Goal: Task Accomplishment & Management: Use online tool/utility

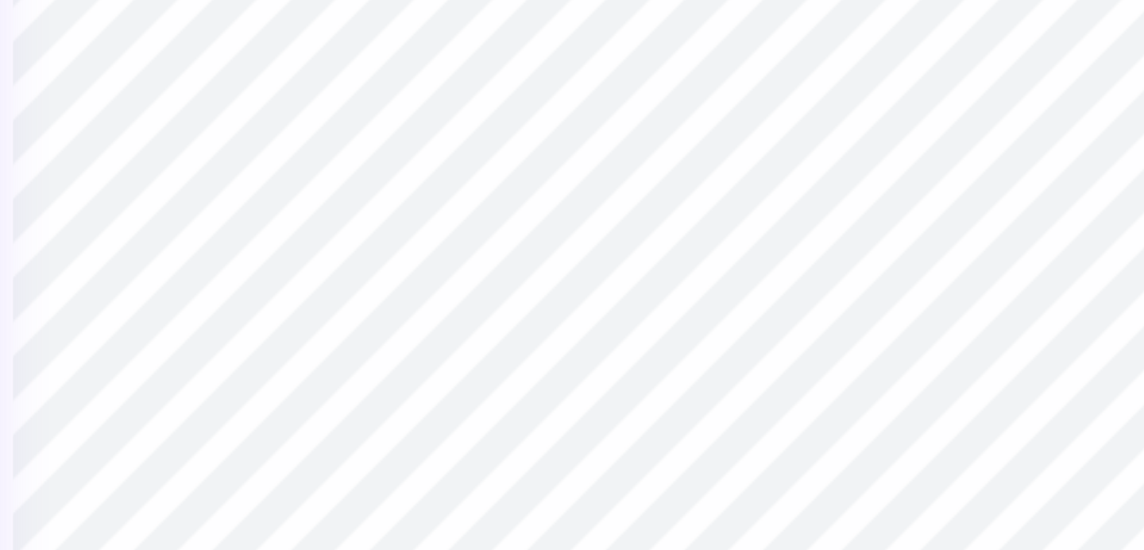
type textarea "x"
type input "15.52"
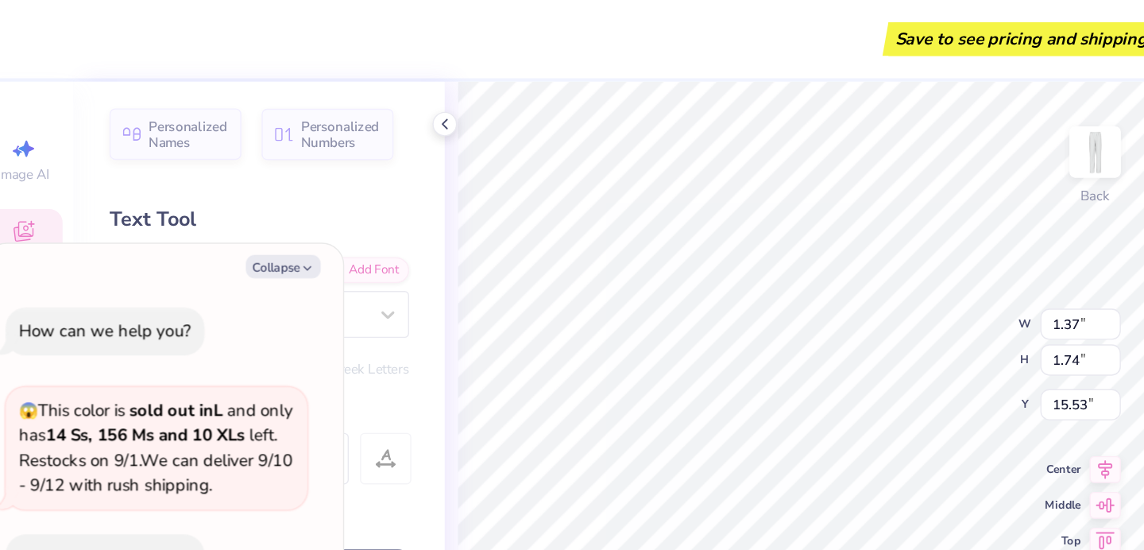
type textarea "x"
type input "1.21"
type input "1.68"
type input "10.11"
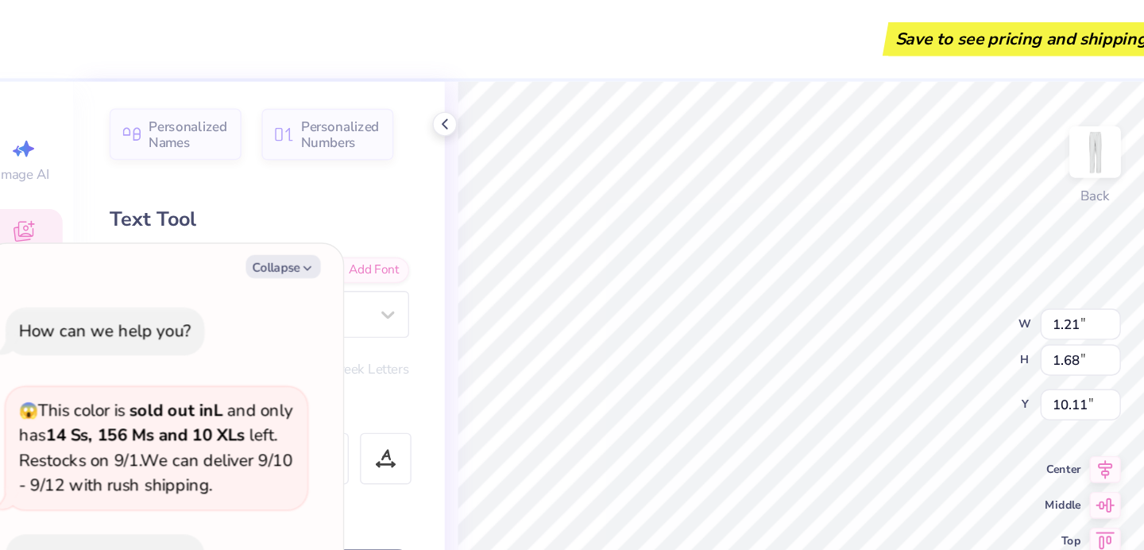
type textarea "x"
type input "1.53"
type input "1.58"
type input "10.16"
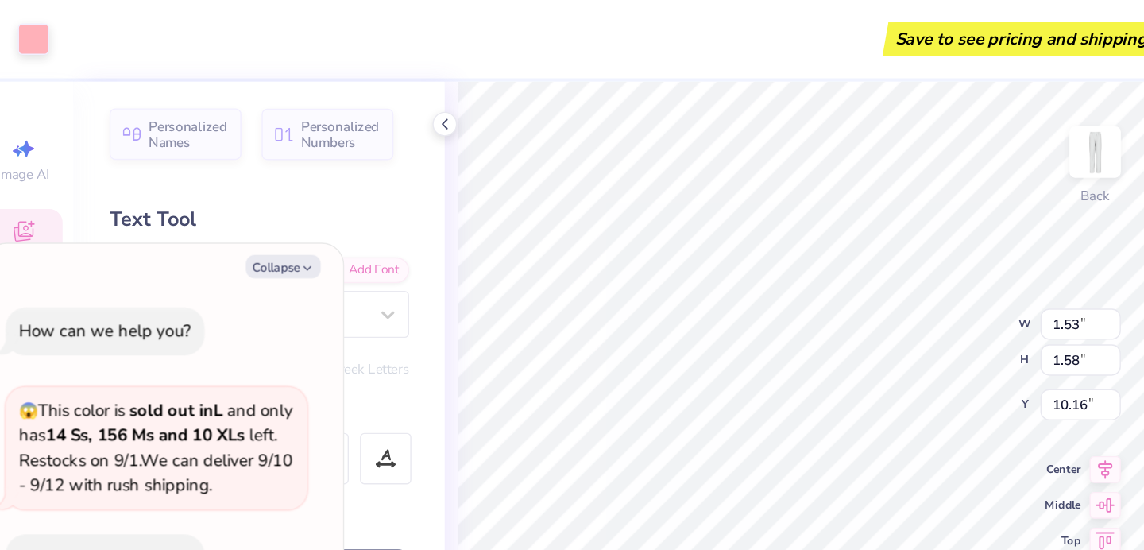
type textarea "x"
type input "1.37"
type input "1.74"
type input "10.00"
type textarea "x"
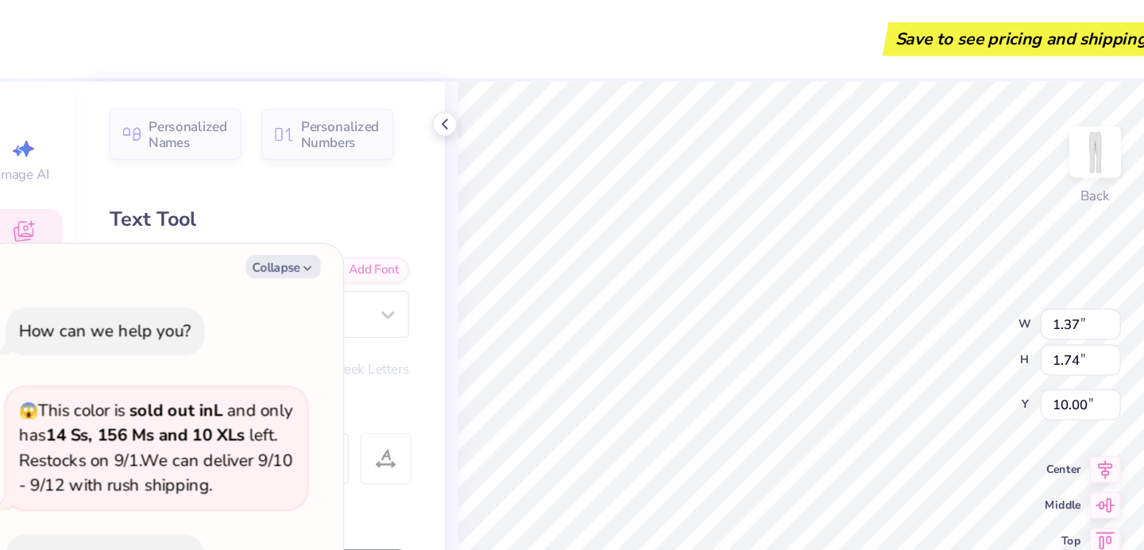
type textarea "x"
type textarea "L"
type textarea "x"
type input "10.20"
type textarea "x"
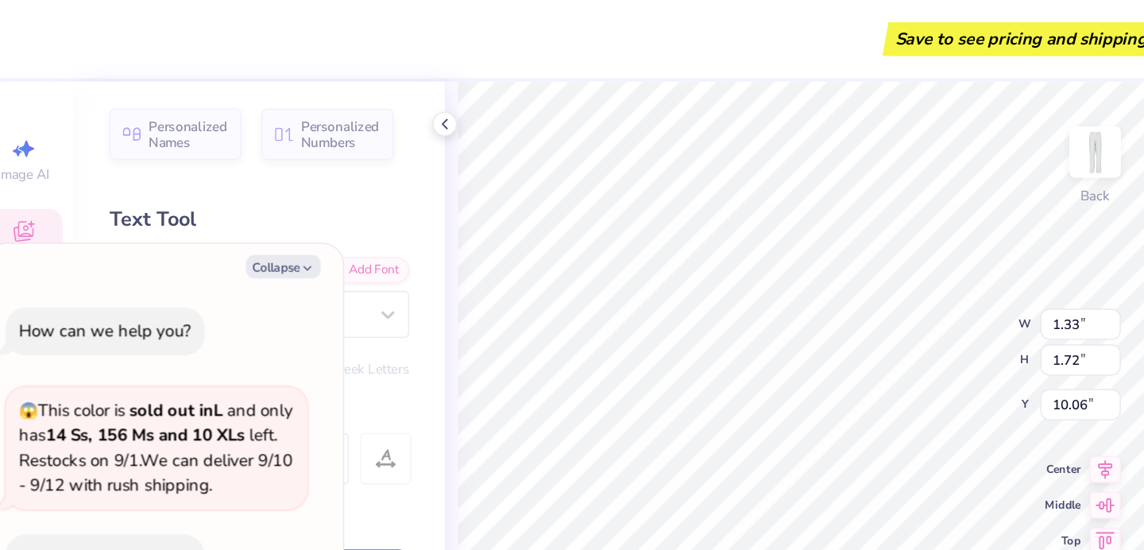
type input "9.98"
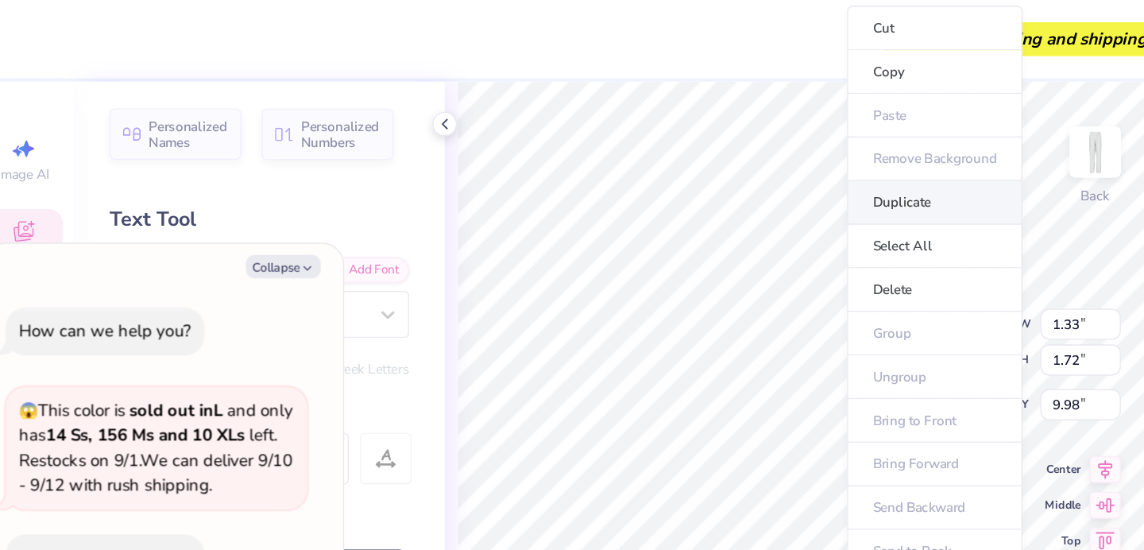
click at [661, 140] on li "Duplicate" at bounding box center [683, 144] width 125 height 31
type textarea "x"
type input "10.98"
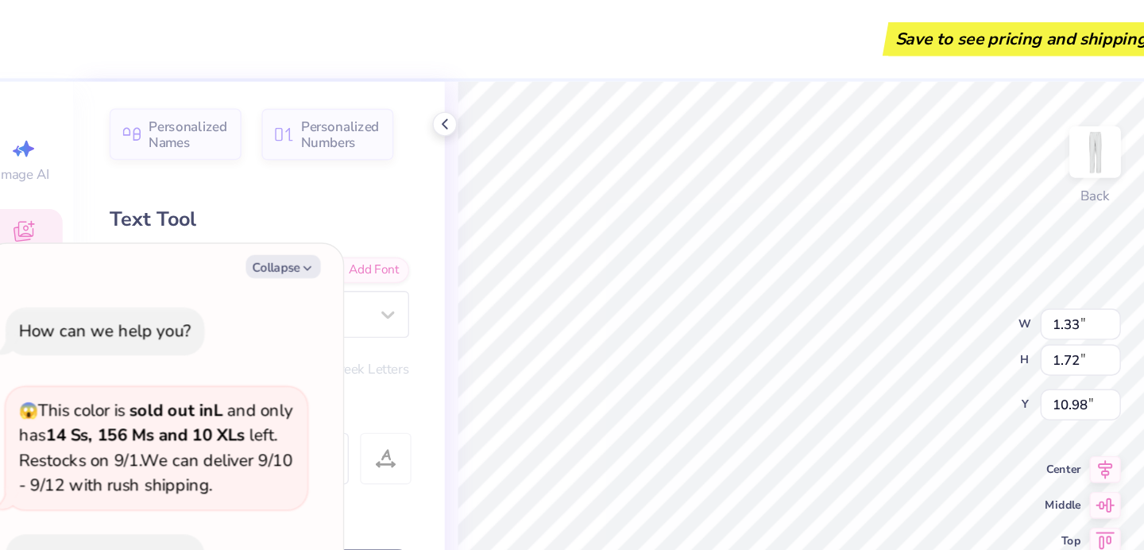
type textarea "x"
type input "9.98"
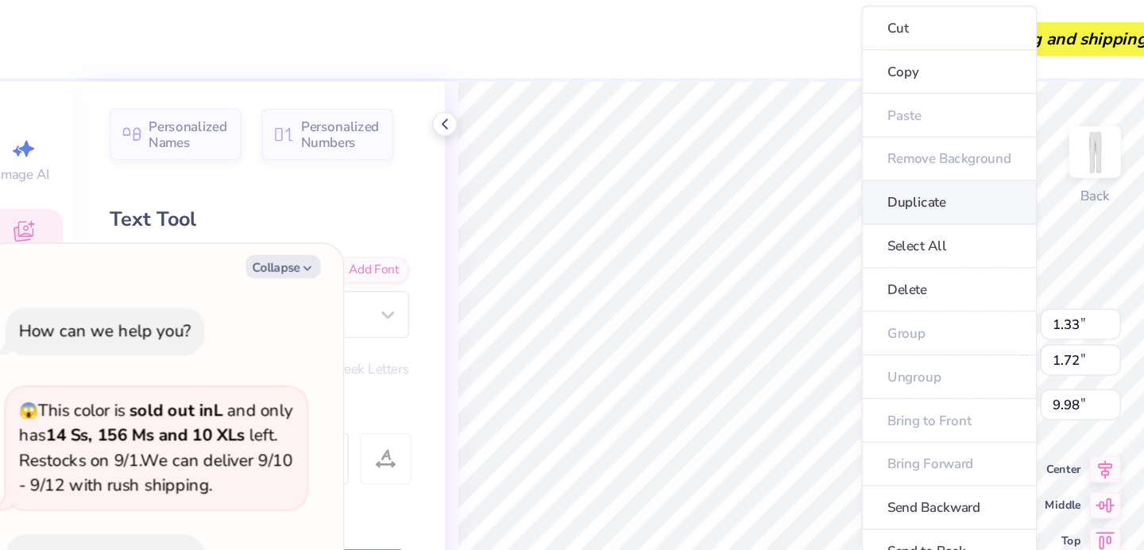
click at [669, 138] on li "Duplicate" at bounding box center [694, 144] width 125 height 31
type textarea "x"
type input "10.98"
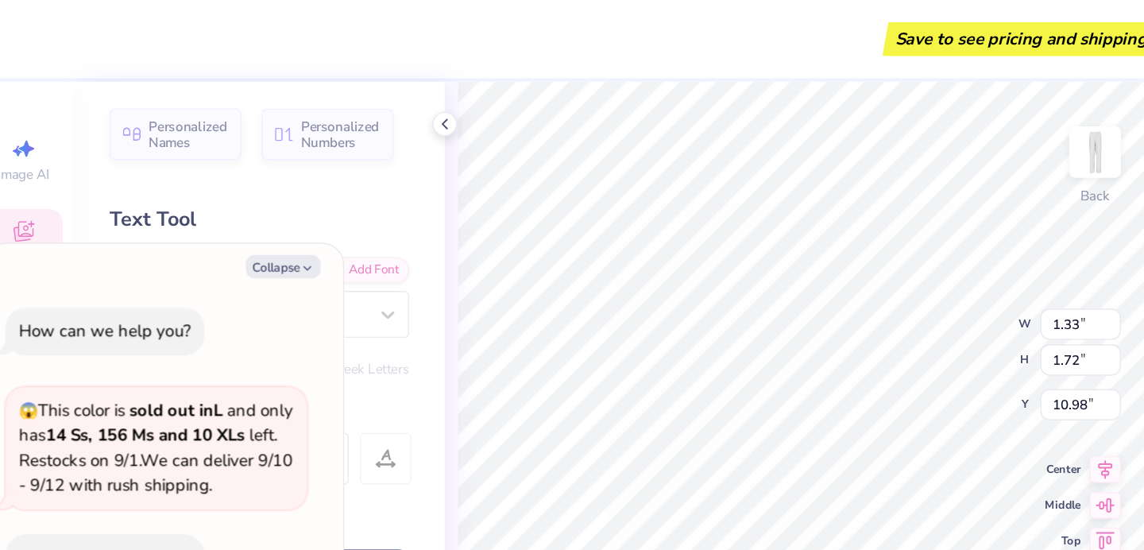
type textarea "x"
type input "9.98"
type textarea "x"
type textarea "C"
type textarea "x"
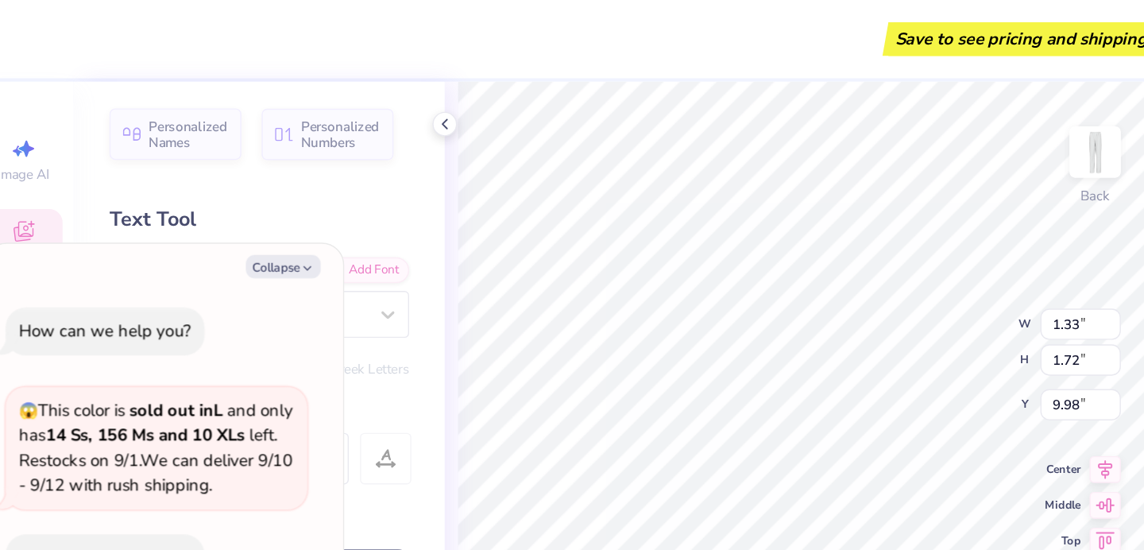
type input "10.84"
type textarea "x"
type input "1.28"
type input "1.82"
type input "9.91"
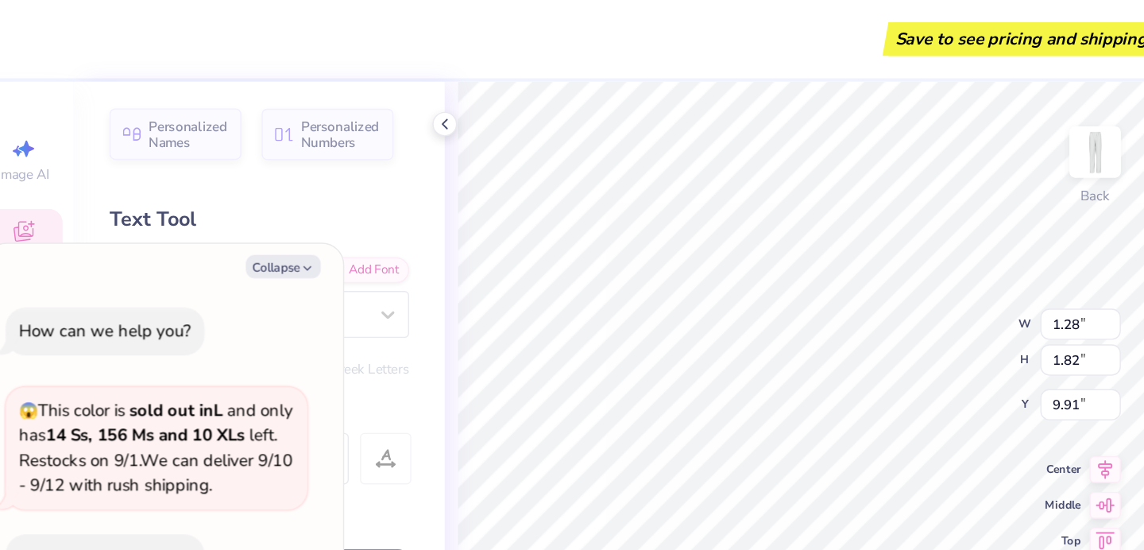
type textarea "x"
type input "10.79"
type textarea "x"
type input "10.79"
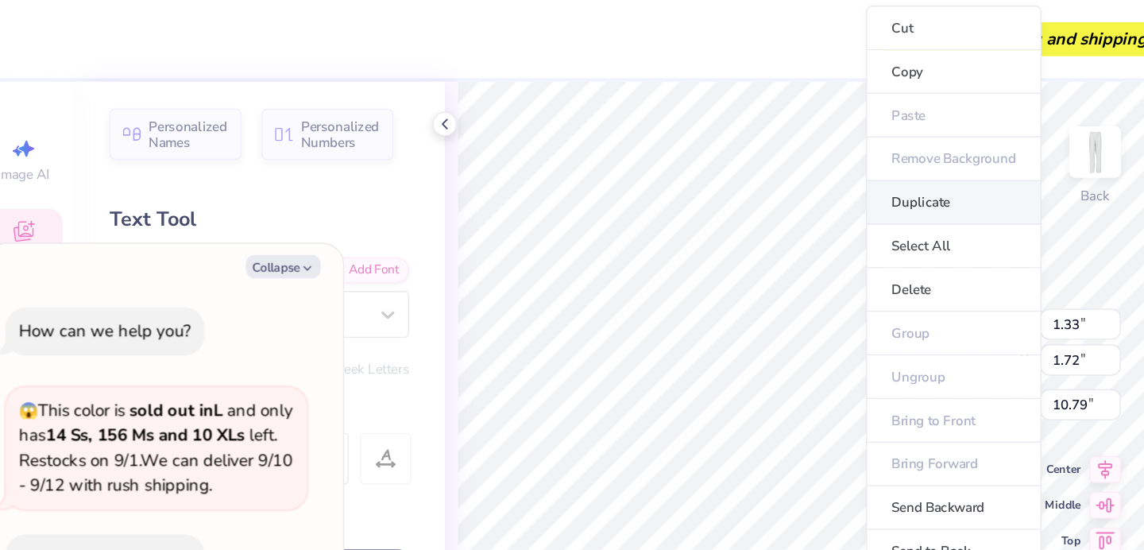
click at [663, 141] on li "Duplicate" at bounding box center [697, 144] width 125 height 31
type textarea "x"
type input "11.79"
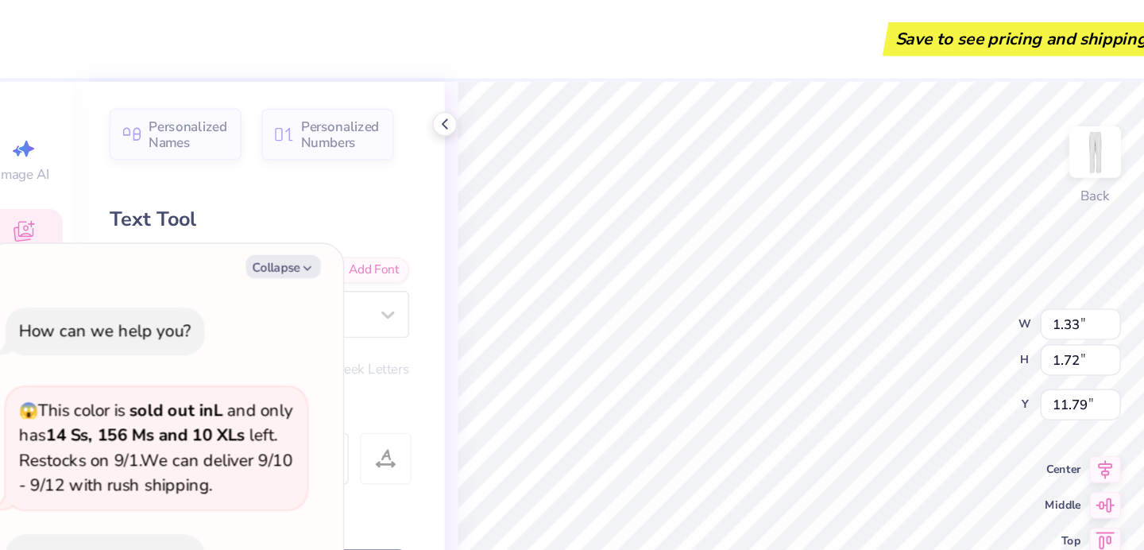
type textarea "x"
type input "10.79"
type textarea "x"
type textarea "M"
click at [679, 215] on div "100 % Back W 1.33 1.33 " H 1.72 1.72 " Y 10.79 10.79 " Center Middle Top Bottom" at bounding box center [590, 304] width 511 height 492
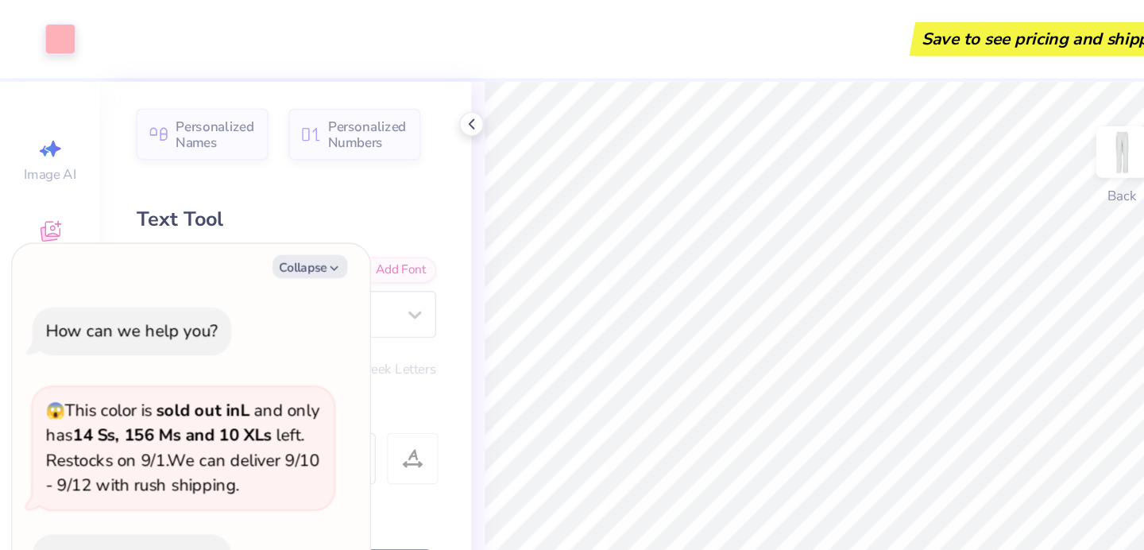
type textarea "x"
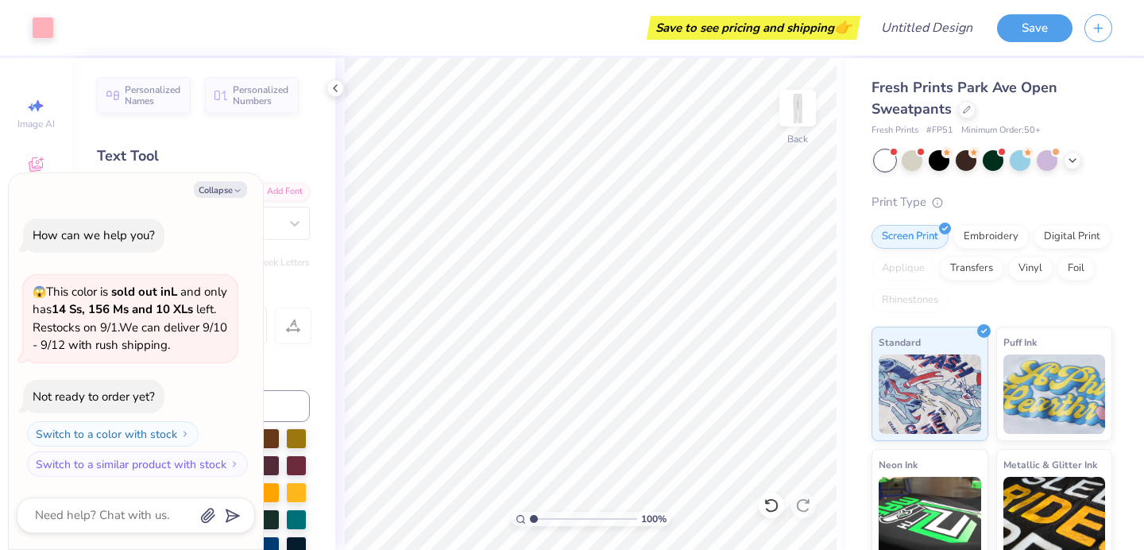
type input "2.01"
type textarea "x"
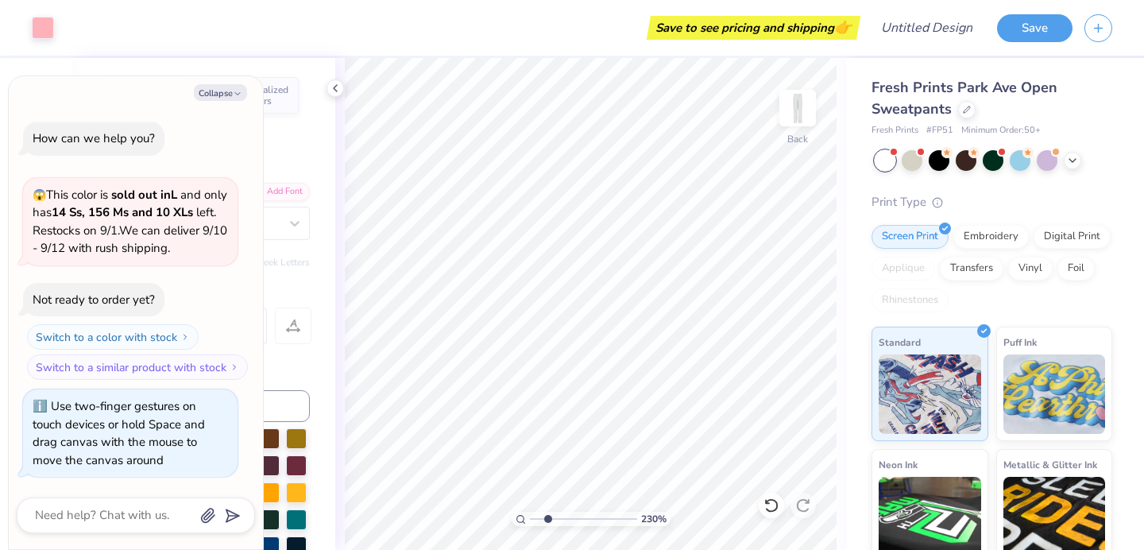
type input "2.31"
drag, startPoint x: 532, startPoint y: 520, endPoint x: 547, endPoint y: 521, distance: 15.2
click at [547, 521] on input "range" at bounding box center [583, 519] width 107 height 14
click at [234, 97] on icon "button" at bounding box center [238, 94] width 10 height 10
type textarea "x"
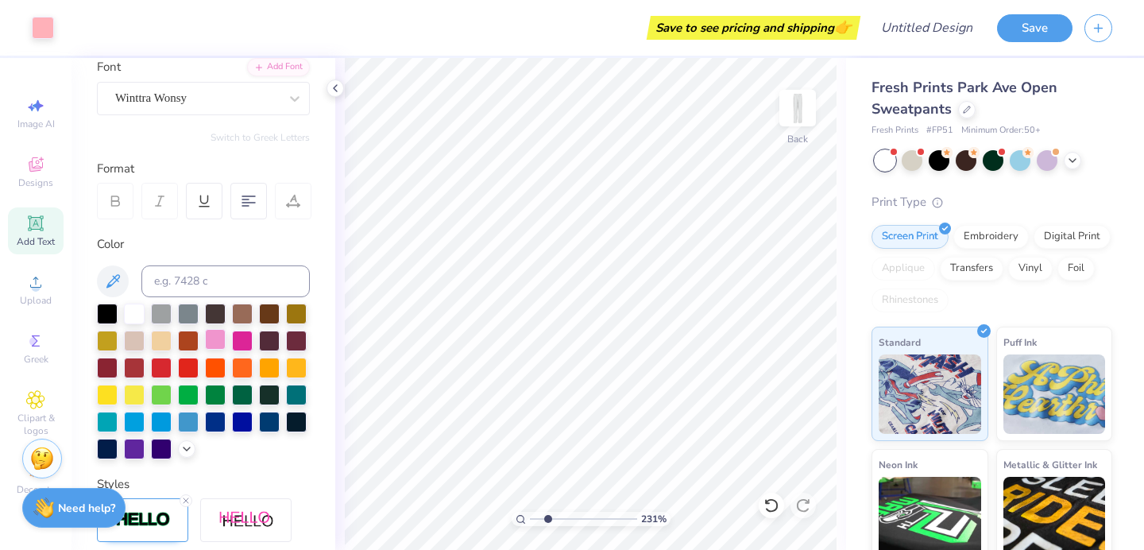
scroll to position [141, 0]
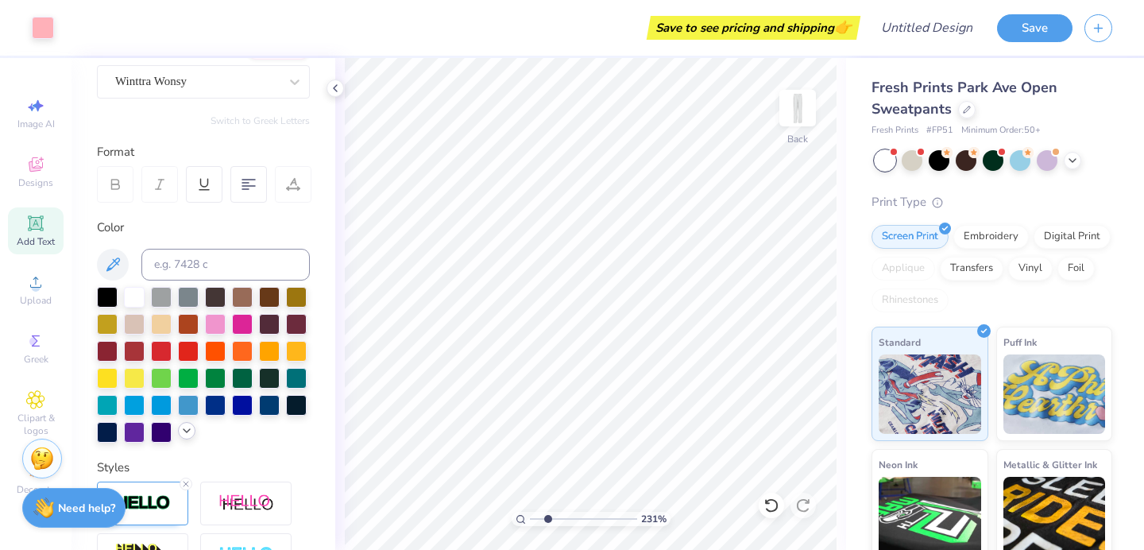
click at [180, 431] on icon at bounding box center [186, 430] width 13 height 13
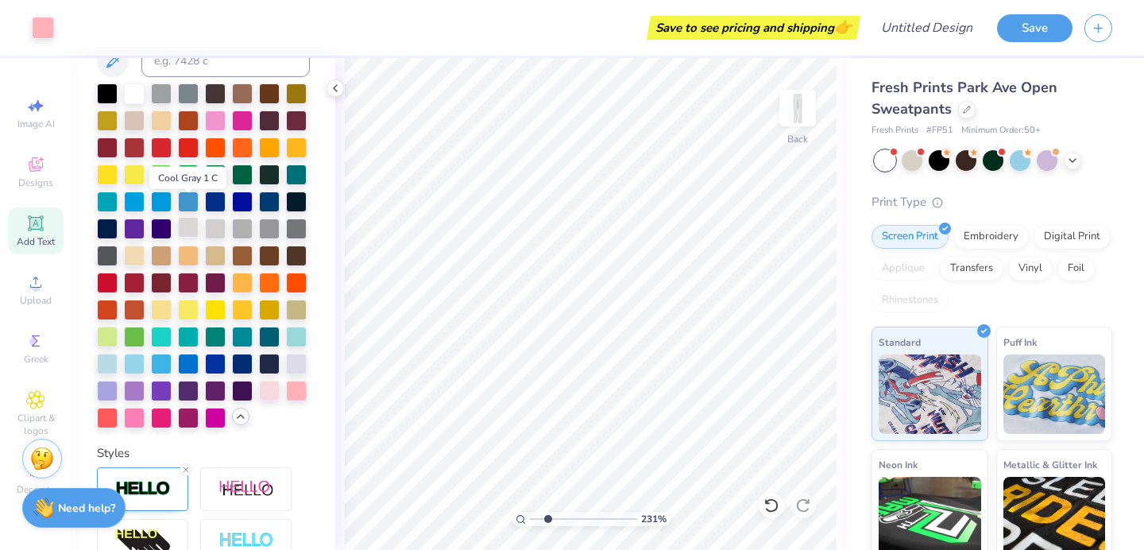
scroll to position [381, 0]
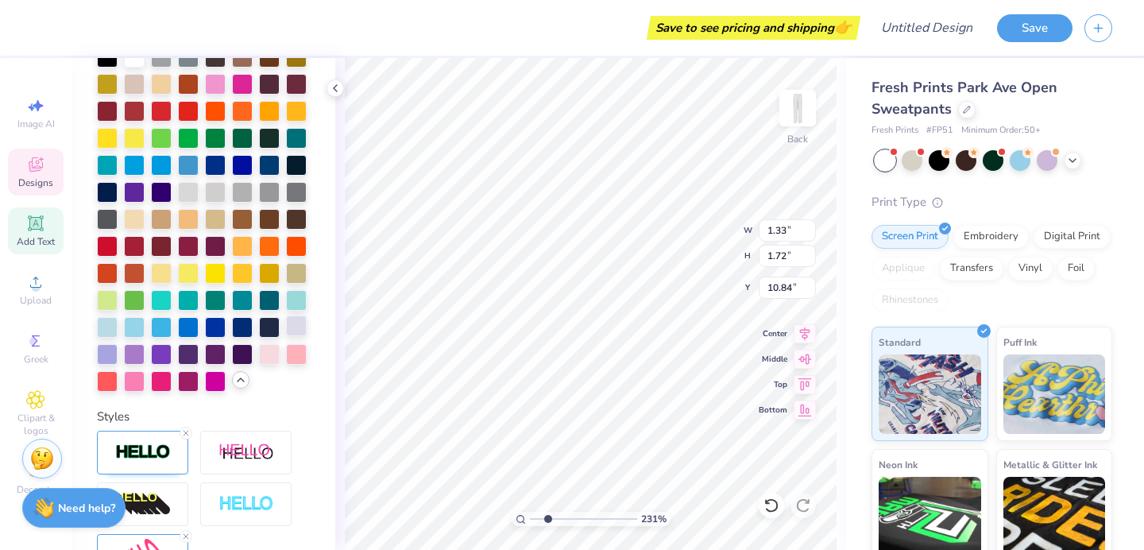
click at [296, 325] on div at bounding box center [296, 325] width 21 height 21
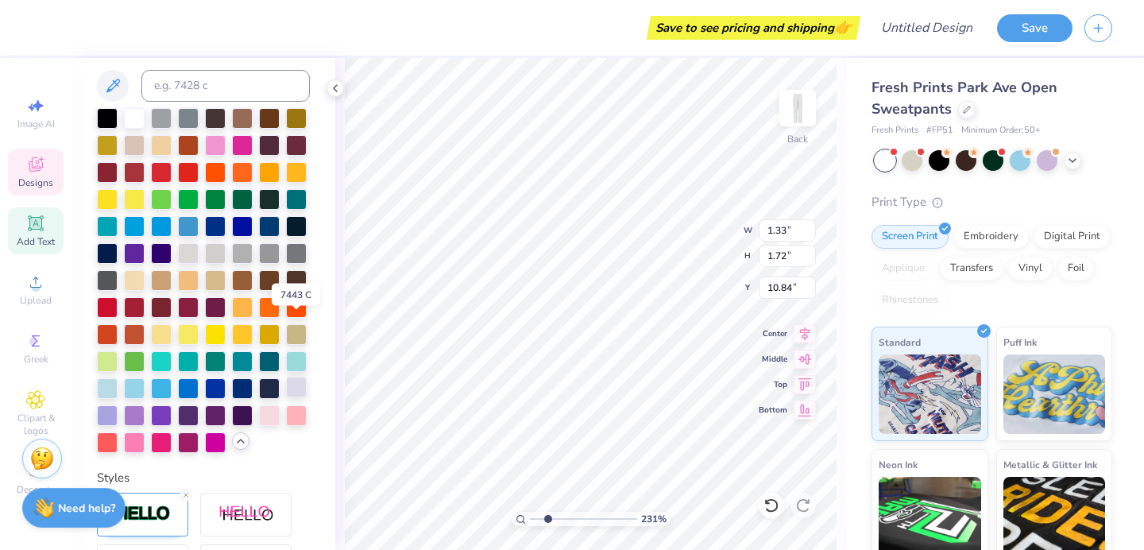
scroll to position [443, 0]
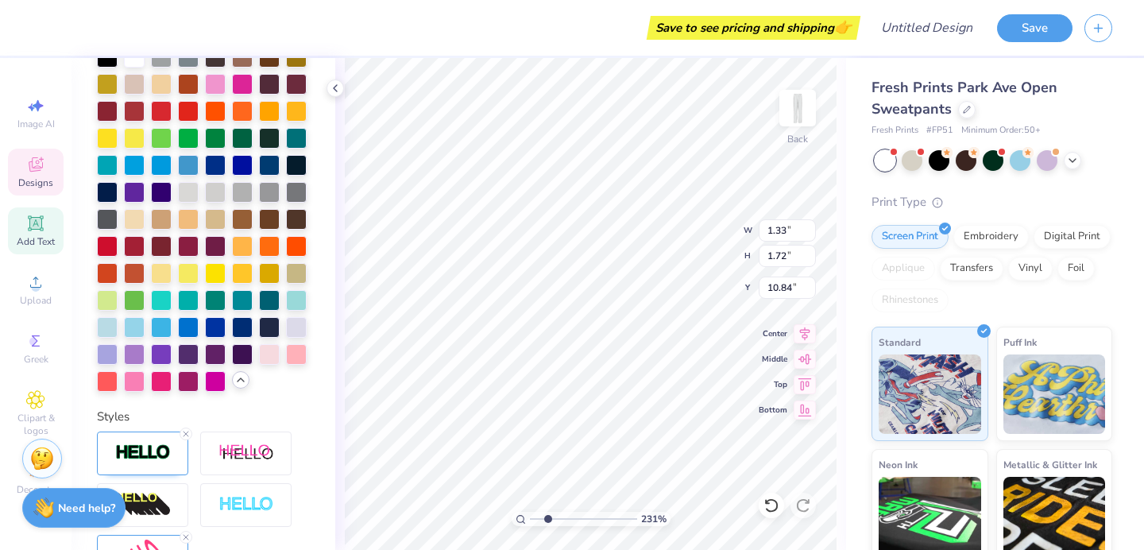
type input "1.28"
type input "1.82"
type input "10.79"
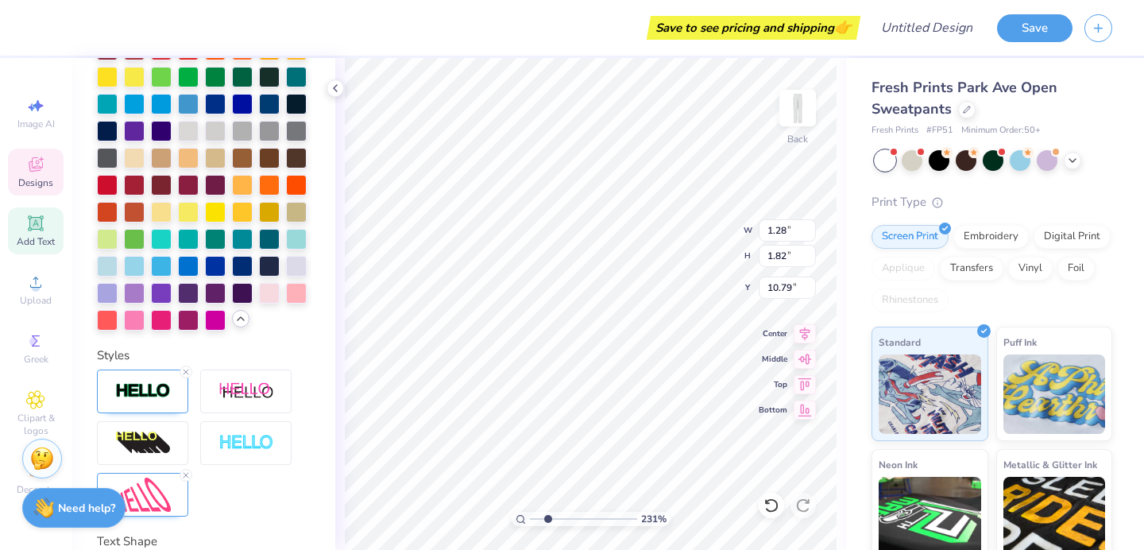
scroll to position [381, 0]
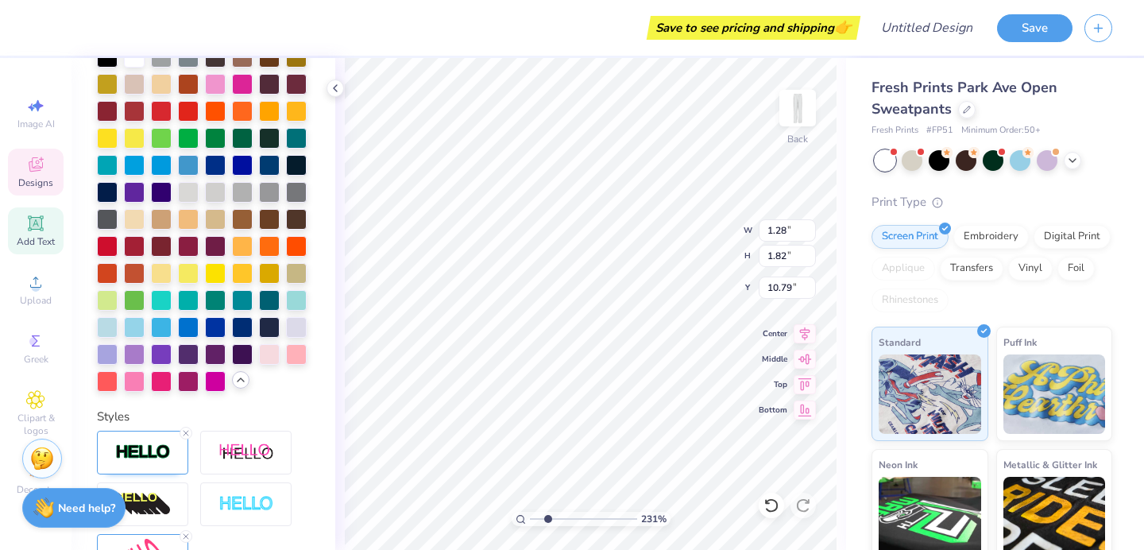
type input "1.33"
type input "1.72"
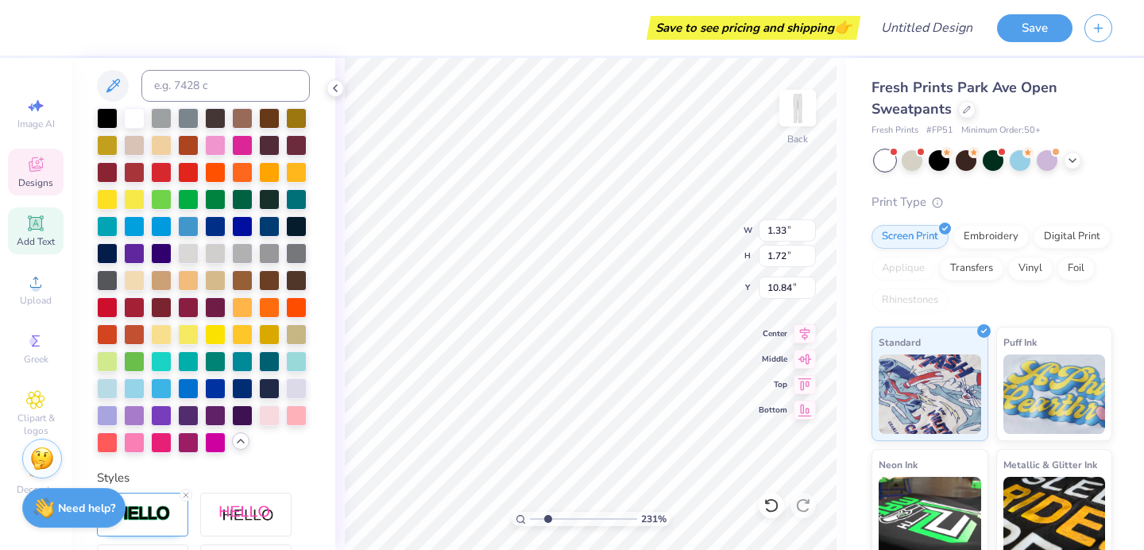
scroll to position [443, 0]
type input "10.82"
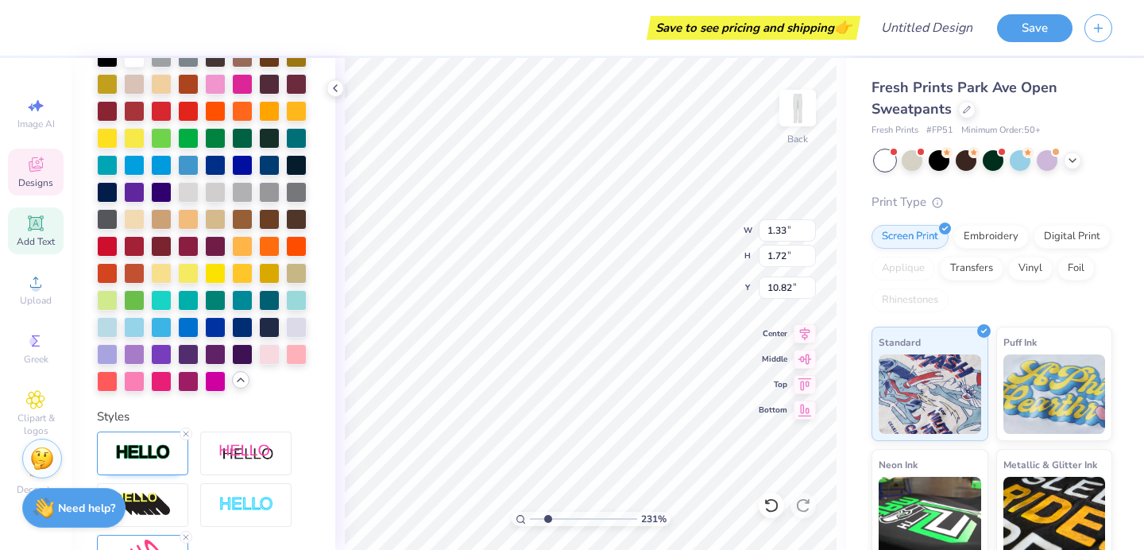
click at [13, 183] on div "Designs" at bounding box center [36, 172] width 56 height 47
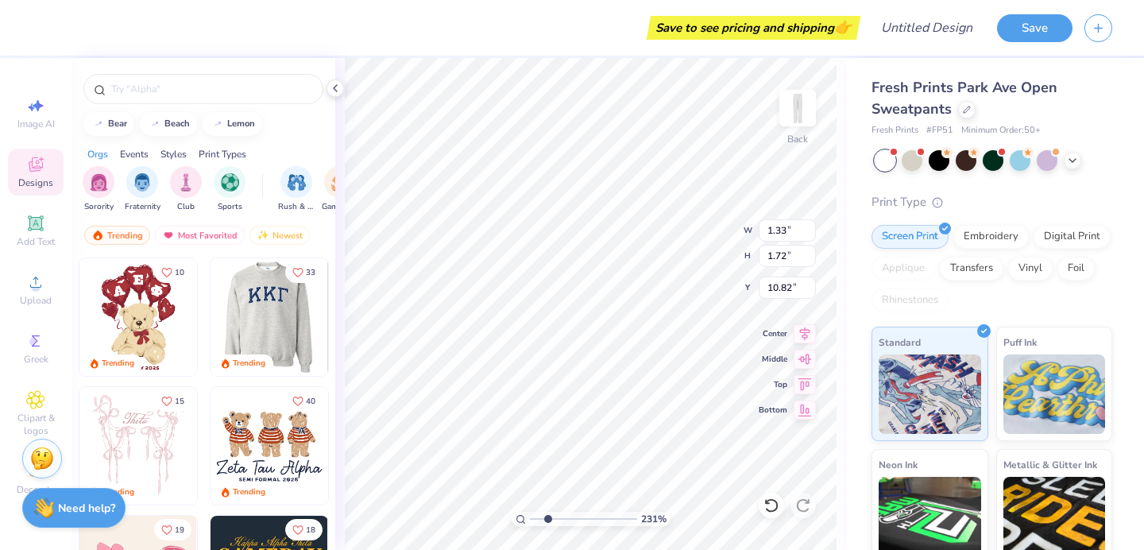
click at [257, 304] on div at bounding box center [269, 317] width 353 height 118
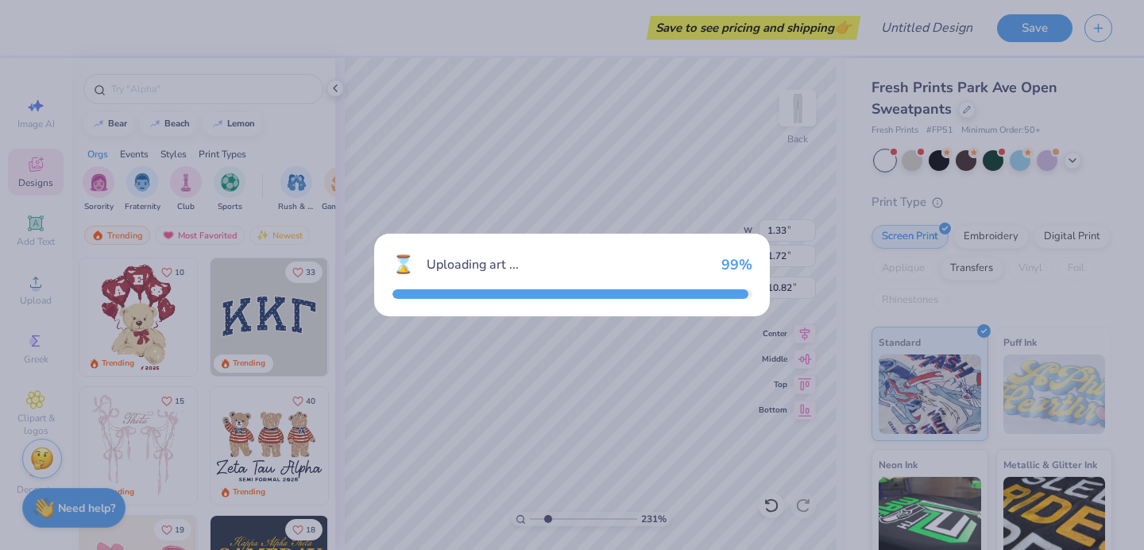
type input "8.02"
type input "3.52"
type input "26.49"
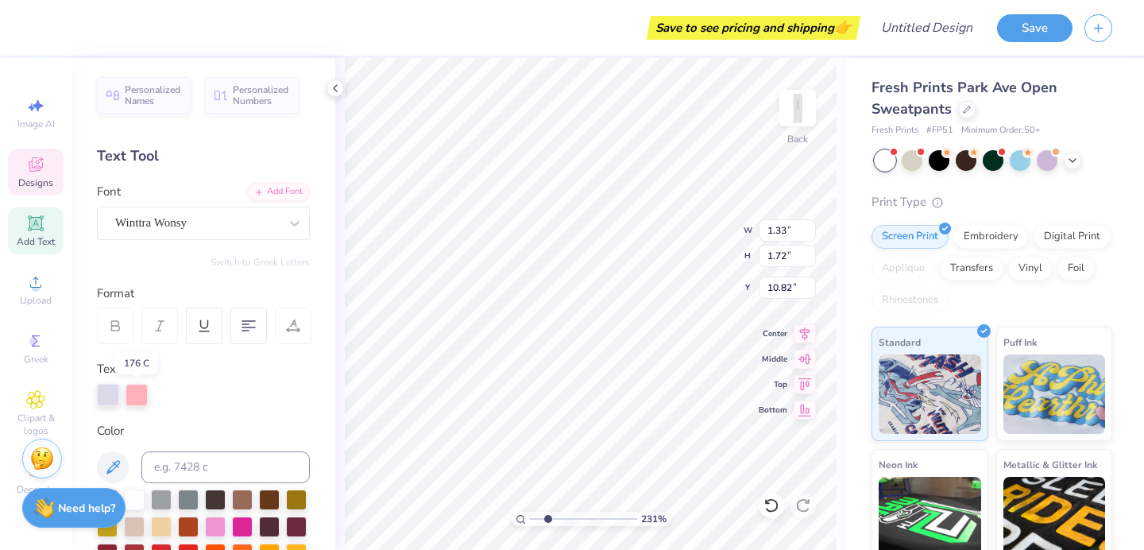
click at [131, 393] on div at bounding box center [137, 395] width 22 height 22
click at [109, 390] on div at bounding box center [108, 395] width 22 height 22
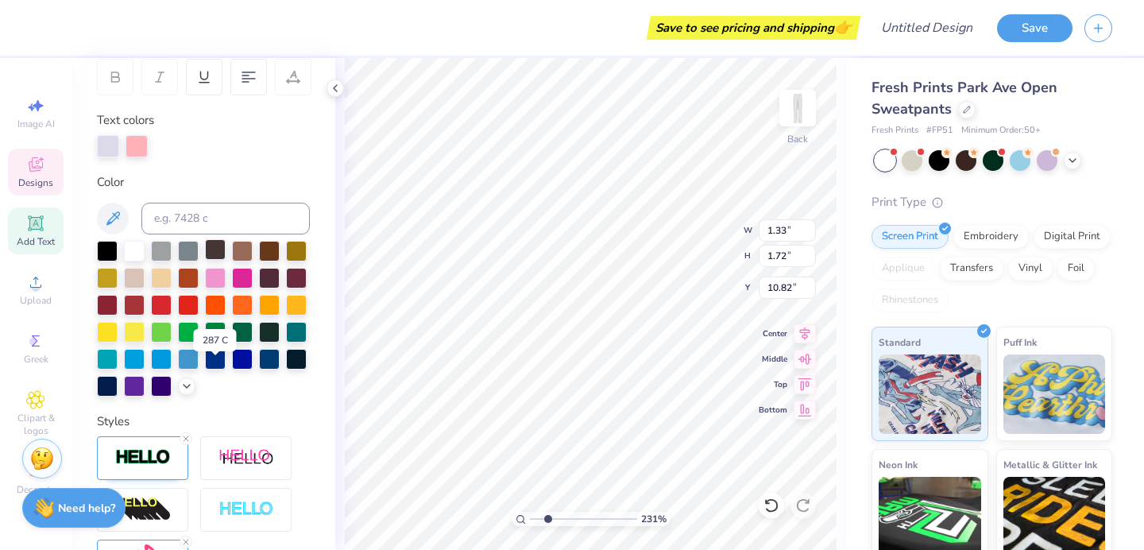
scroll to position [249, 0]
click at [186, 384] on icon at bounding box center [186, 383] width 13 height 13
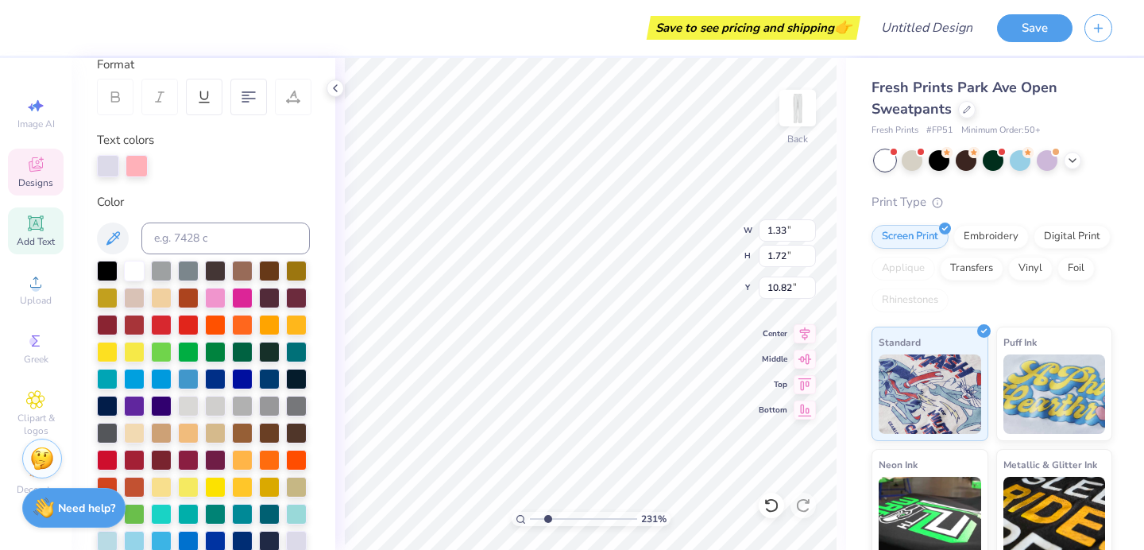
scroll to position [322, 0]
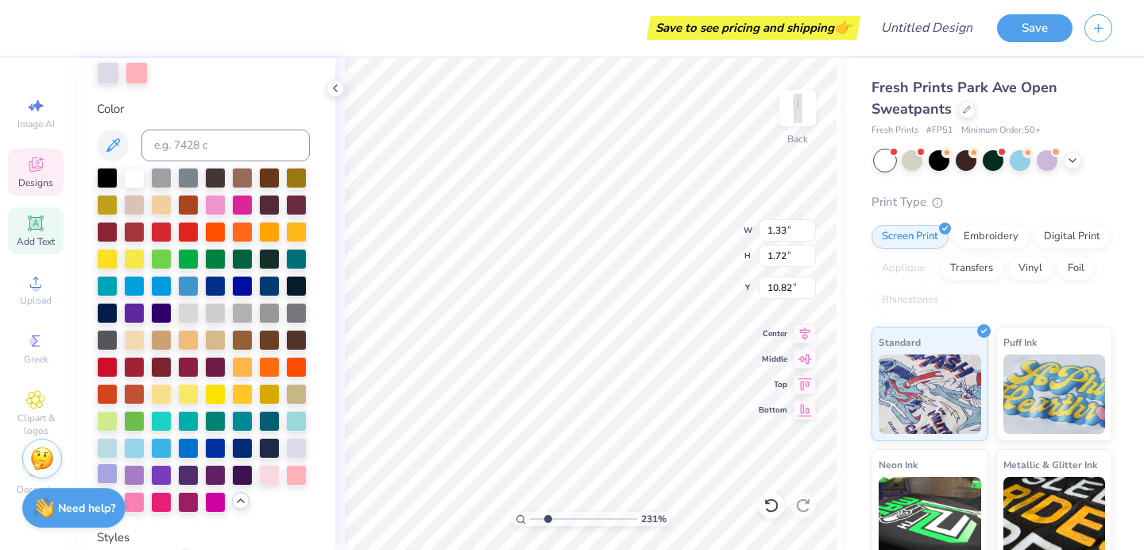
click at [105, 469] on div at bounding box center [107, 473] width 21 height 21
click at [302, 444] on div at bounding box center [296, 446] width 21 height 21
click at [136, 76] on div at bounding box center [137, 73] width 22 height 22
click at [108, 478] on div at bounding box center [107, 473] width 21 height 21
click at [300, 452] on div at bounding box center [296, 446] width 21 height 21
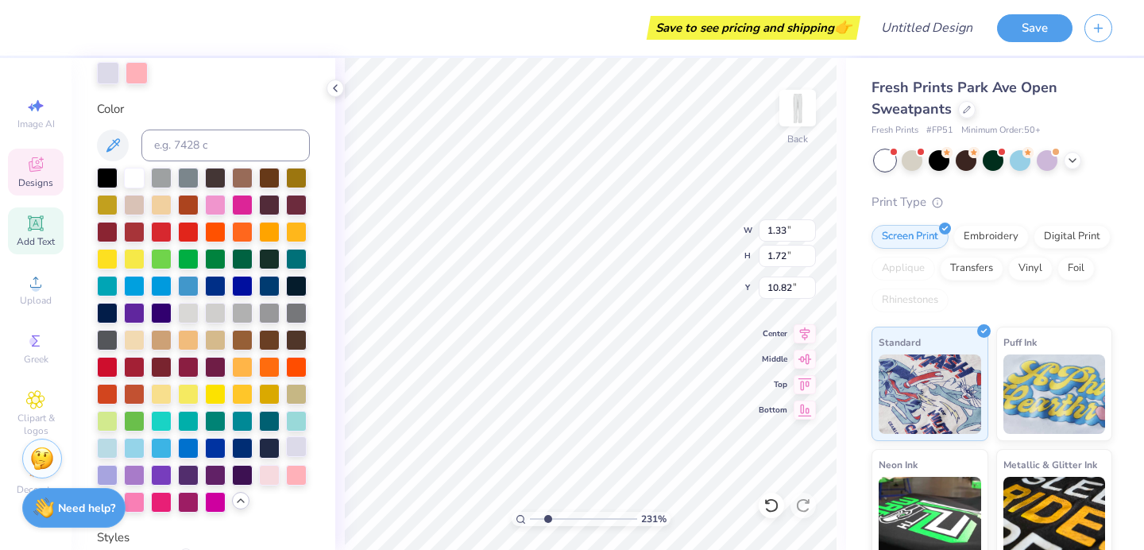
click at [295, 442] on div at bounding box center [296, 446] width 21 height 21
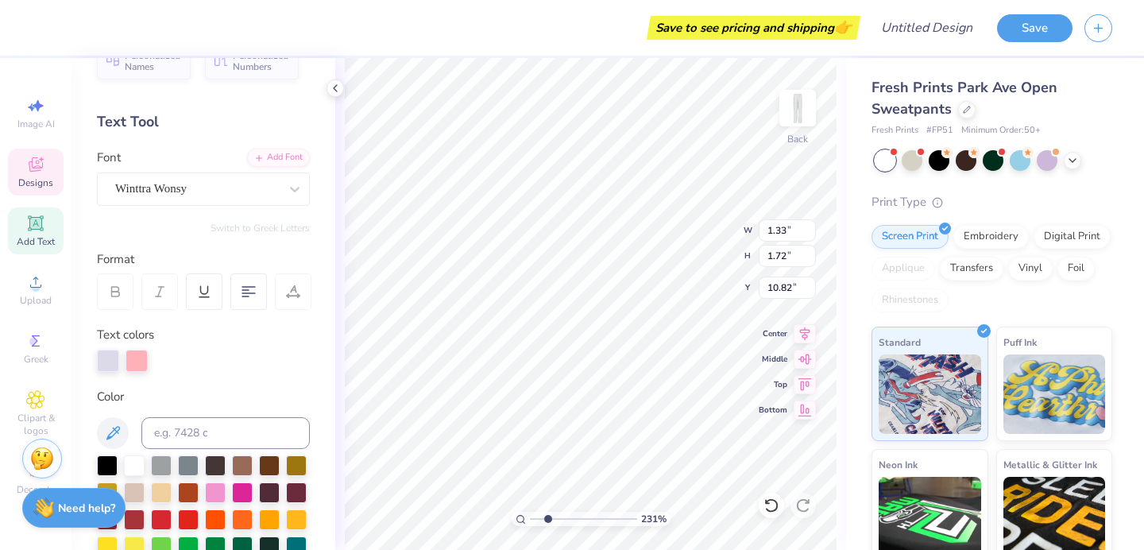
scroll to position [0, 0]
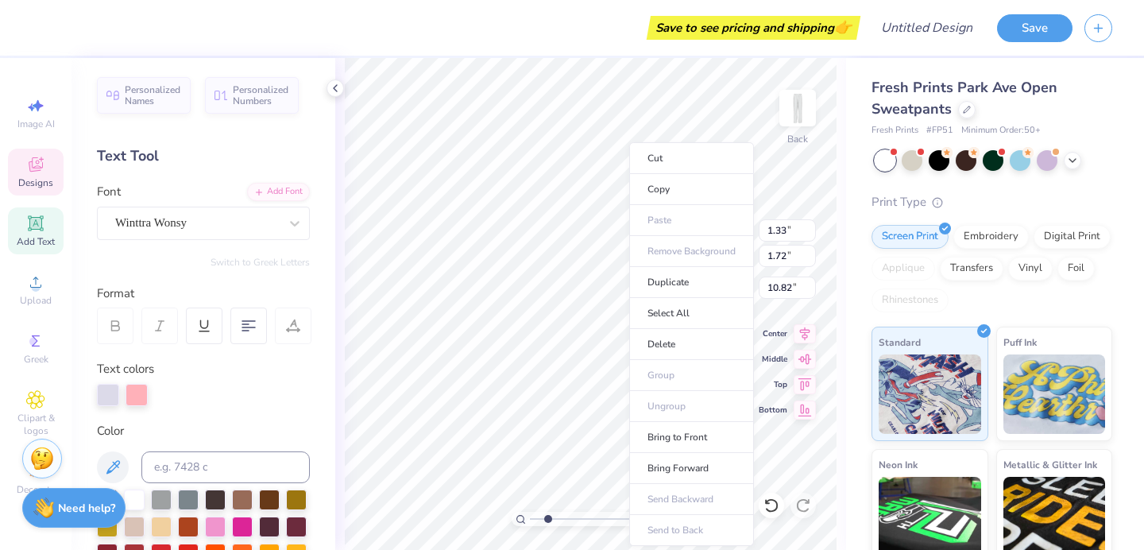
drag, startPoint x: 132, startPoint y: 397, endPoint x: 177, endPoint y: 402, distance: 45.5
click at [177, 402] on div at bounding box center [203, 395] width 213 height 22
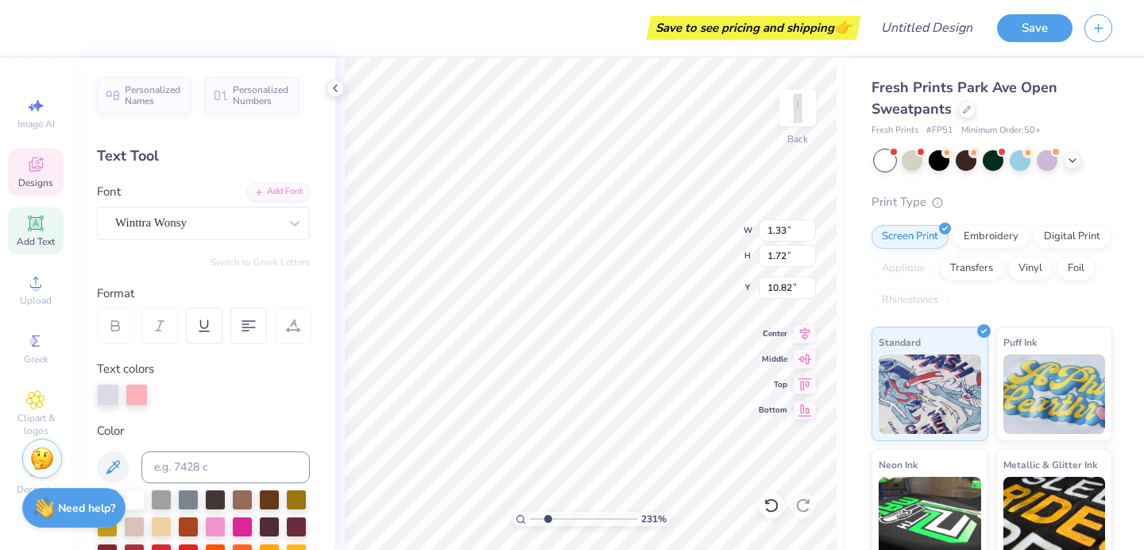
drag, startPoint x: 138, startPoint y: 389, endPoint x: 81, endPoint y: 385, distance: 57.3
click at [81, 385] on div "Personalized Names Personalized Numbers Text Tool Add Font Font Winttra Wonsy S…" at bounding box center [204, 304] width 264 height 492
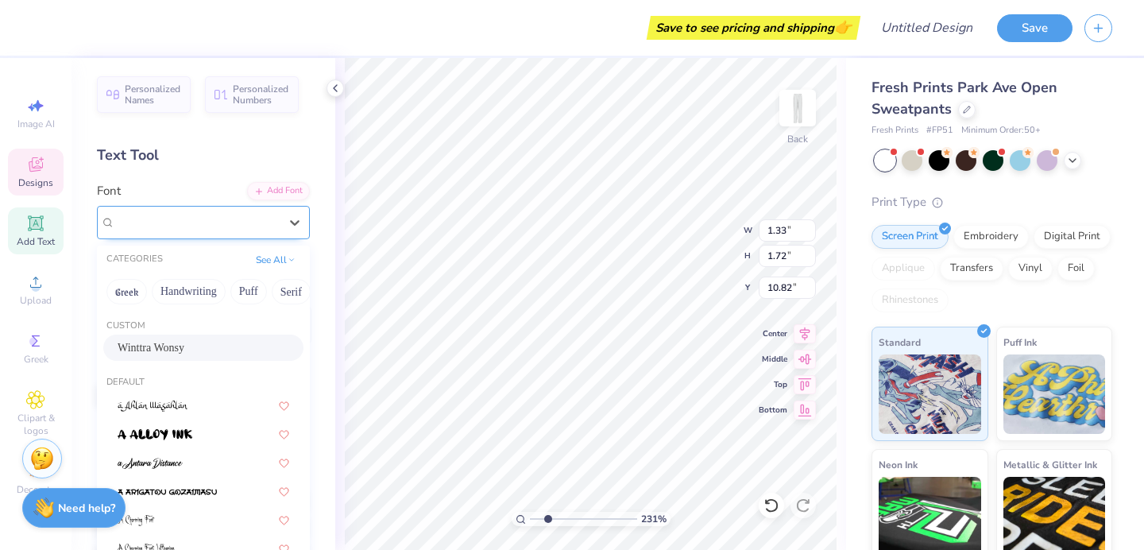
click at [214, 212] on div at bounding box center [197, 221] width 164 height 21
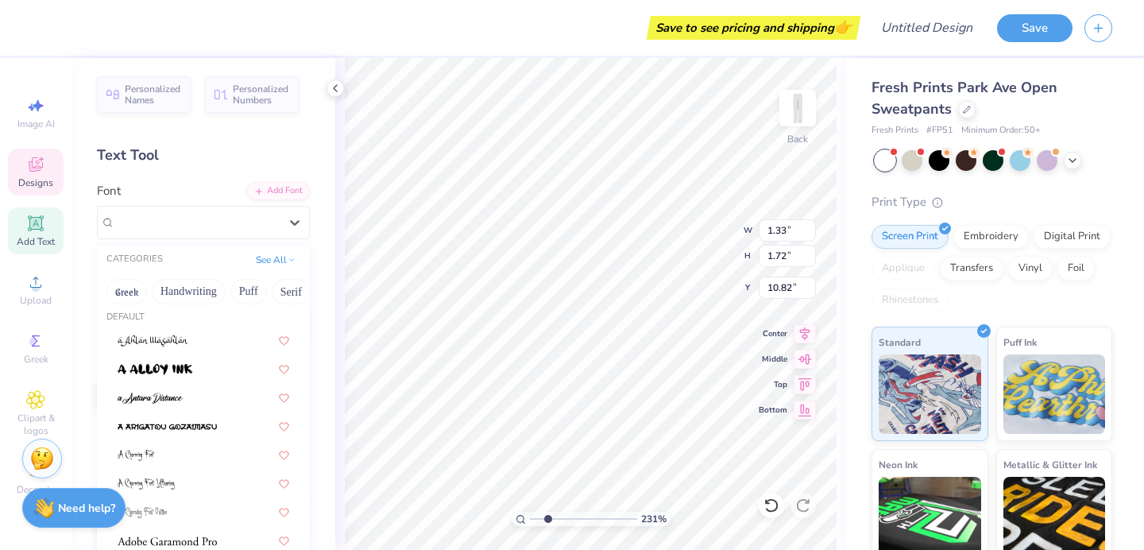
scroll to position [0, 0]
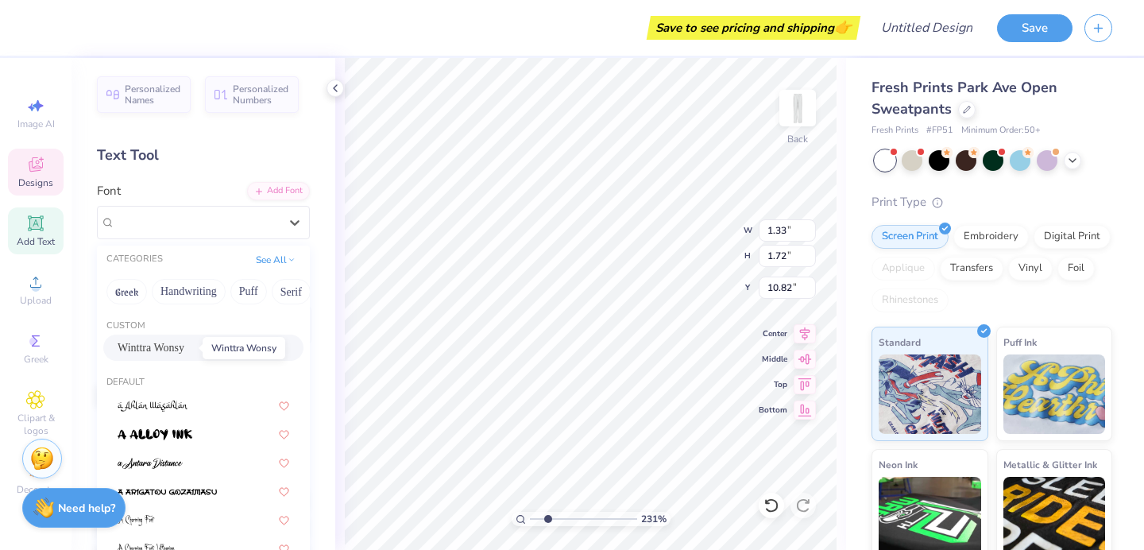
click at [161, 344] on span "Winttra Wonsy" at bounding box center [151, 347] width 67 height 17
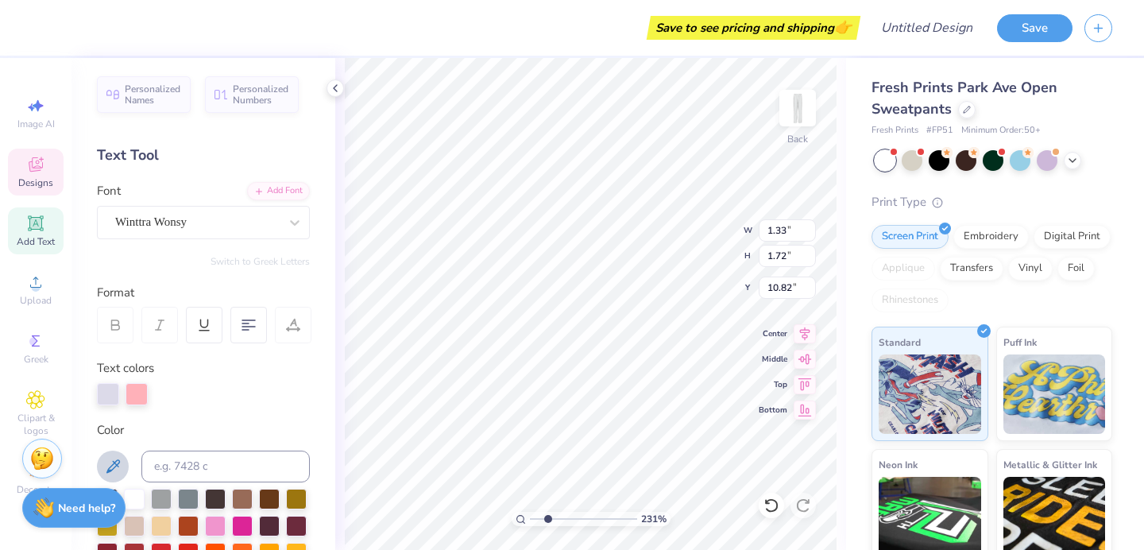
click at [99, 471] on button at bounding box center [113, 467] width 32 height 32
click at [120, 469] on icon at bounding box center [112, 466] width 19 height 19
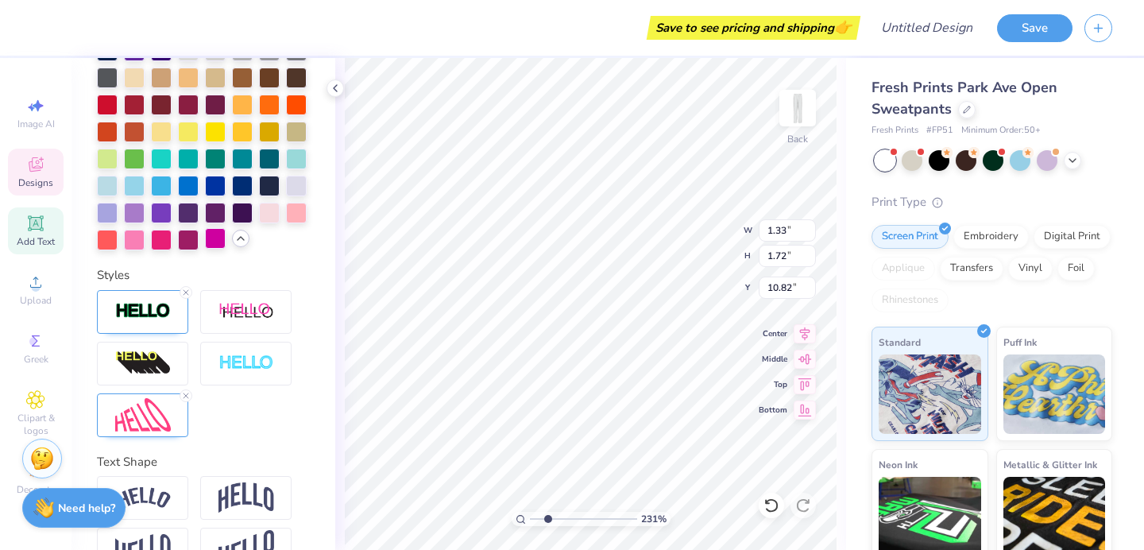
scroll to position [625, 0]
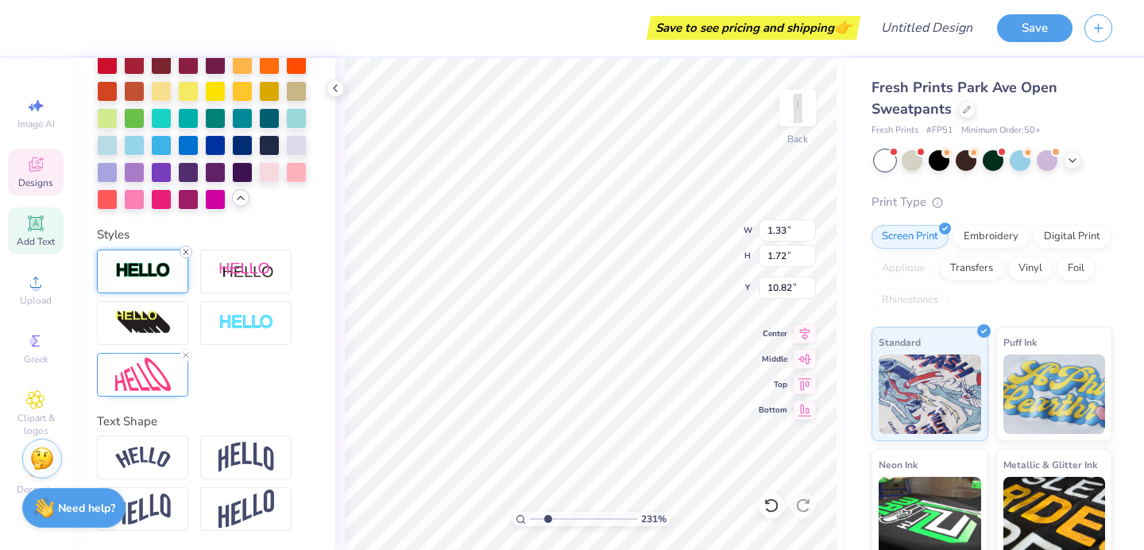
click at [187, 250] on line at bounding box center [186, 251] width 5 height 5
type input "1.26"
type input "1.65"
type input "10.86"
click at [161, 262] on img at bounding box center [143, 270] width 56 height 18
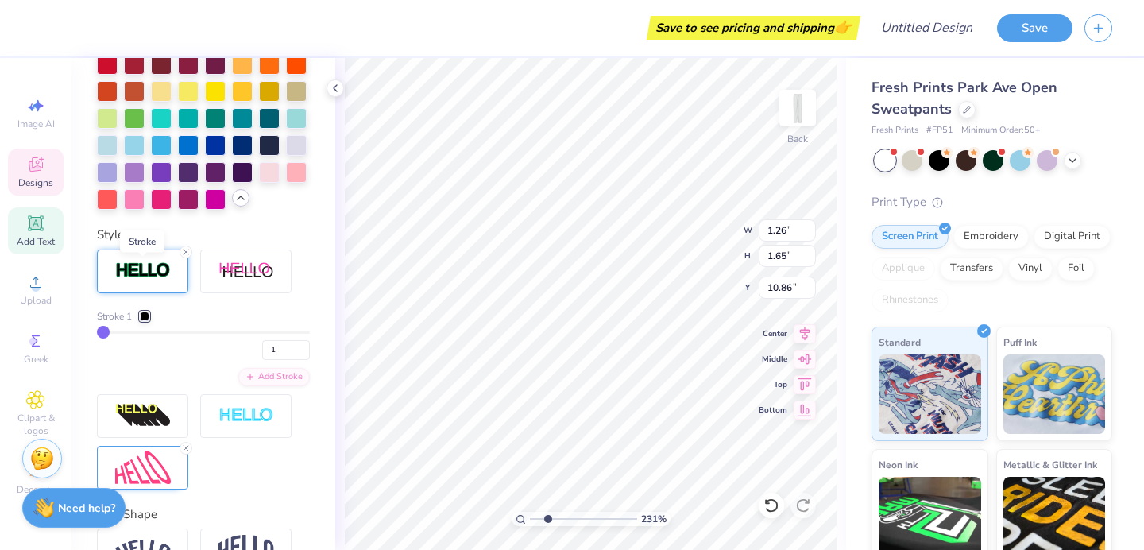
type input "1.28"
type input "1.67"
type input "10.85"
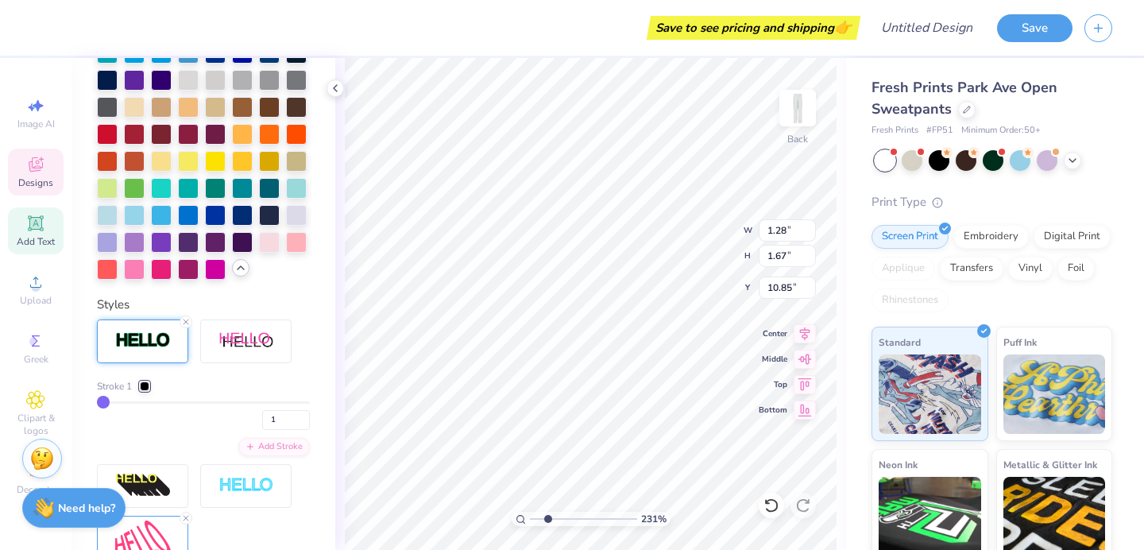
scroll to position [555, 0]
click at [144, 383] on div at bounding box center [145, 386] width 10 height 10
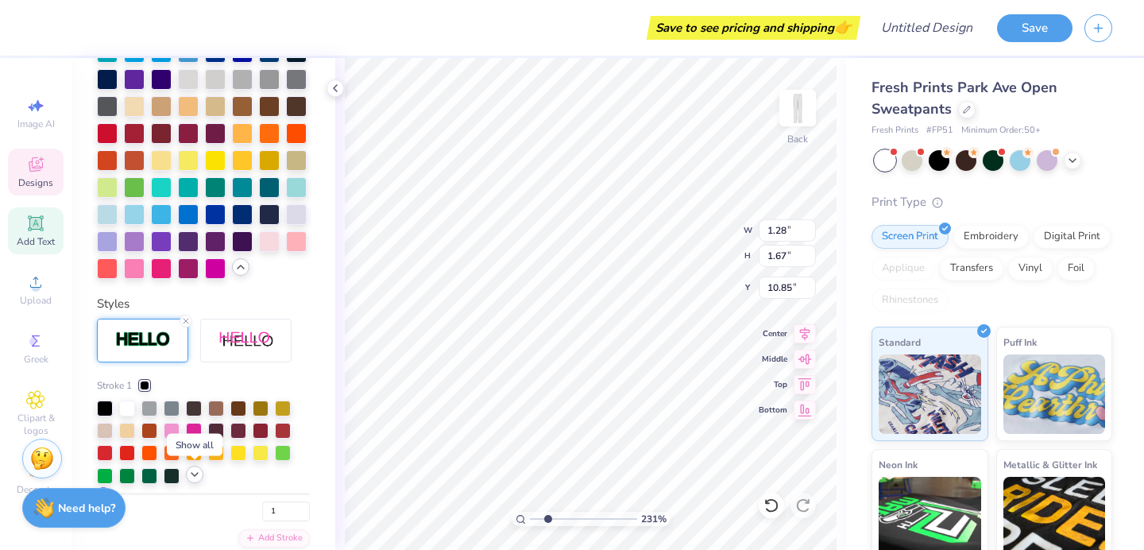
click at [192, 480] on icon at bounding box center [194, 474] width 13 height 13
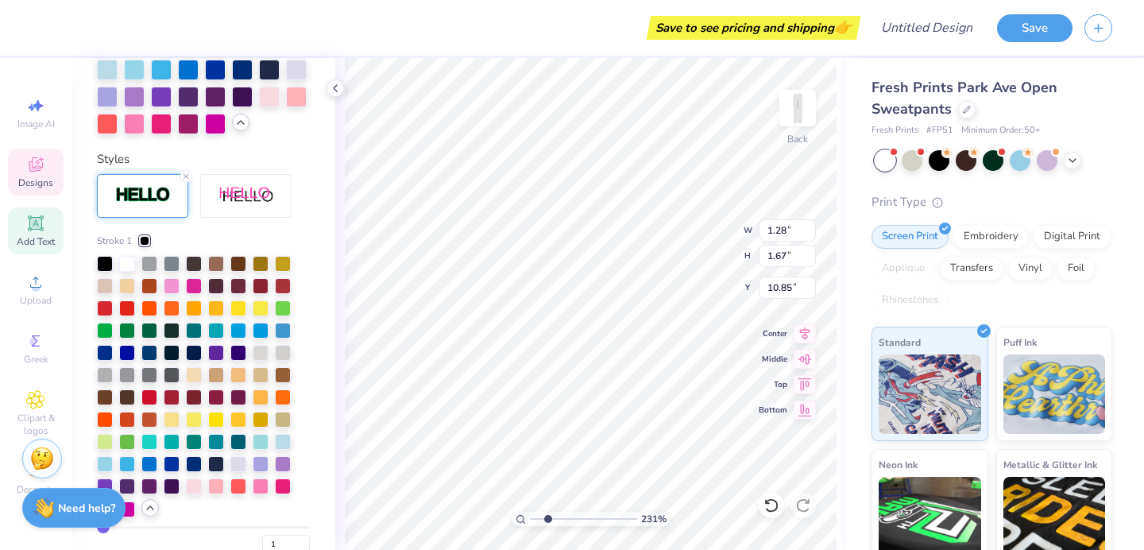
scroll to position [706, 0]
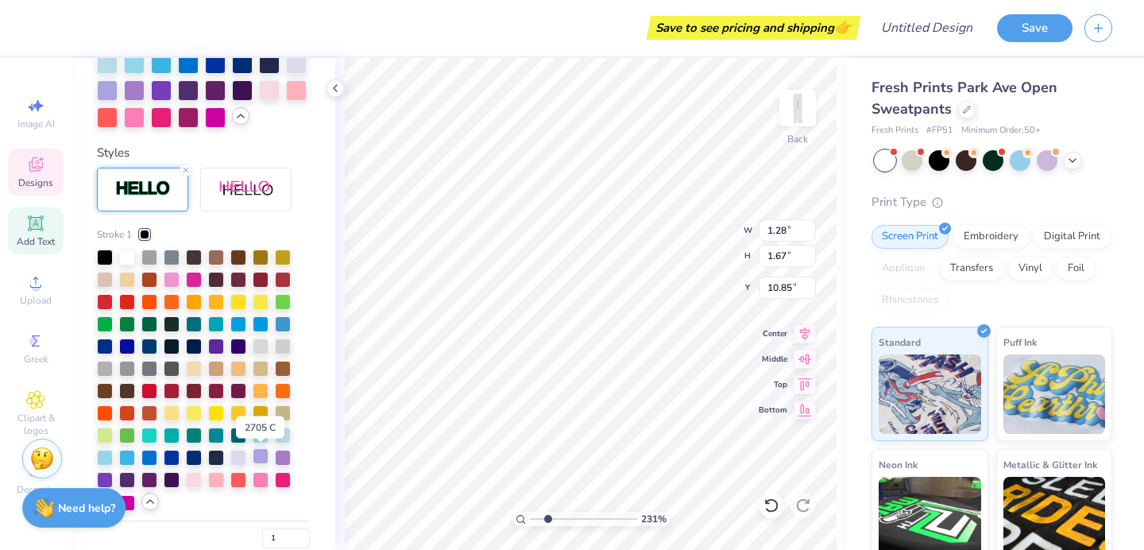
click at [261, 458] on div at bounding box center [261, 456] width 16 height 16
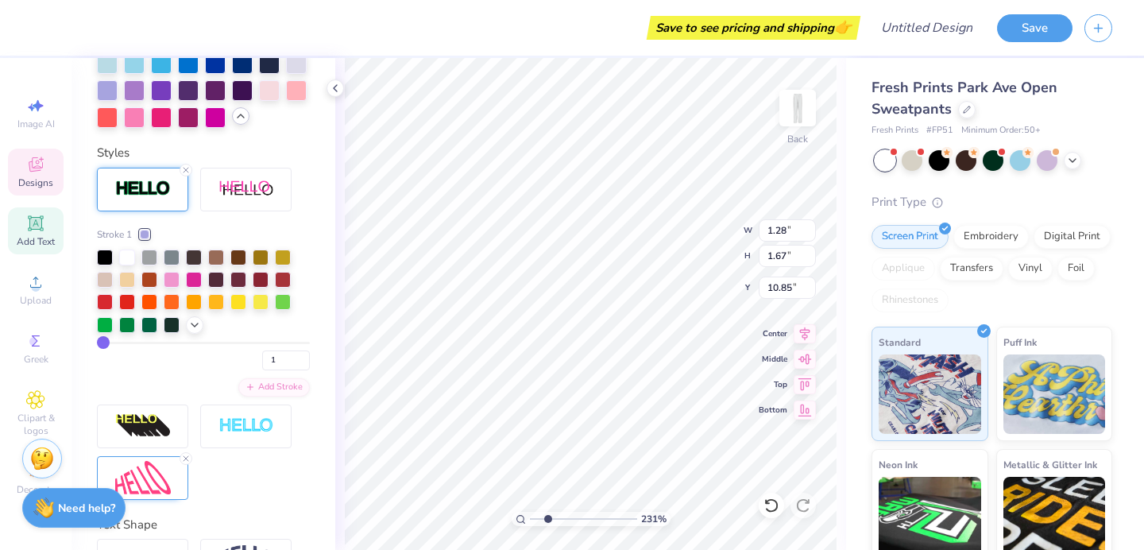
click at [306, 467] on div "Stroke 1 1 Add Stroke" at bounding box center [203, 334] width 213 height 332
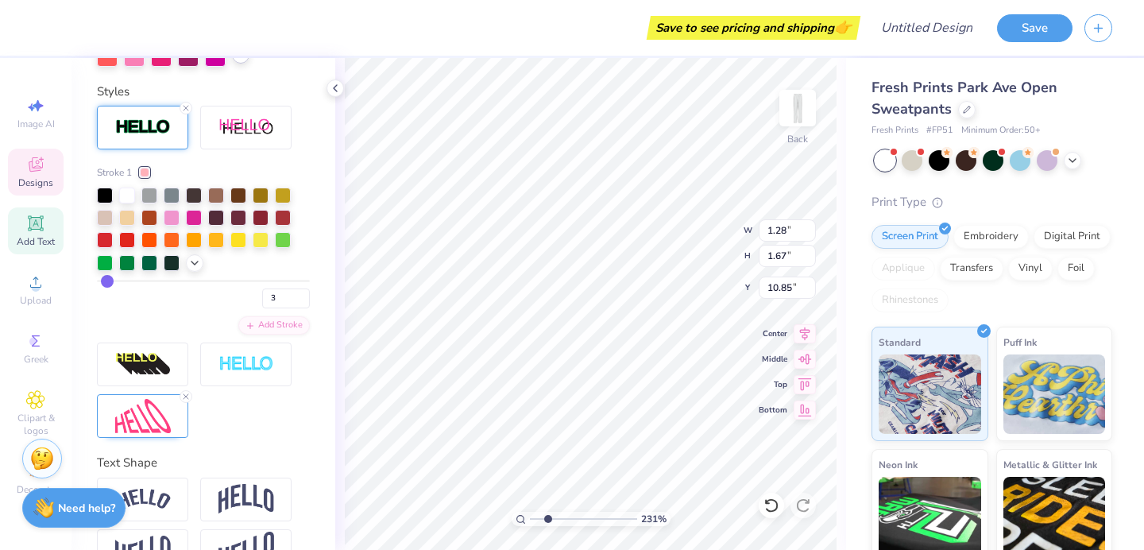
type input "1.82"
type input "10.79"
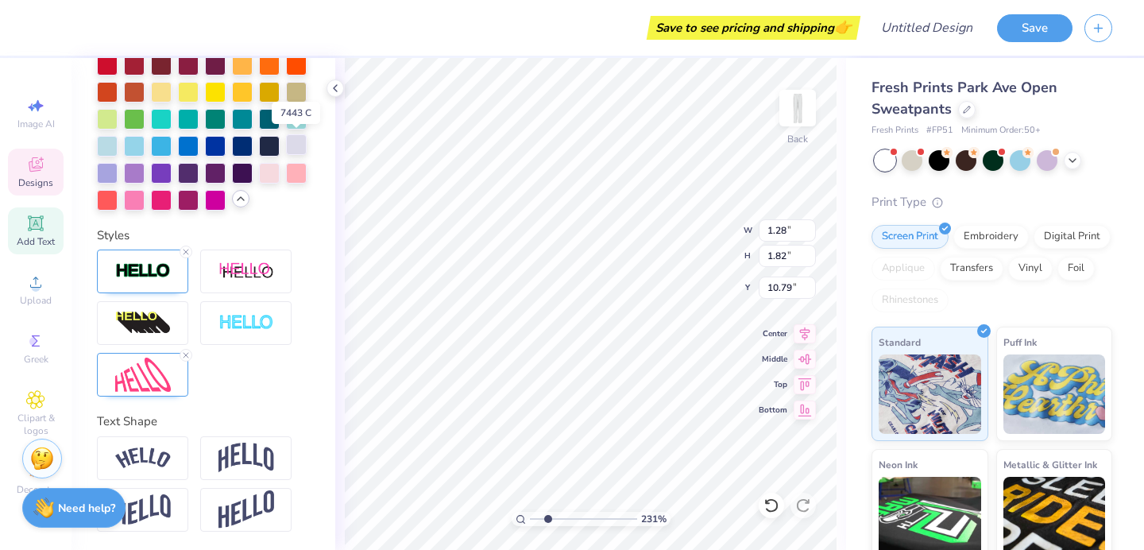
click at [295, 154] on div at bounding box center [296, 144] width 21 height 21
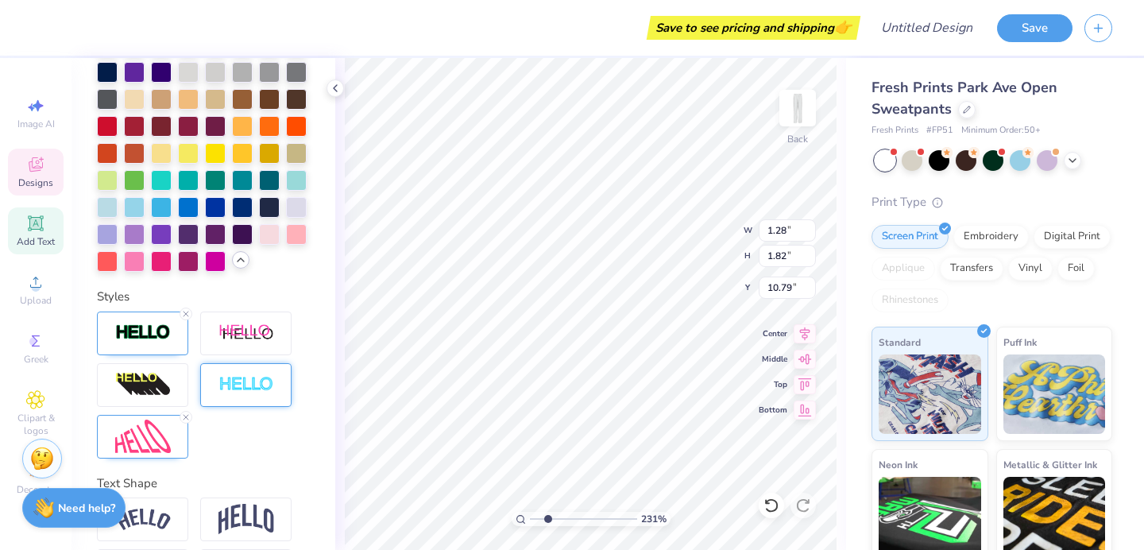
scroll to position [625, 0]
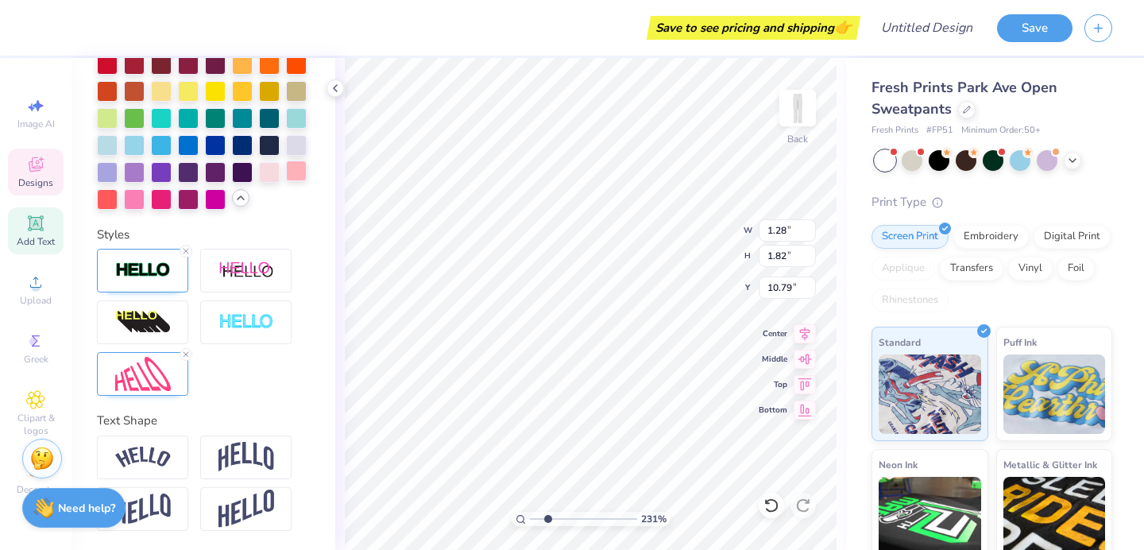
type input "1.33"
type input "1.72"
click at [298, 141] on div at bounding box center [296, 144] width 21 height 21
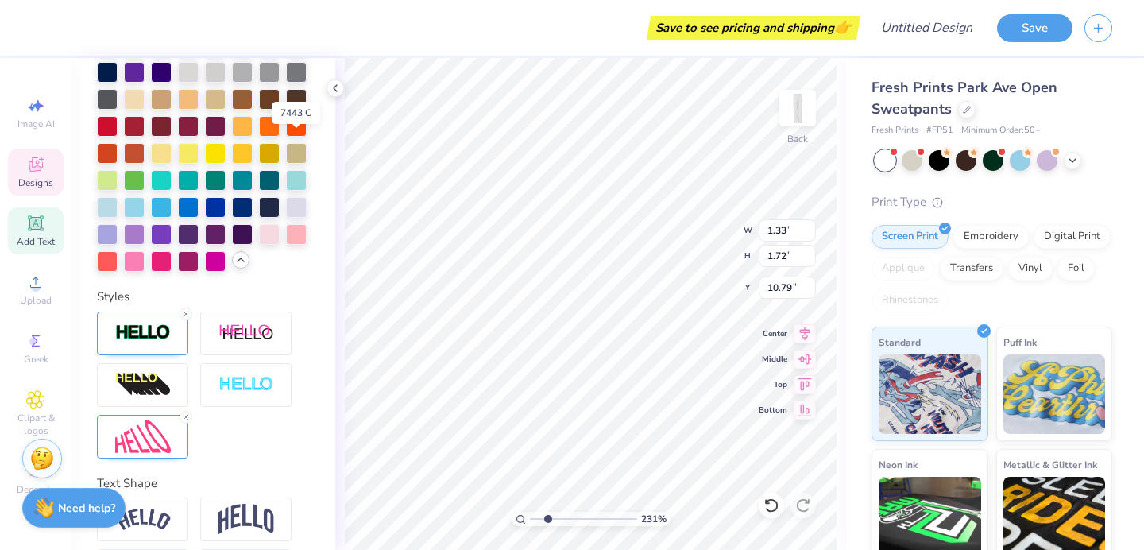
scroll to position [625, 0]
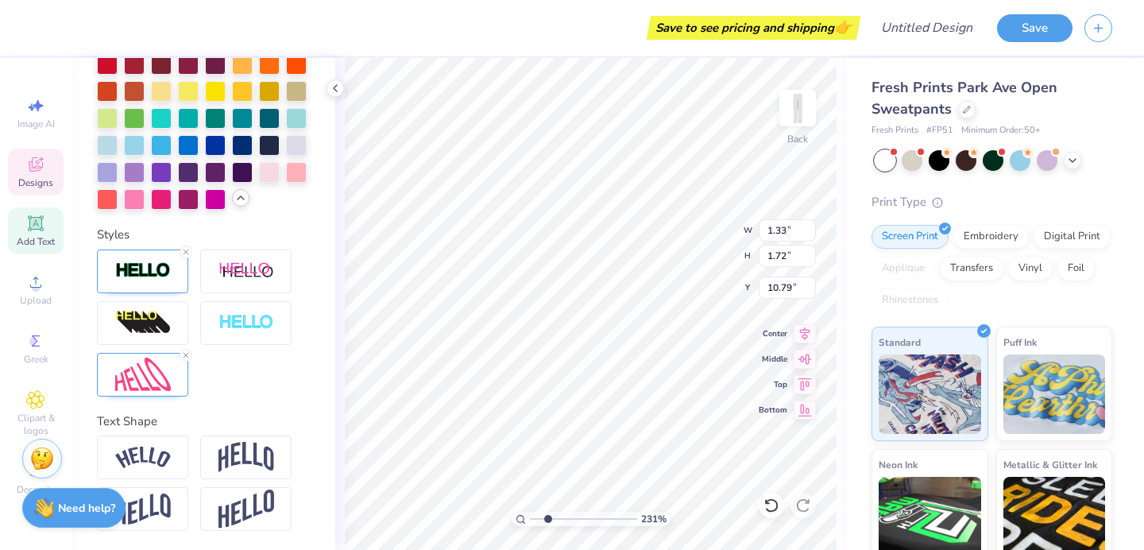
type input "1.27"
type input "1.80"
type input "10.75"
click at [300, 140] on div at bounding box center [296, 144] width 21 height 21
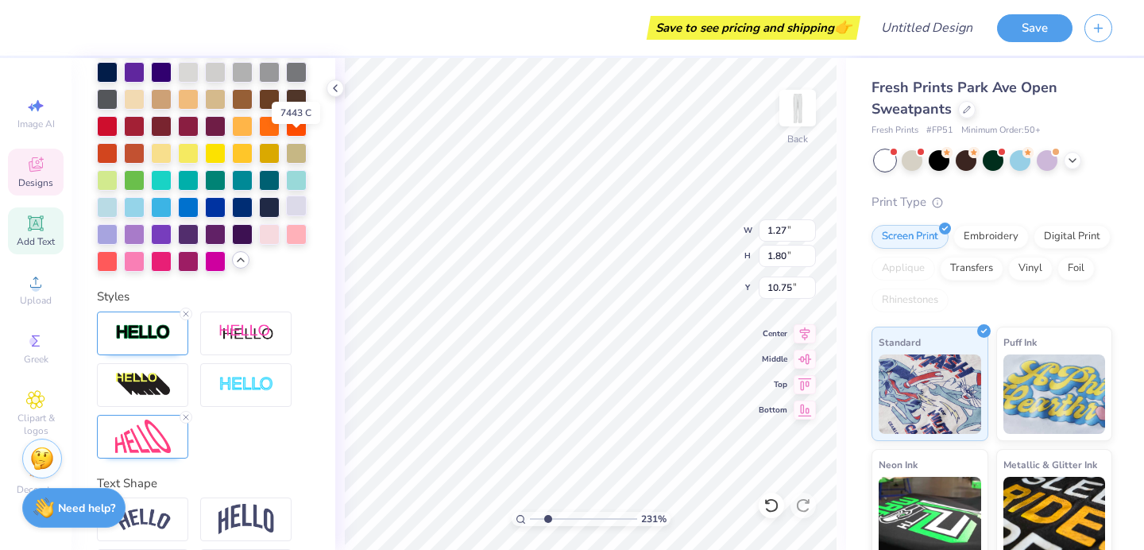
scroll to position [625, 0]
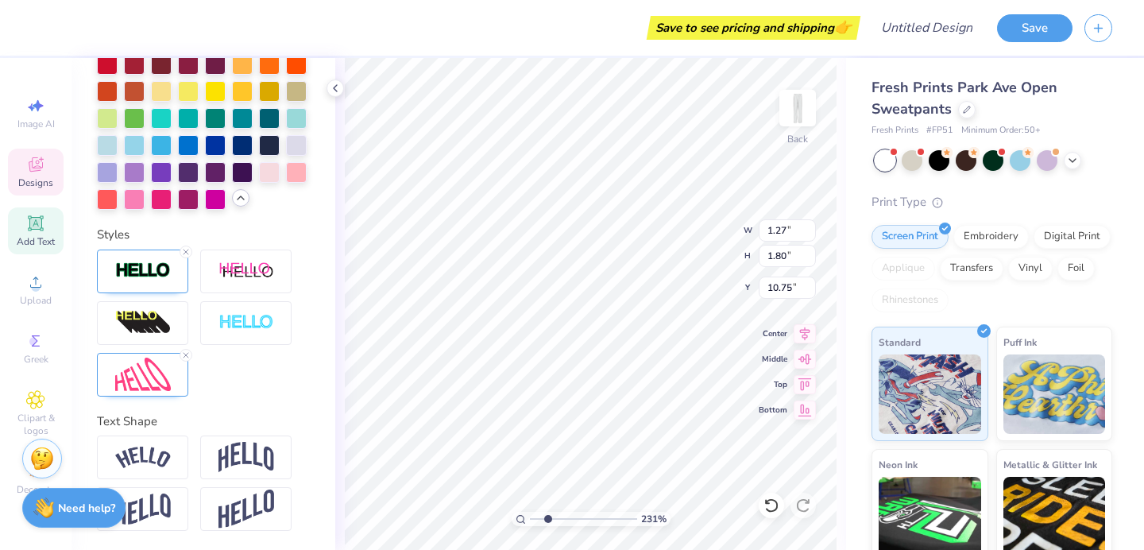
type input "1.28"
type input "1.82"
type input "10.75"
click at [181, 250] on icon at bounding box center [186, 252] width 10 height 10
type input "1.21"
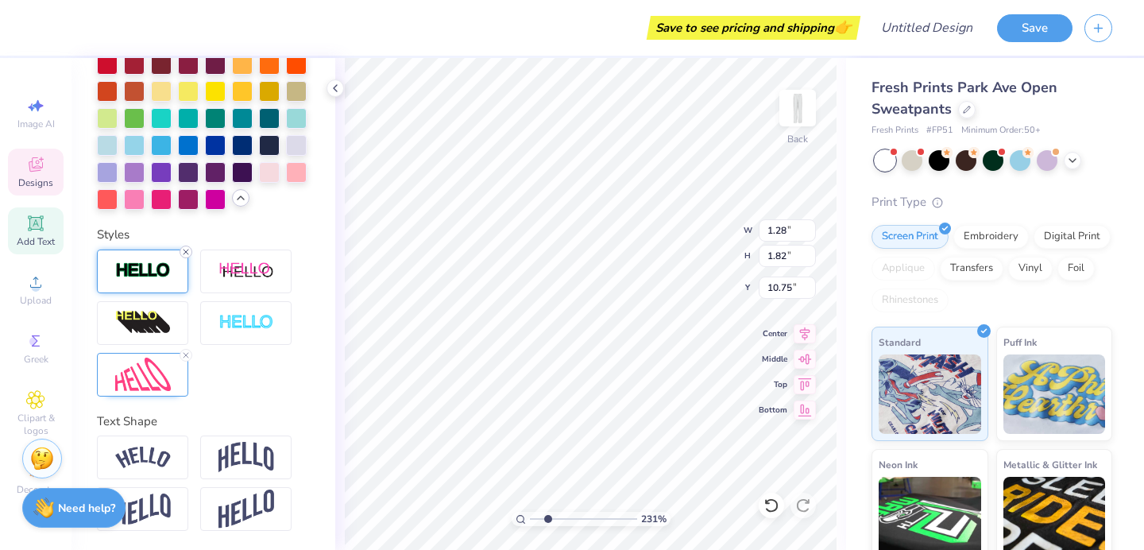
type input "1.74"
type input "10.79"
click at [172, 265] on div at bounding box center [142, 271] width 91 height 44
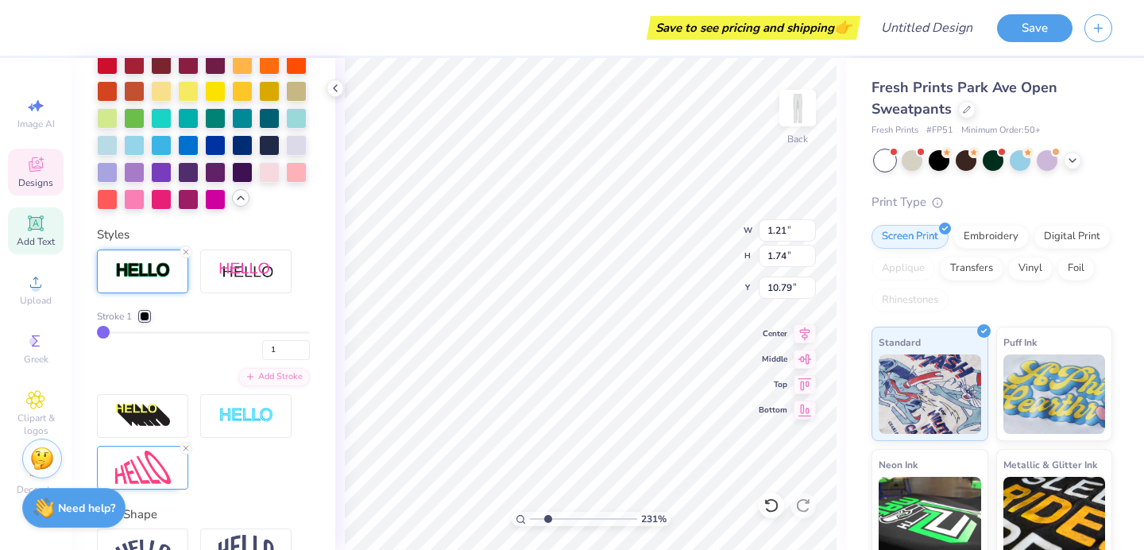
type input "1.23"
type input "1.77"
type input "10.78"
click at [145, 315] on div at bounding box center [145, 316] width 10 height 10
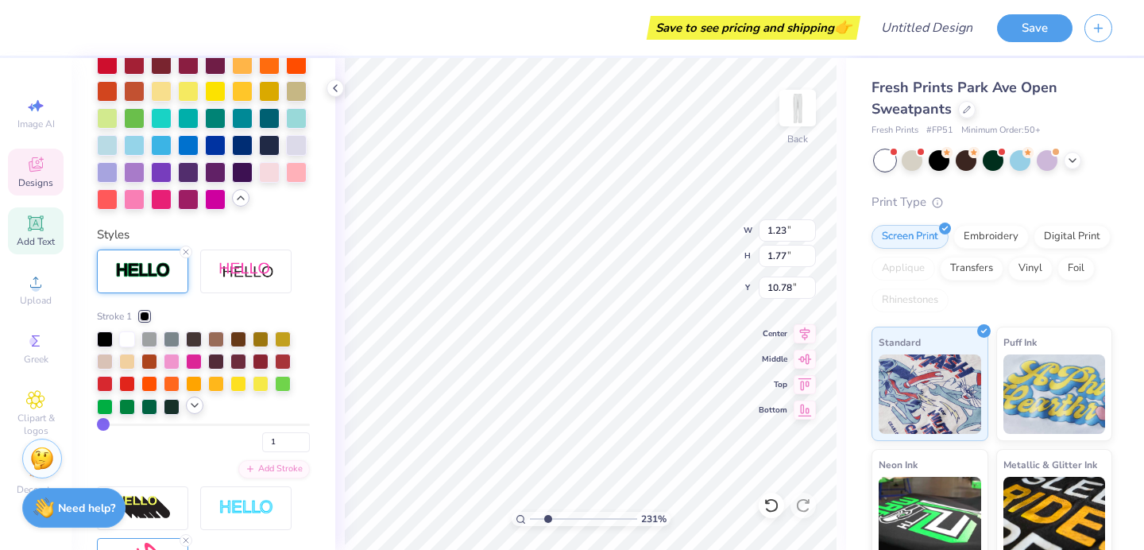
click at [197, 405] on icon at bounding box center [194, 405] width 13 height 13
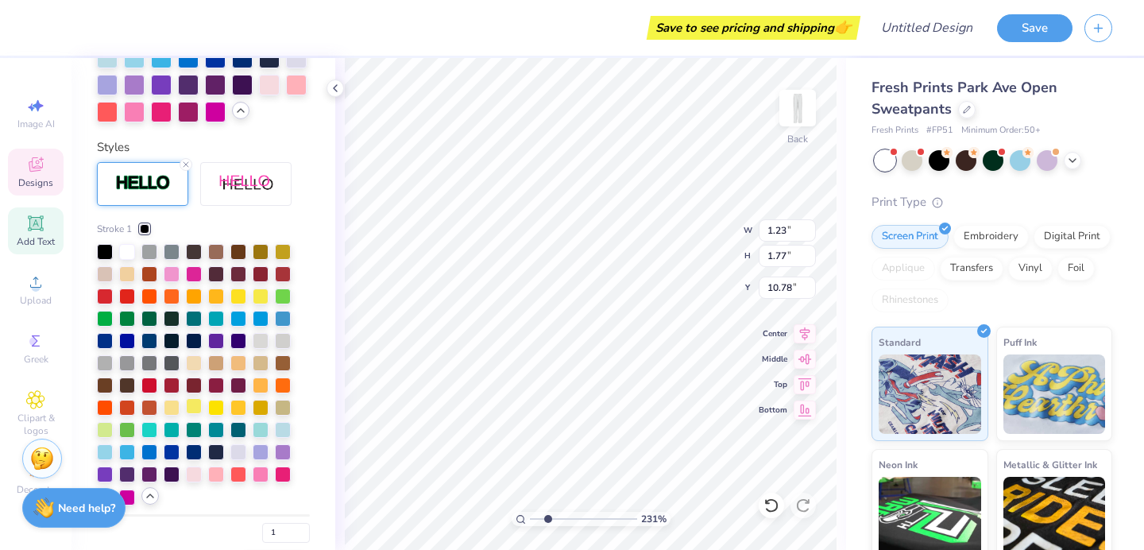
scroll to position [720, 0]
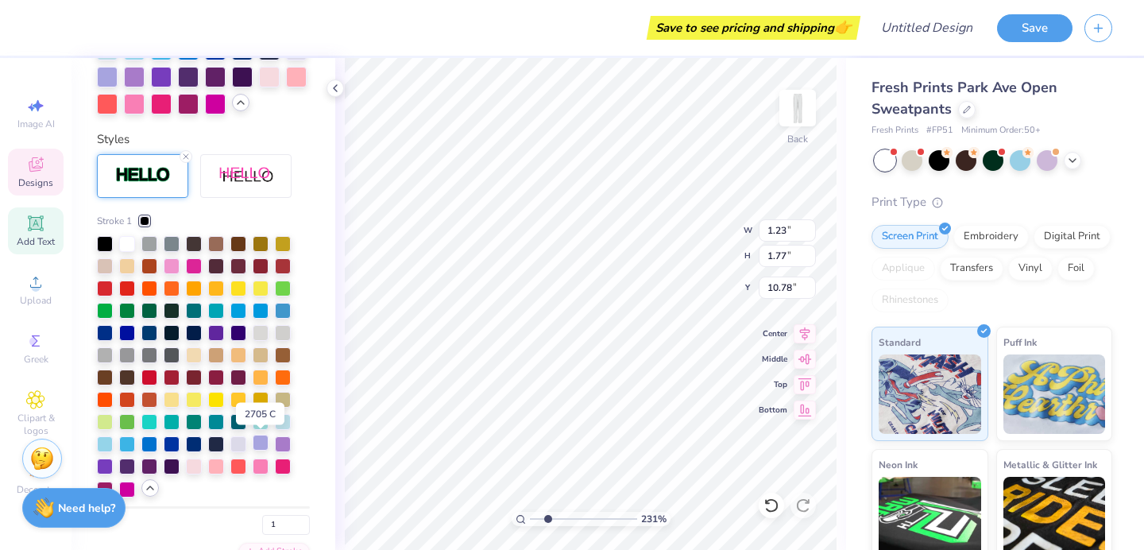
click at [261, 440] on div at bounding box center [261, 443] width 16 height 16
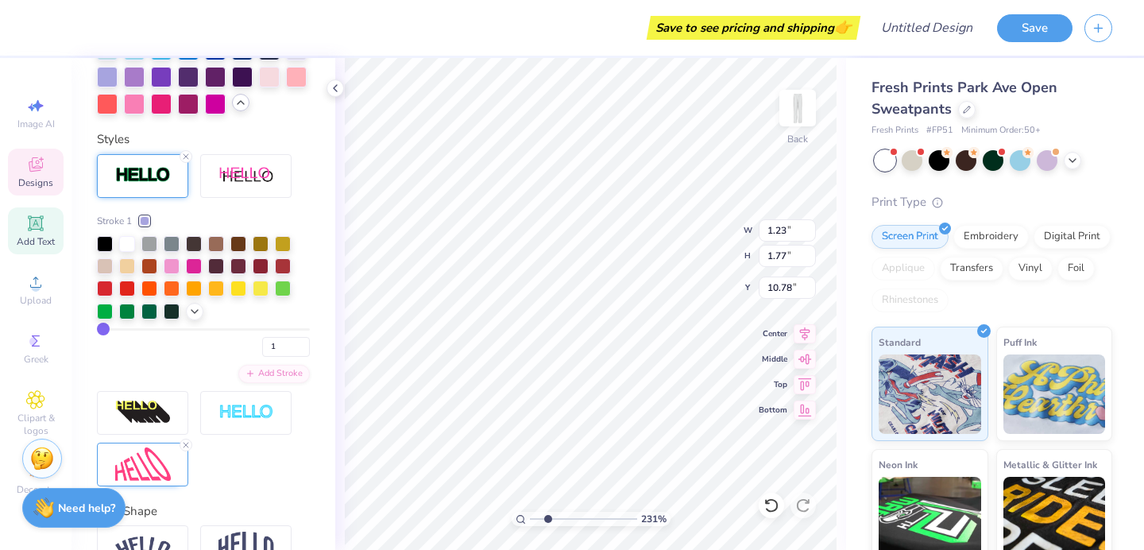
type input "1.33"
type input "1.72"
type input "10.79"
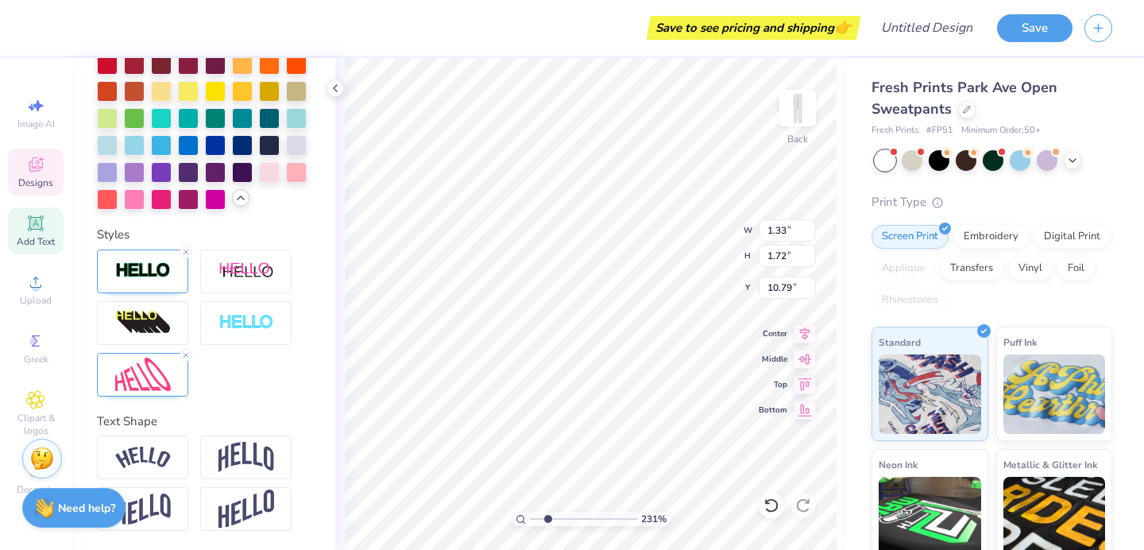
scroll to position [625, 0]
click at [185, 249] on icon at bounding box center [186, 252] width 10 height 10
type input "1.26"
type input "1.65"
type input "10.83"
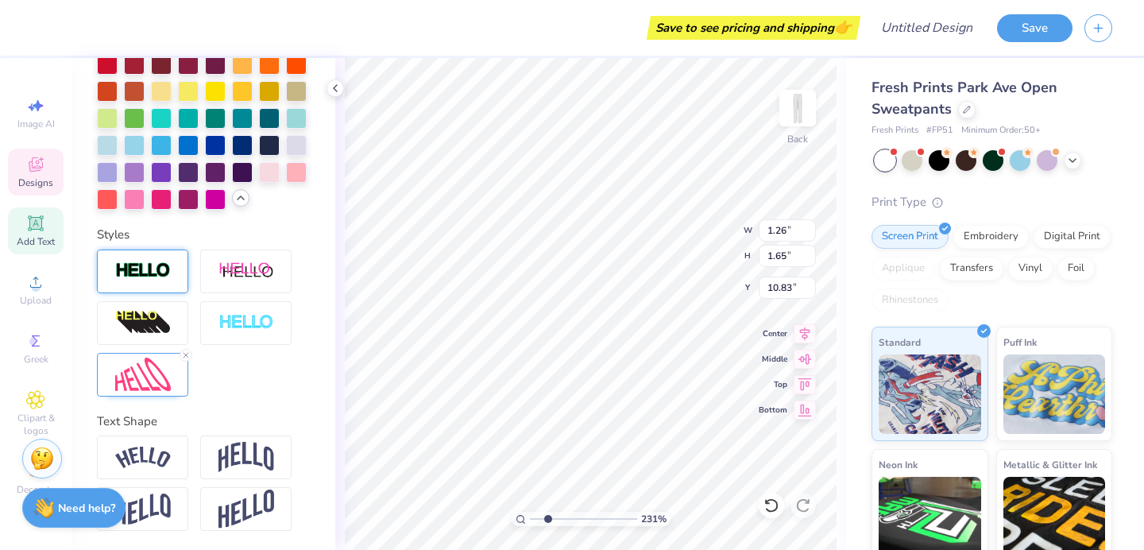
click at [166, 272] on img at bounding box center [143, 270] width 56 height 18
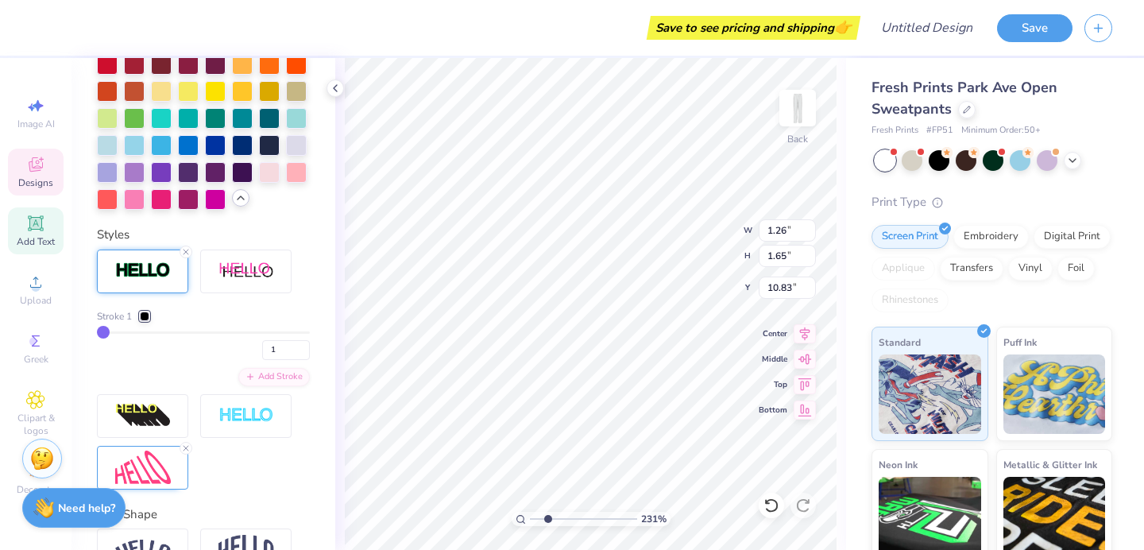
type input "1.28"
type input "1.67"
type input "10.81"
click at [146, 314] on div at bounding box center [145, 316] width 10 height 10
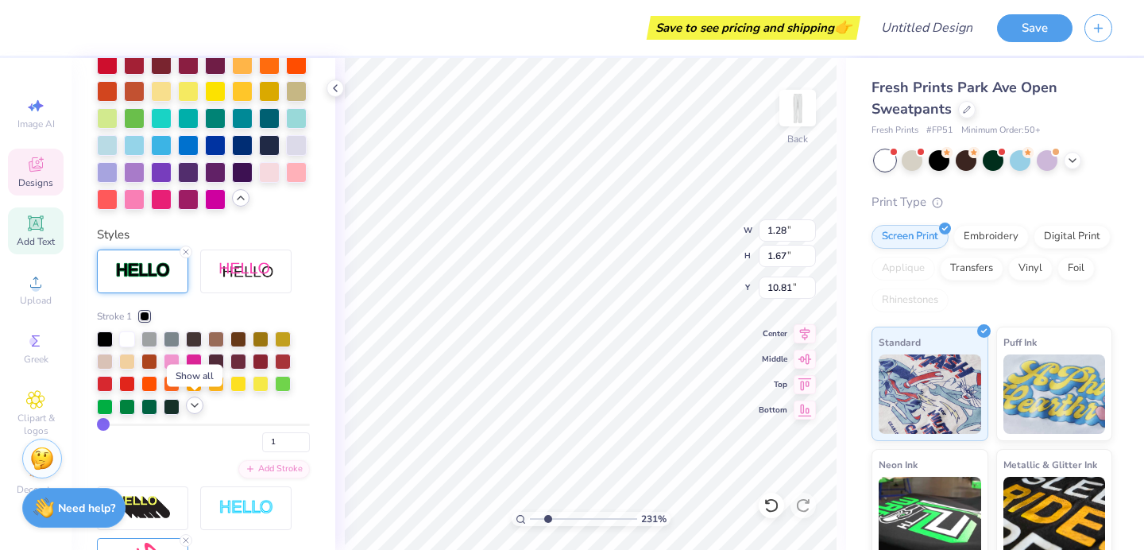
click at [190, 403] on icon at bounding box center [194, 405] width 13 height 13
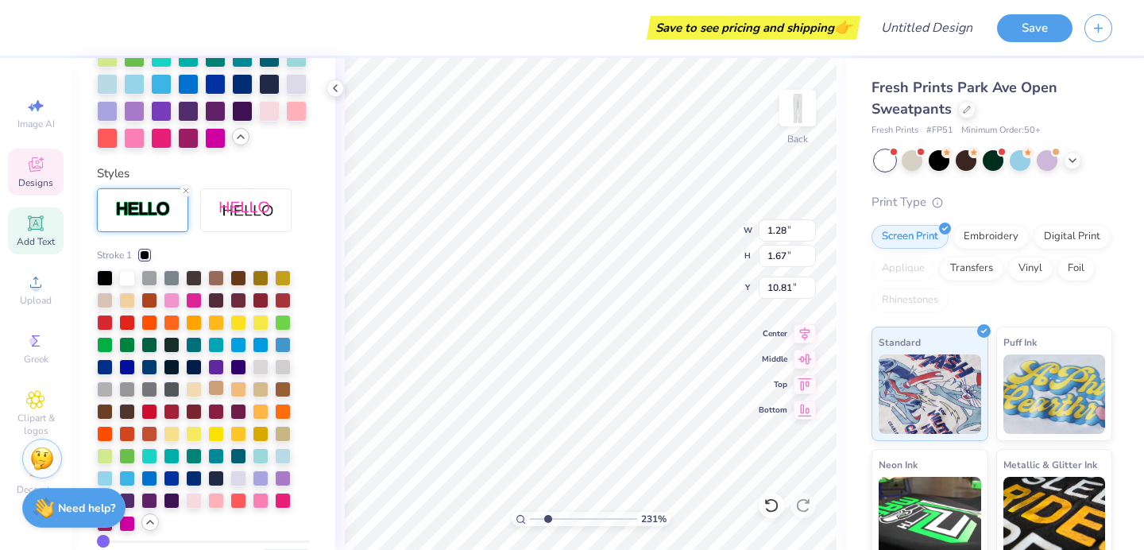
scroll to position [688, 0]
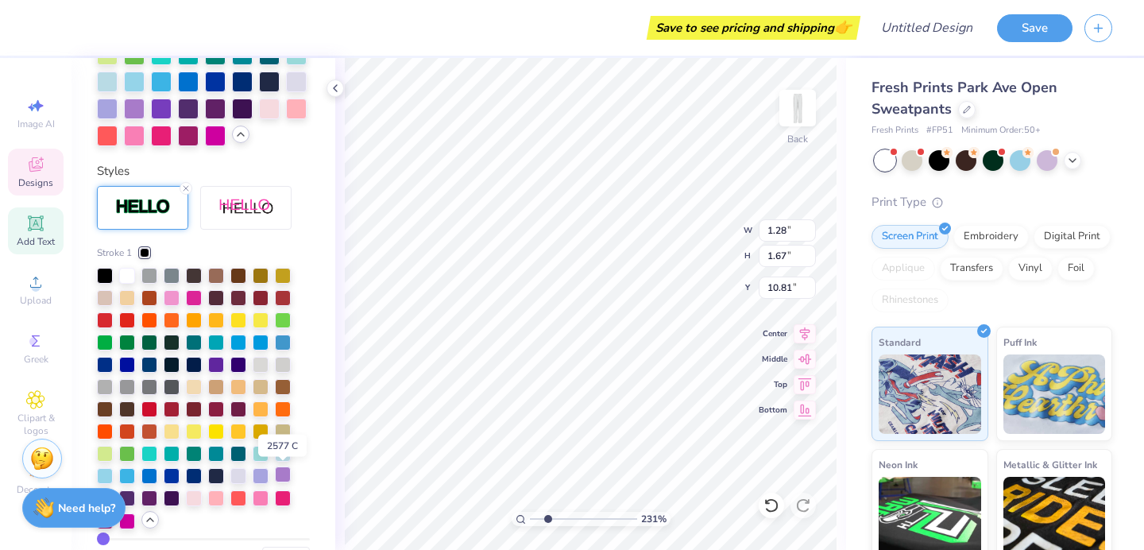
click at [291, 474] on div at bounding box center [283, 474] width 16 height 16
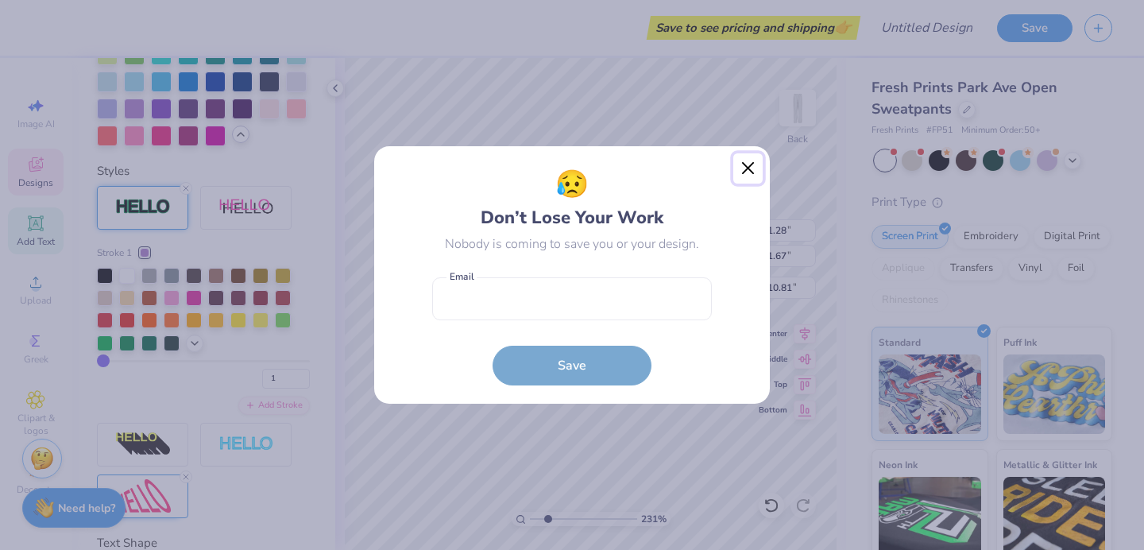
click at [745, 167] on button "Close" at bounding box center [748, 168] width 30 height 30
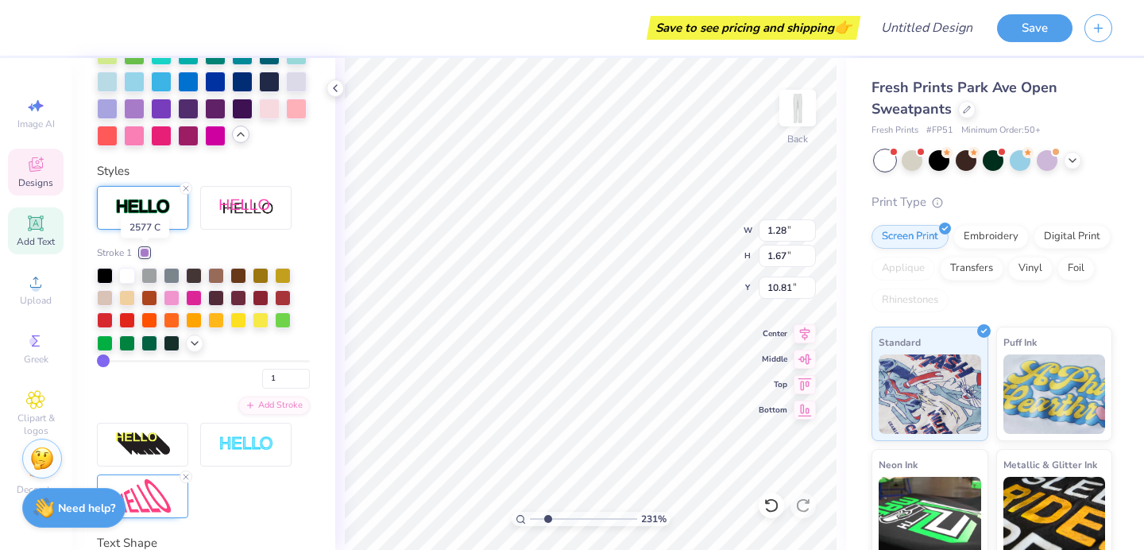
click at [145, 250] on div at bounding box center [145, 253] width 10 height 10
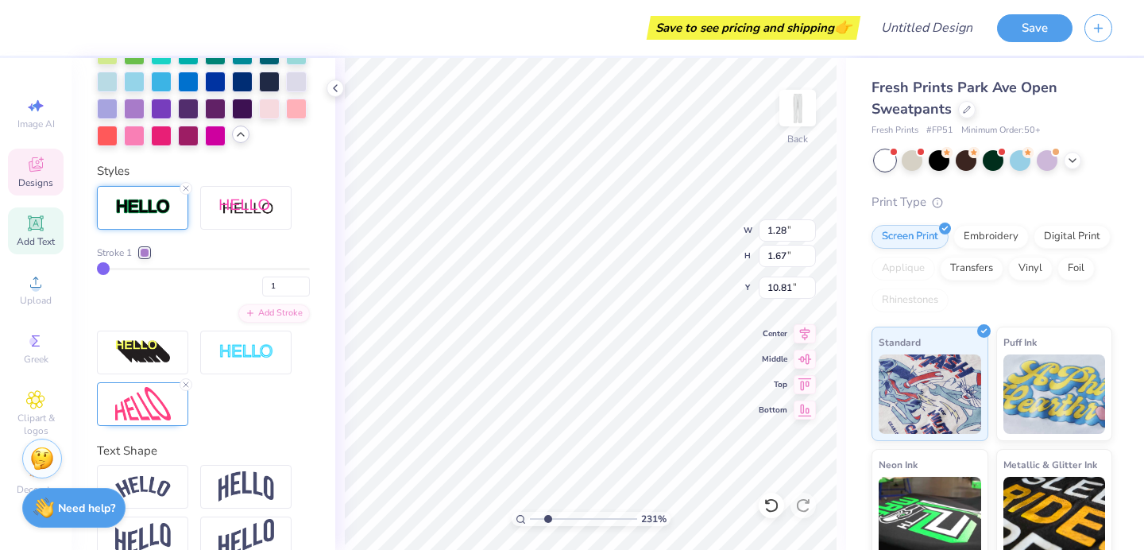
click at [147, 255] on div at bounding box center [145, 253] width 10 height 10
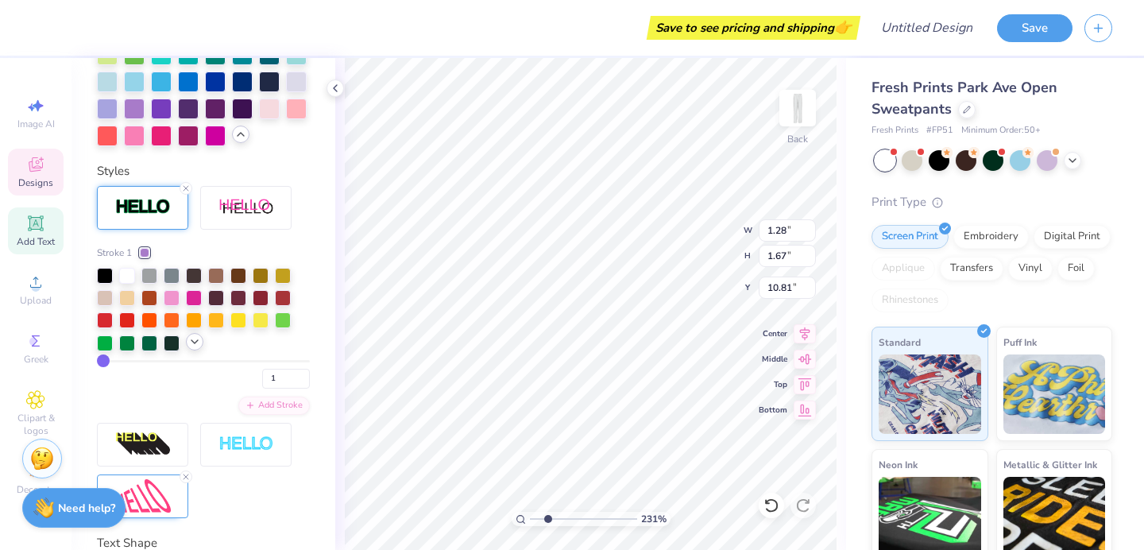
click at [195, 337] on icon at bounding box center [194, 341] width 13 height 13
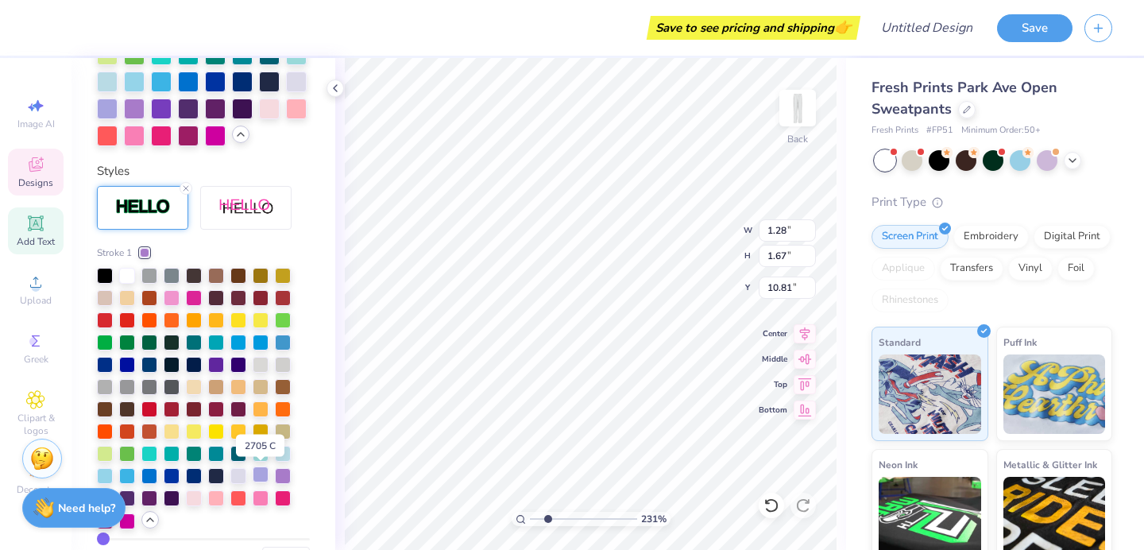
click at [261, 474] on div at bounding box center [261, 474] width 16 height 16
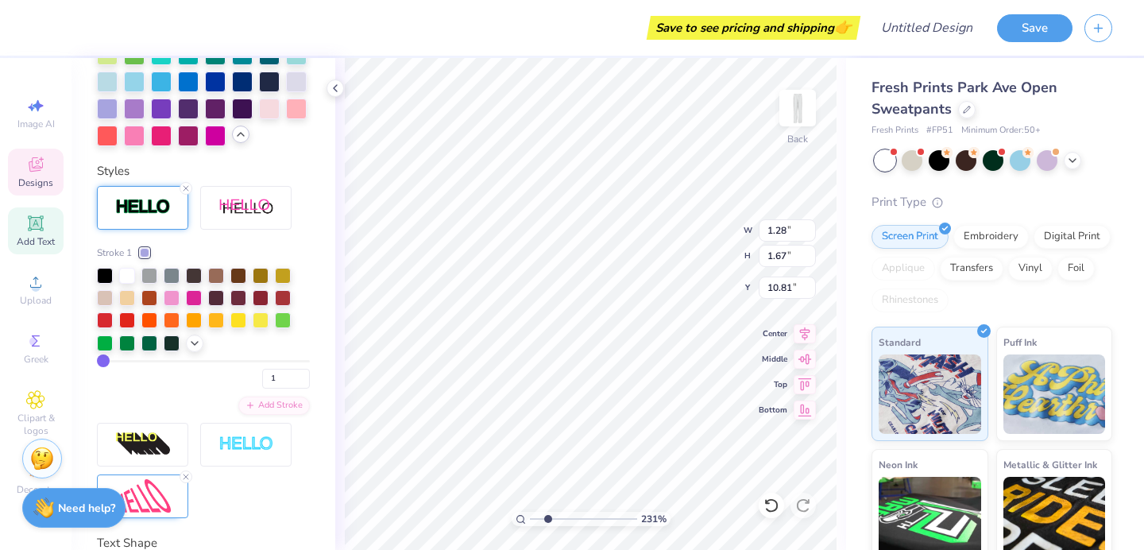
type input "1.27"
type input "1.80"
type input "10.75"
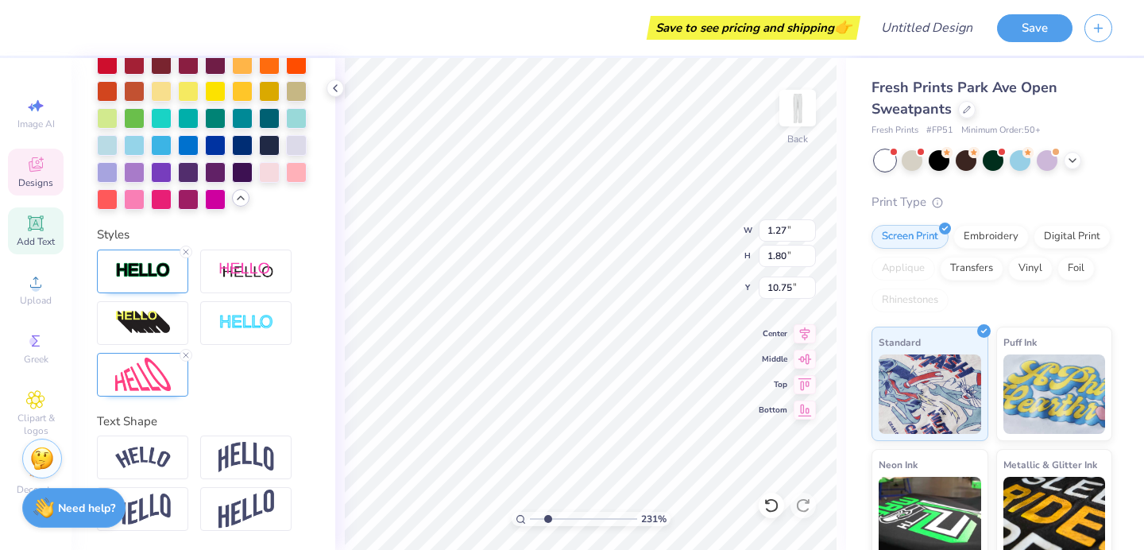
scroll to position [625, 0]
click at [170, 277] on div at bounding box center [142, 271] width 91 height 44
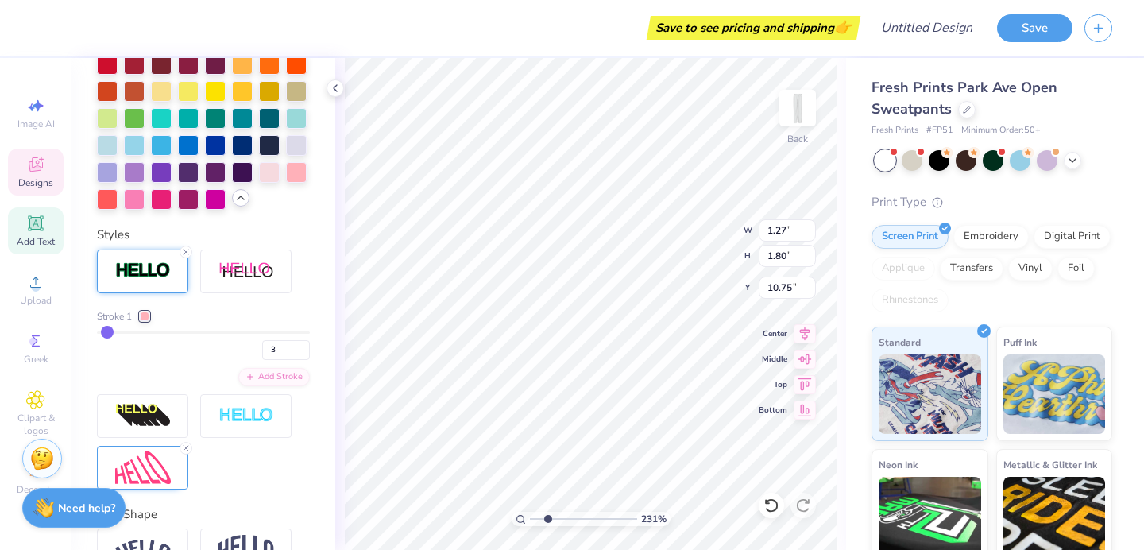
click at [144, 315] on div at bounding box center [145, 316] width 10 height 10
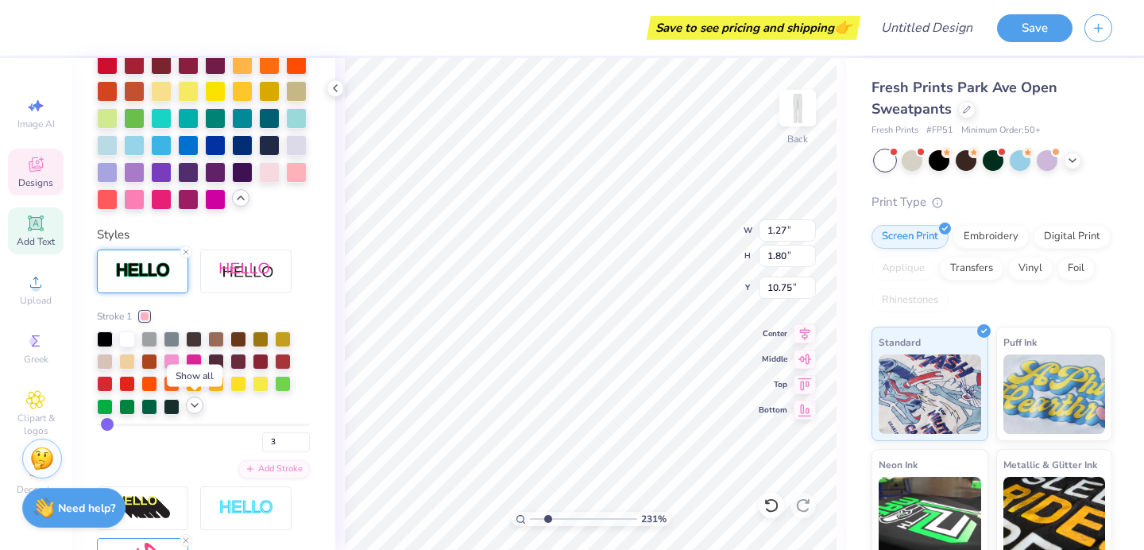
click at [192, 406] on icon at bounding box center [194, 405] width 13 height 13
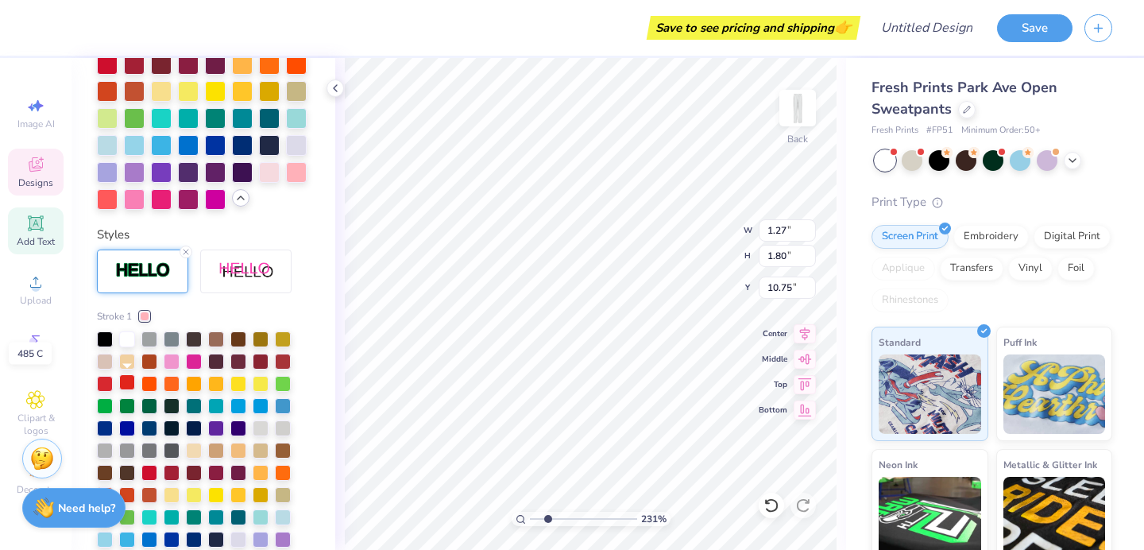
click at [125, 380] on div at bounding box center [127, 382] width 16 height 16
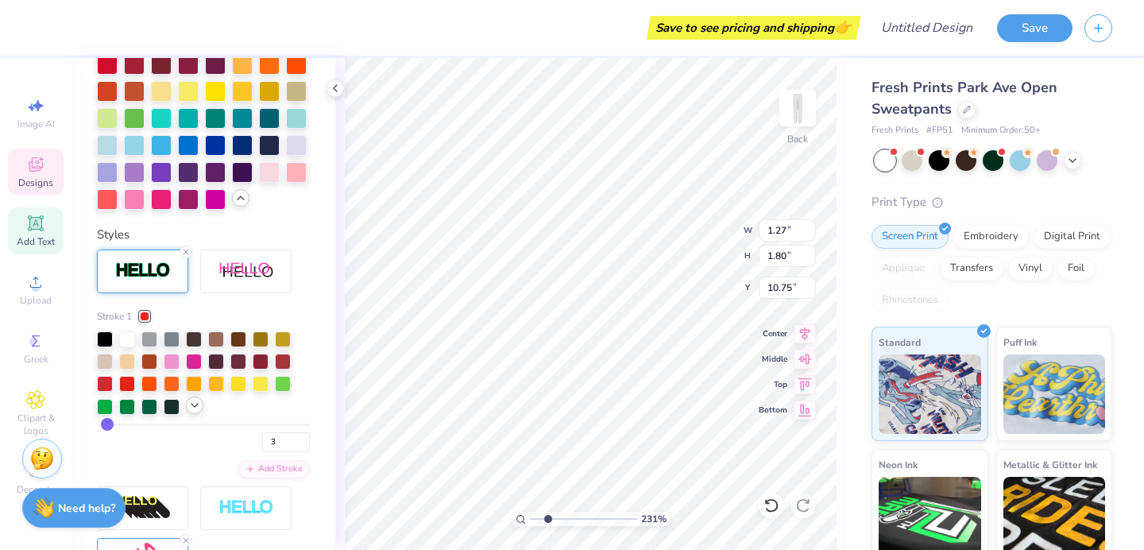
click at [195, 403] on icon at bounding box center [194, 405] width 13 height 13
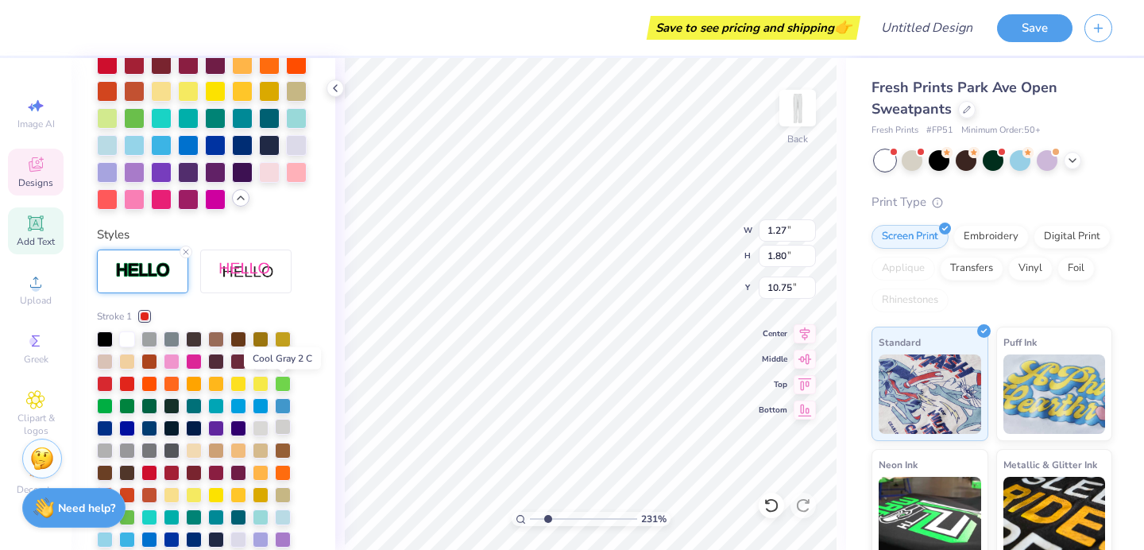
scroll to position [668, 0]
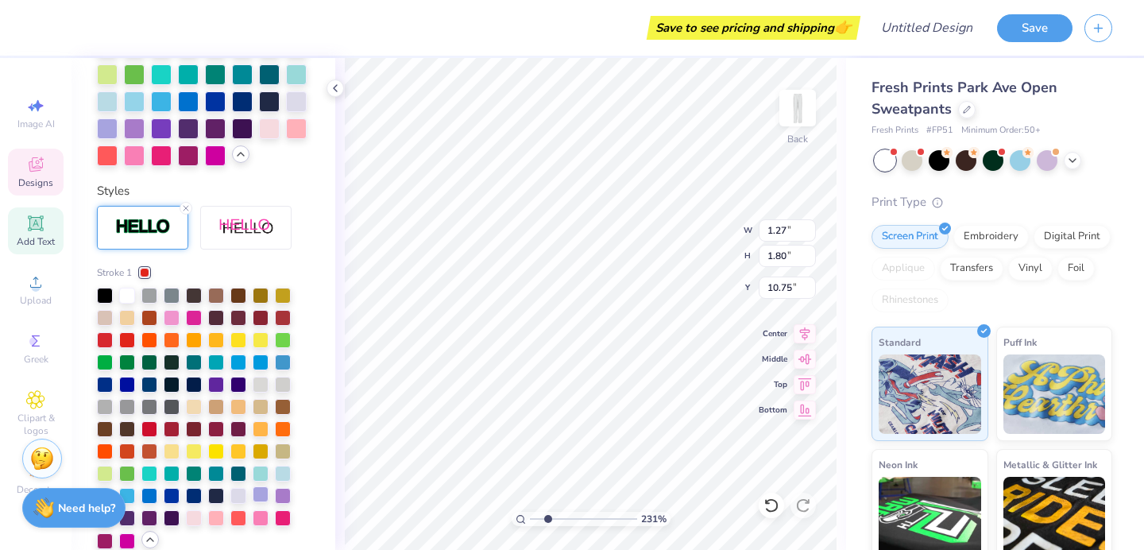
click at [258, 490] on div at bounding box center [261, 494] width 16 height 16
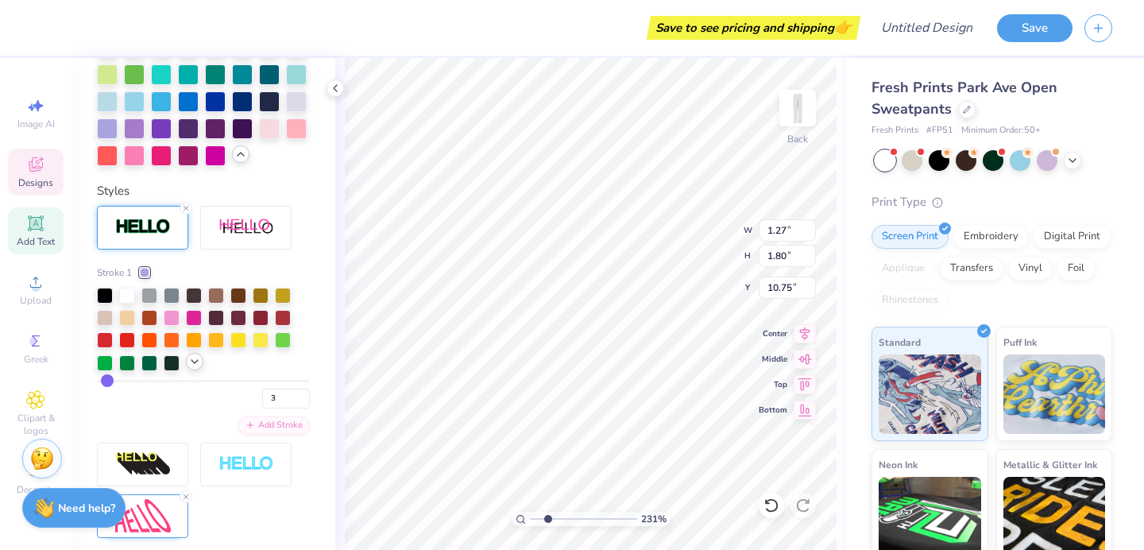
click at [194, 358] on icon at bounding box center [194, 361] width 13 height 13
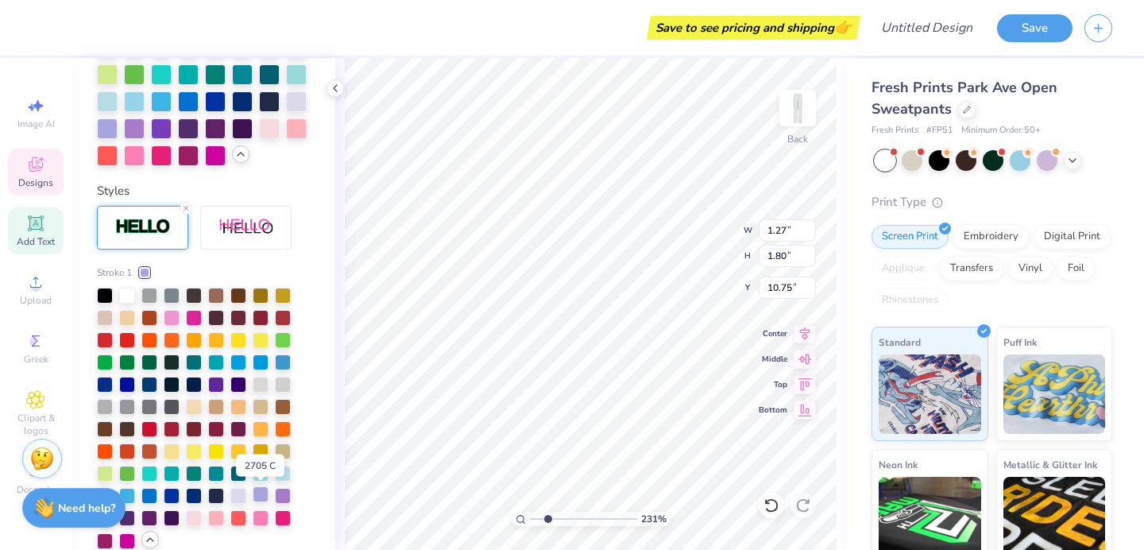
click at [261, 492] on div at bounding box center [261, 494] width 16 height 16
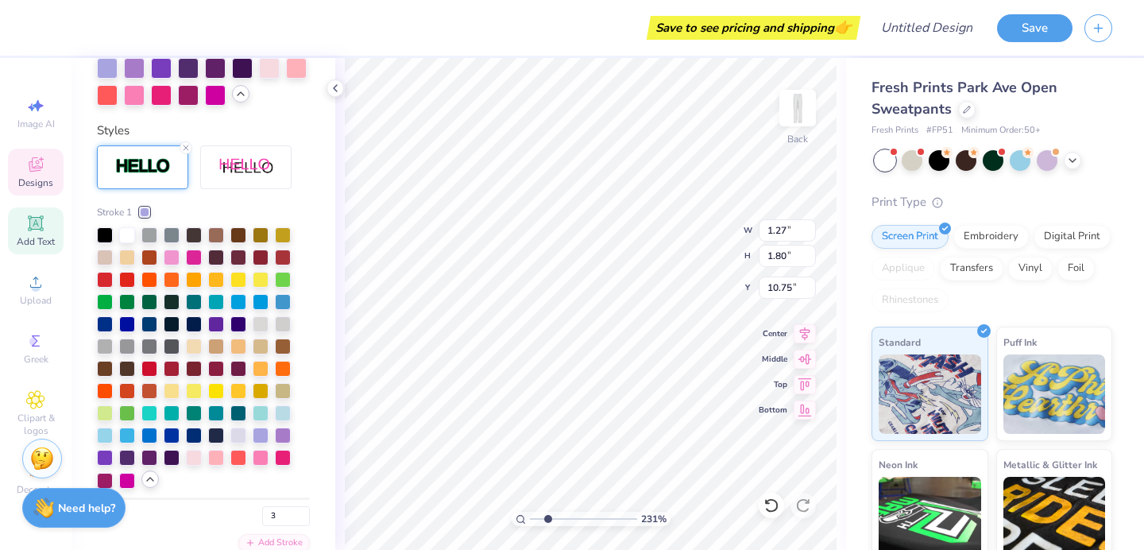
scroll to position [729, 0]
click at [238, 432] on div at bounding box center [238, 433] width 16 height 16
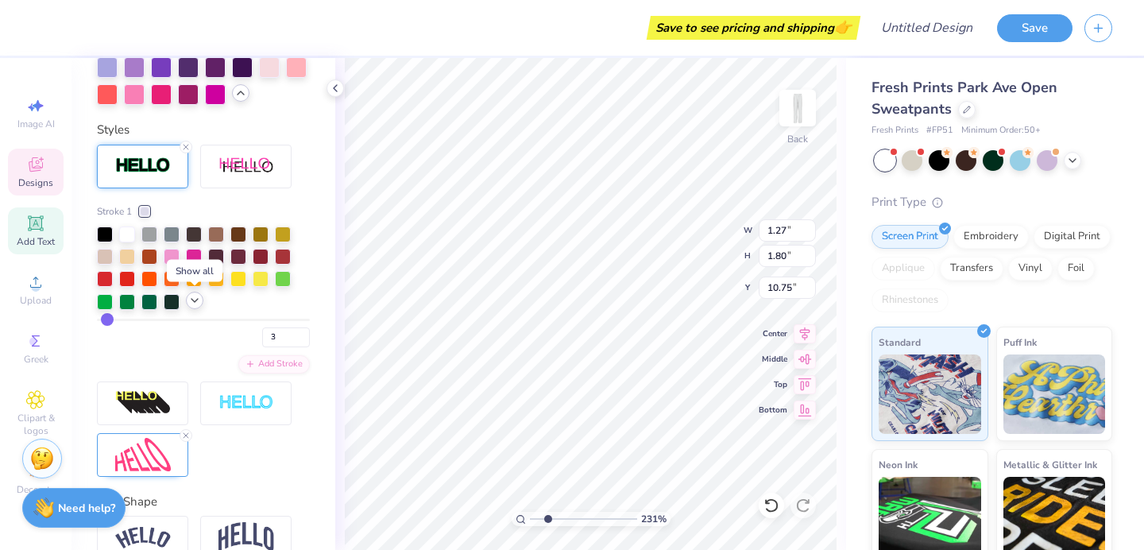
click at [191, 304] on icon at bounding box center [194, 300] width 13 height 13
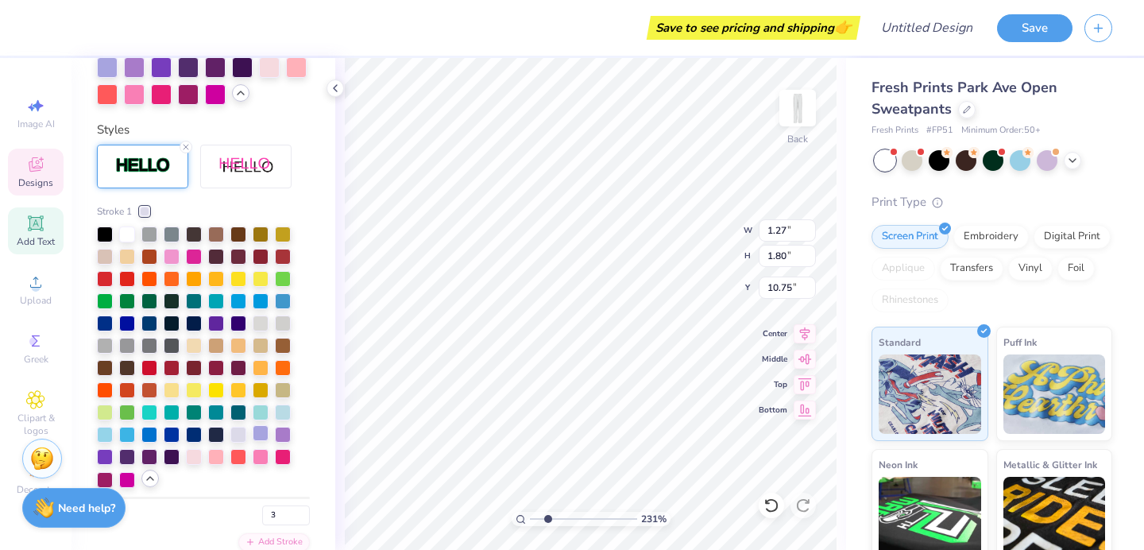
click at [261, 436] on div at bounding box center [261, 433] width 16 height 16
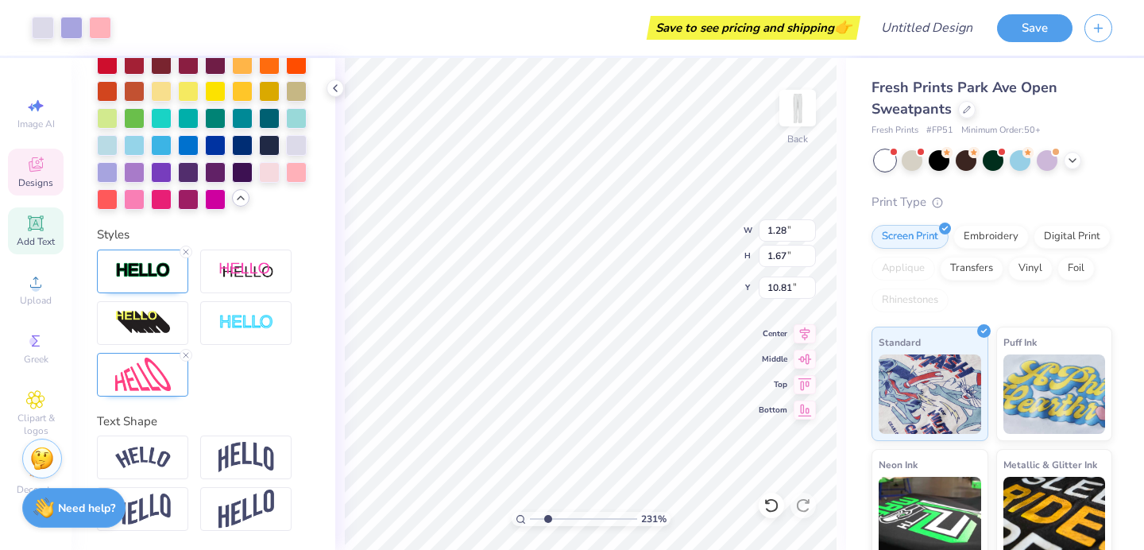
scroll to position [625, 0]
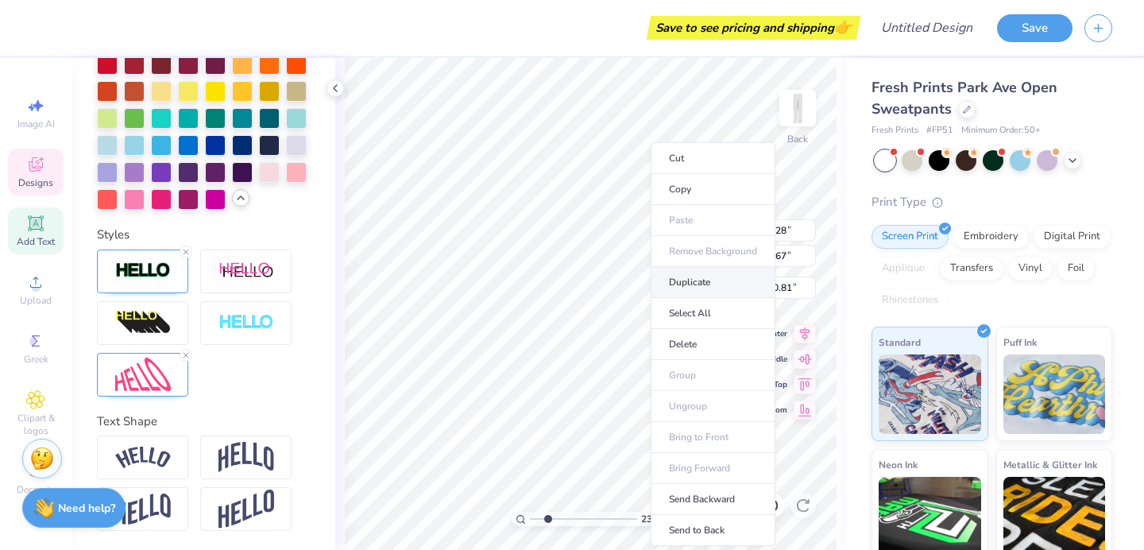
click at [710, 282] on li "Duplicate" at bounding box center [713, 282] width 125 height 31
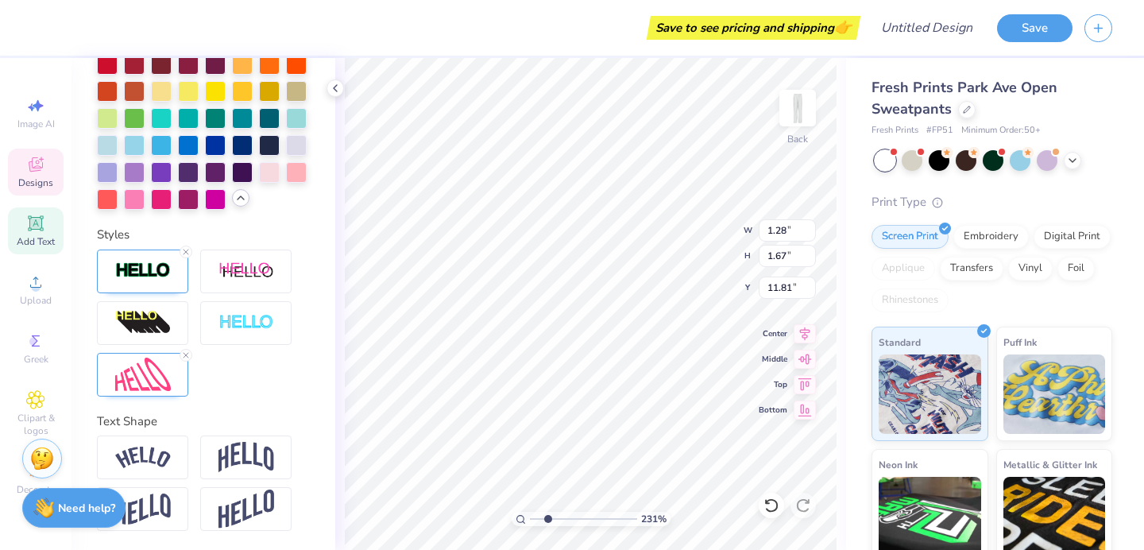
type input "10.81"
type textarea "M"
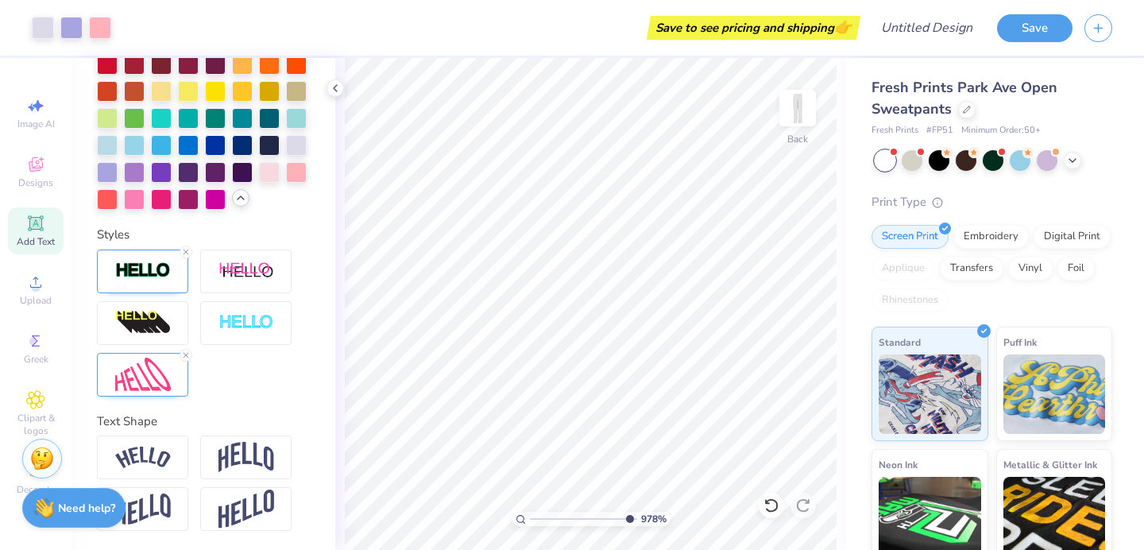
drag, startPoint x: 547, startPoint y: 516, endPoint x: 627, endPoint y: 519, distance: 80.3
click at [627, 519] on input "range" at bounding box center [583, 519] width 107 height 14
drag, startPoint x: 624, startPoint y: 522, endPoint x: 532, endPoint y: 509, distance: 93.2
type input "1"
click at [532, 512] on input "range" at bounding box center [583, 519] width 107 height 14
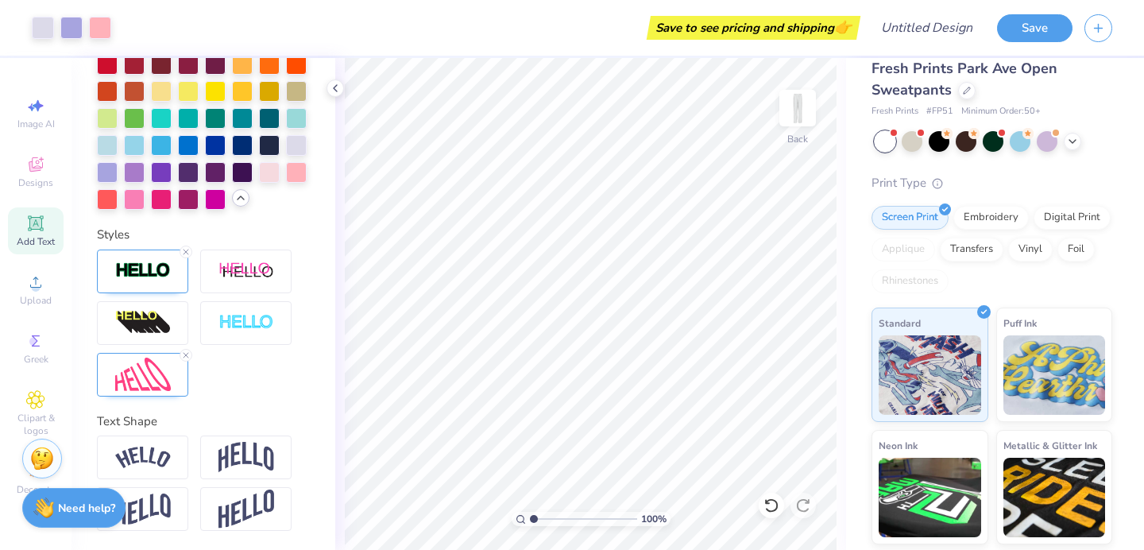
scroll to position [0, 0]
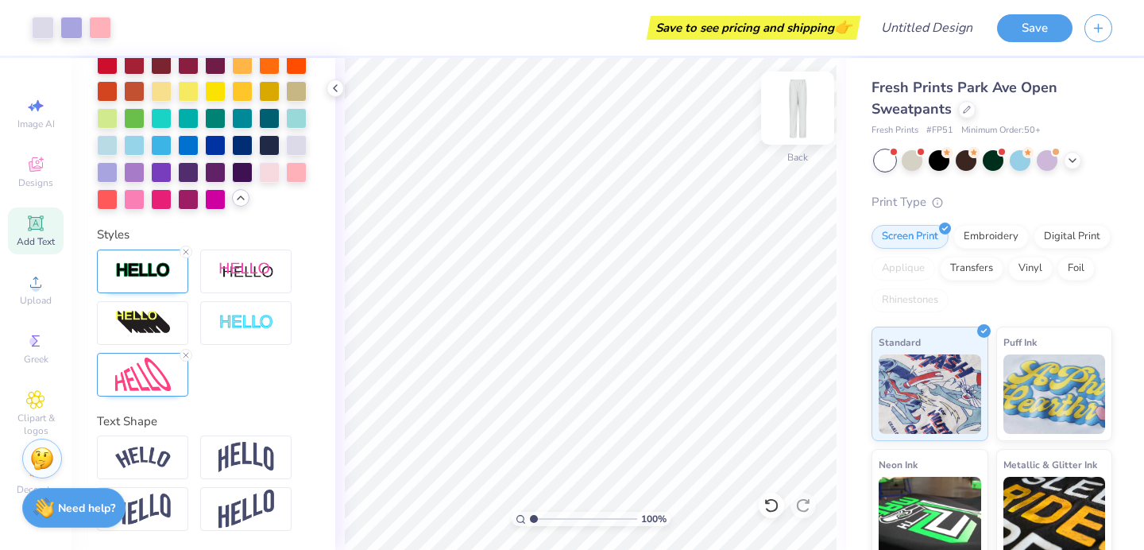
click at [804, 98] on img at bounding box center [798, 108] width 64 height 64
click at [791, 110] on img at bounding box center [798, 108] width 64 height 64
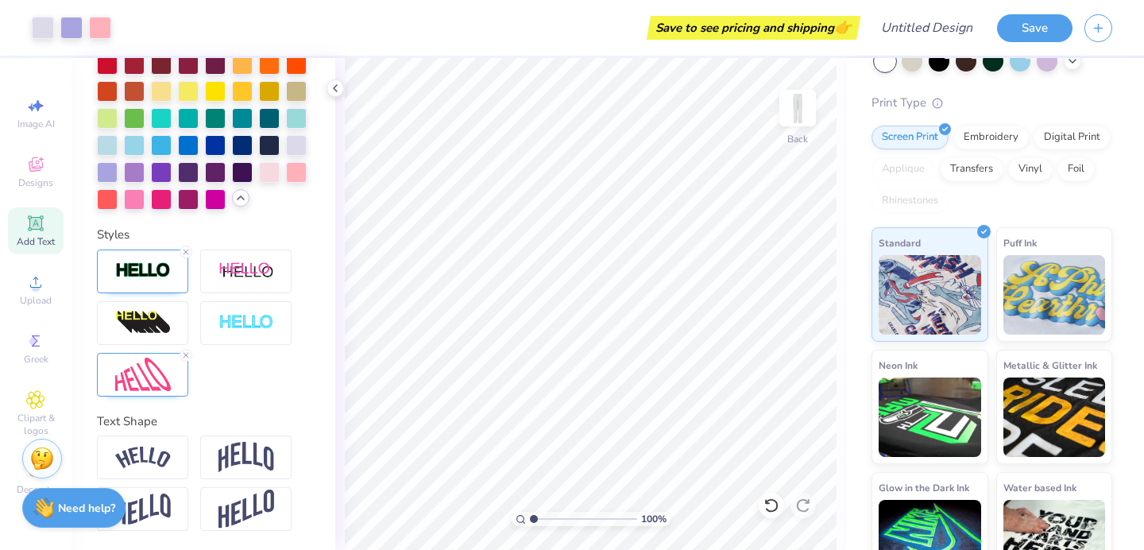
scroll to position [106, 0]
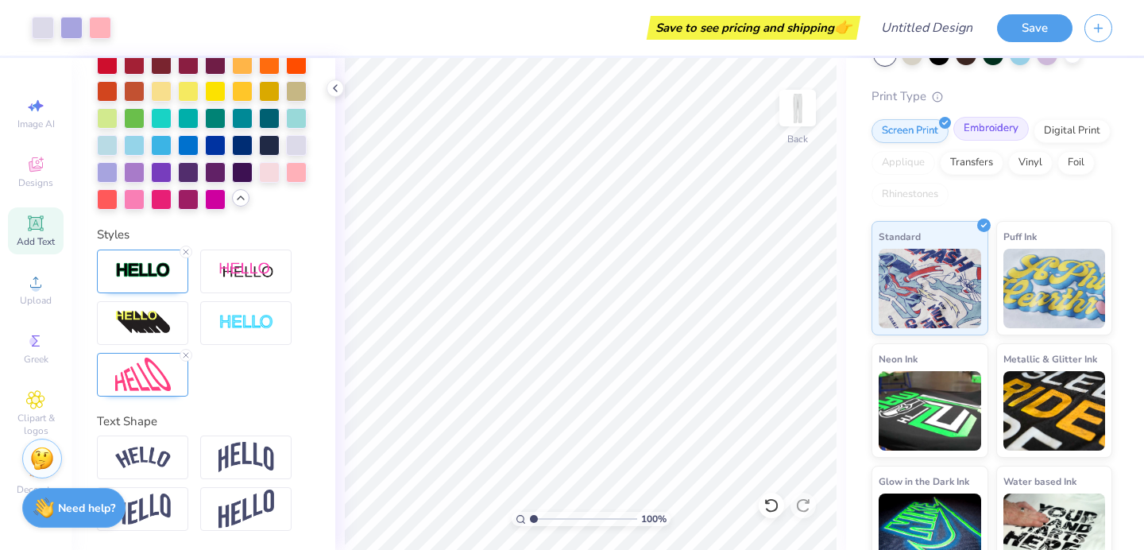
click at [989, 138] on div "Embroidery" at bounding box center [990, 129] width 75 height 24
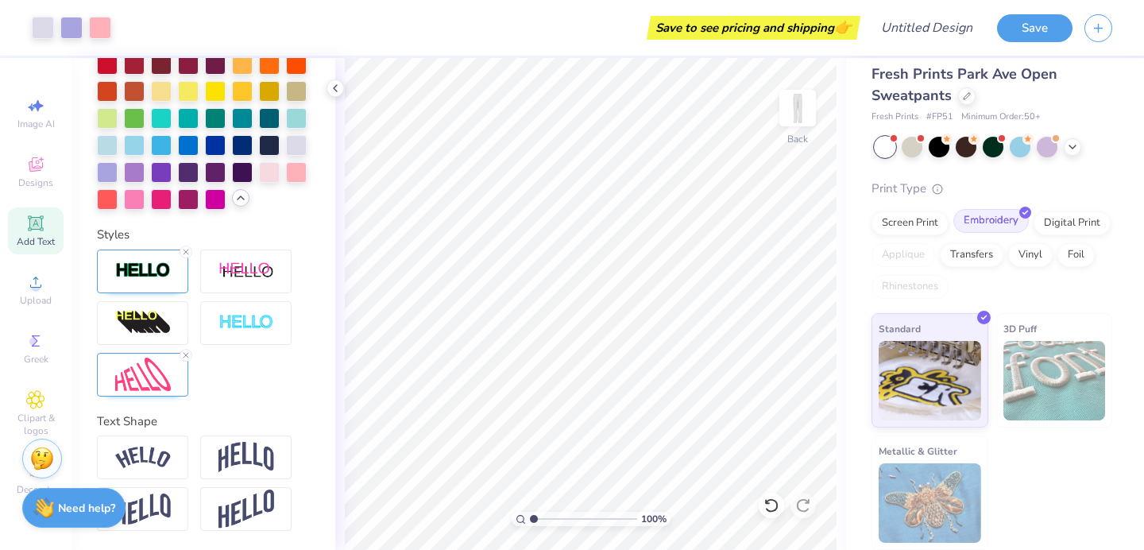
scroll to position [14, 0]
click at [911, 218] on div "Screen Print" at bounding box center [910, 221] width 77 height 24
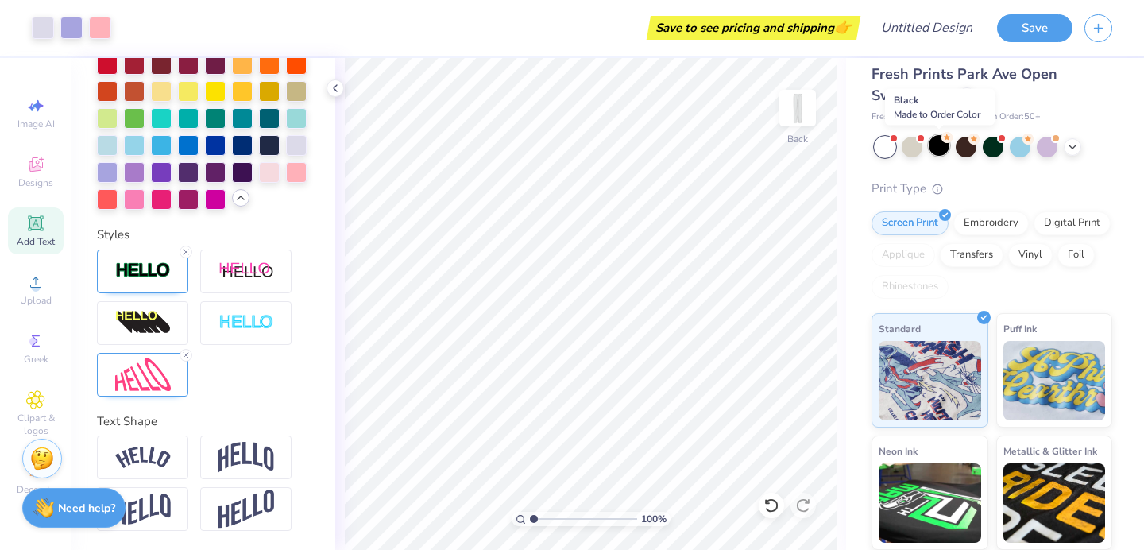
click at [935, 149] on div at bounding box center [939, 145] width 21 height 21
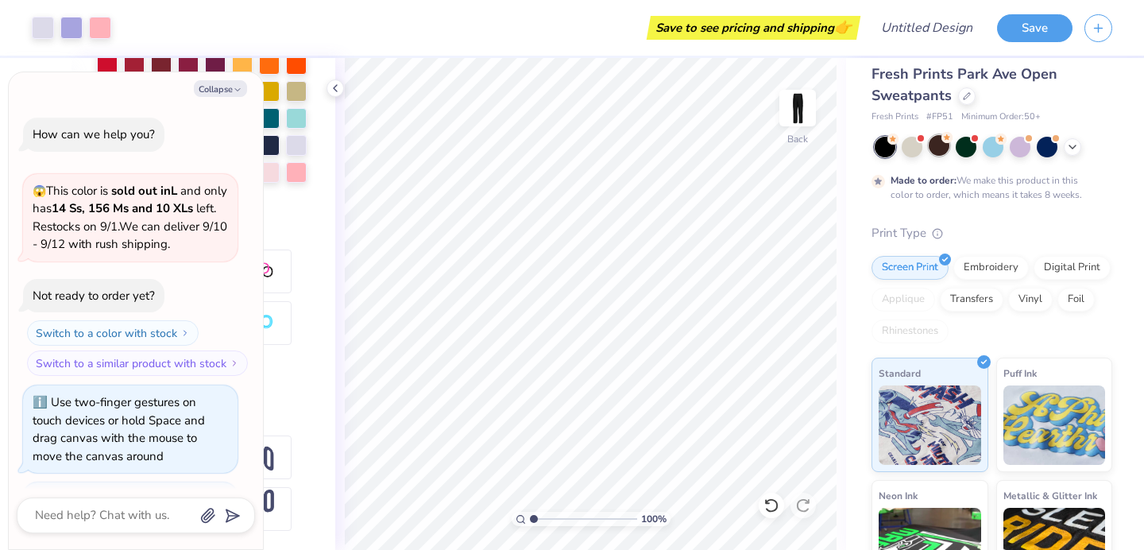
scroll to position [128, 0]
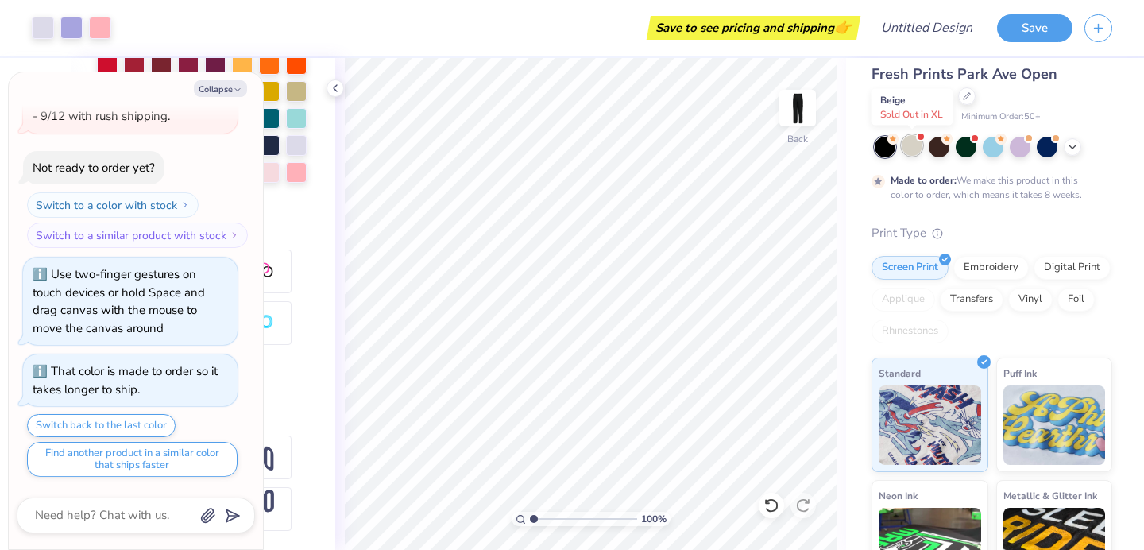
click at [922, 149] on div at bounding box center [912, 145] width 21 height 21
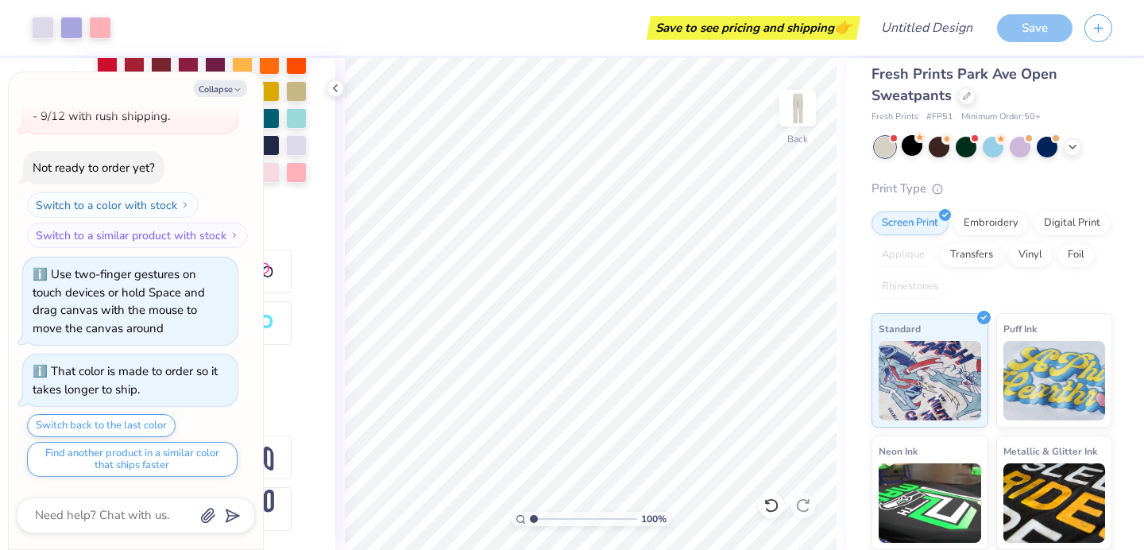
scroll to position [431, 0]
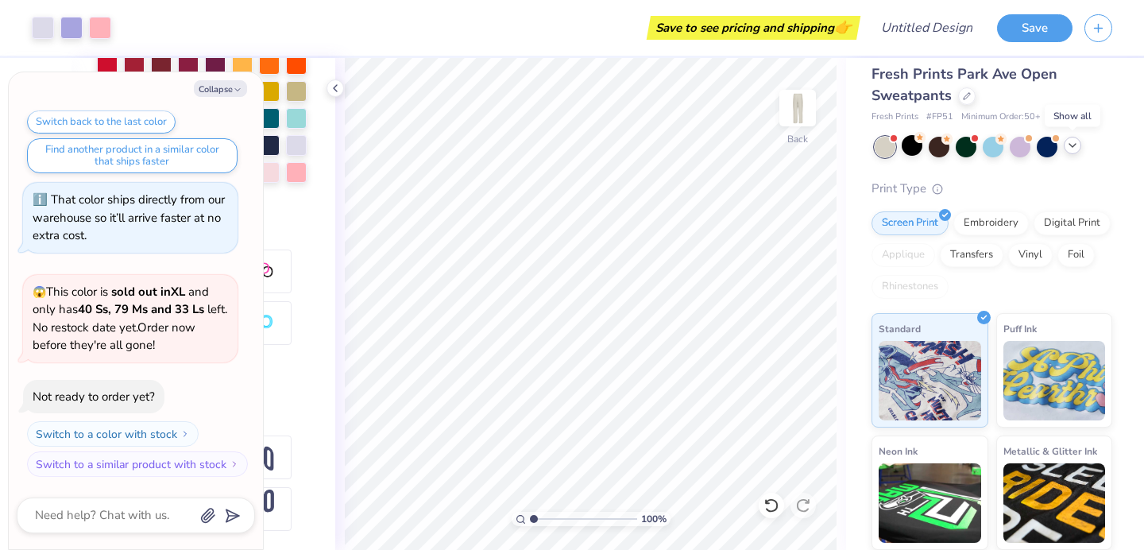
click at [1069, 149] on icon at bounding box center [1072, 145] width 13 height 13
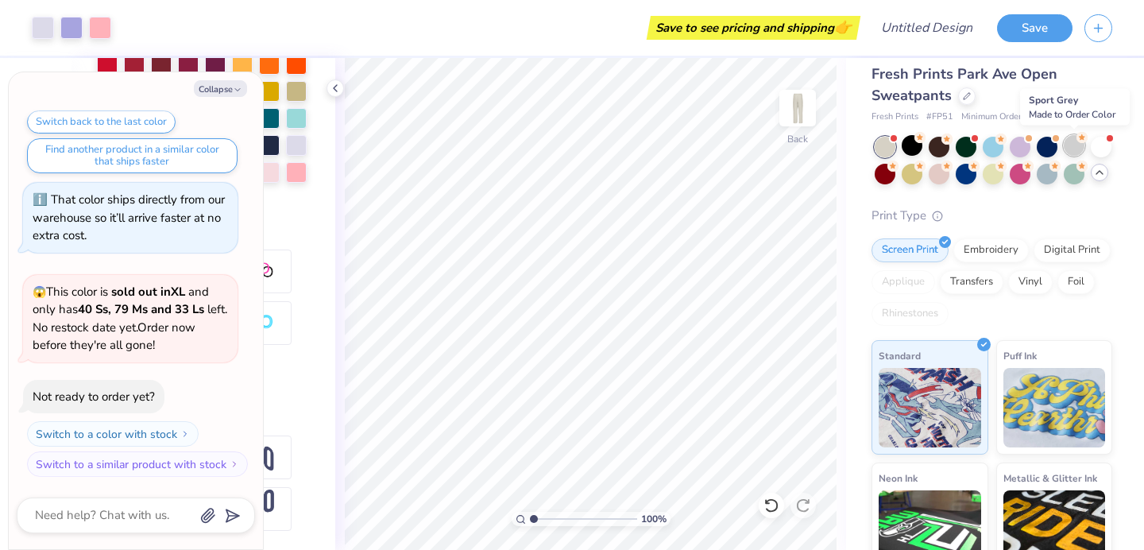
click at [1071, 150] on div at bounding box center [1074, 145] width 21 height 21
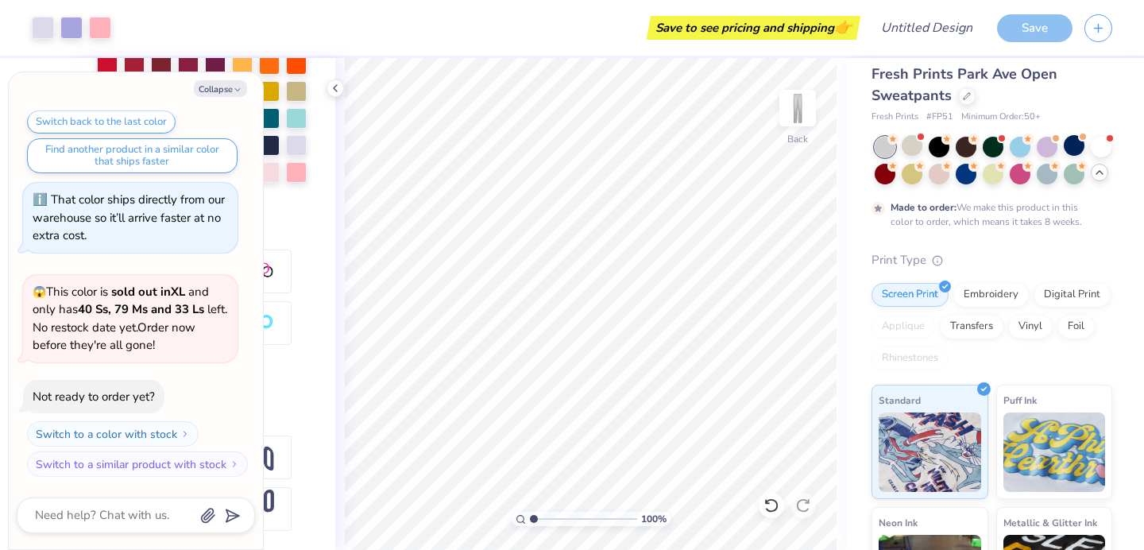
scroll to position [563, 0]
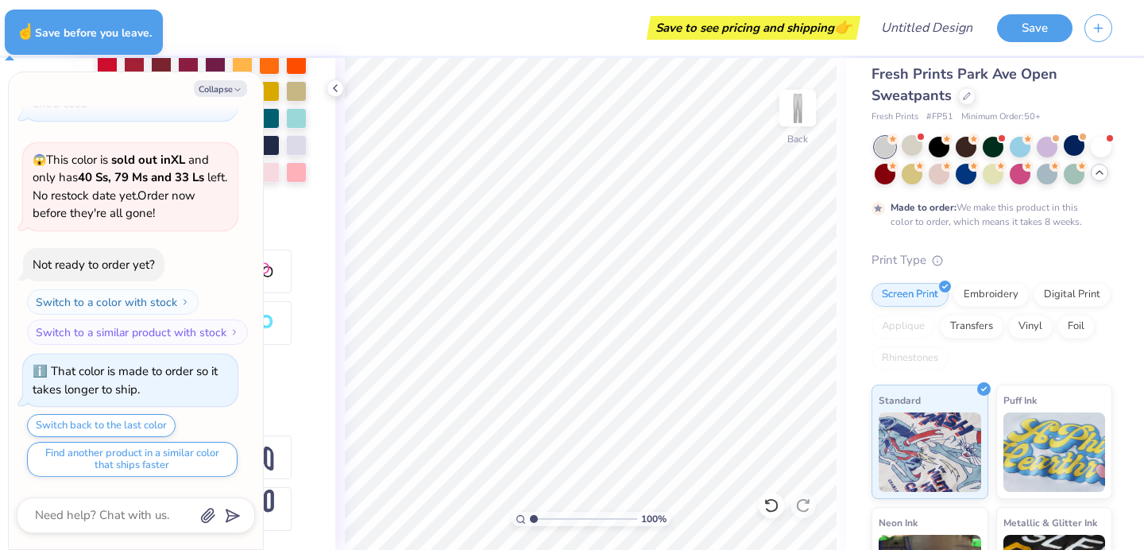
type textarea "x"
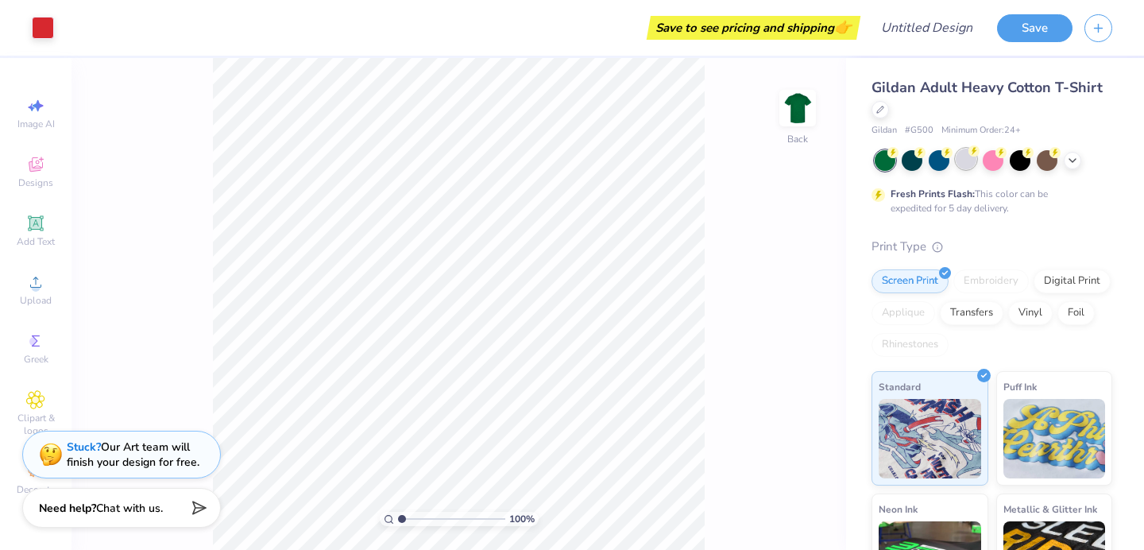
click at [962, 163] on div at bounding box center [966, 159] width 21 height 21
click at [1046, 159] on div at bounding box center [1047, 159] width 21 height 21
click at [1074, 160] on icon at bounding box center [1072, 159] width 13 height 13
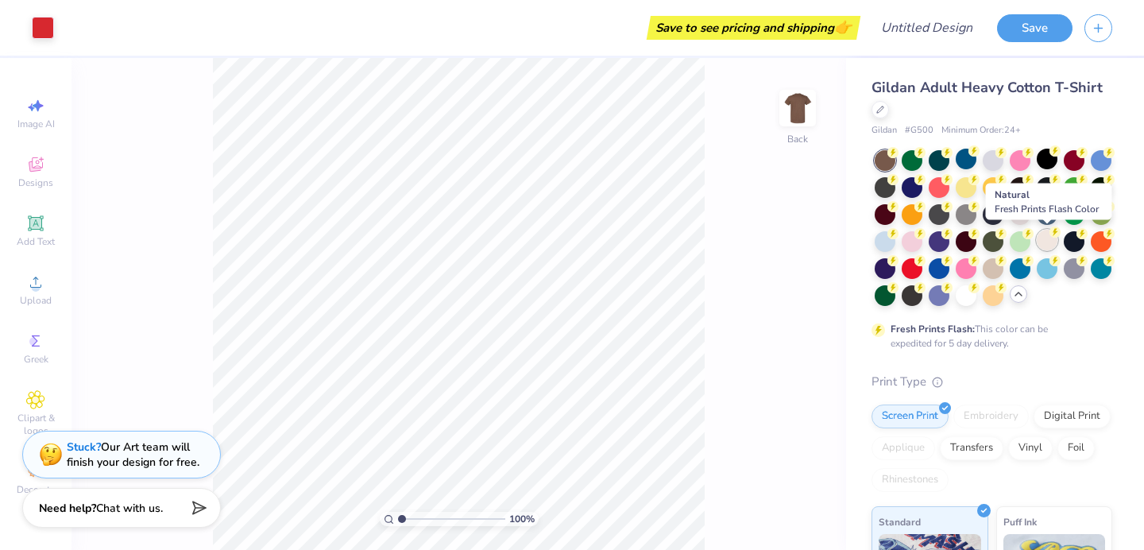
click at [1052, 242] on div at bounding box center [1047, 240] width 21 height 21
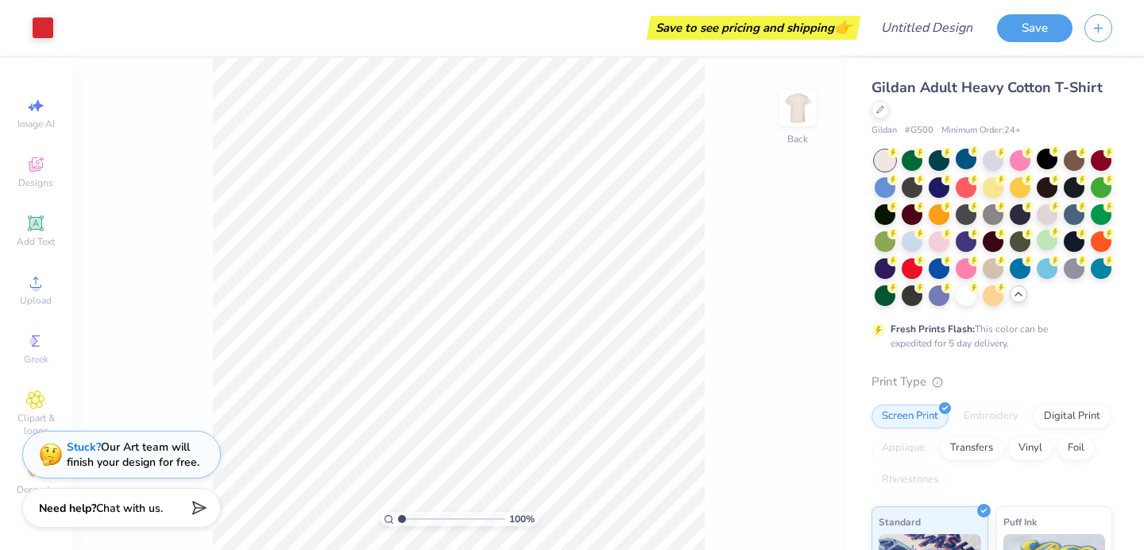
click at [950, 81] on span "Gildan Adult Heavy Cotton T-Shirt" at bounding box center [987, 87] width 231 height 19
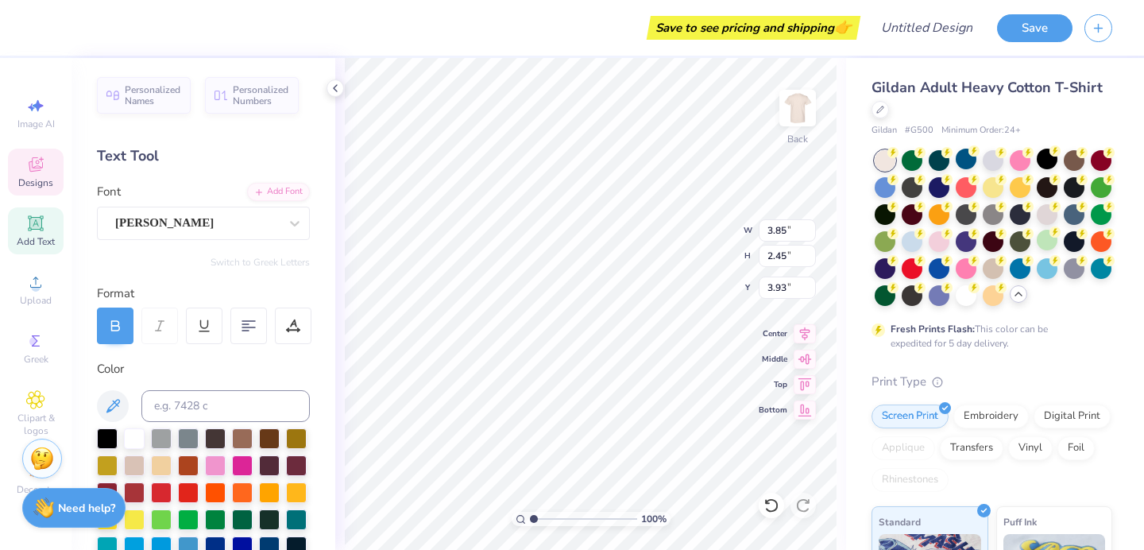
type input "0.58"
type input "1.64"
type input "4.03"
type input "3.85"
type input "2.45"
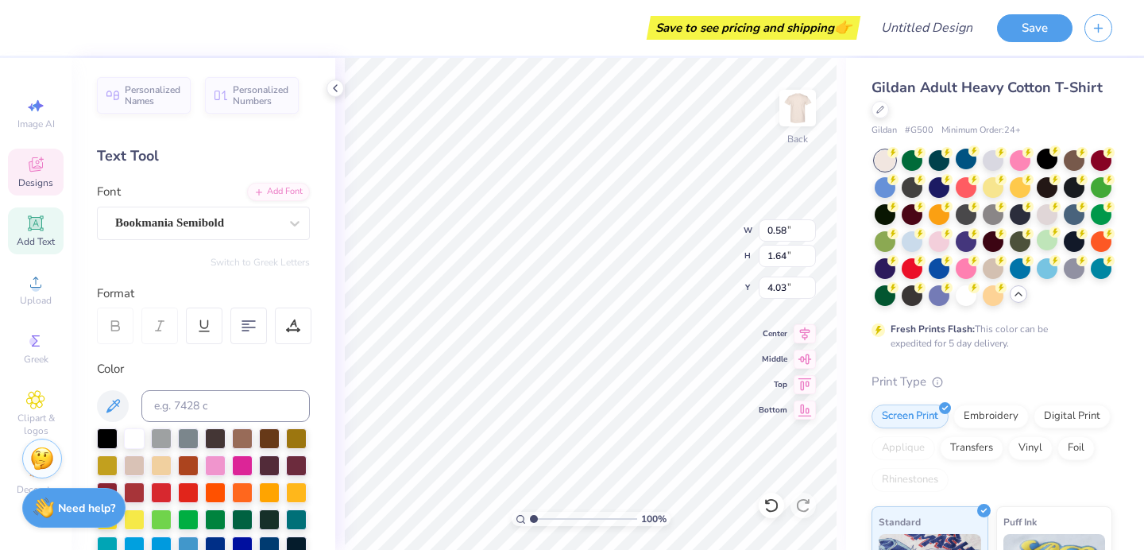
type input "3.93"
type textarea "SF"
type input "0.58"
type input "1.64"
type input "4.03"
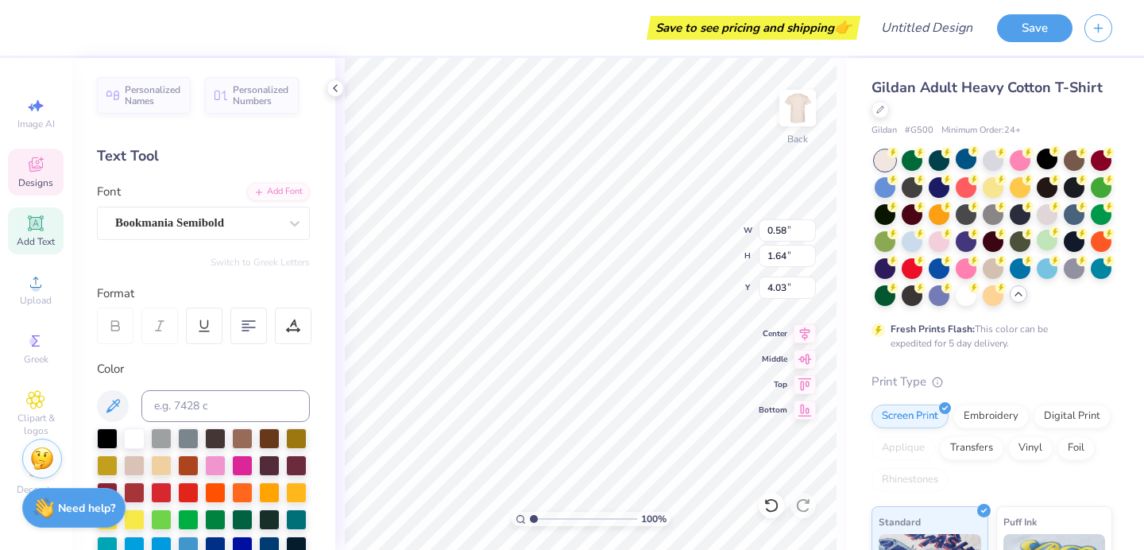
type textarea "i"
type textarea "A"
type input "3.89"
type input "1.68"
type input "1.65"
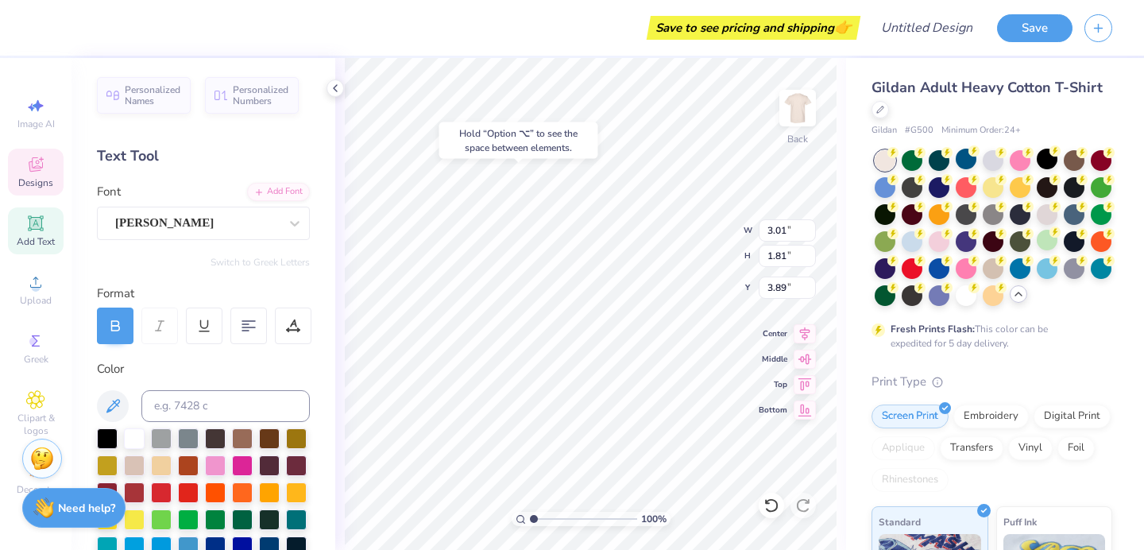
type input "4.02"
type input "3.01"
type input "1.81"
type input "3.89"
type textarea "Sfa"
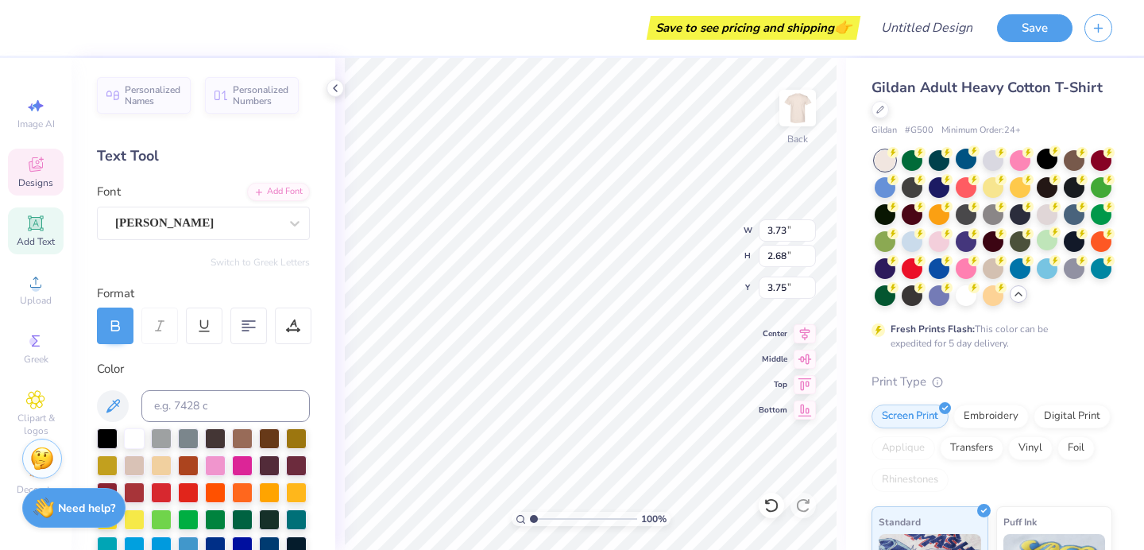
type input "3.75"
type textarea "heer"
type input "6.47"
type input "2.46"
type input "4.04"
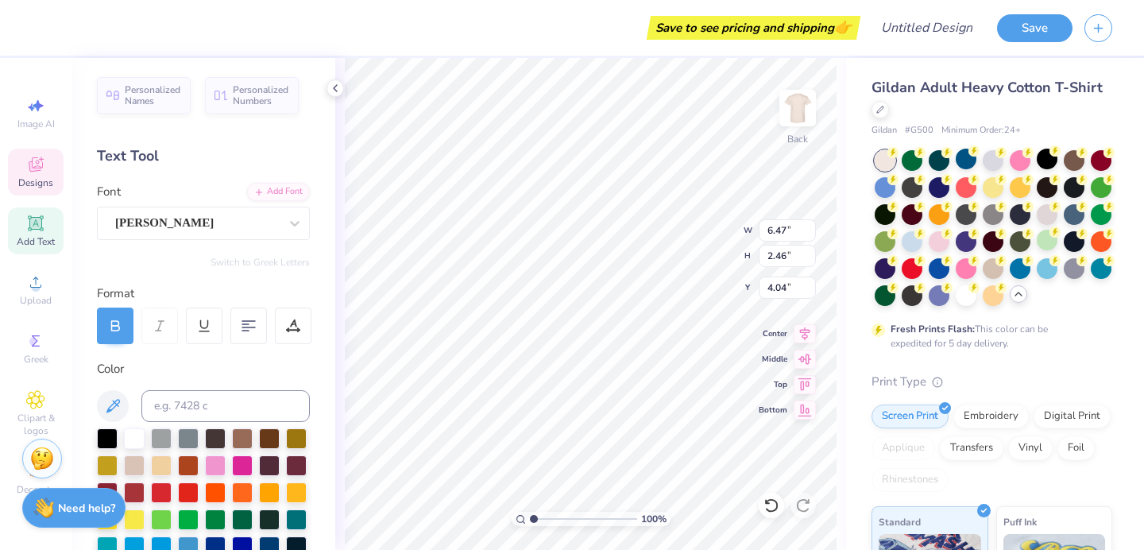
type textarea "O"
type textarea "C"
type input "9.71"
type input "2.05"
type input "1.66"
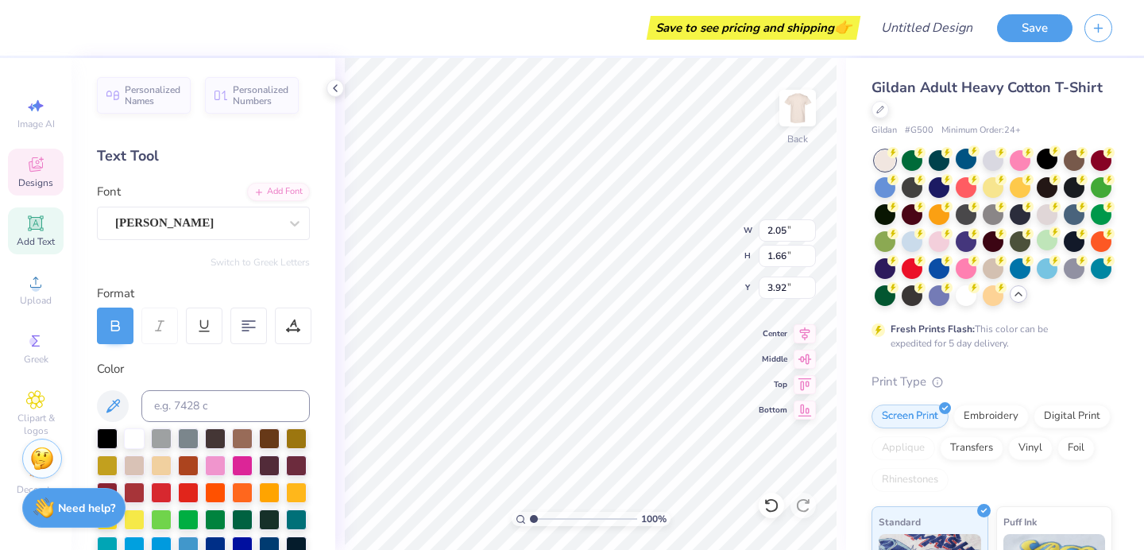
type input "4.27"
type input "5.05"
type input "1.82"
type input "4.10"
type textarea "W"
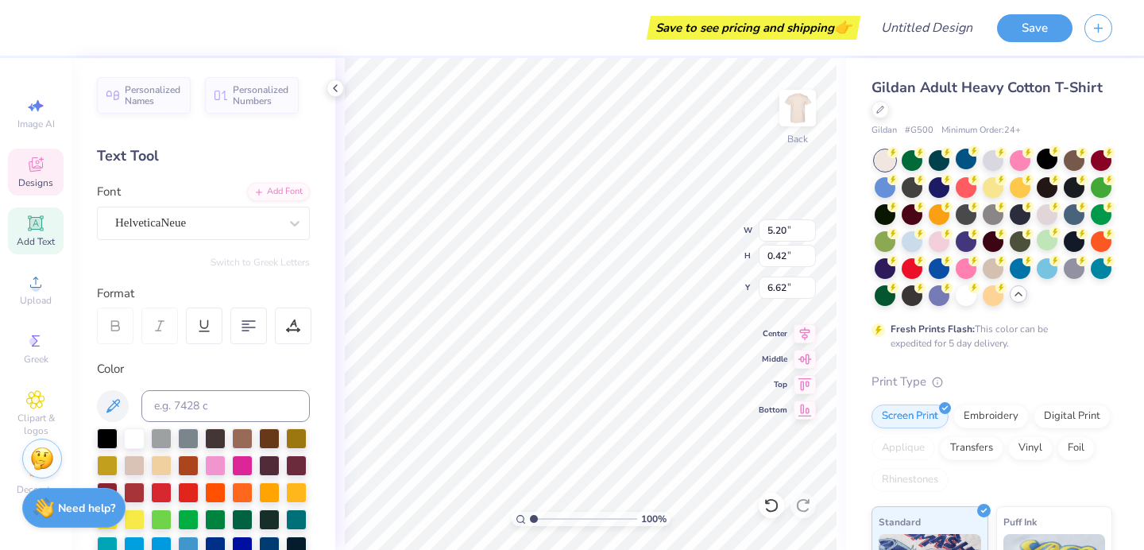
type textarea "LCLM"
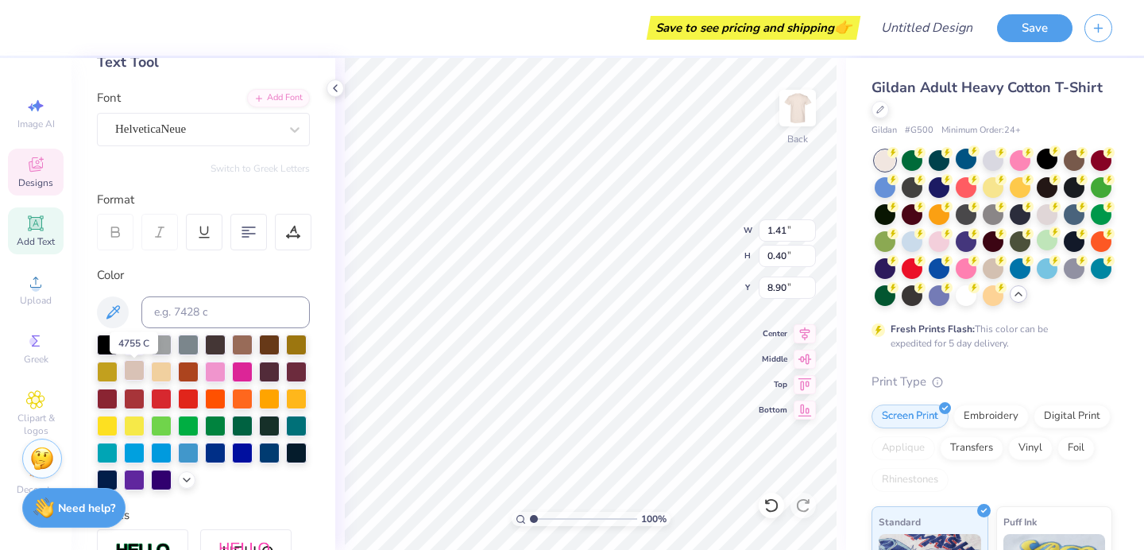
scroll to position [95, 0]
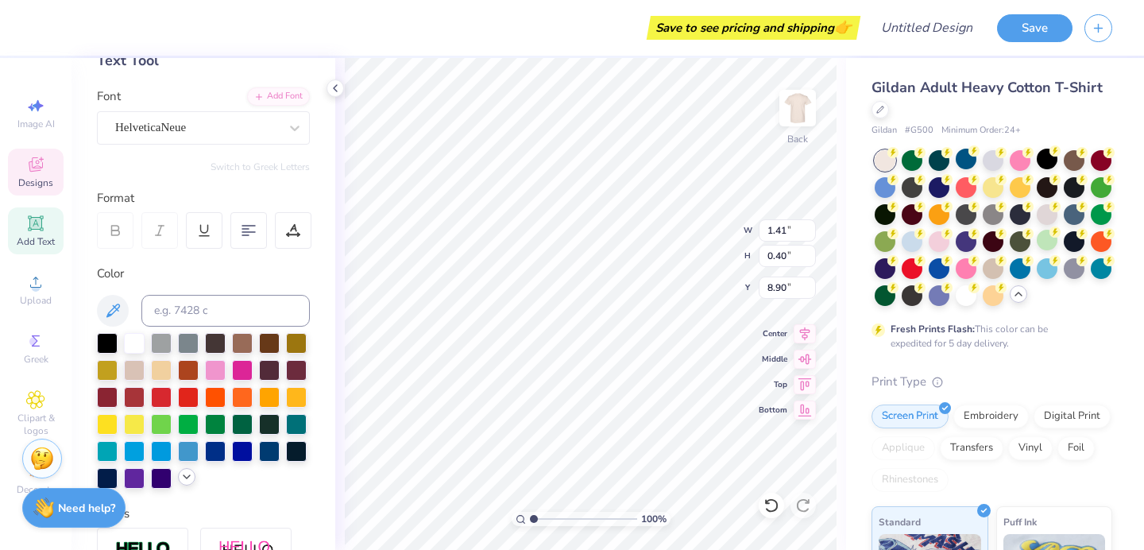
click at [183, 474] on icon at bounding box center [186, 476] width 13 height 13
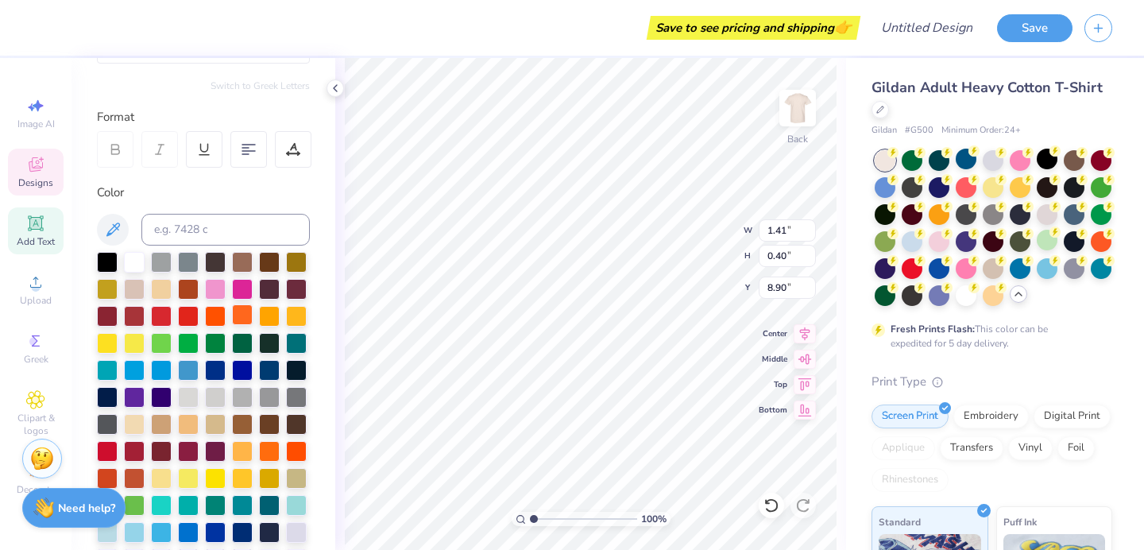
scroll to position [184, 0]
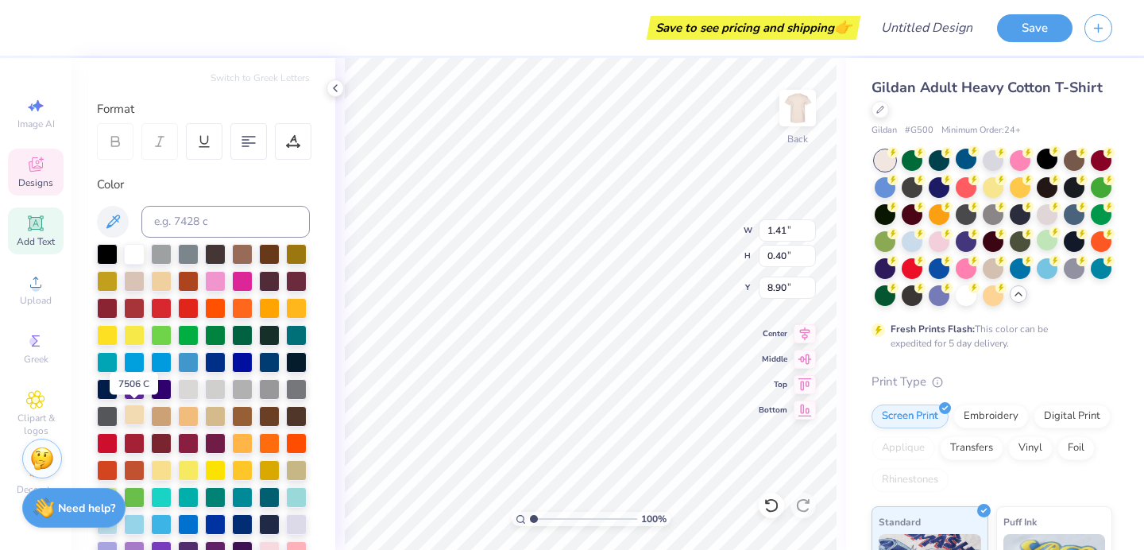
click at [131, 420] on div at bounding box center [134, 414] width 21 height 21
type input "6.71"
type input "2.20"
type input "1.77"
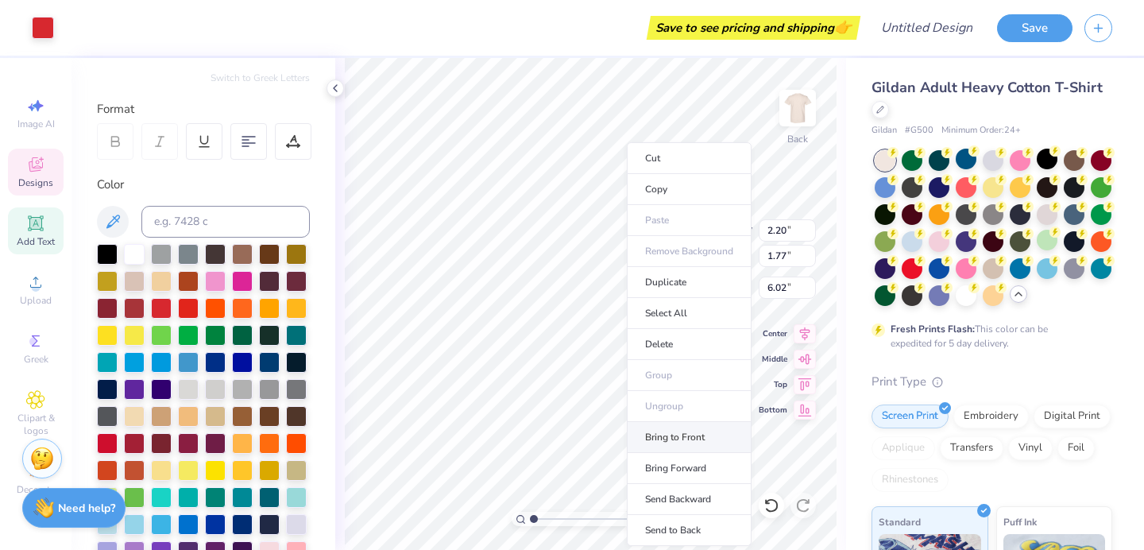
click at [668, 431] on li "Bring to Front" at bounding box center [689, 437] width 125 height 31
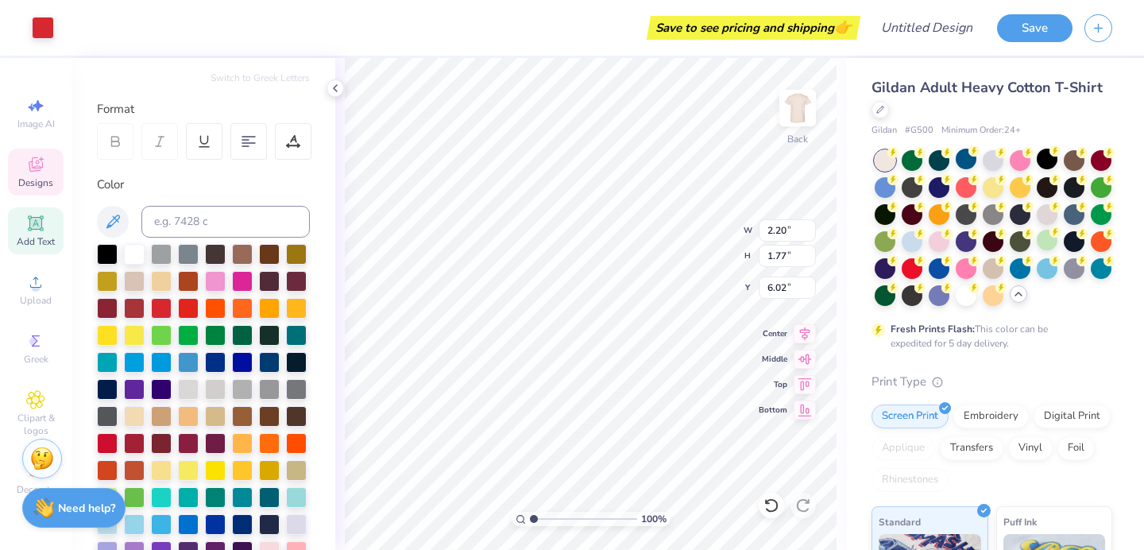
type input "7.69"
type input "1.41"
type input "0.40"
type input "6.71"
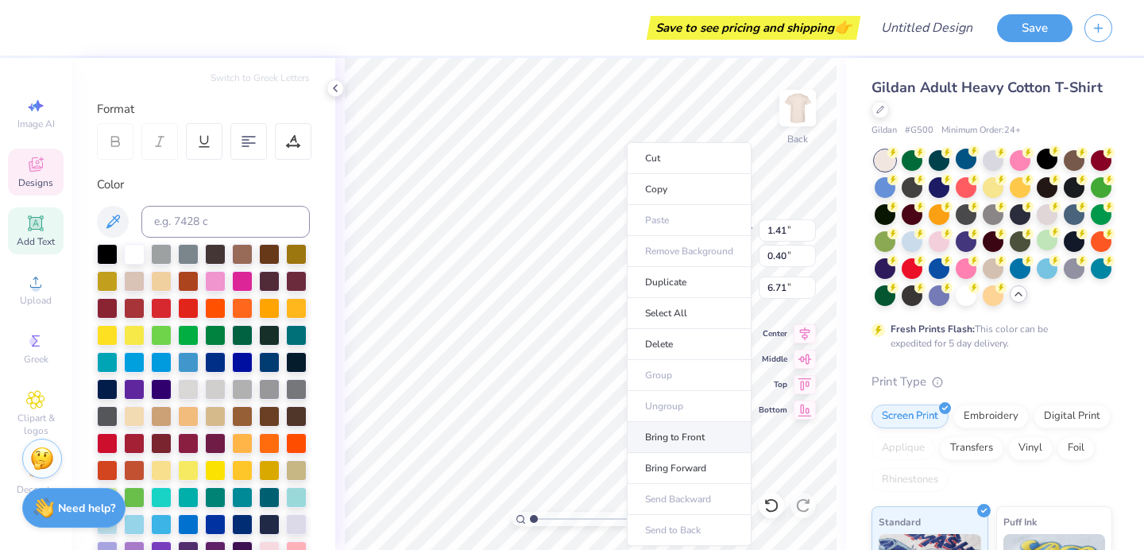
click at [674, 435] on li "Bring to Front" at bounding box center [689, 437] width 125 height 31
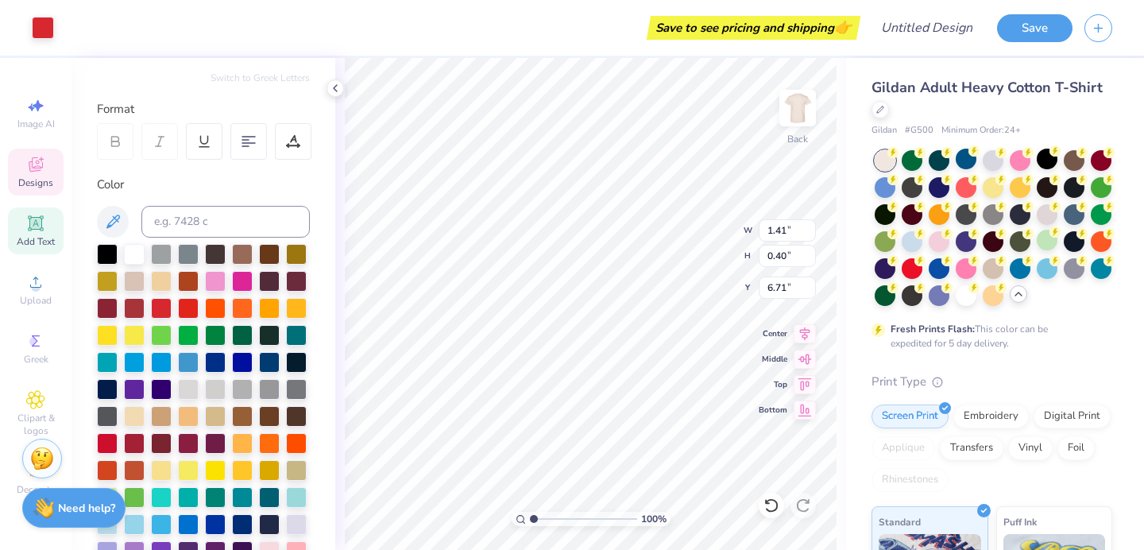
type input "2.20"
type input "1.77"
type input "6.23"
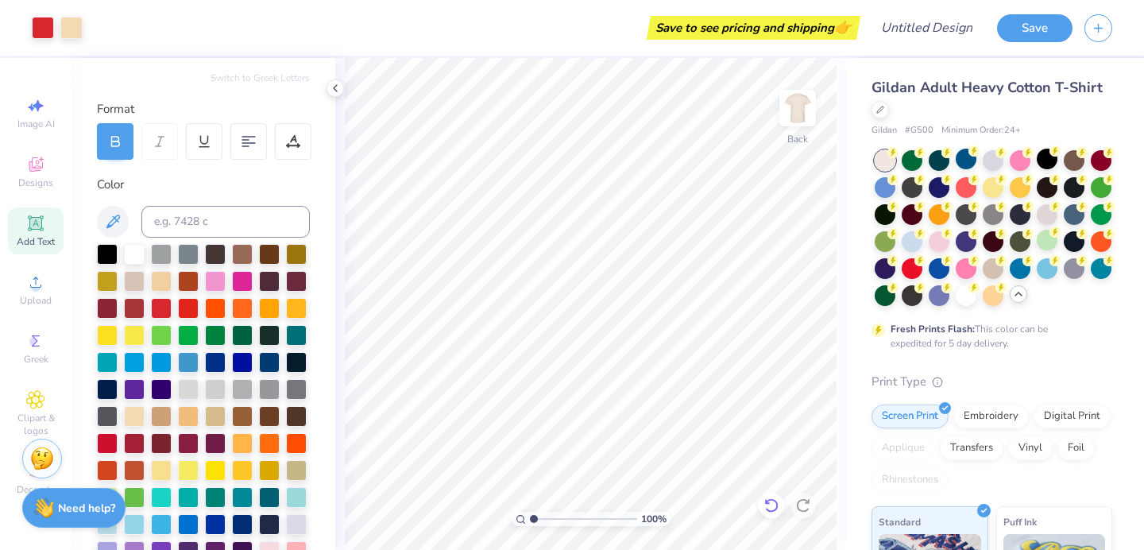
click at [779, 505] on icon at bounding box center [772, 505] width 16 height 16
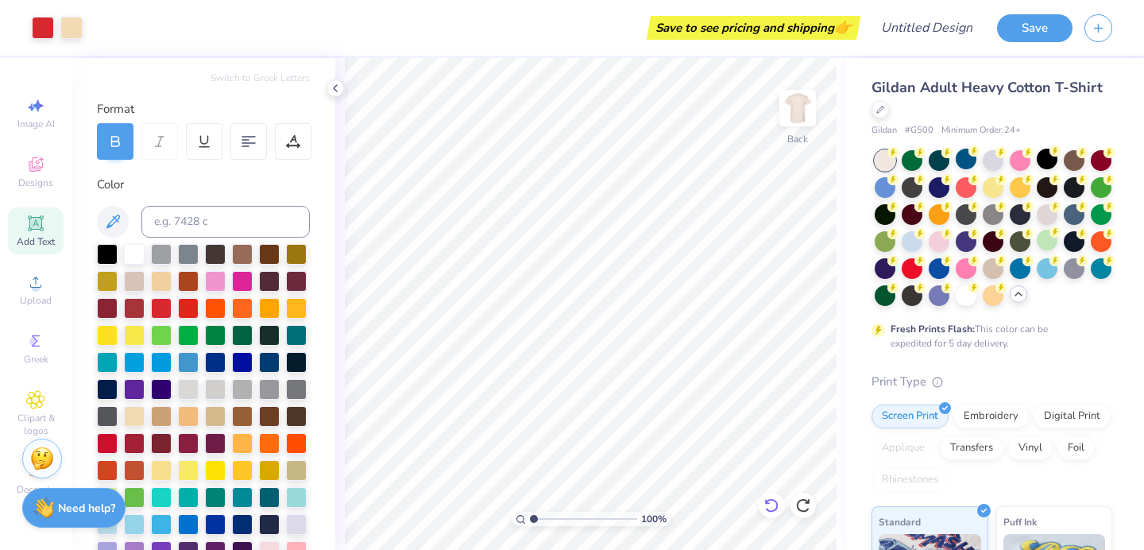
click at [779, 505] on icon at bounding box center [772, 505] width 16 height 16
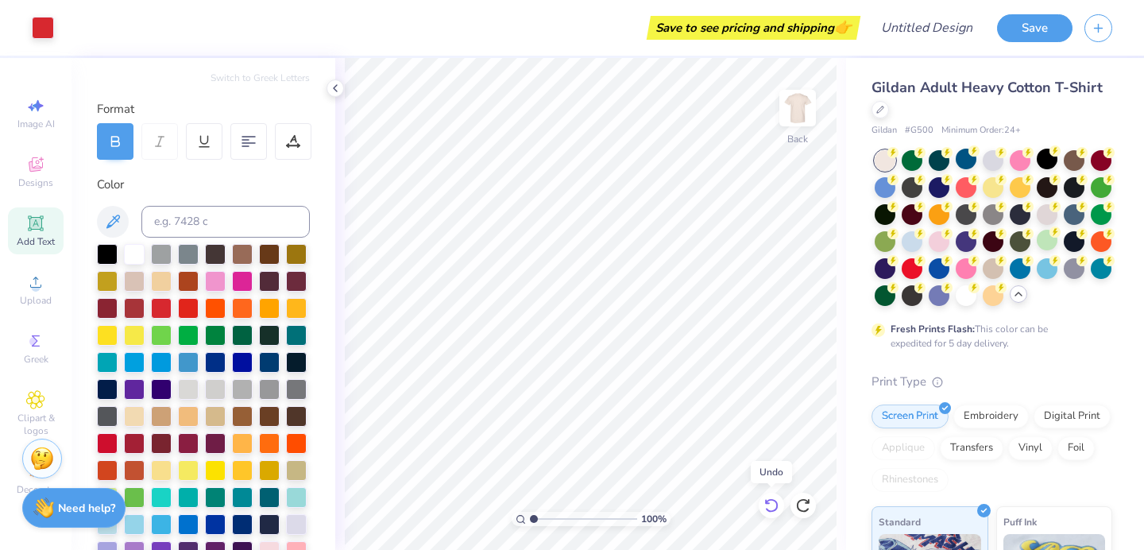
click at [779, 505] on icon at bounding box center [772, 505] width 16 height 16
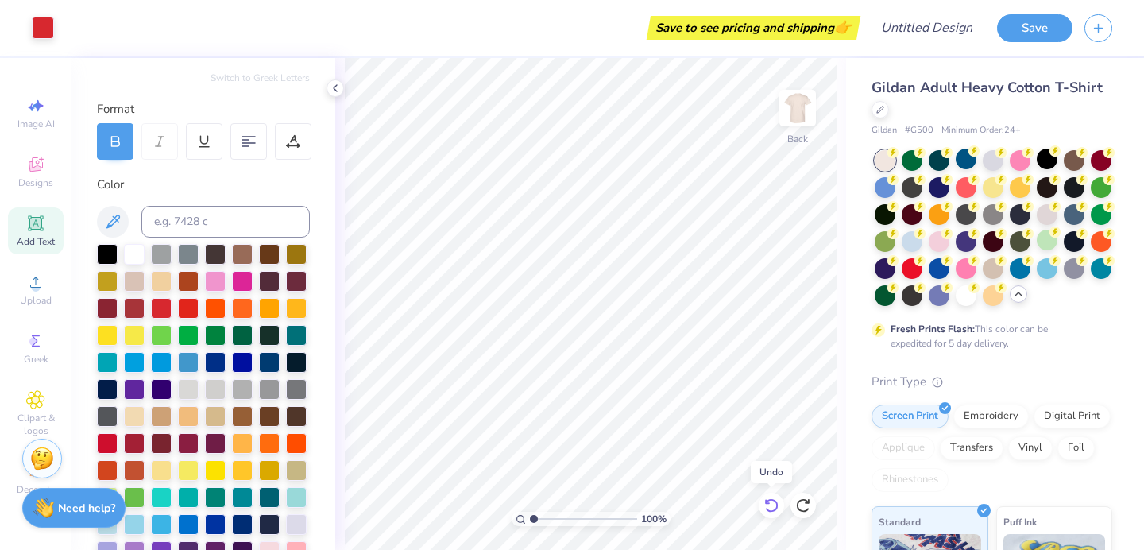
click at [779, 505] on icon at bounding box center [772, 505] width 16 height 16
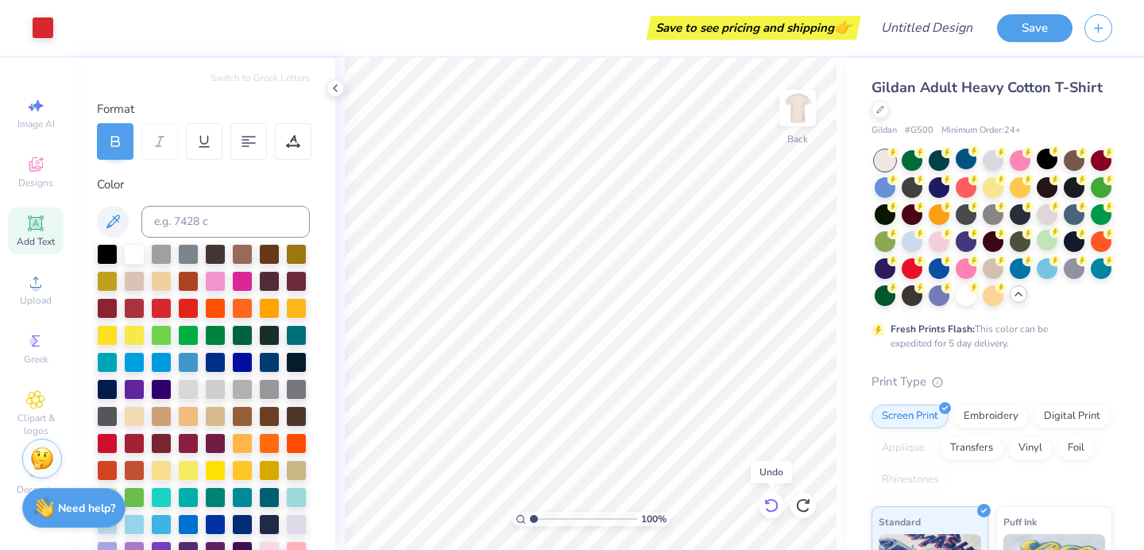
click at [779, 505] on icon at bounding box center [772, 505] width 16 height 16
type input "3.85"
type input "2.45"
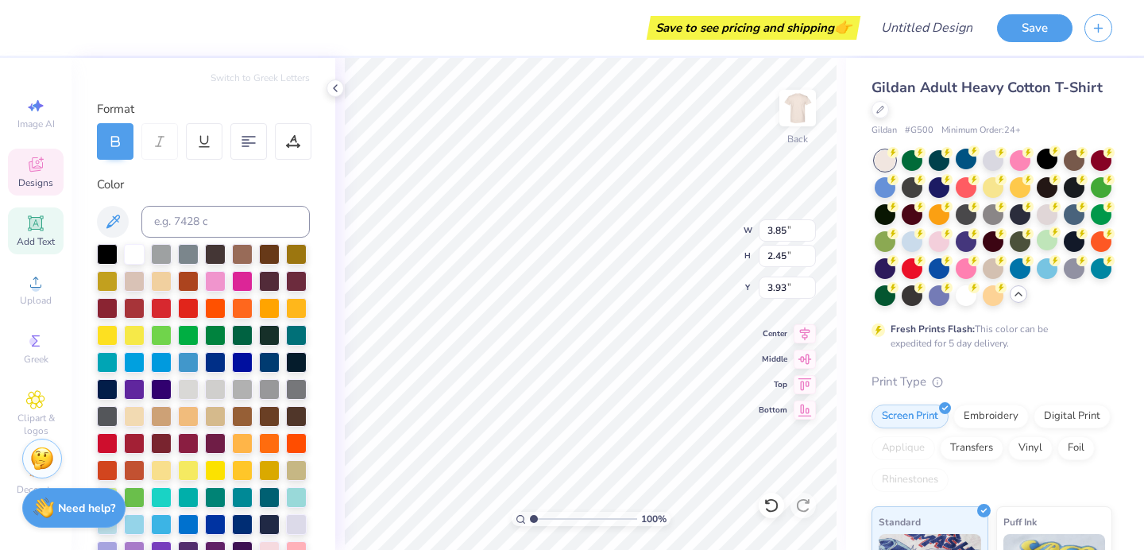
type textarea "C"
type textarea "Sf"
type textarea "a"
type textarea "hee"
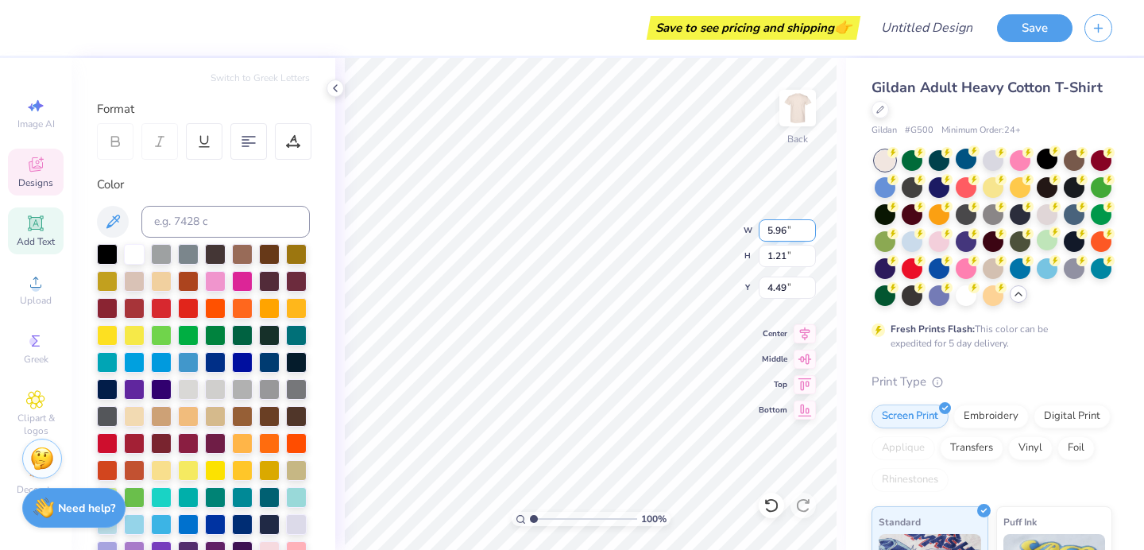
click at [686, 225] on div "100 % Back W 5.96 5.96 " H 1.21 1.21 " Y 4.49 4.49 " Center Middle Top Bottom" at bounding box center [590, 304] width 511 height 492
type input "4.04"
type input "6.47"
type input "2.46"
type textarea "C r"
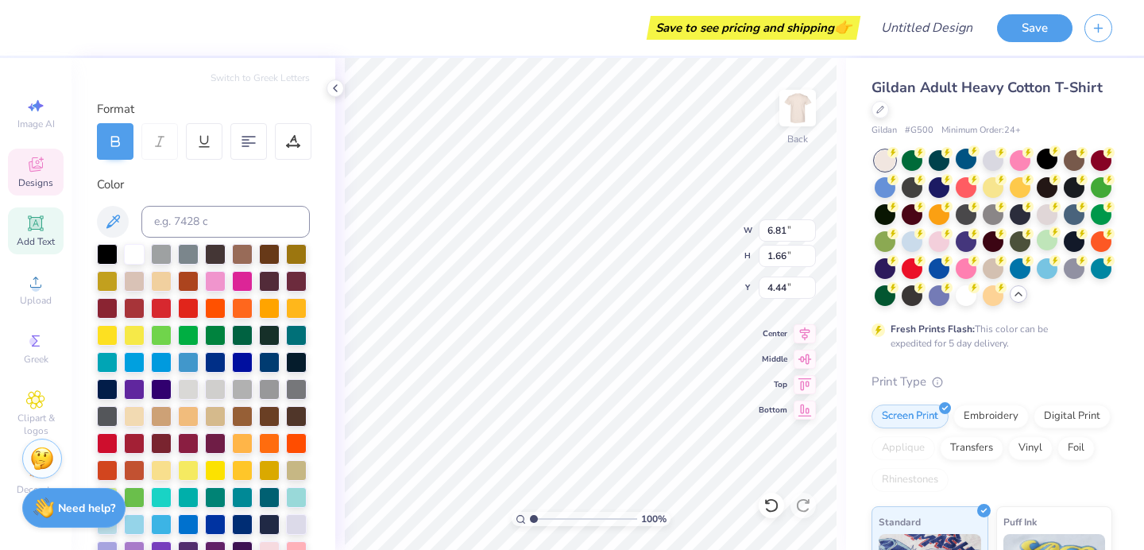
type input "7.55"
type input "1.84"
type input "4.55"
type input "4.04"
type input "8.02"
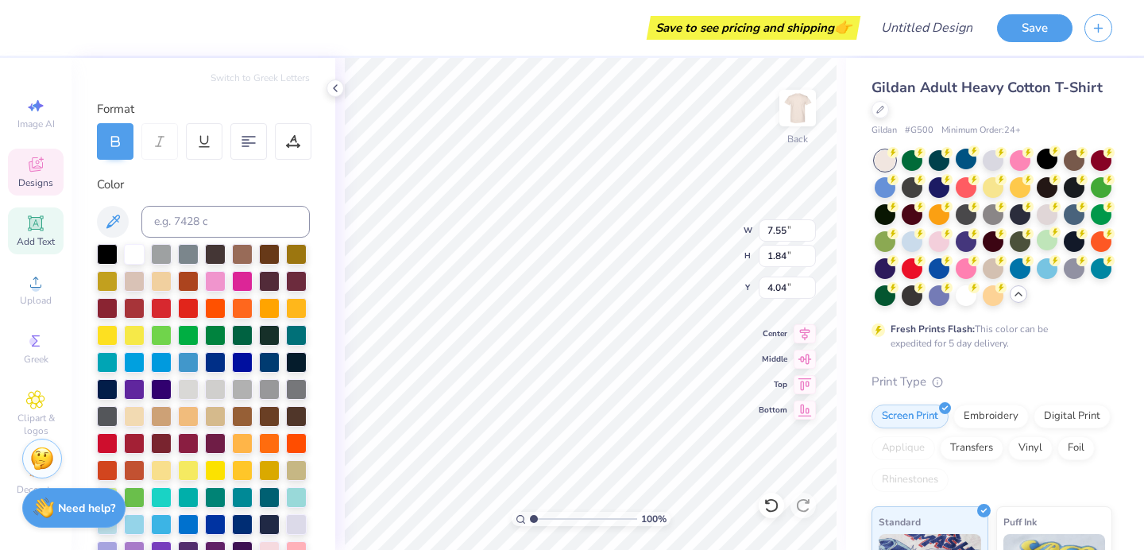
type input "1.95"
type input "4.11"
type input "4.04"
type input "7.76"
type input "1.89"
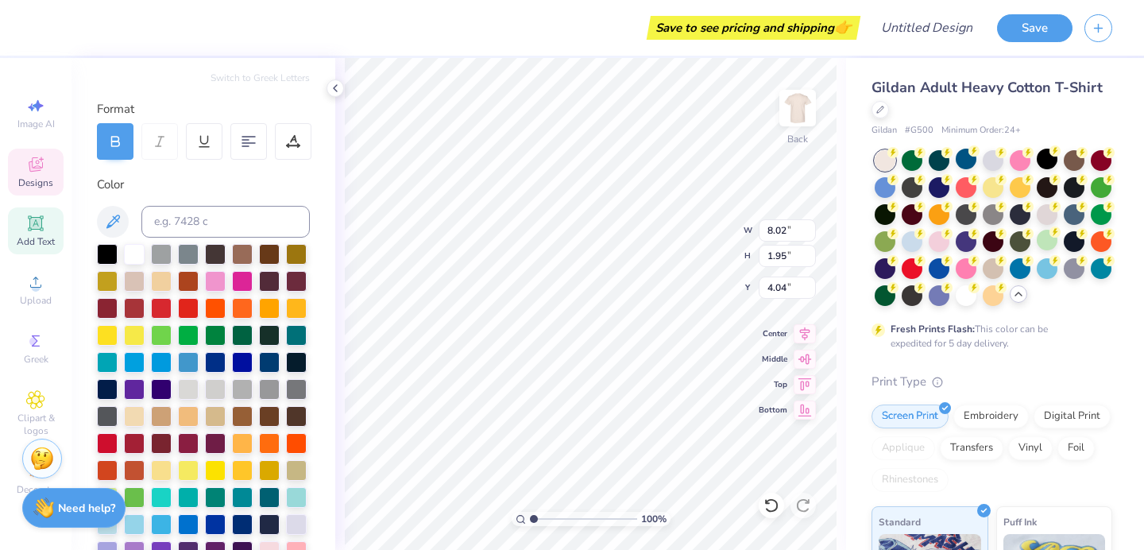
type input "4.00"
type input "4.38"
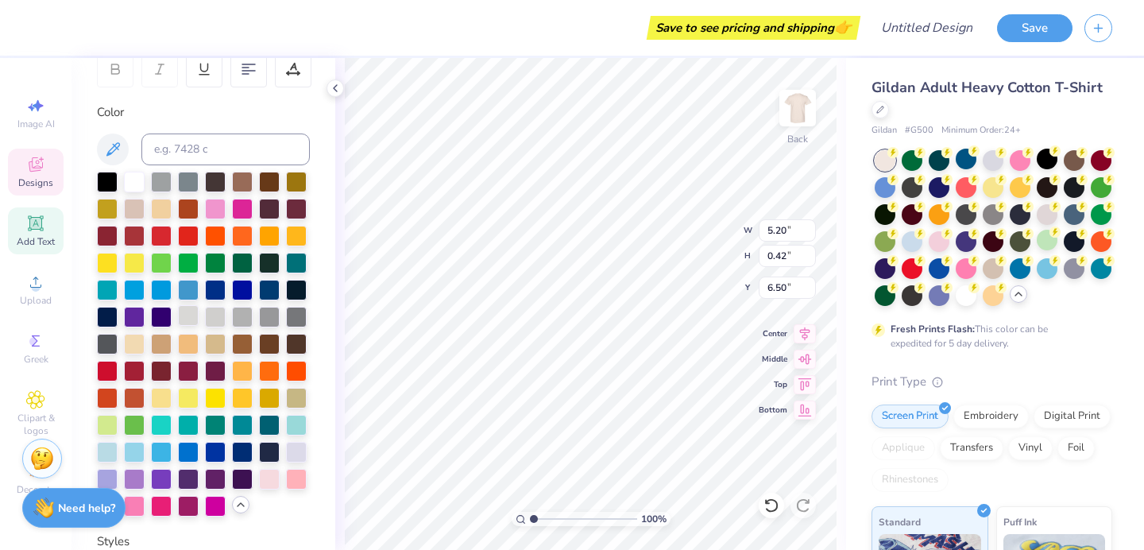
scroll to position [260, 0]
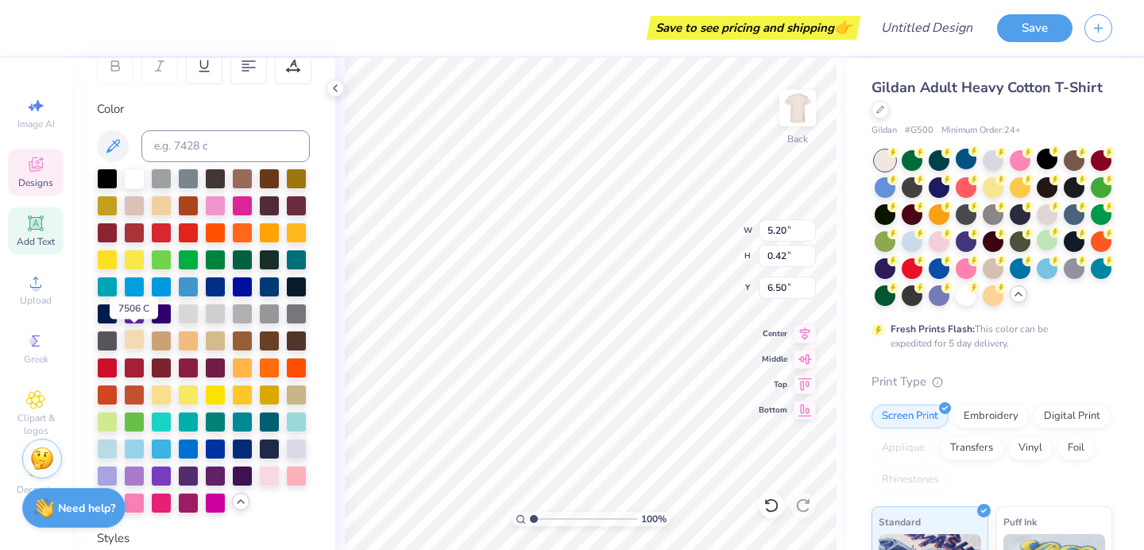
type textarea "LCLM"
click at [129, 340] on div at bounding box center [134, 339] width 21 height 21
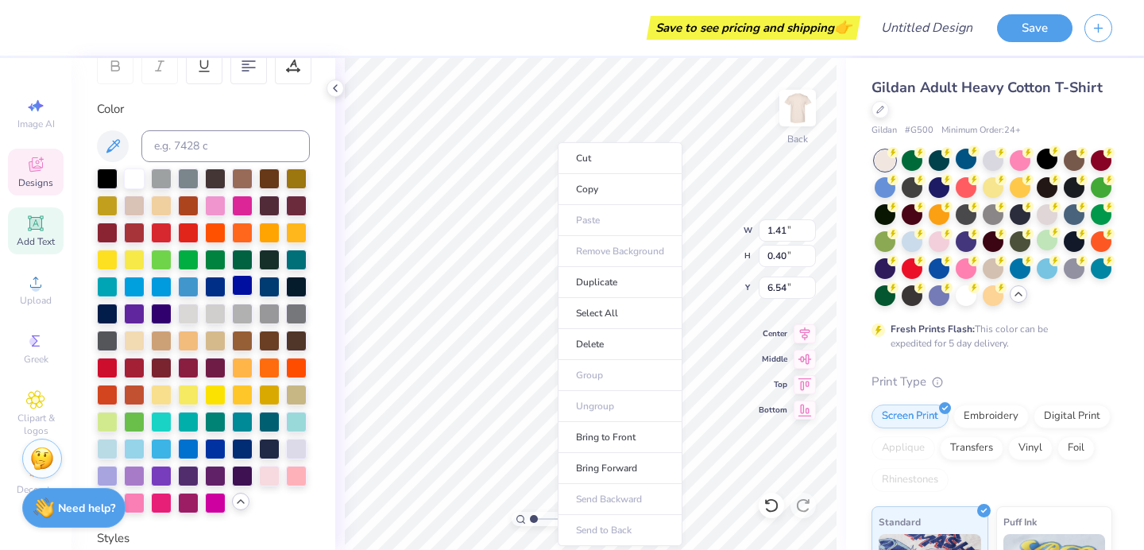
type input "1.41"
type input "0.40"
type input "6.54"
click at [609, 441] on li "Bring to Front" at bounding box center [617, 437] width 125 height 31
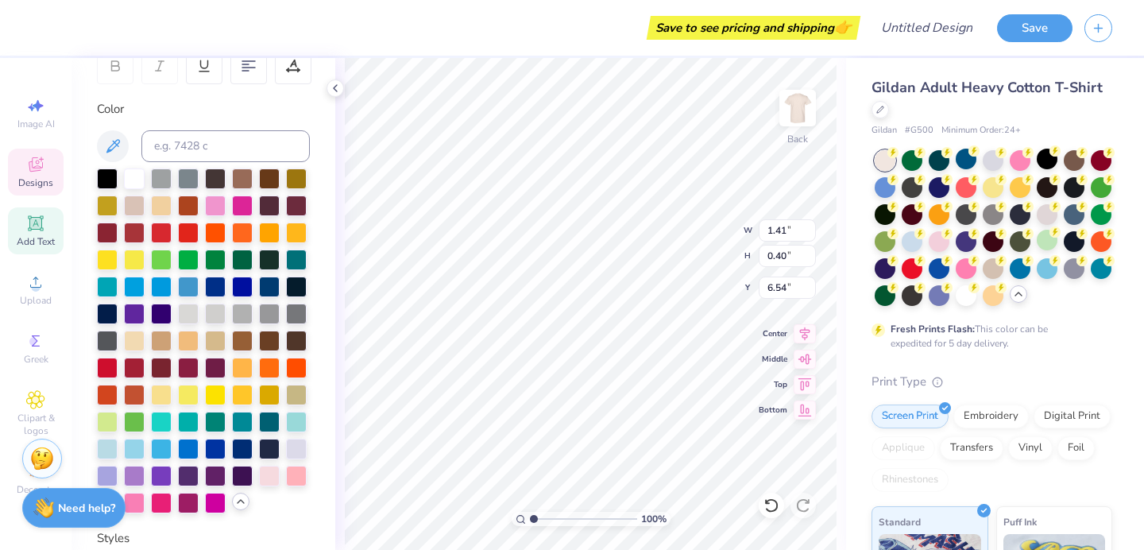
type input "6.50"
click at [137, 468] on div at bounding box center [134, 474] width 21 height 21
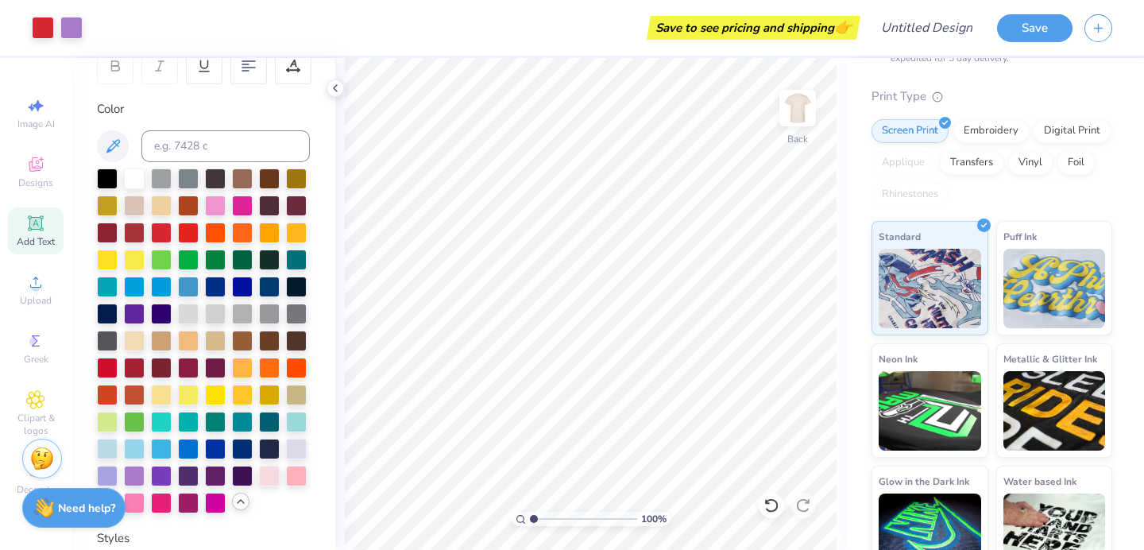
scroll to position [315, 0]
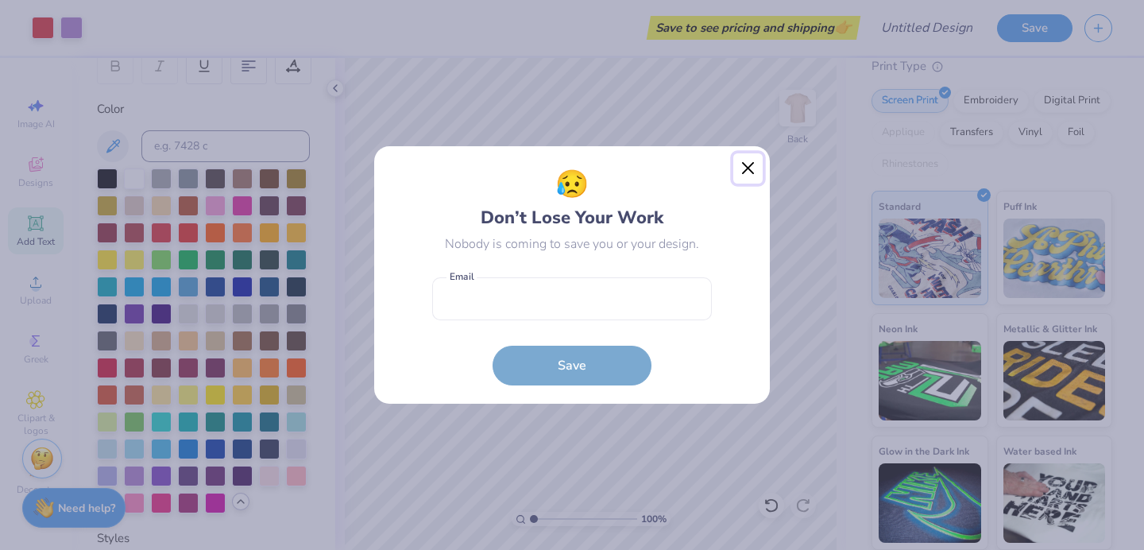
click at [750, 157] on button "Close" at bounding box center [748, 168] width 30 height 30
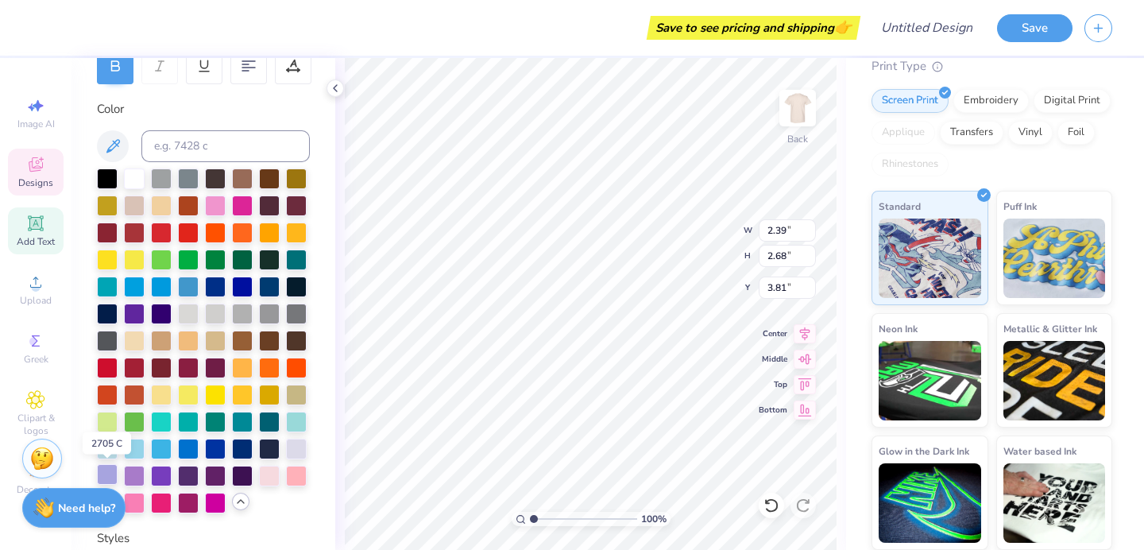
click at [105, 470] on div at bounding box center [107, 474] width 21 height 21
type input "1.13"
type input "1.14"
type input "4.38"
click at [102, 479] on div at bounding box center [107, 474] width 21 height 21
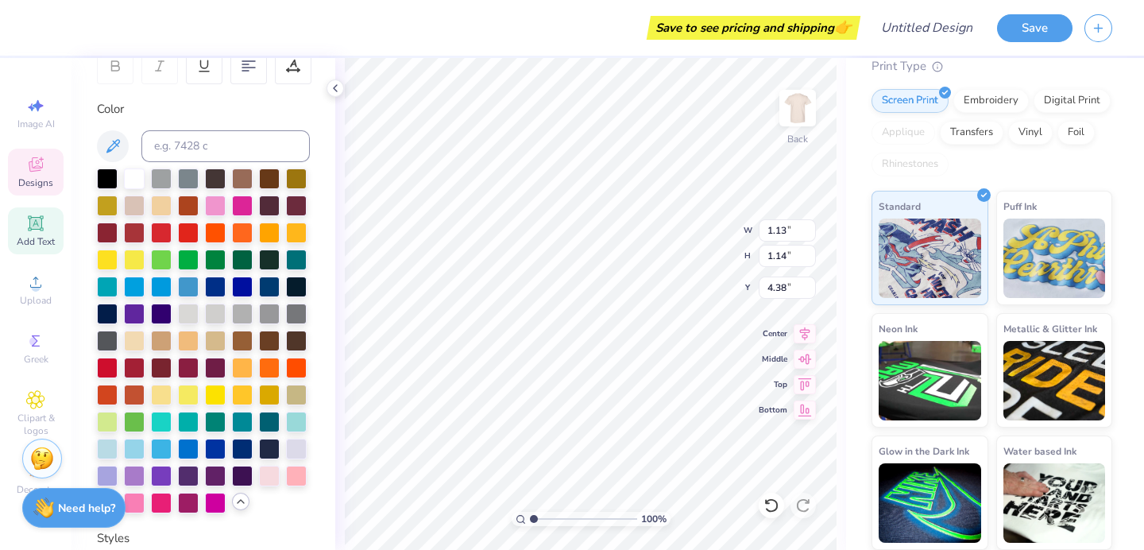
type input "7.76"
type input "1.89"
type input "4.00"
click at [159, 472] on div at bounding box center [161, 474] width 21 height 21
type input "2.39"
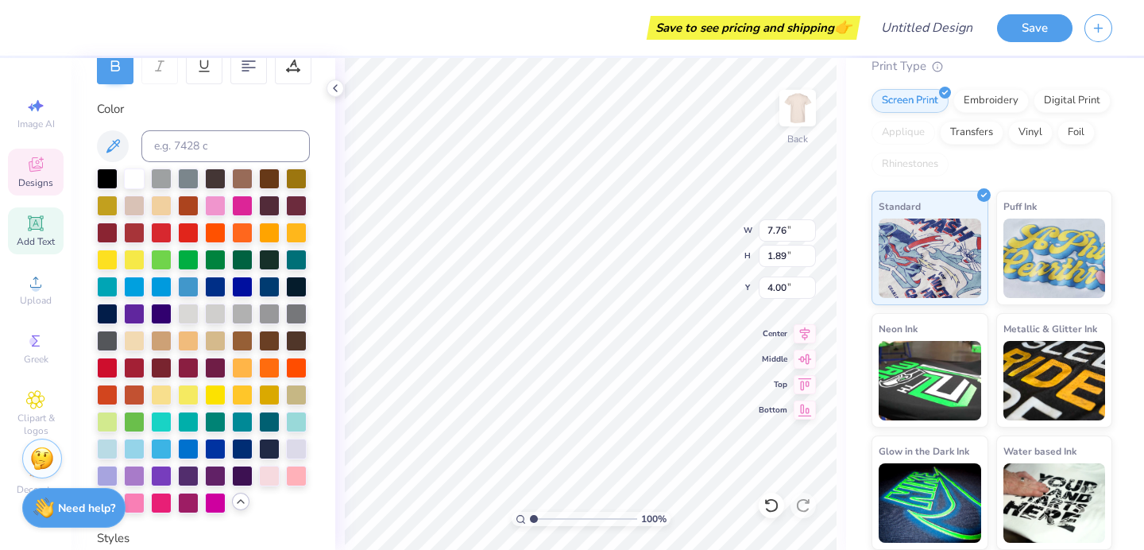
type input "2.68"
type input "3.81"
click at [157, 478] on div at bounding box center [161, 474] width 21 height 21
type input "1.13"
type input "1.14"
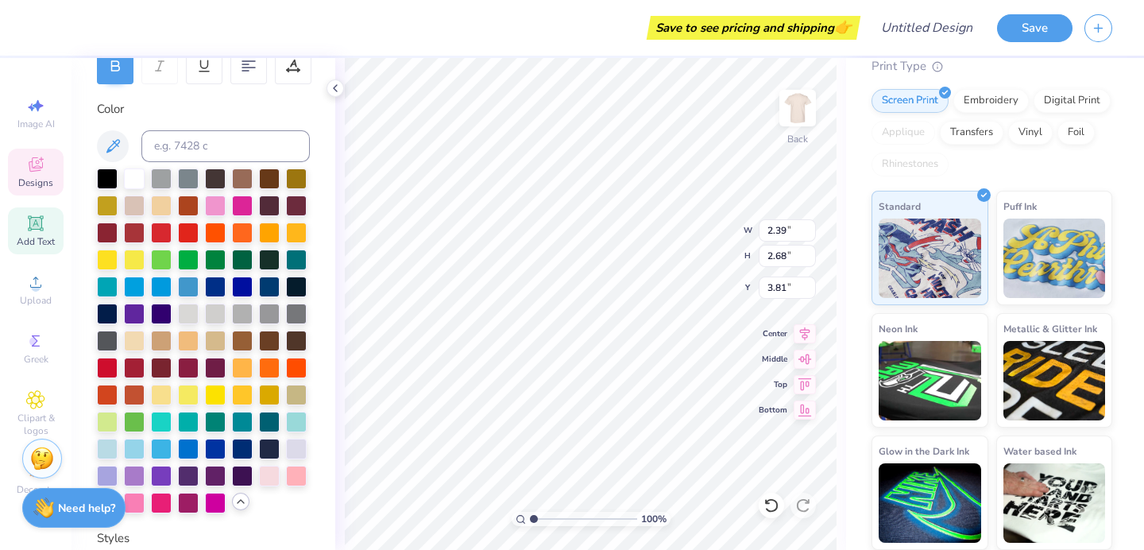
type input "4.38"
click at [164, 473] on div at bounding box center [161, 474] width 21 height 21
type input "3.95"
type input "1.82"
type input "4.04"
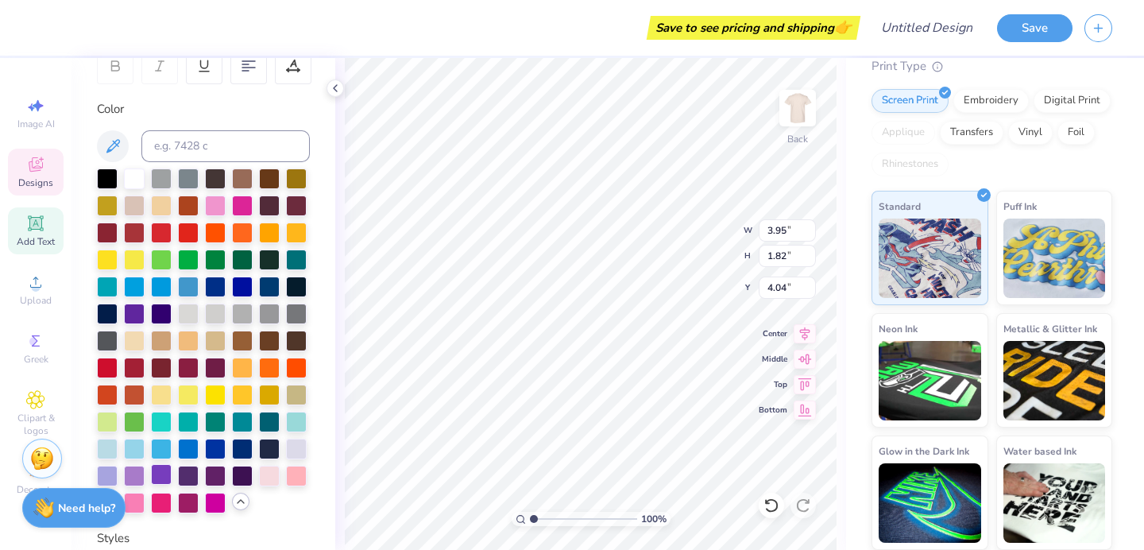
click at [161, 470] on div at bounding box center [161, 474] width 21 height 21
type input "1.41"
type input "0.40"
type input "6.50"
click at [164, 476] on div at bounding box center [161, 474] width 21 height 21
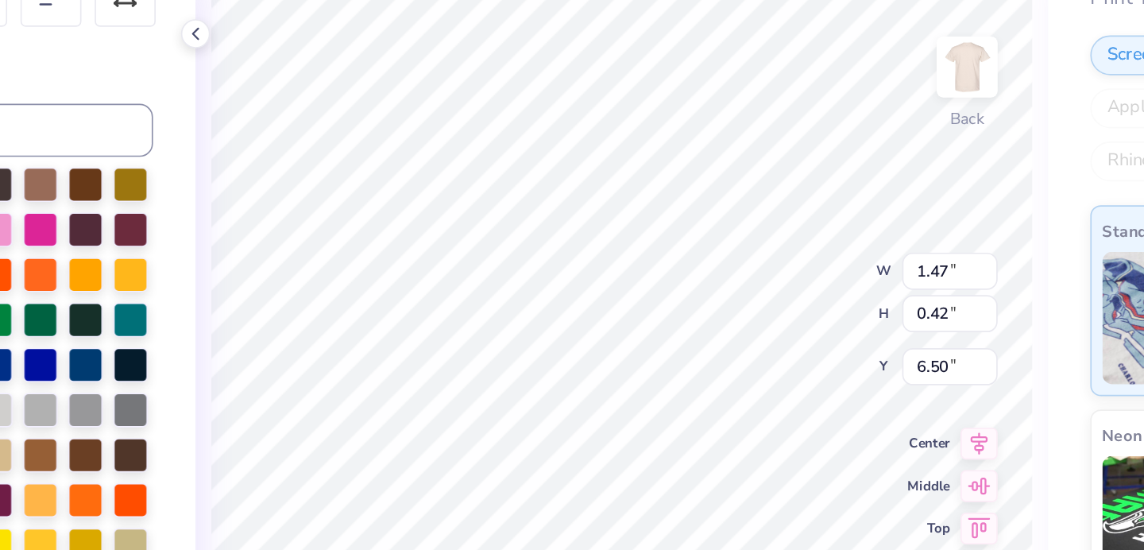
type input "1.47"
type input "0.42"
click at [690, 222] on div "100 % Back W 1.47 1.47 " H 0.42 0.42 " Y 6.50 6.50 " Center Middle Top Bottom" at bounding box center [590, 304] width 511 height 492
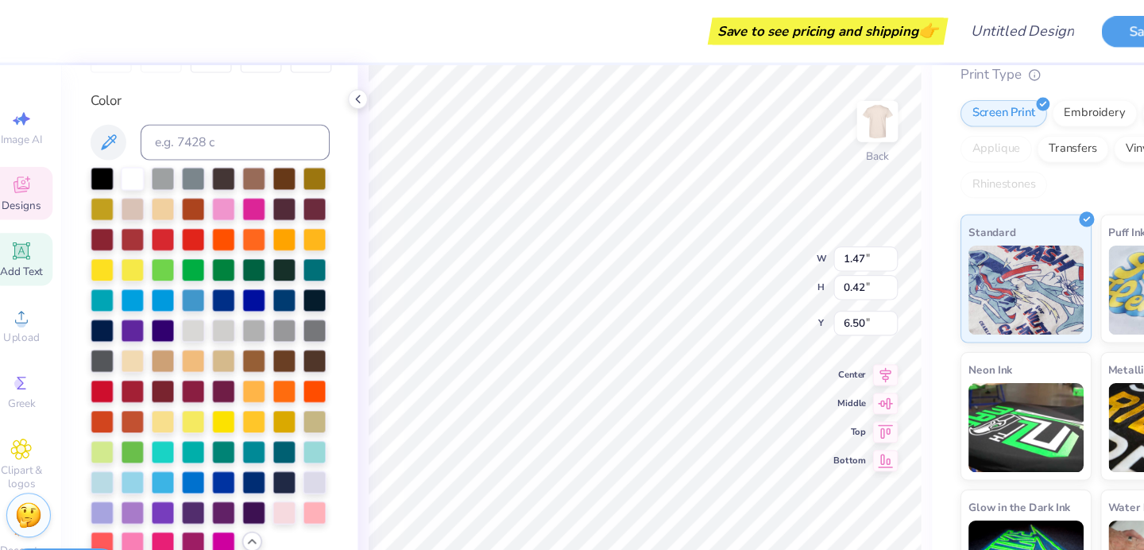
scroll to position [276, 0]
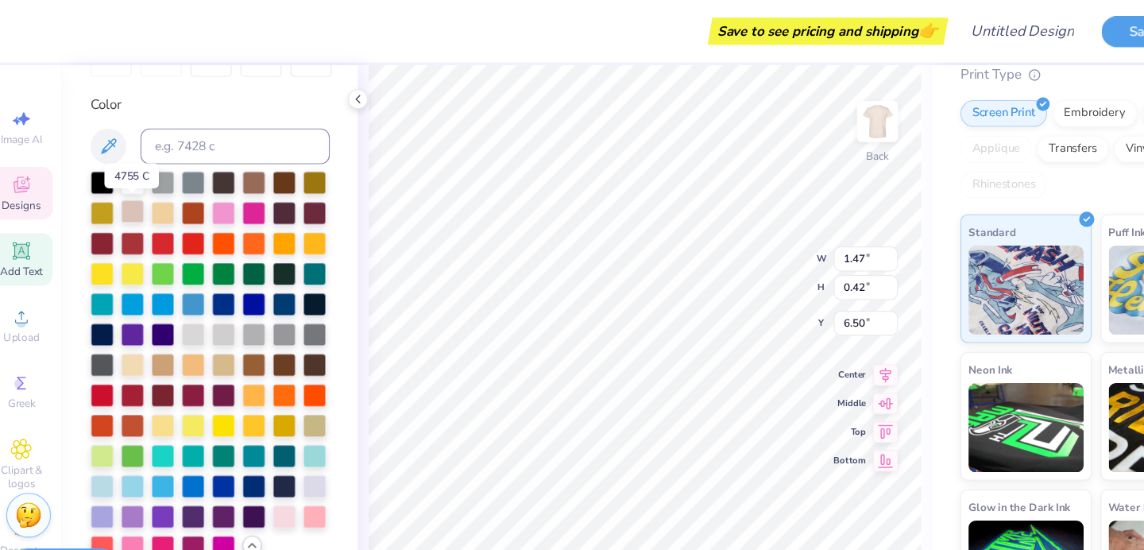
click at [139, 186] on div at bounding box center [134, 188] width 21 height 21
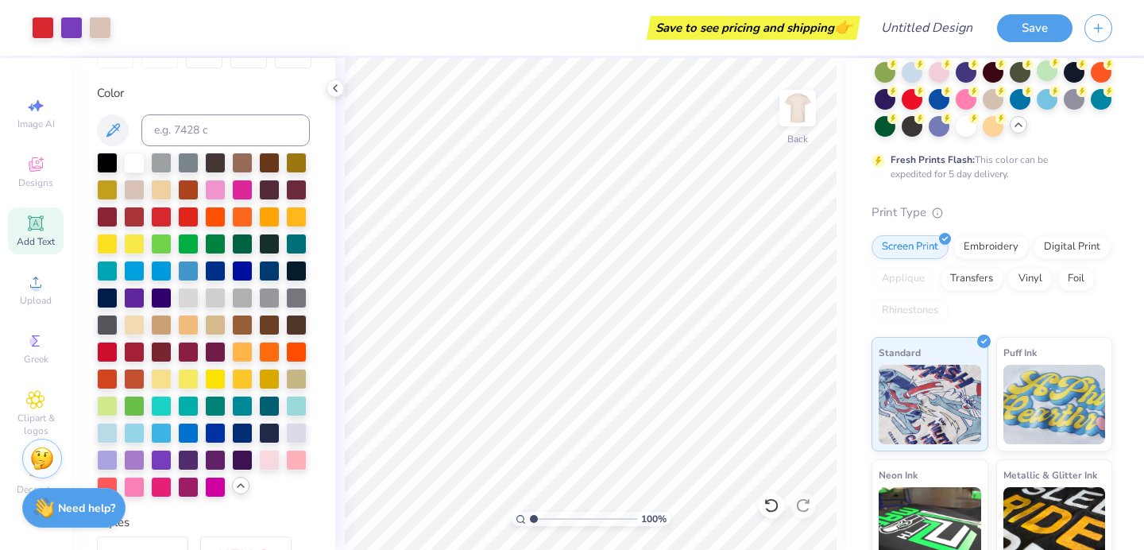
scroll to position [0, 0]
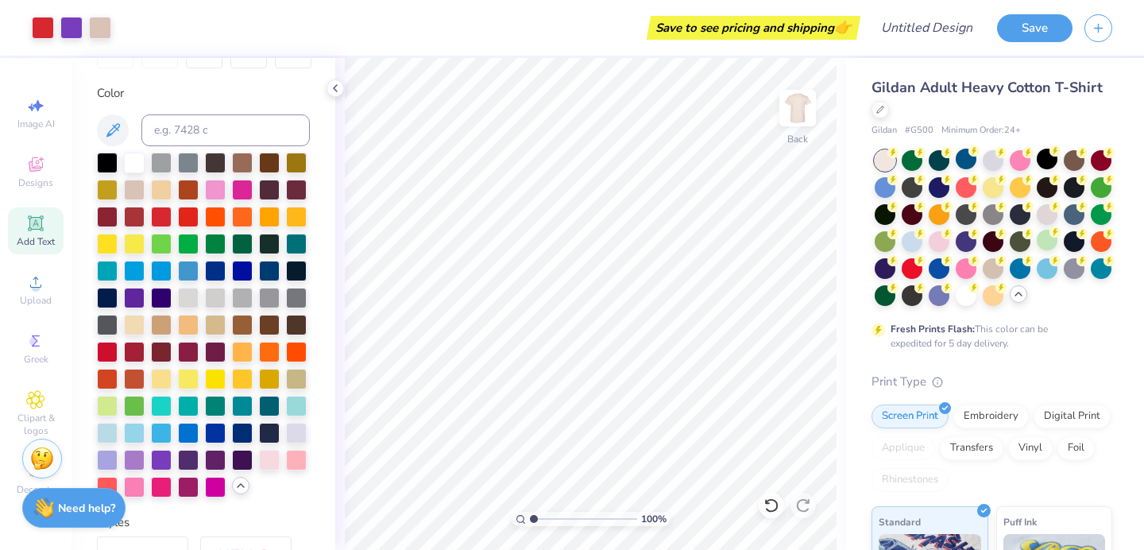
click at [958, 86] on span "Gildan Adult Heavy Cotton T-Shirt" at bounding box center [987, 87] width 231 height 19
click at [882, 110] on icon at bounding box center [880, 108] width 8 height 8
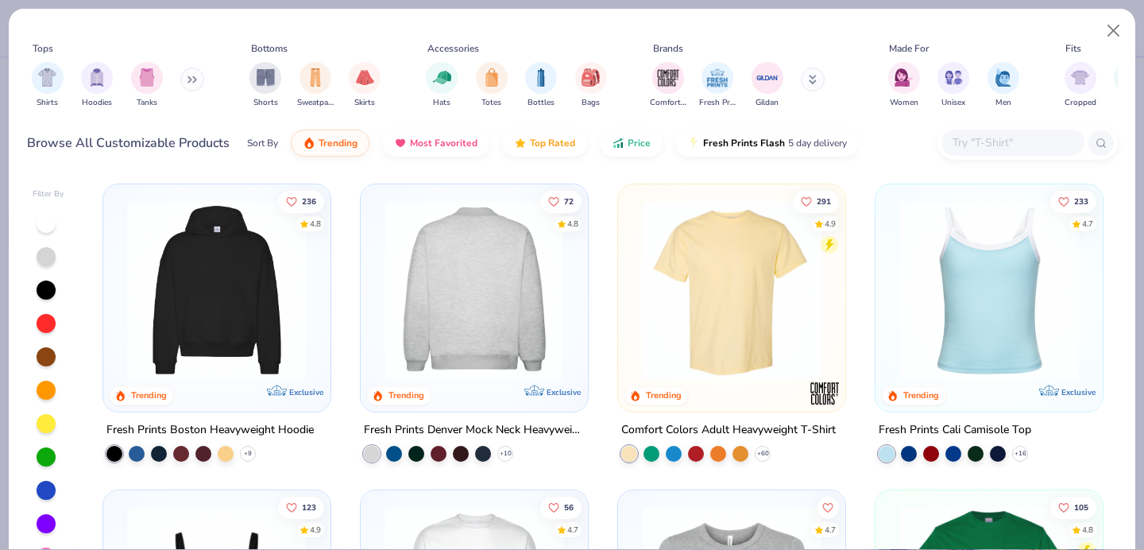
click at [412, 288] on img at bounding box center [474, 290] width 195 height 180
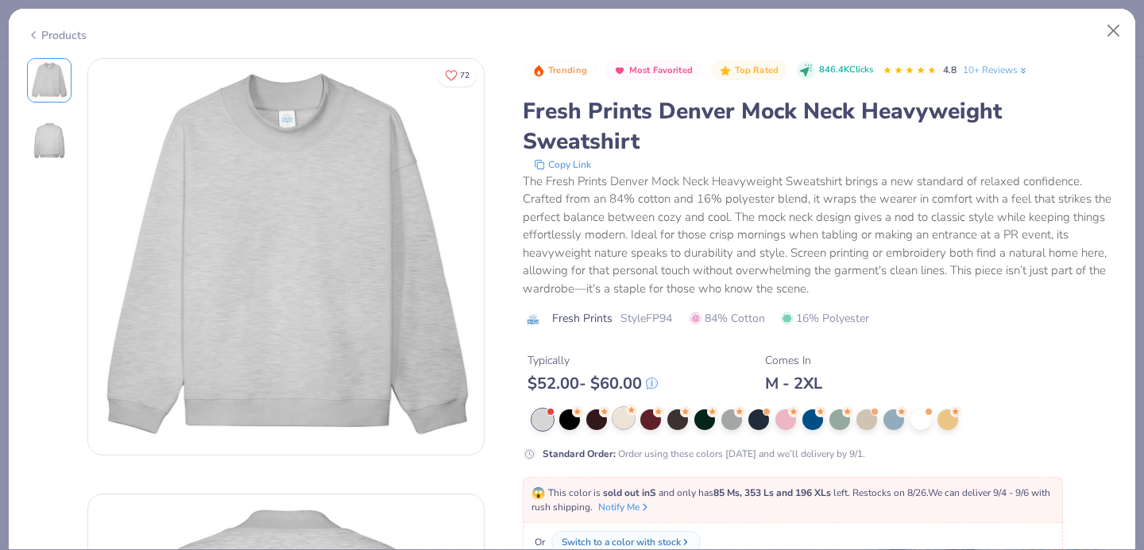
click at [628, 428] on div at bounding box center [623, 418] width 21 height 21
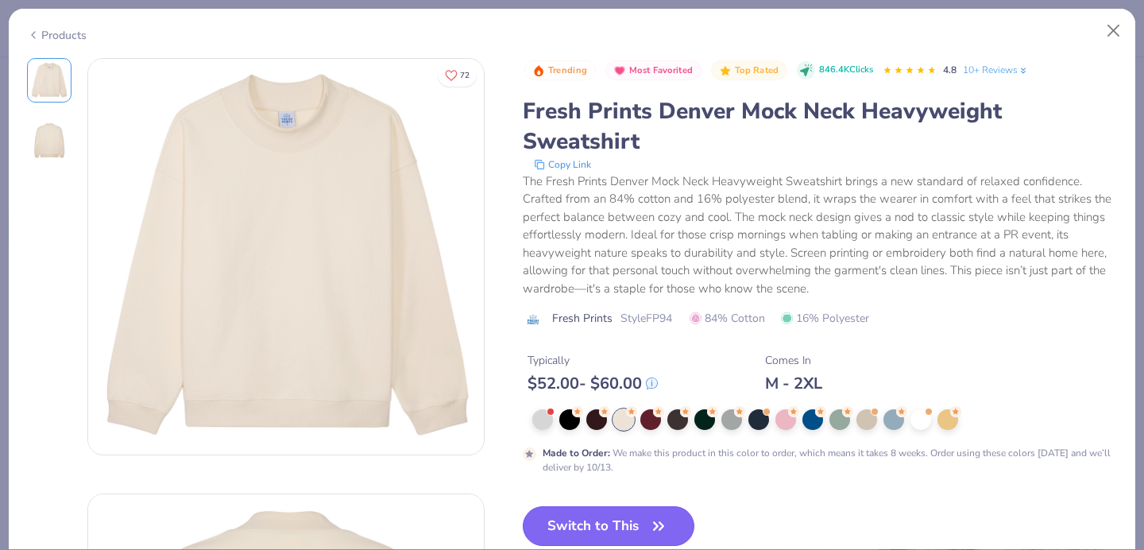
click at [625, 537] on button "Switch to This" at bounding box center [609, 526] width 172 height 40
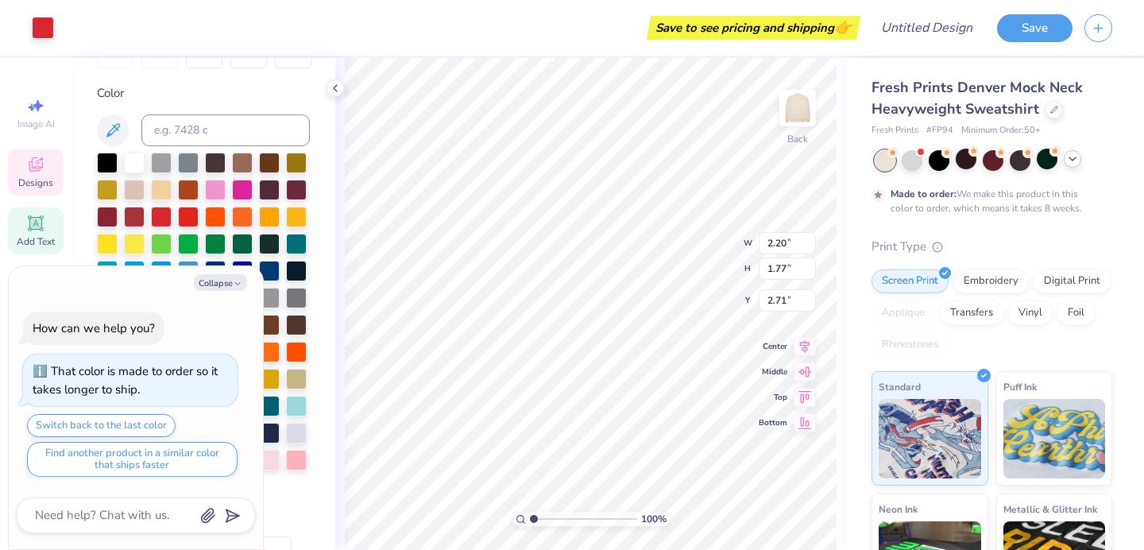
type textarea "x"
type input "3.40"
type textarea "x"
type input "2.39"
type input "2.68"
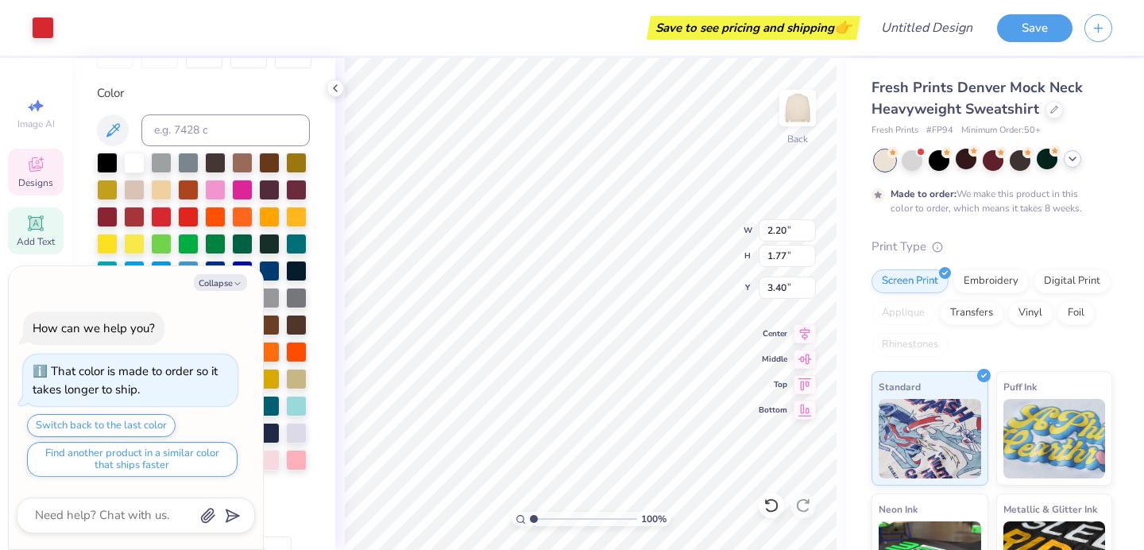
type input "0.50"
type textarea "x"
type input "1.13"
type input "1.14"
type input "1.07"
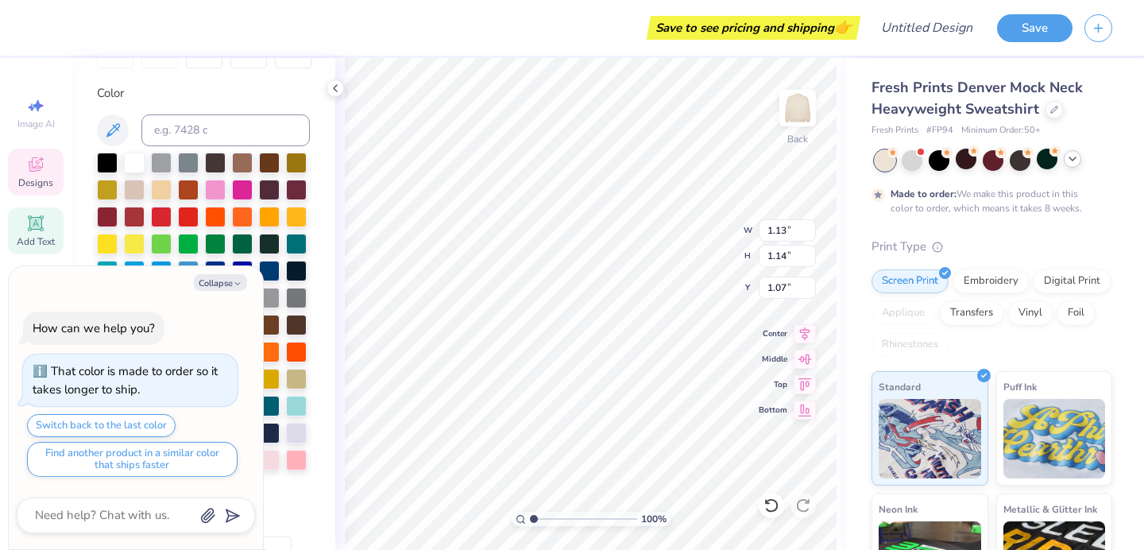
type textarea "x"
type input "7.76"
type input "1.89"
type input "0.69"
type textarea "x"
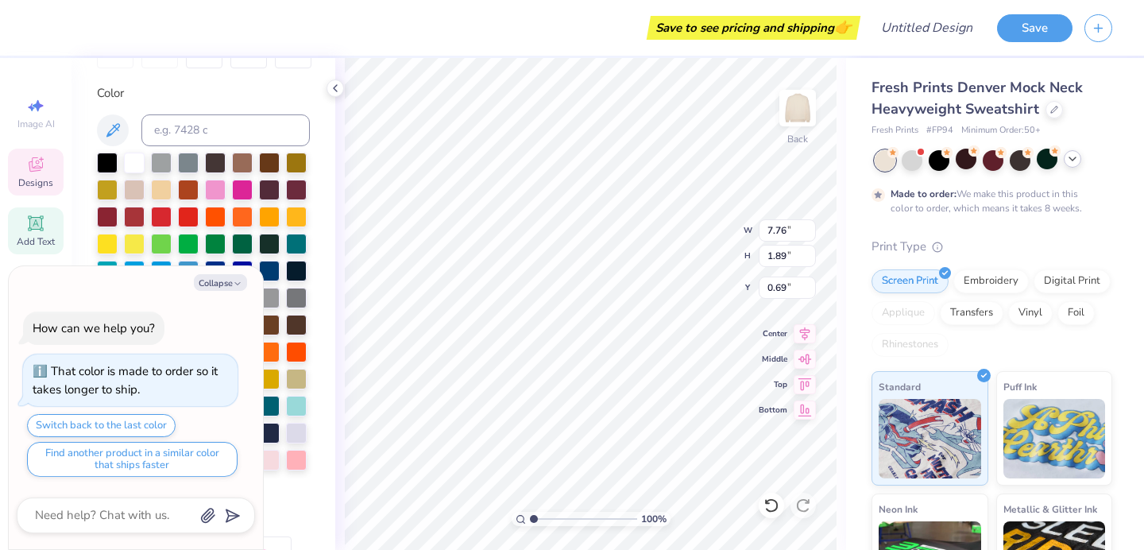
type input "0.50"
type textarea "x"
type input "3.95"
type input "1.82"
type input "0.73"
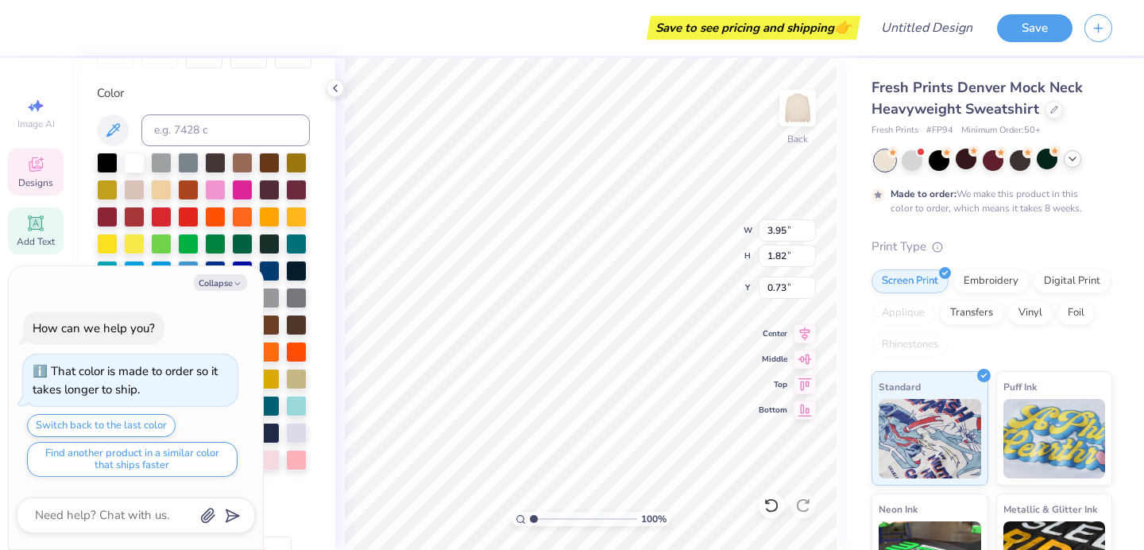
type textarea "x"
type input "0.50"
type textarea "x"
type input "2.20"
type input "1.77"
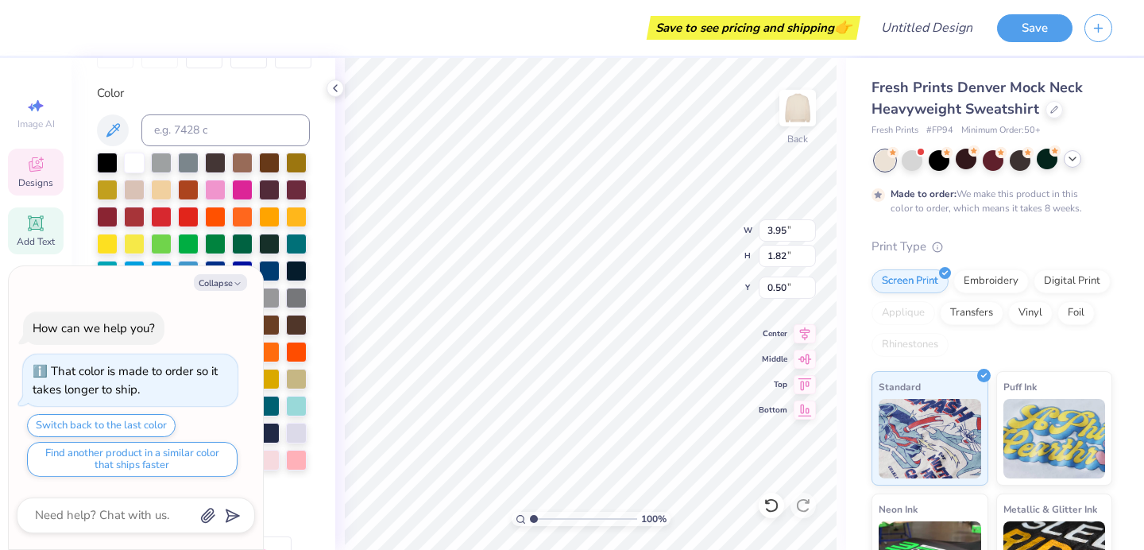
type input "3.40"
type textarea "x"
type input "2.72"
type textarea "x"
type input "1.66"
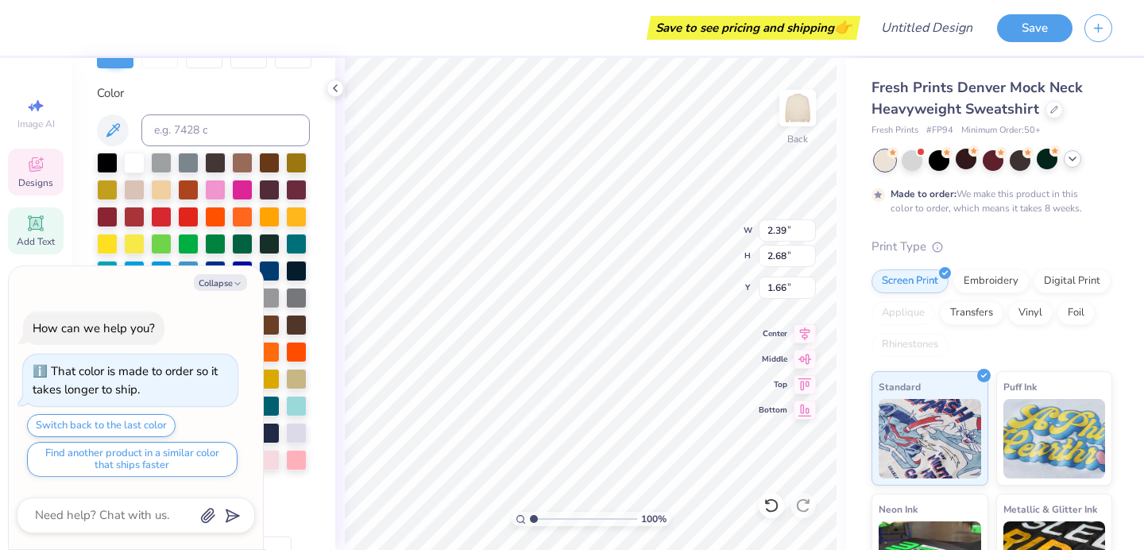
type textarea "x"
type input "1.13"
type input "1.14"
type input "1.07"
type textarea "x"
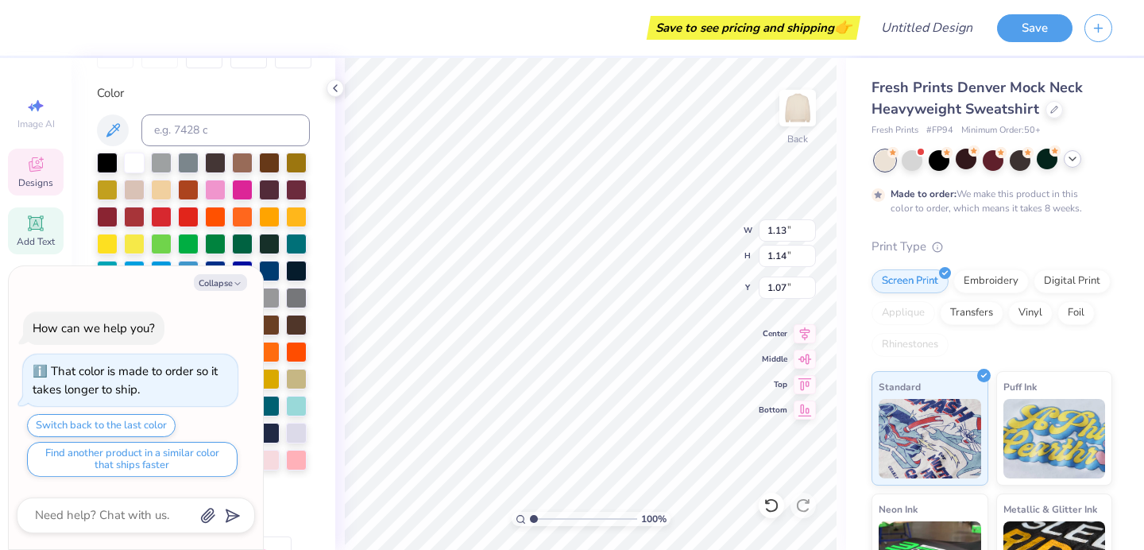
type input "2.43"
type textarea "x"
type input "7.76"
type input "1.89"
type input "0.50"
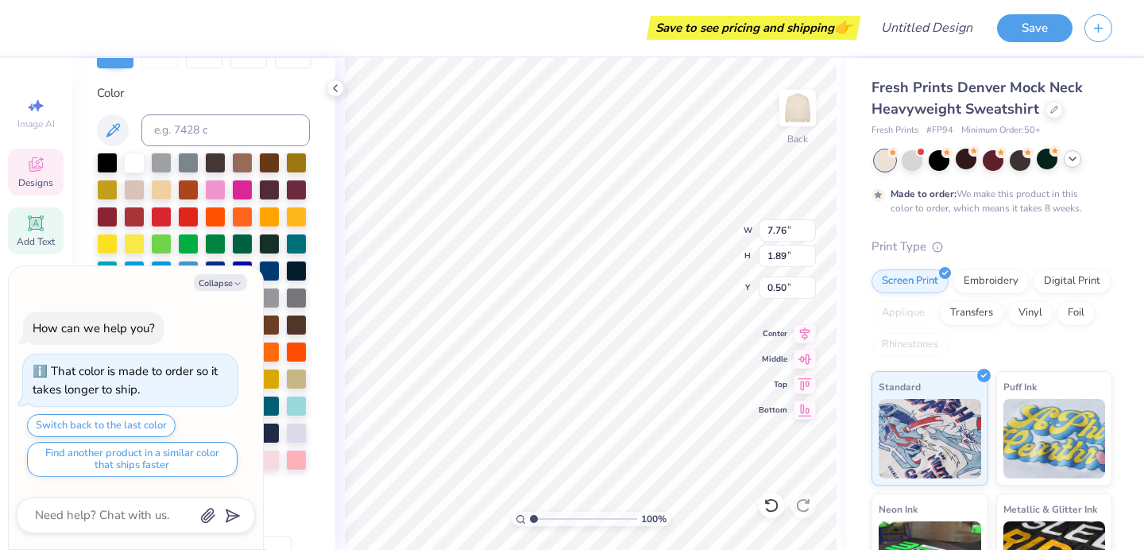
type textarea "x"
type input "1.71"
type textarea "x"
type input "3.97"
type textarea "x"
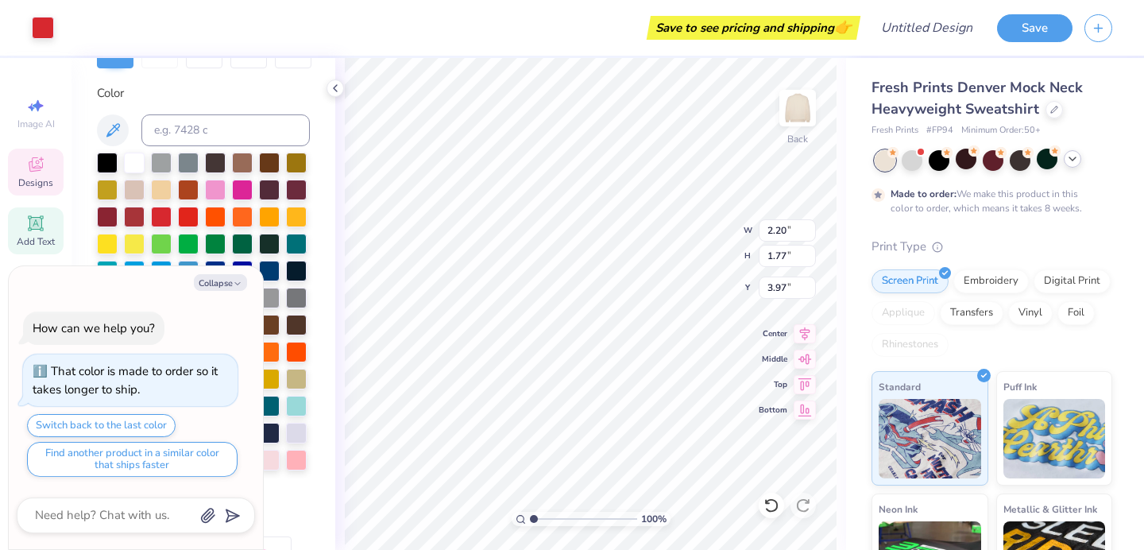
type input "1.47"
type input "0.42"
type input "3.18"
type textarea "x"
type input "4.64"
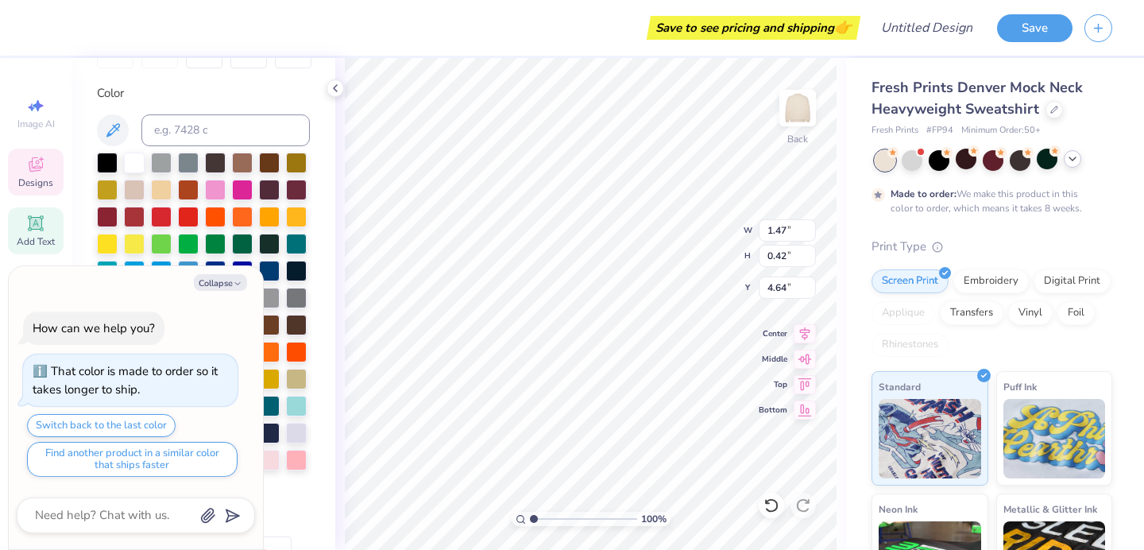
type textarea "x"
type input "3.95"
type input "1.82"
type input "0.50"
type textarea "x"
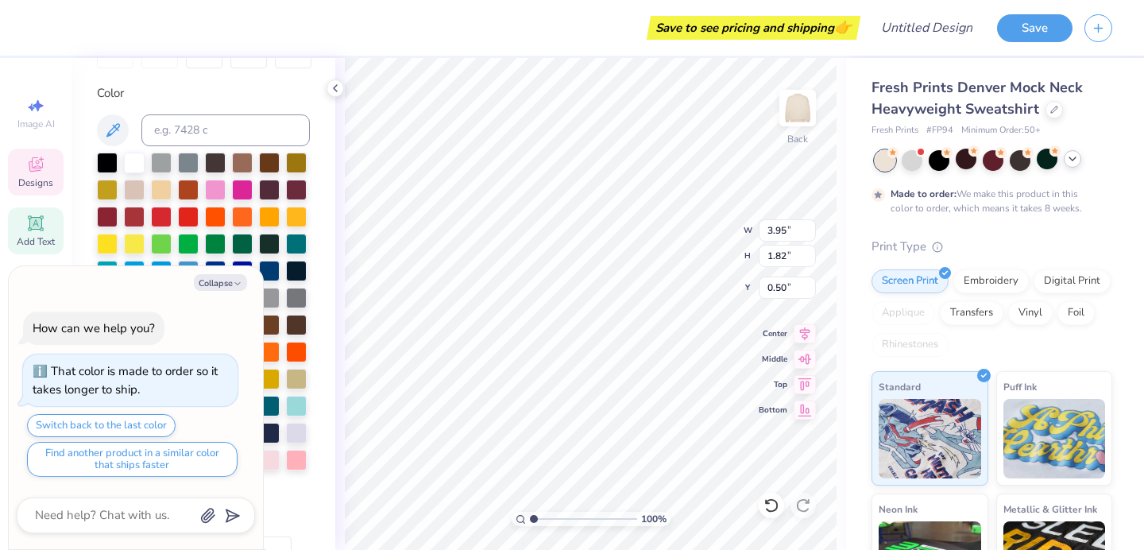
type input "1.75"
type textarea "x"
type input "1.71"
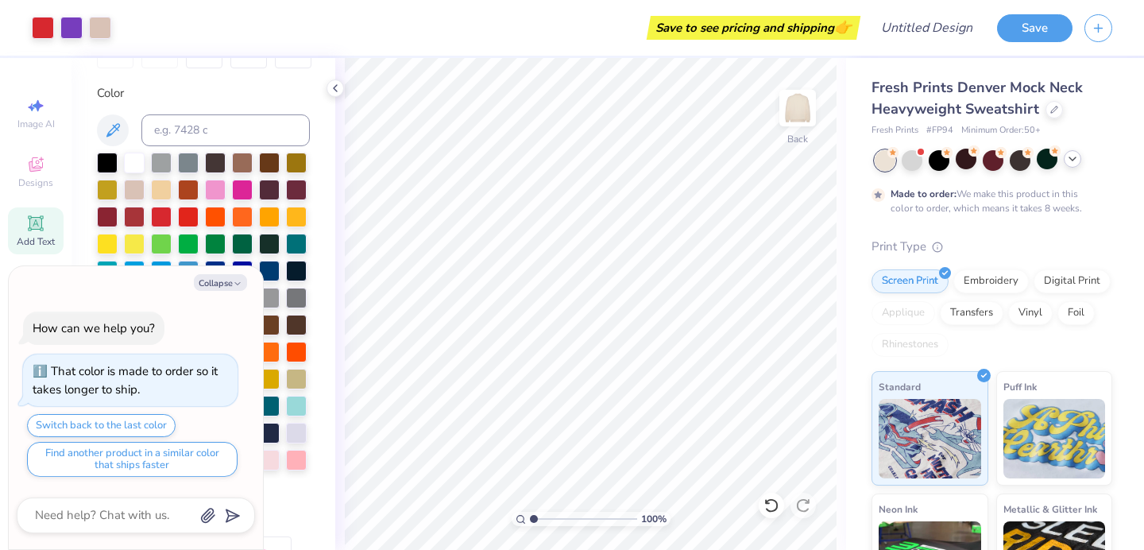
click at [843, 30] on span "👉" at bounding box center [842, 26] width 17 height 19
click at [1046, 105] on div at bounding box center [1054, 107] width 17 height 17
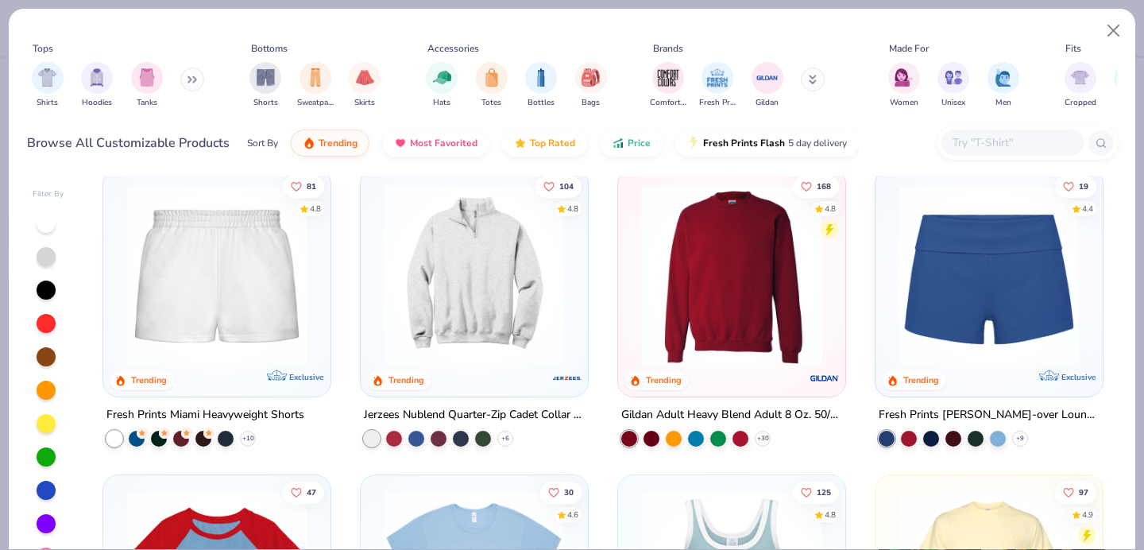
scroll to position [1237, 0]
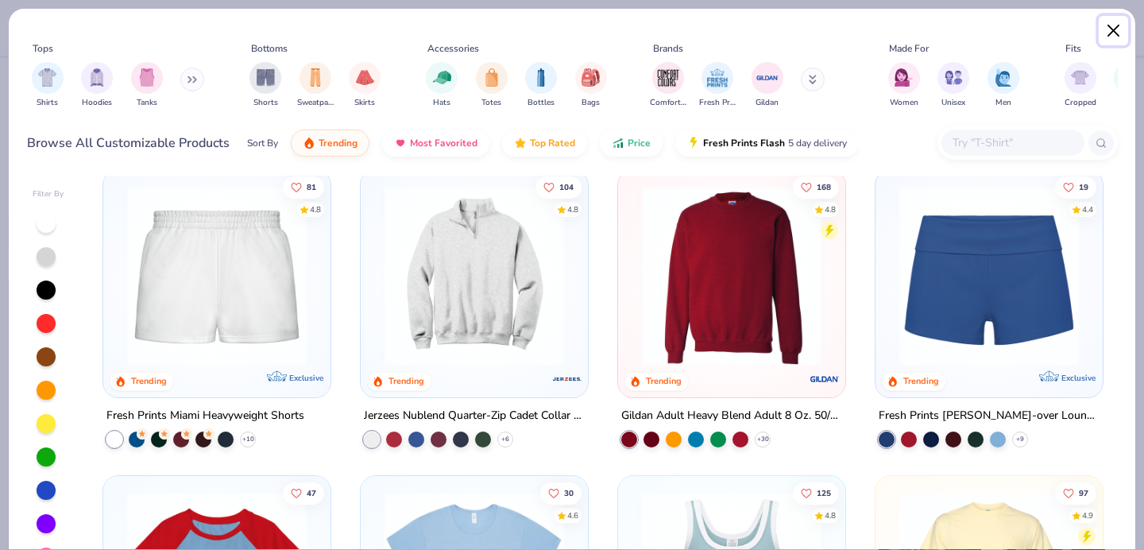
click at [1113, 26] on button "Close" at bounding box center [1114, 31] width 30 height 30
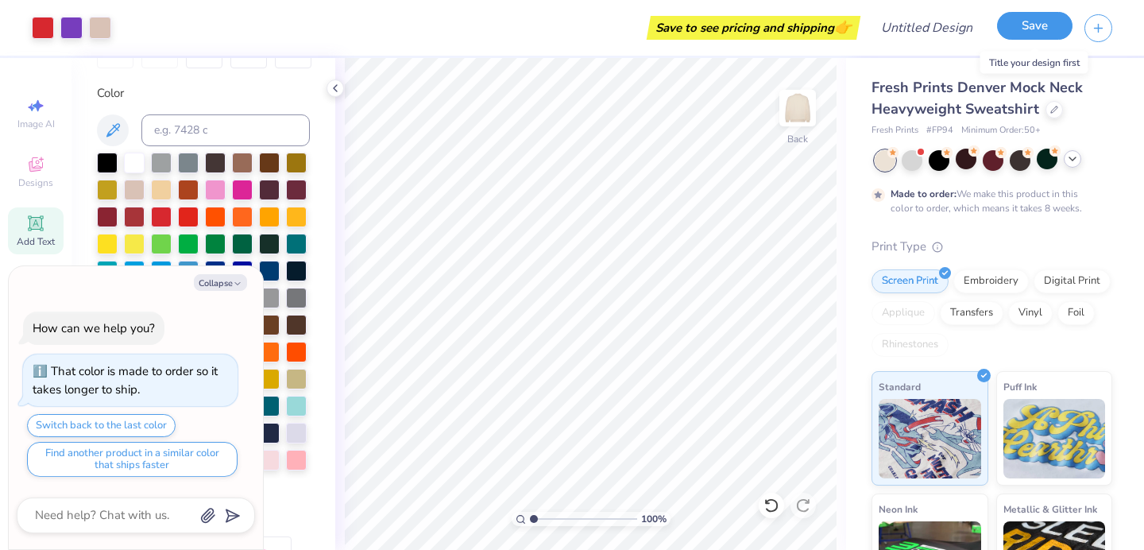
click at [1035, 19] on button "Save" at bounding box center [1034, 26] width 75 height 28
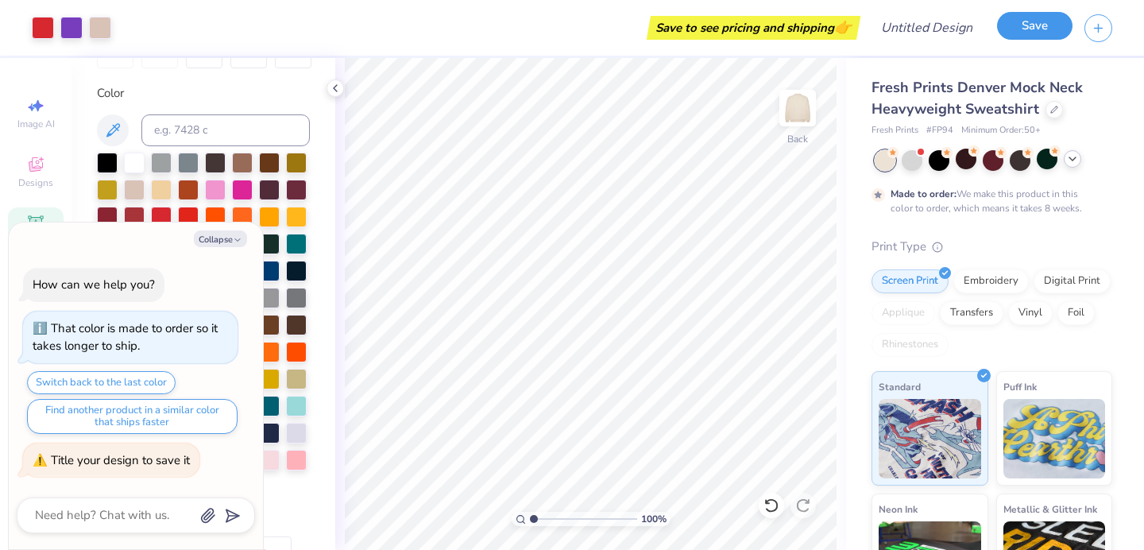
click at [1033, 33] on button "Save" at bounding box center [1034, 26] width 75 height 28
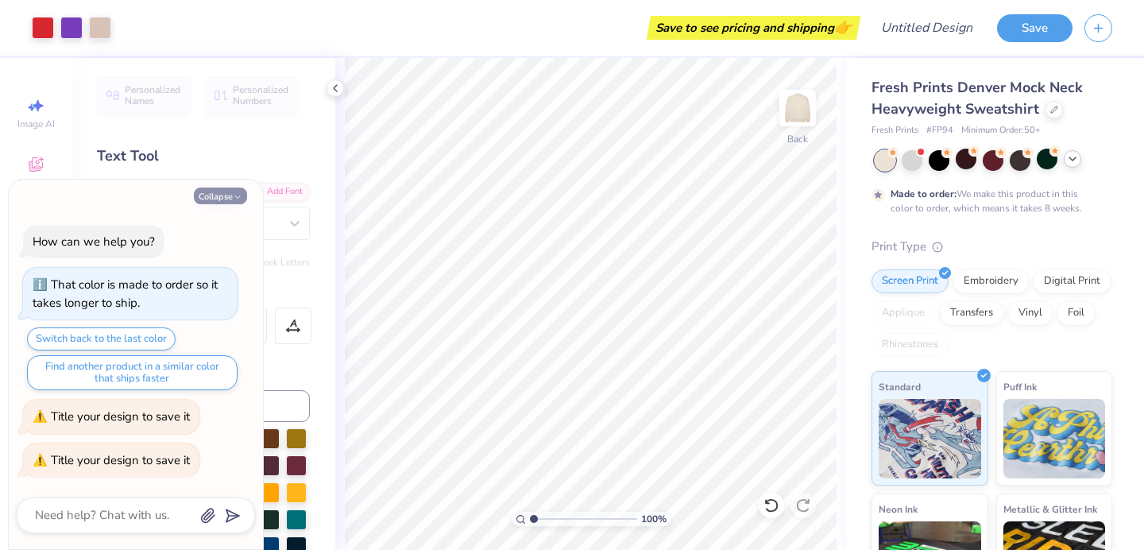
click at [238, 194] on icon "button" at bounding box center [238, 197] width 10 height 10
type textarea "x"
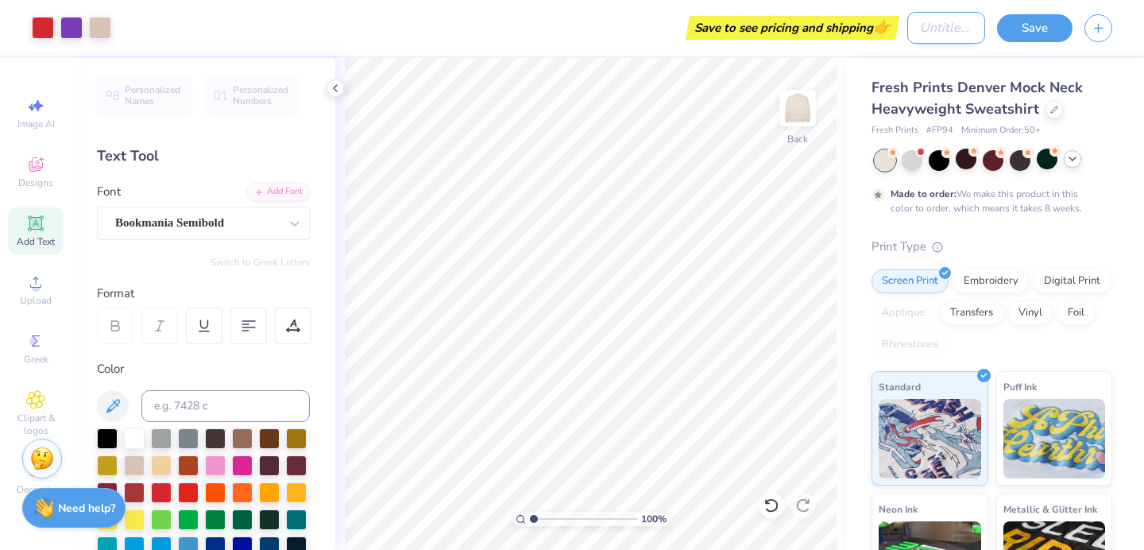
click at [941, 27] on input "Design Title" at bounding box center [946, 28] width 78 height 32
type input "S"
type input "Design 1"
click at [1027, 30] on button "Save" at bounding box center [1034, 26] width 75 height 28
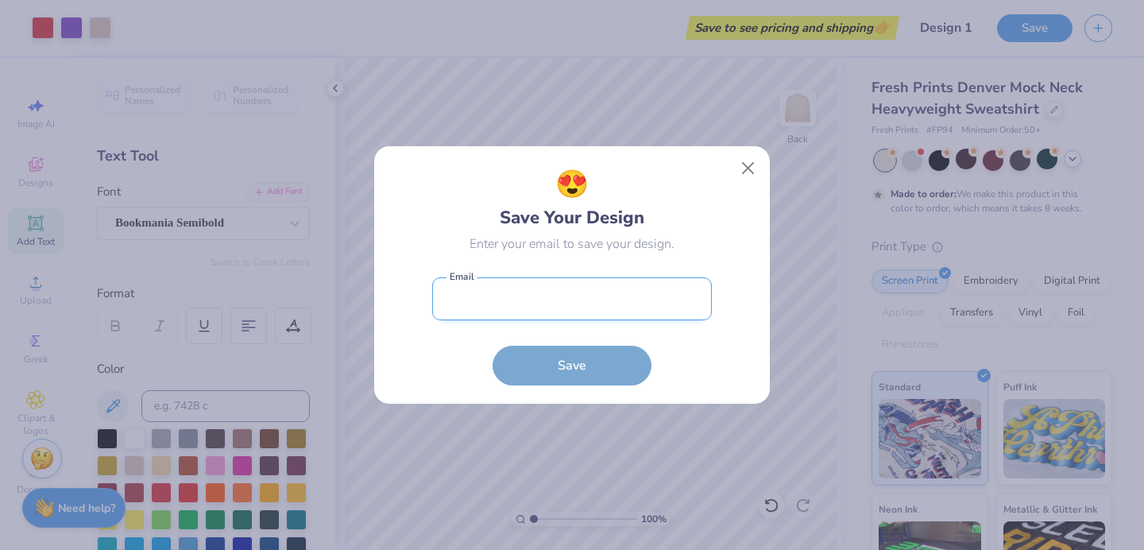
click at [523, 301] on input "email" at bounding box center [572, 299] width 280 height 44
type input "shelbygternes@gmail.com"
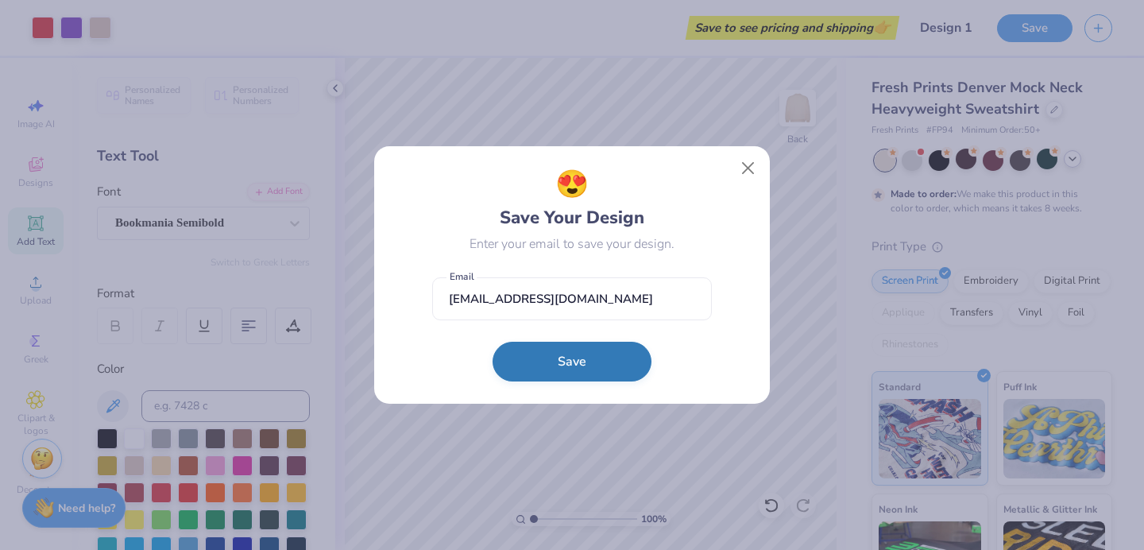
click at [572, 363] on button "Save" at bounding box center [572, 362] width 159 height 40
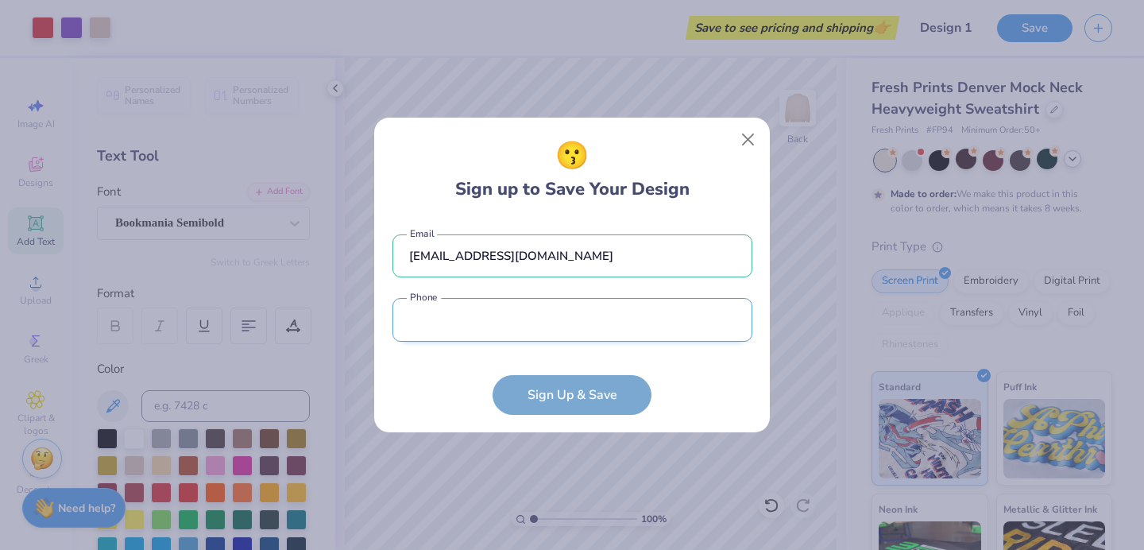
click at [526, 327] on input "tel" at bounding box center [573, 320] width 360 height 44
type input "(409) 782-9195"
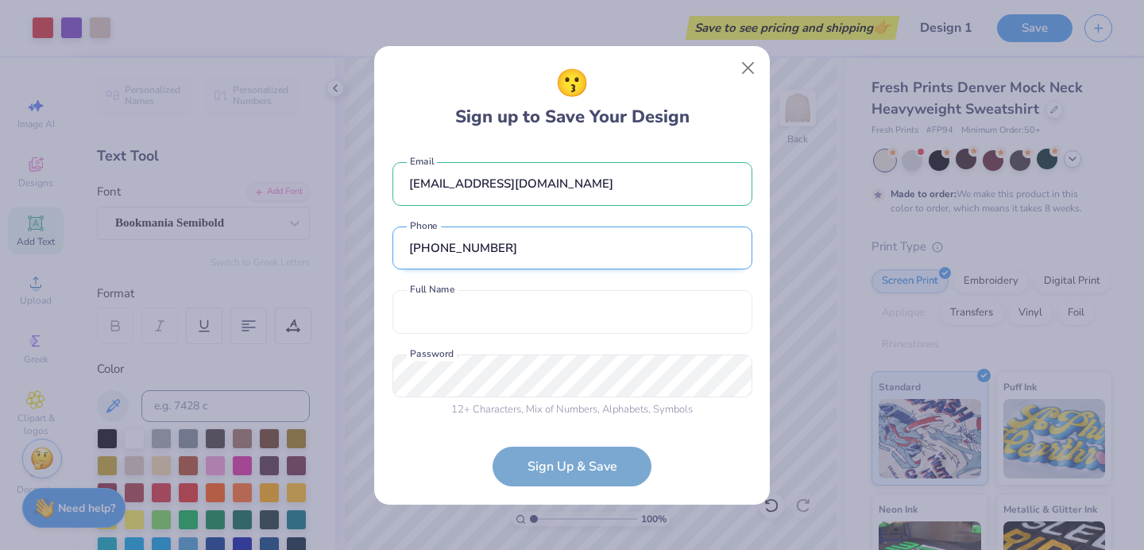
scroll to position [4, 0]
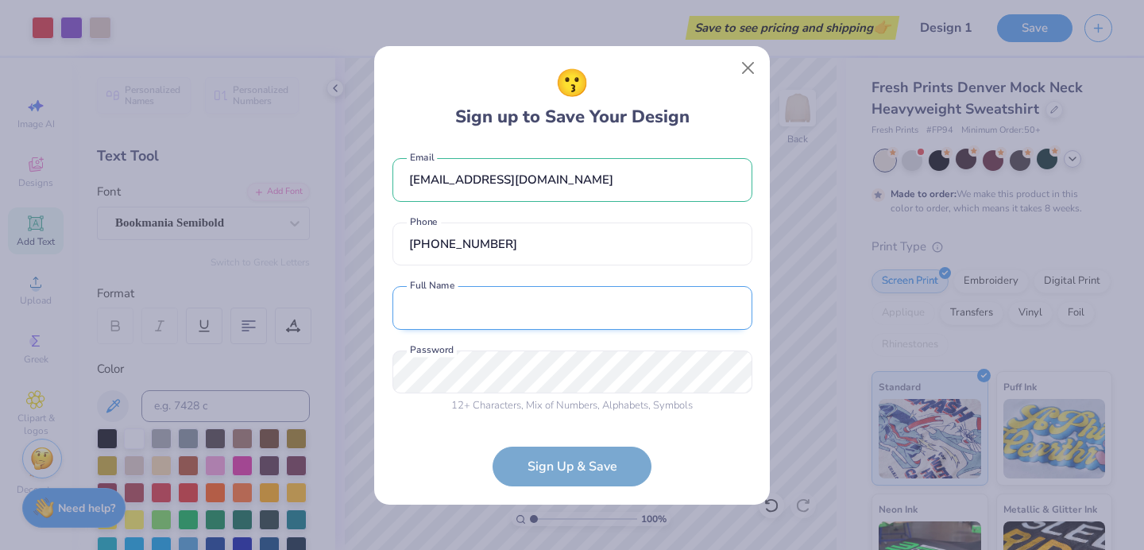
click at [469, 313] on input "text" at bounding box center [573, 308] width 360 height 44
type input "Shelby Ternes"
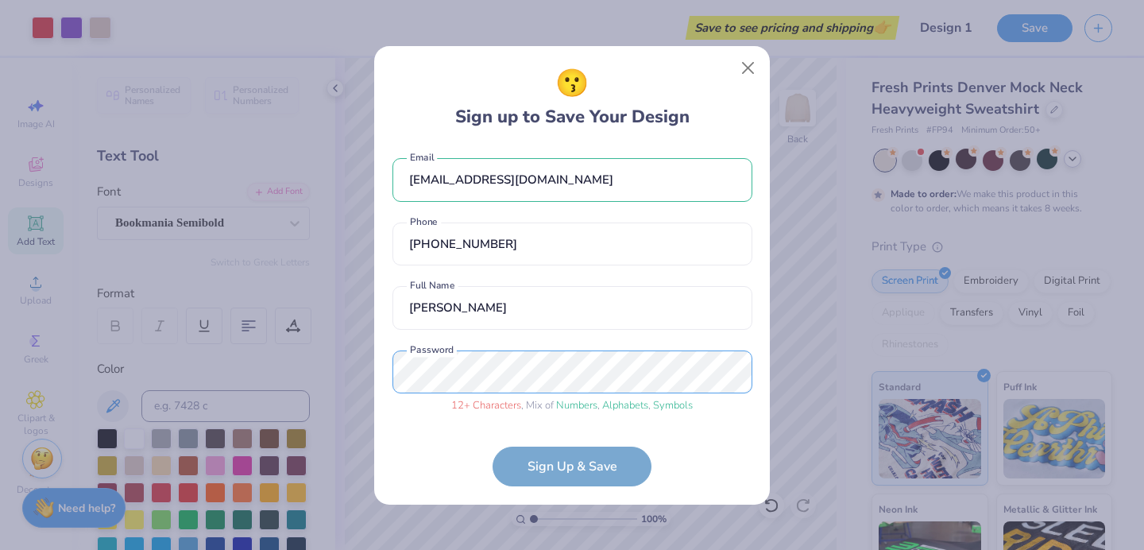
click at [311, 375] on div "😗 Sign up to Save Your Design shelbygternes@gmail.com Email (409) 782-9195 Phon…" at bounding box center [572, 275] width 1144 height 550
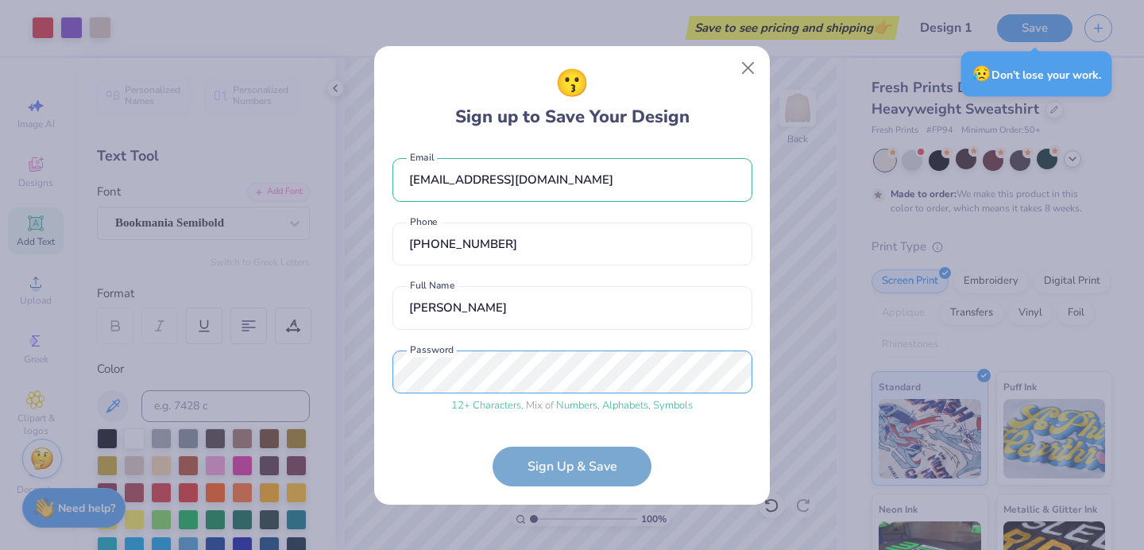
scroll to position [64, 0]
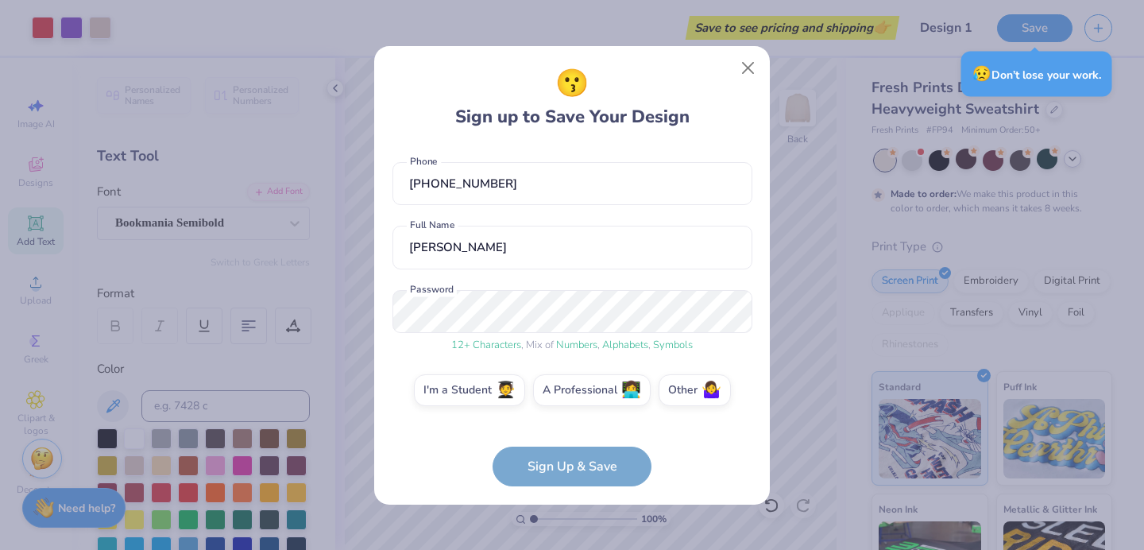
click at [528, 470] on form "shelbygternes@gmail.com Email (409) 782-9195 Phone Shelby Ternes Full Name 12 +…" at bounding box center [573, 316] width 360 height 340
click at [574, 472] on form "shelbygternes@gmail.com Email (409) 782-9195 Phone Shelby Ternes Full Name 12 +…" at bounding box center [573, 316] width 360 height 340
click at [581, 458] on form "shelbygternes@gmail.com Email (409) 782-9195 Phone Shelby Ternes Full Name 12 +…" at bounding box center [573, 316] width 360 height 340
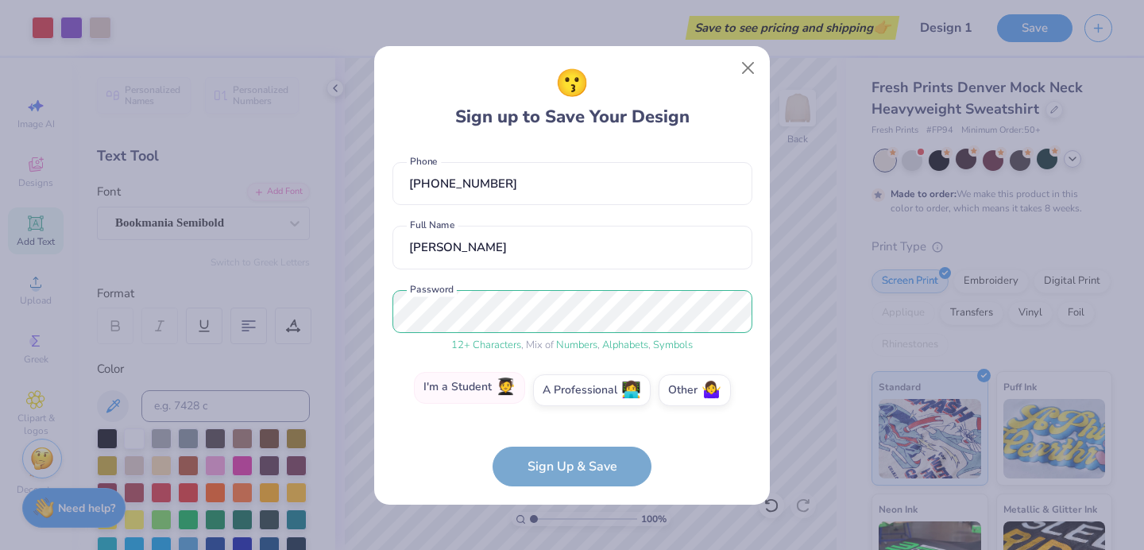
click at [477, 386] on label "I'm a Student 🧑‍🎓" at bounding box center [469, 388] width 111 height 32
click at [567, 453] on input "I'm a Student 🧑‍🎓" at bounding box center [572, 458] width 10 height 10
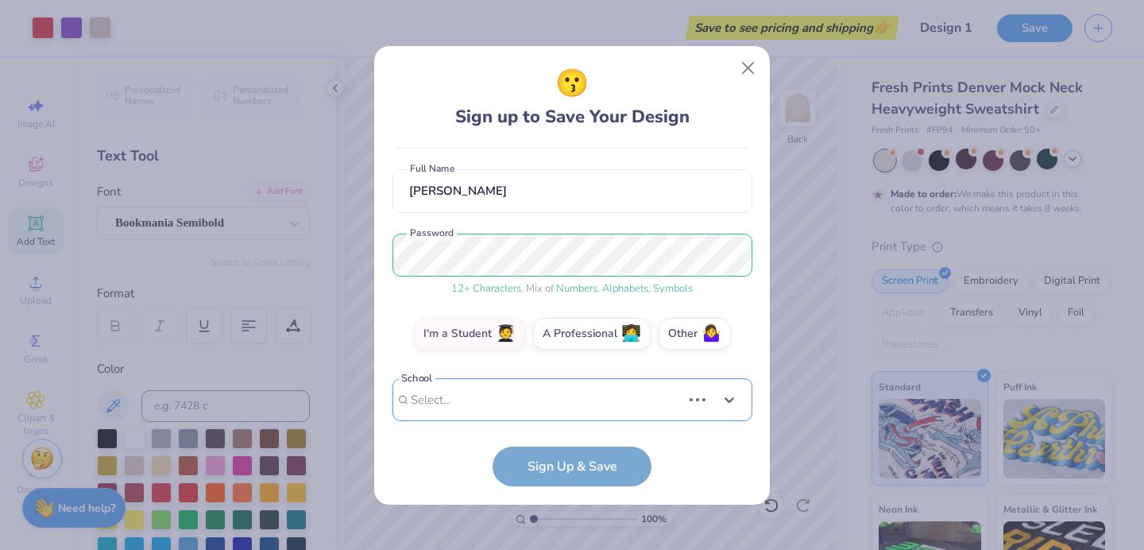
click at [506, 411] on div "shelbygternes@gmail.com Email (409) 782-9195 Phone Shelby Ternes Full Name 12 +…" at bounding box center [573, 283] width 360 height 275
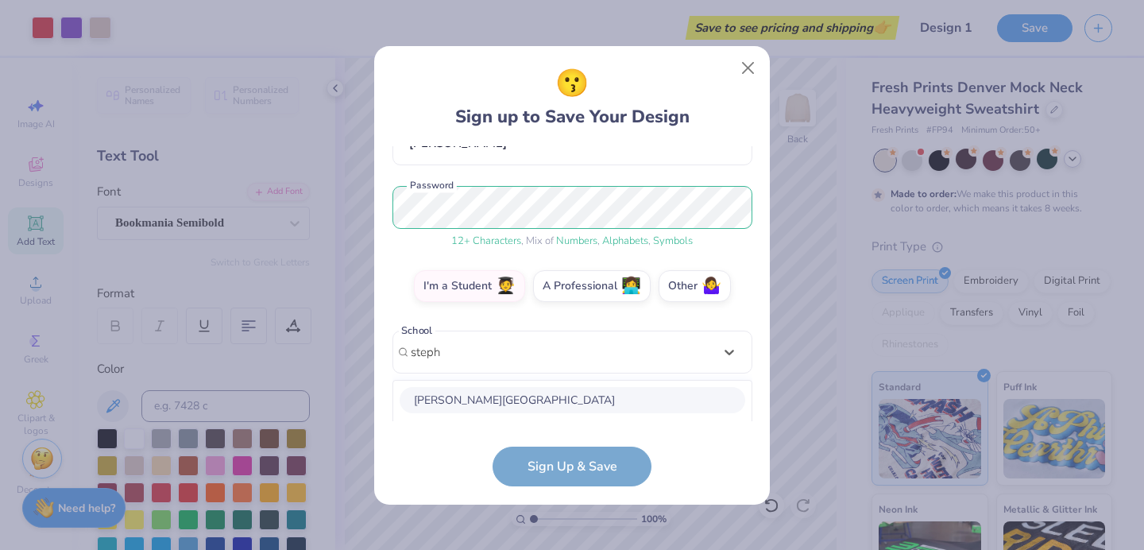
scroll to position [367, 0]
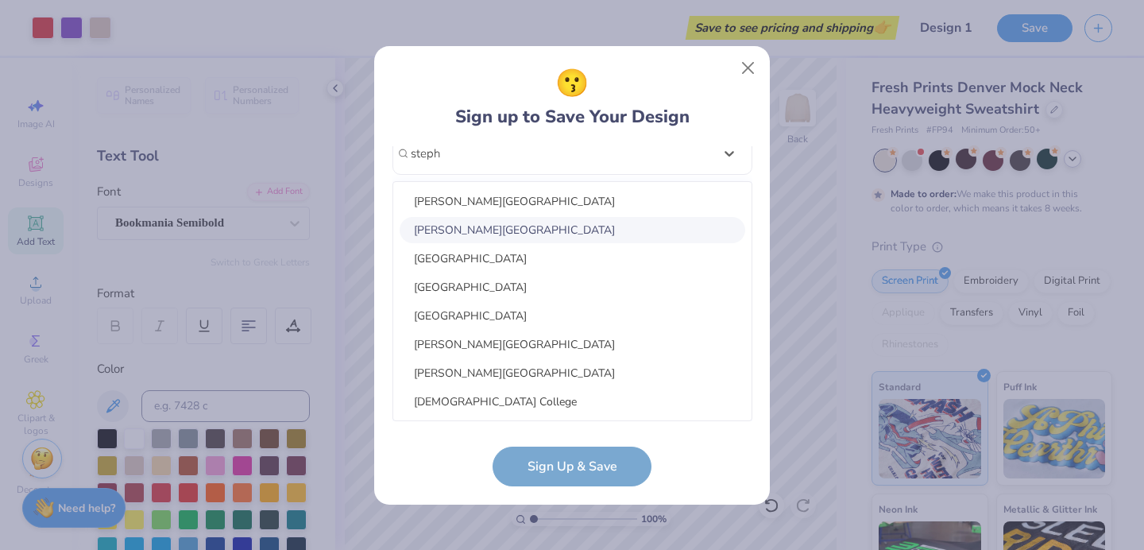
click at [456, 230] on div "Stephen F. Austin State University" at bounding box center [573, 230] width 346 height 26
type input "steph"
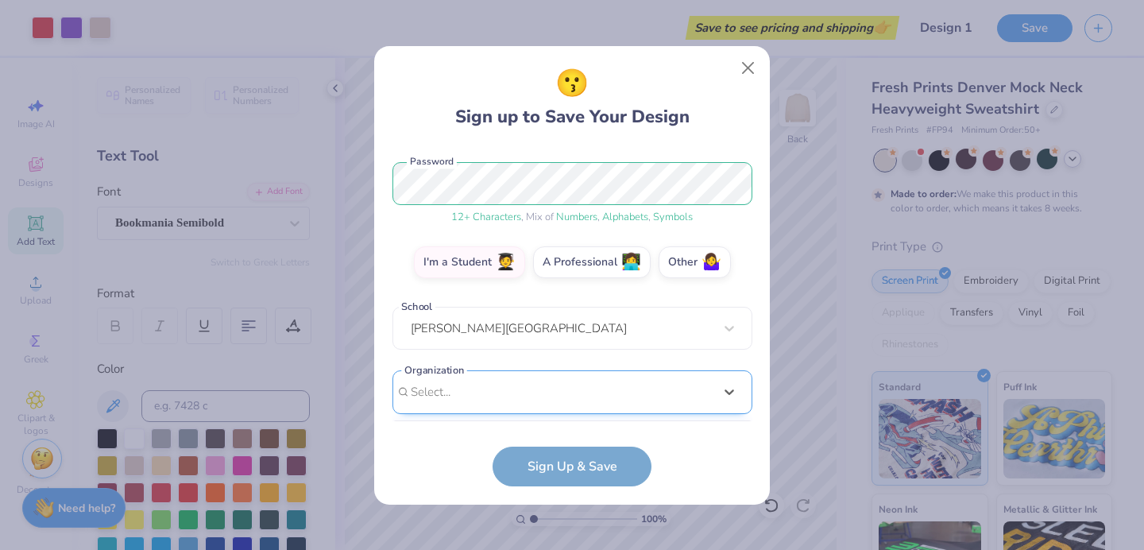
scroll to position [431, 0]
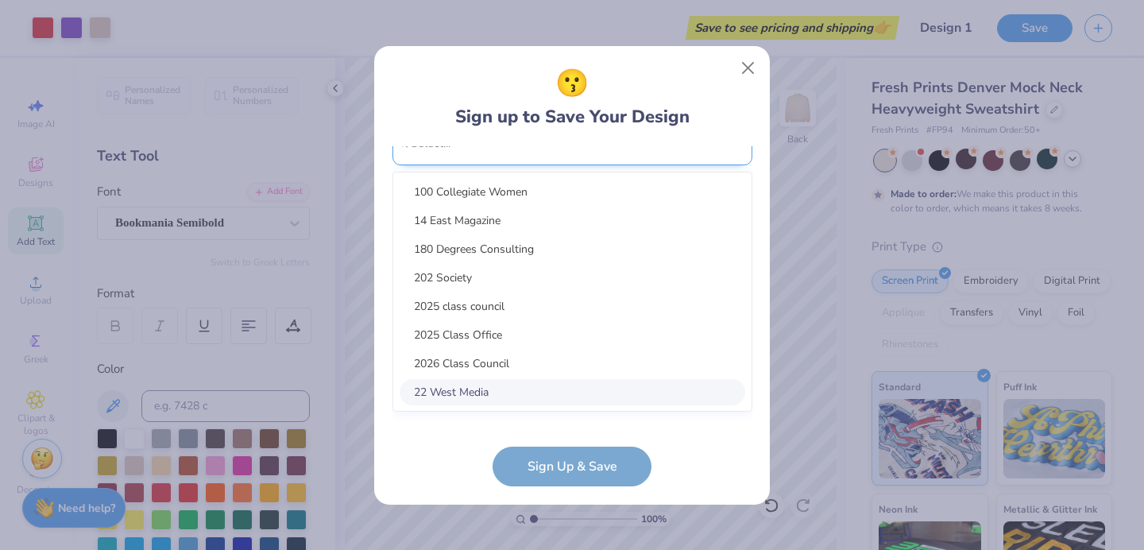
click at [512, 394] on div "option focused, 8 of 15. 15 results available. Use Up and Down to choose option…" at bounding box center [573, 267] width 360 height 290
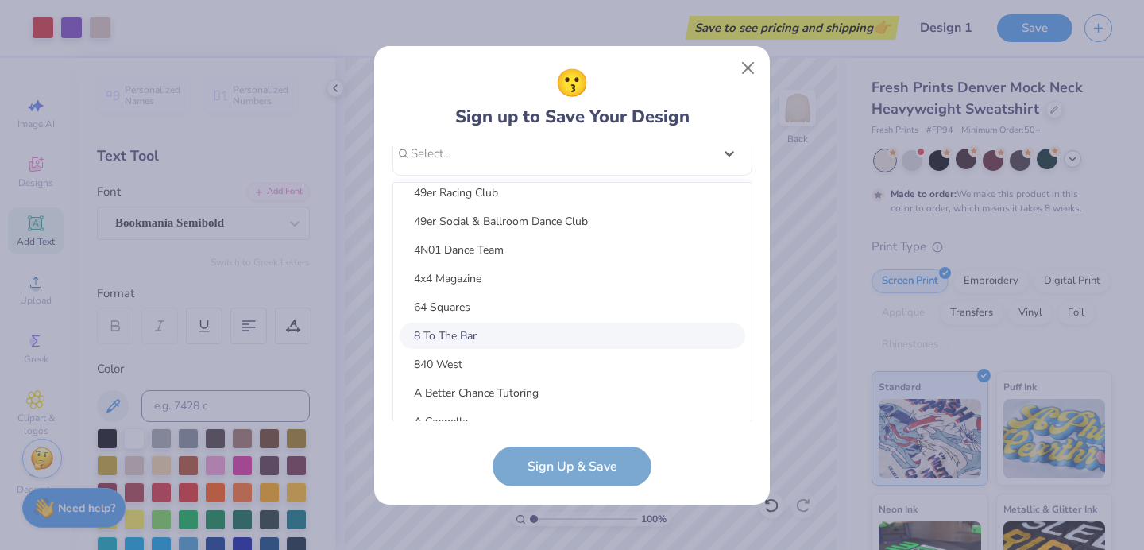
scroll to position [0, 0]
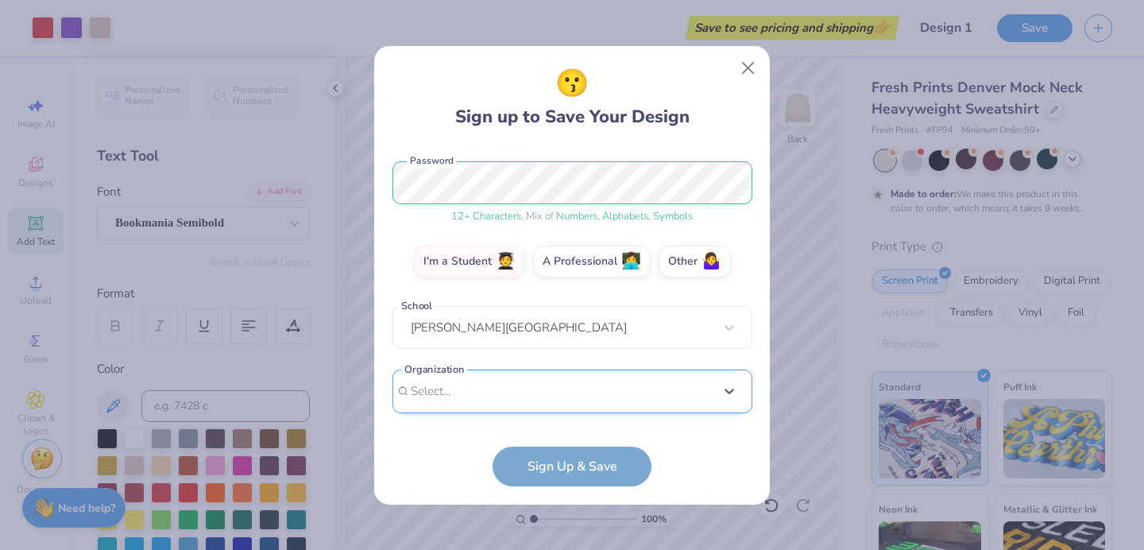
click at [447, 150] on div "shelbygternes@gmail.com Email (409) 782-9195 Phone Shelby Ternes Full Name 12 +…" at bounding box center [573, 283] width 360 height 275
click at [478, 391] on div "Select is focused ,type to refine list, press Down to open the menu, Select..." at bounding box center [573, 392] width 360 height 44
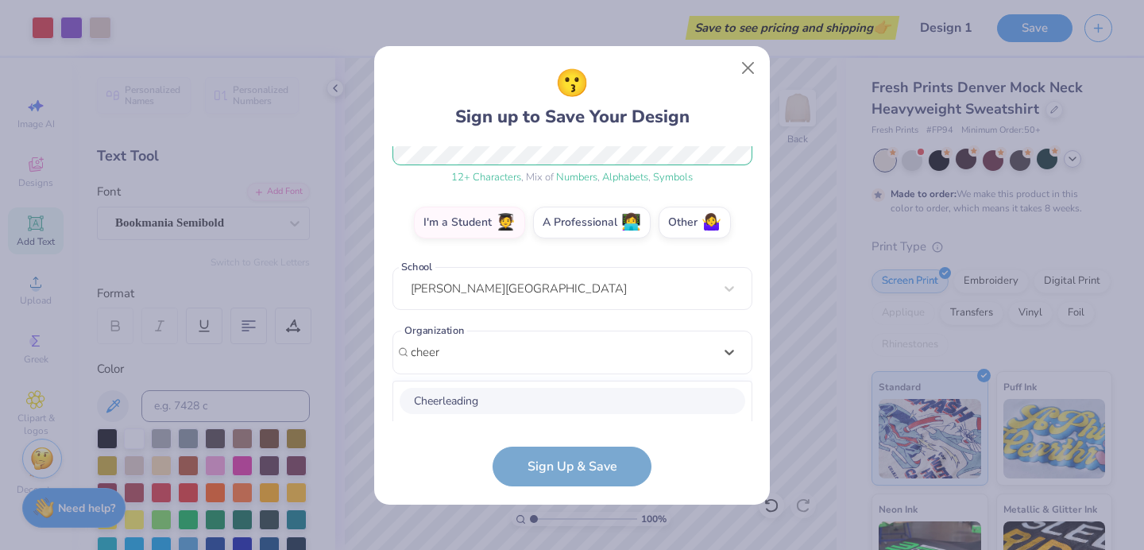
scroll to position [431, 0]
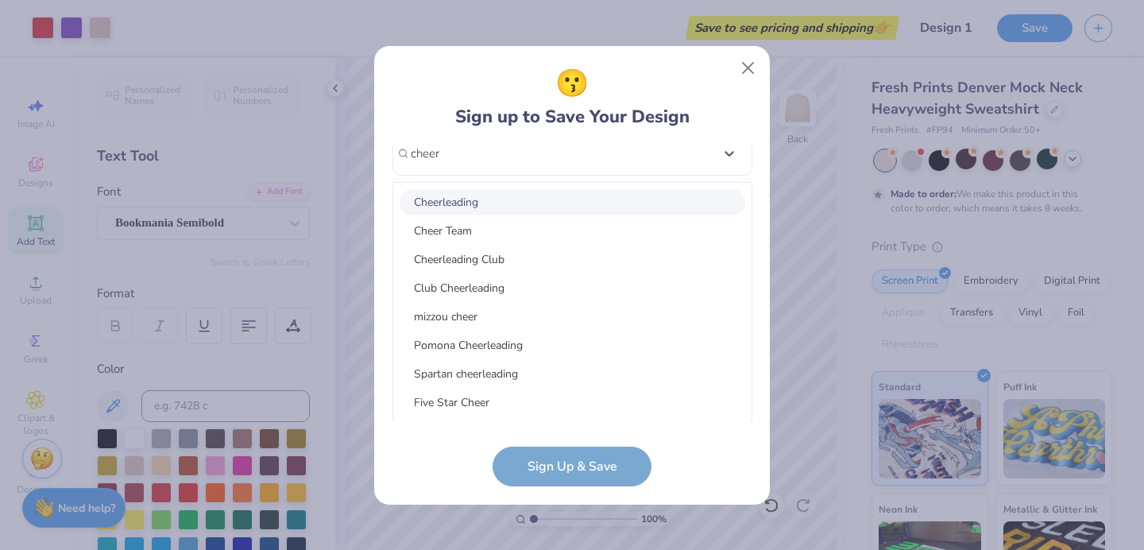
click at [502, 203] on div "Cheerleading" at bounding box center [573, 202] width 346 height 26
type input "cheer"
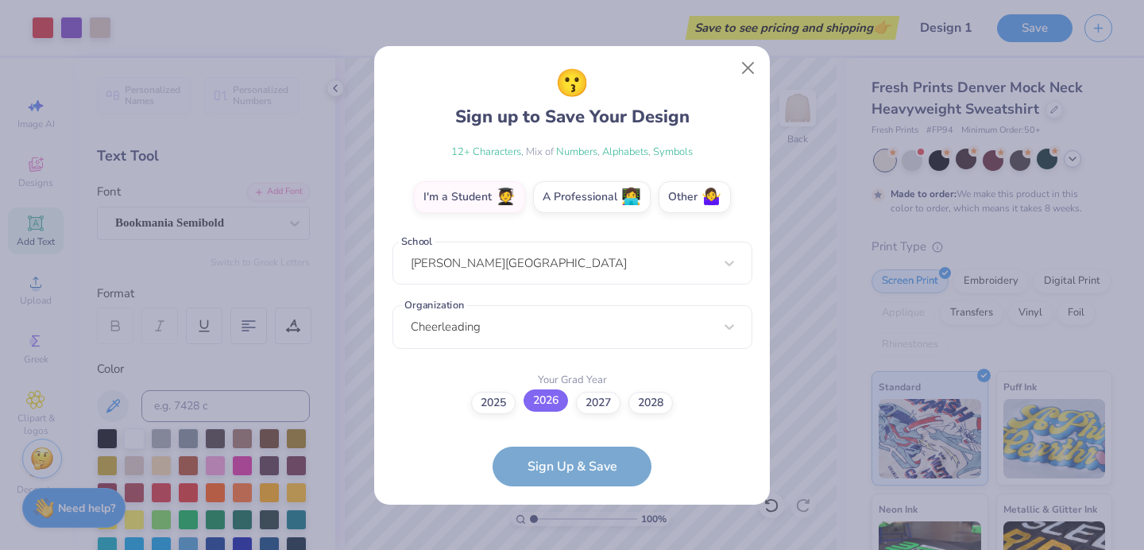
click at [536, 407] on label "2026" at bounding box center [546, 400] width 44 height 22
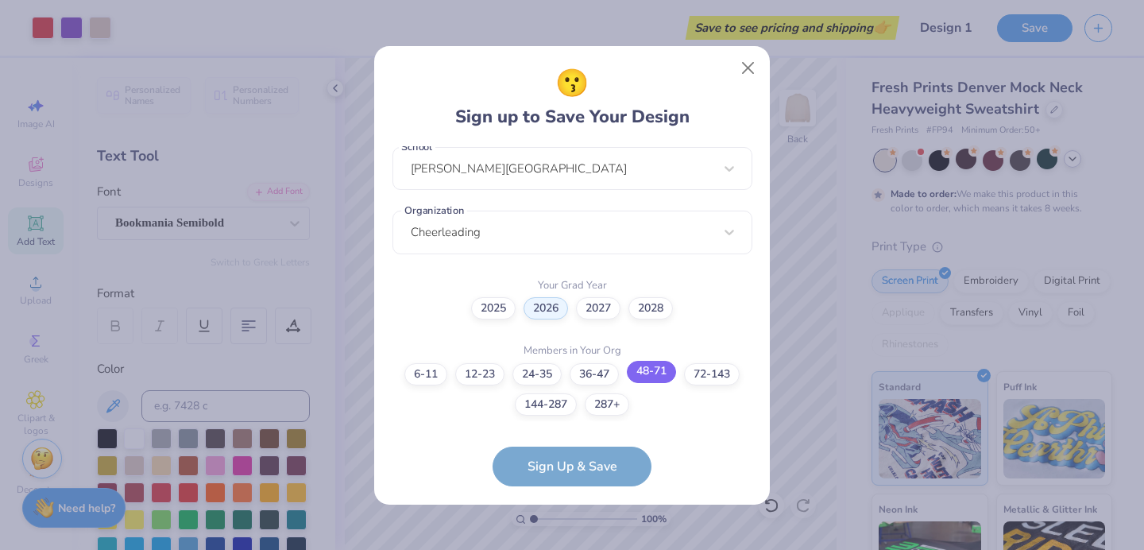
click at [657, 374] on label "48-71" at bounding box center [651, 372] width 49 height 22
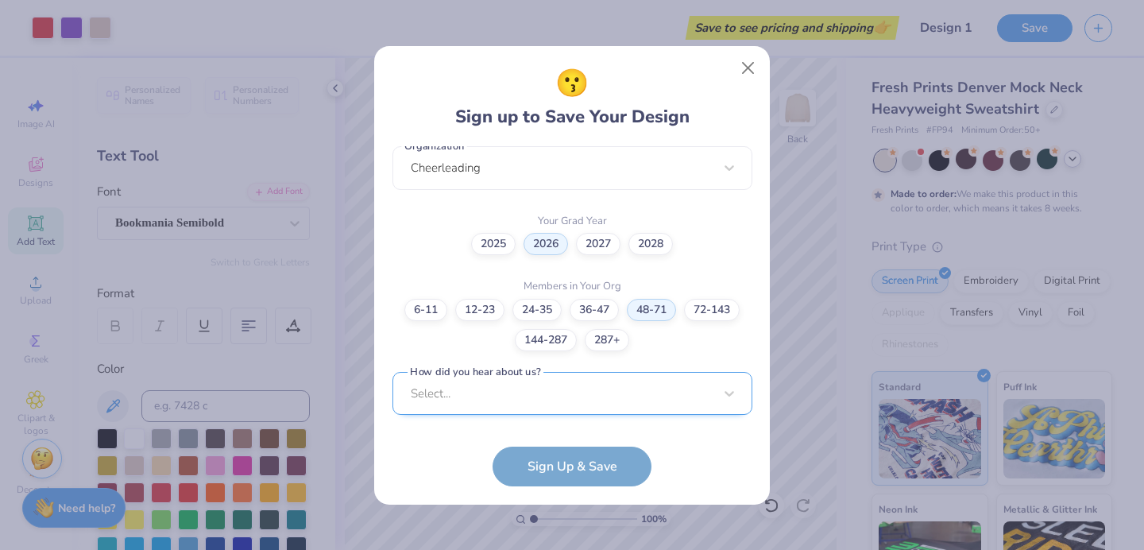
click at [633, 393] on div "Select..." at bounding box center [573, 394] width 360 height 44
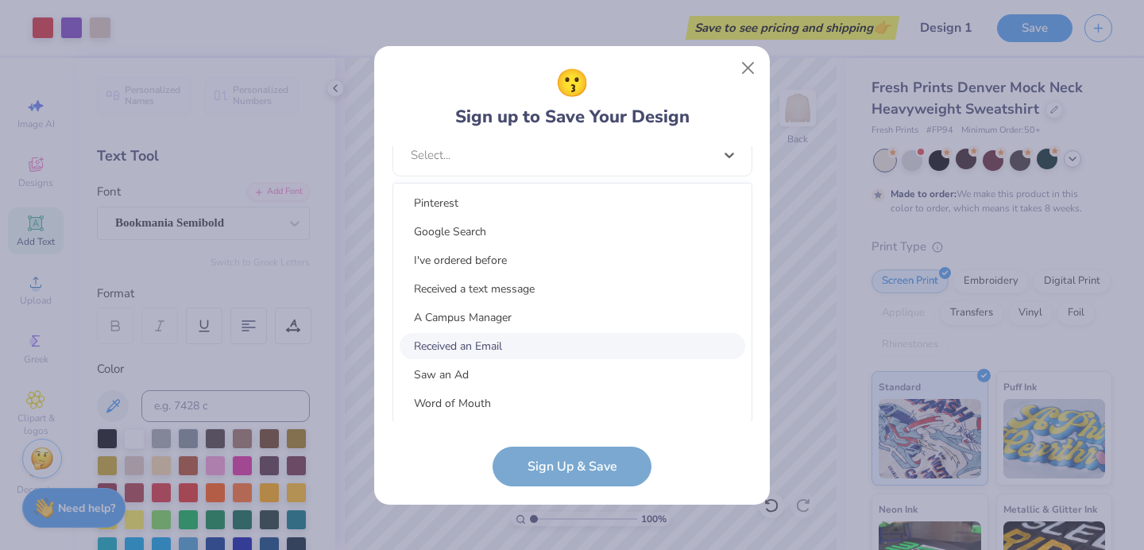
scroll to position [23, 0]
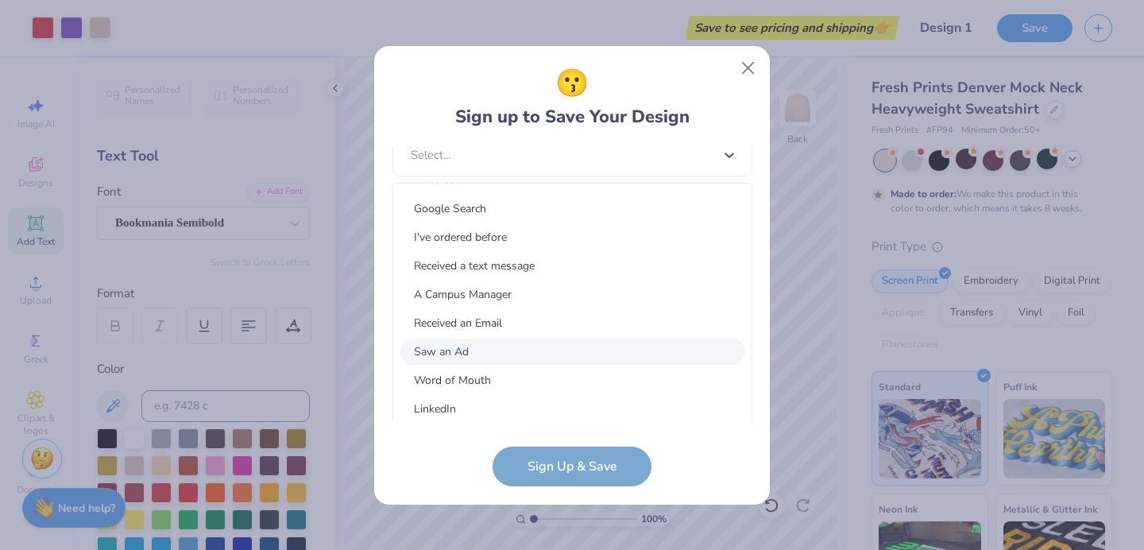
click at [477, 353] on div "Saw an Ad" at bounding box center [573, 351] width 346 height 26
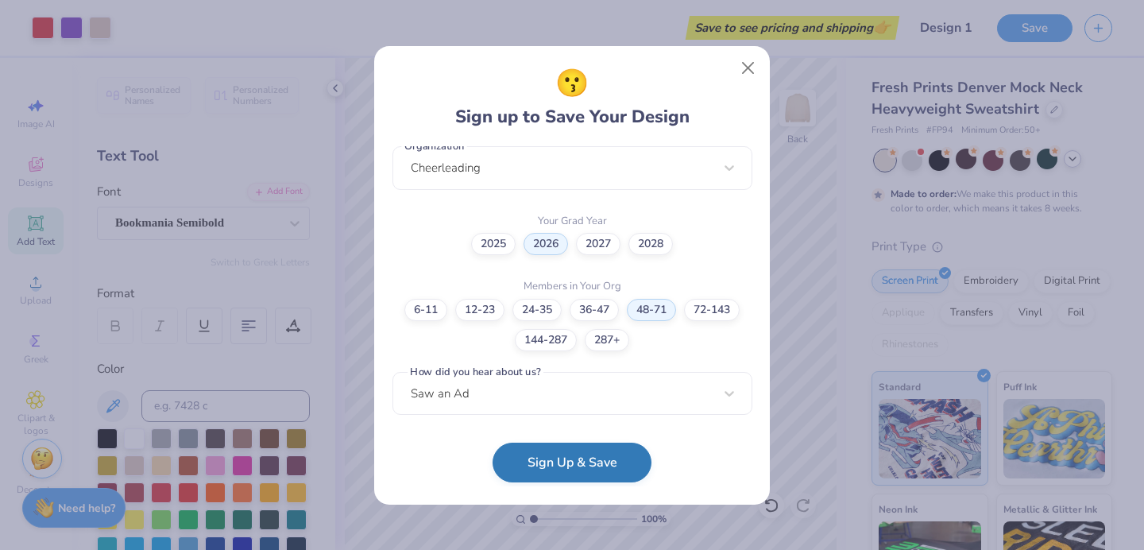
click at [567, 469] on button "Sign Up & Save" at bounding box center [572, 463] width 159 height 40
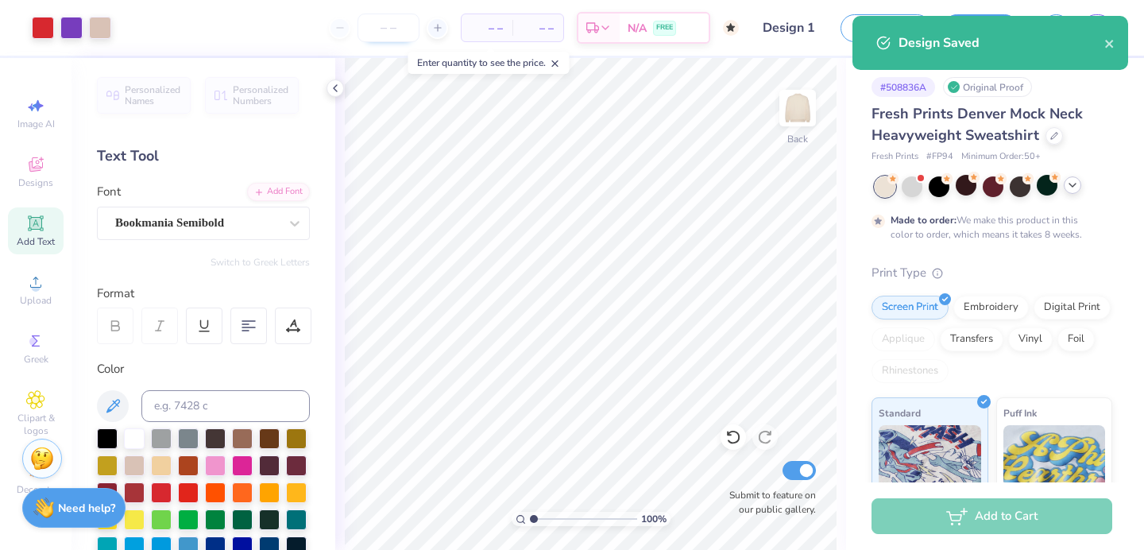
click at [389, 24] on input "number" at bounding box center [389, 28] width 62 height 29
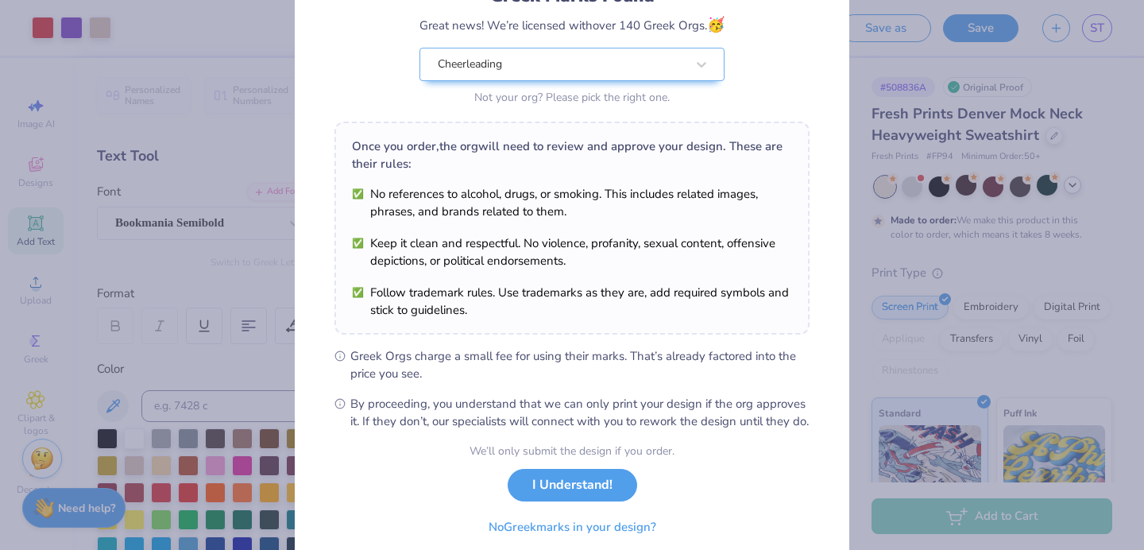
scroll to position [131, 0]
click at [605, 489] on button "I Understand!" at bounding box center [573, 480] width 130 height 33
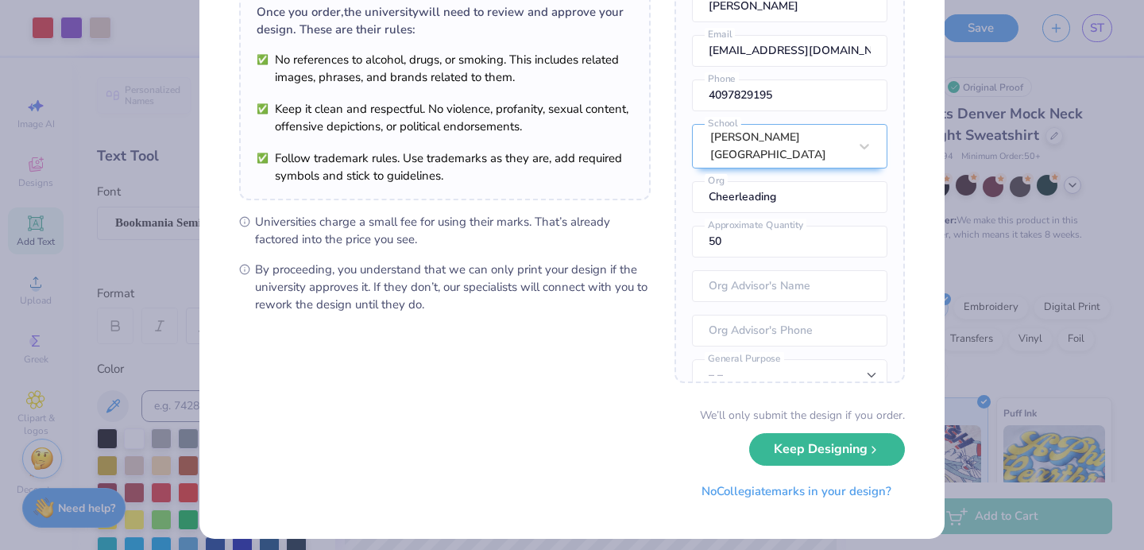
scroll to position [0, 0]
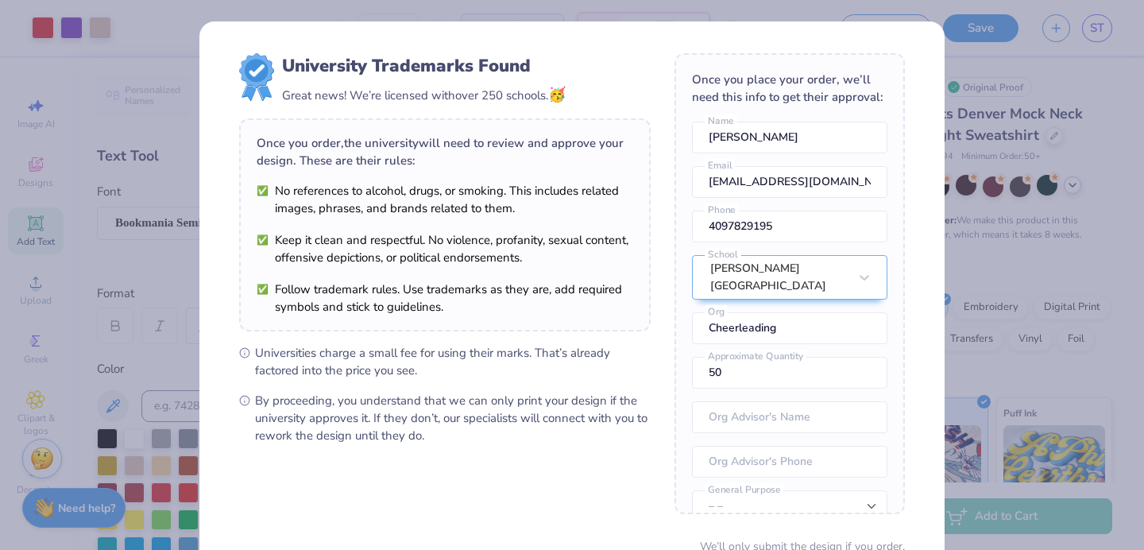
click at [881, 21] on div "University Trademarks Found Great news! We’re licensed with over 250 schools. 🥳…" at bounding box center [572, 346] width 747 height 650
click at [1036, 71] on div "University Trademarks Found Great news! We’re licensed with over 250 schools. 🥳…" at bounding box center [572, 275] width 1144 height 550
click at [127, 99] on div "University Trademarks Found Great news! We’re licensed with over 250 schools. 🥳…" at bounding box center [572, 275] width 1144 height 550
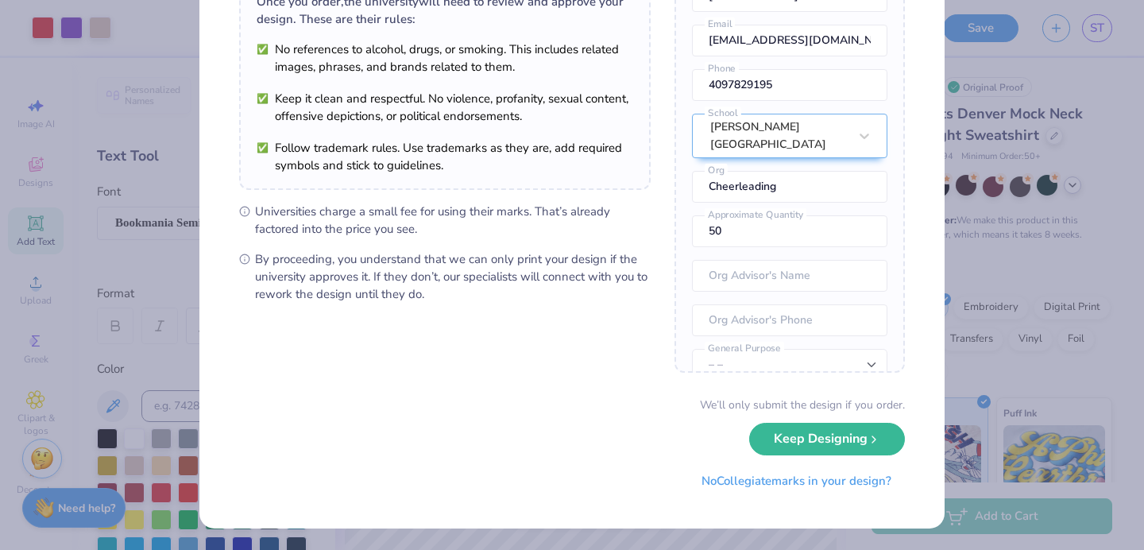
scroll to position [70, 0]
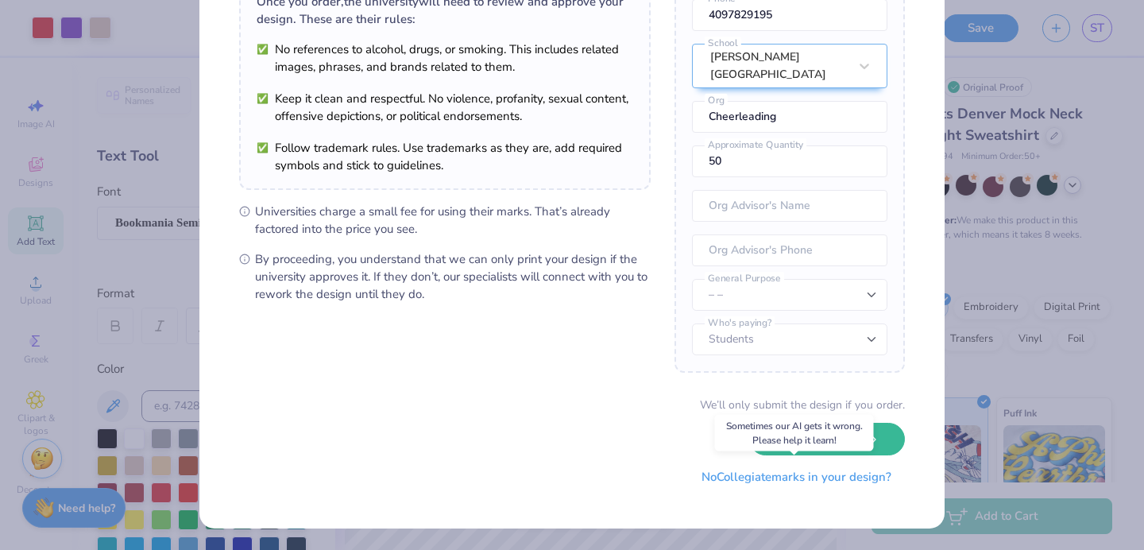
click at [825, 480] on button "No Collegiate marks in your design?" at bounding box center [796, 477] width 217 height 33
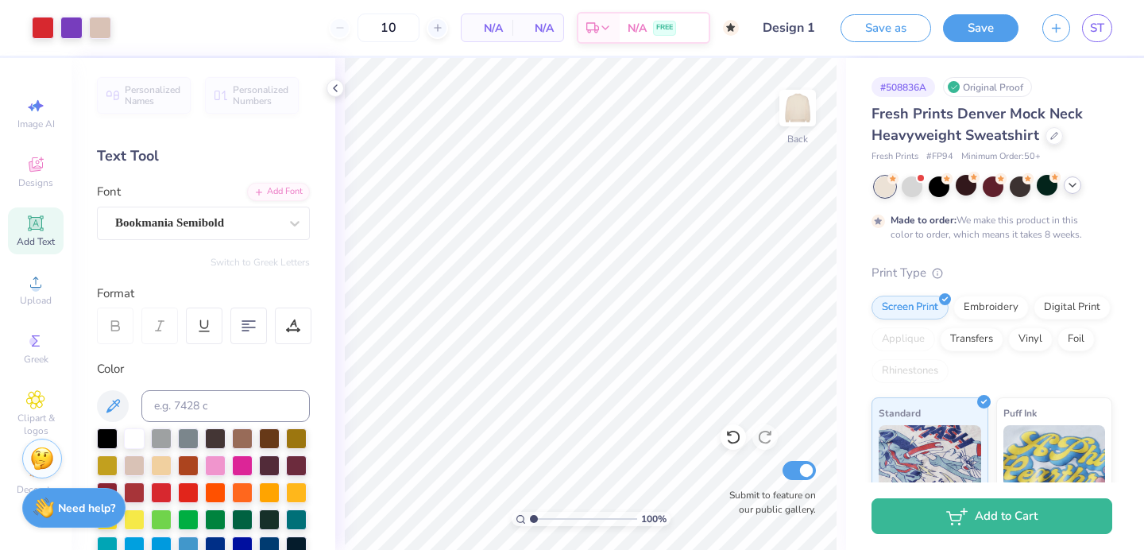
type input "50"
click at [393, 48] on body "Art colors 50 N/A Per Item N/A Total Est. Delivery N/A FREE Design Title Design…" at bounding box center [572, 275] width 1144 height 550
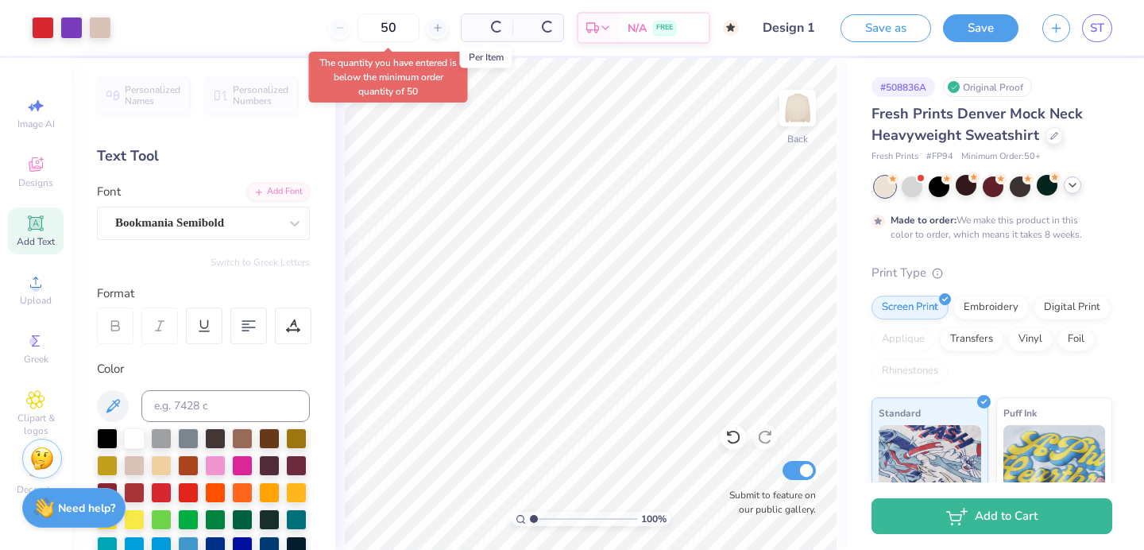
click at [489, 29] on div "Per Item Total" at bounding box center [512, 28] width 103 height 29
click at [496, 43] on div "50 $62.66 Per Item $3,133.00 Total Est. Delivery Oct 10 - 13 FREE" at bounding box center [431, 28] width 616 height 56
click at [320, 36] on input "50" at bounding box center [327, 28] width 62 height 29
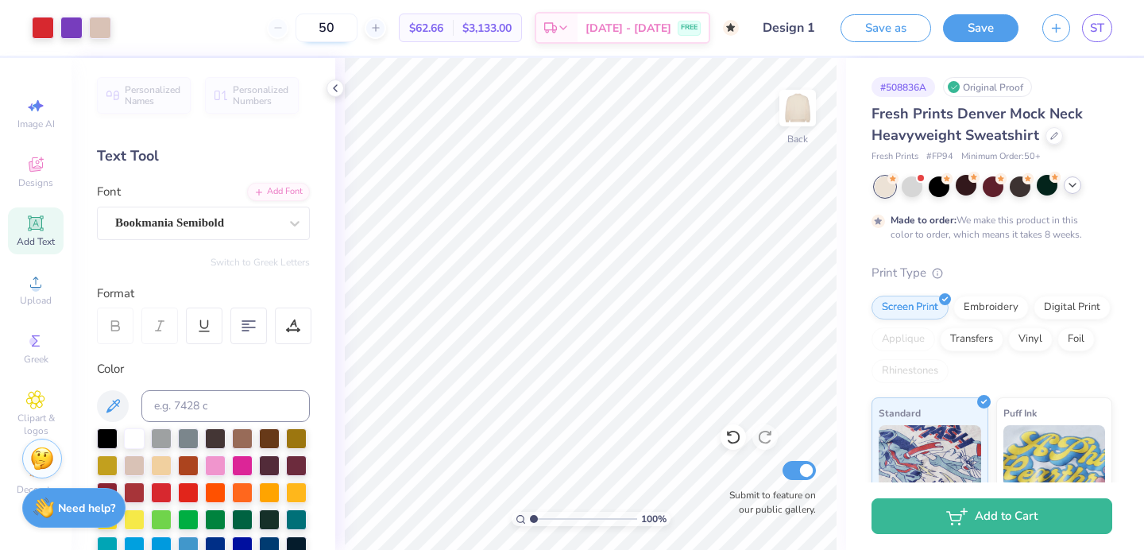
drag, startPoint x: 354, startPoint y: 22, endPoint x: 320, endPoint y: 22, distance: 34.2
click at [320, 22] on input "50" at bounding box center [327, 28] width 62 height 29
type input "50"
click at [344, 95] on body "Art colors 50 N/A Per Item N/A Total Est. Delivery N/A FREE Design Title Design…" at bounding box center [572, 275] width 1144 height 550
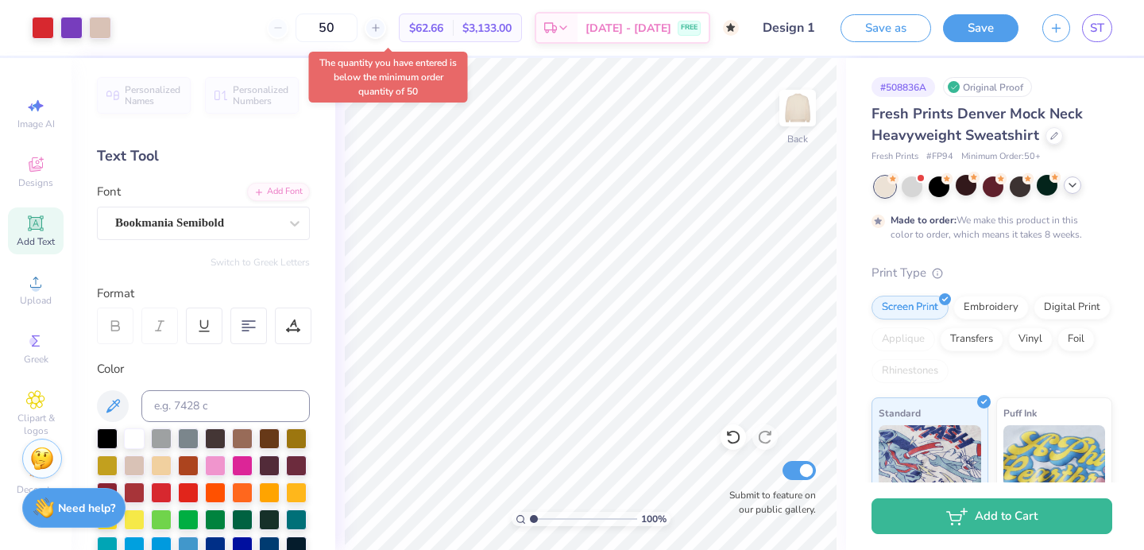
click at [400, 66] on div "The quantity you have entered is below the minimum order quantity of 50" at bounding box center [388, 77] width 159 height 51
click at [300, 29] on div "50" at bounding box center [326, 28] width 119 height 29
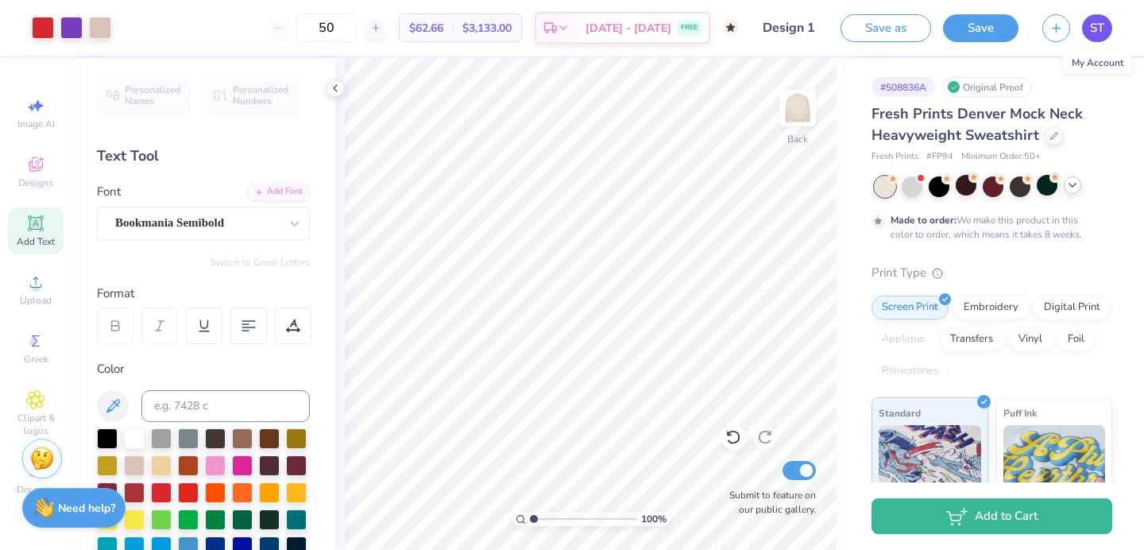
click at [1108, 37] on link "ST" at bounding box center [1097, 28] width 30 height 28
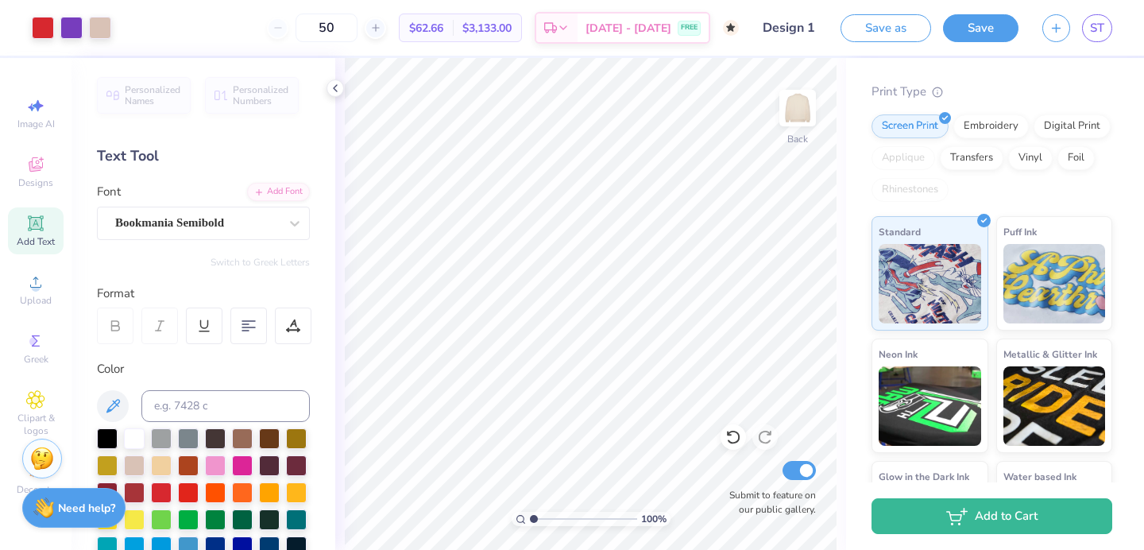
scroll to position [180, 0]
click at [806, 478] on input "Submit to feature on our public gallery." at bounding box center [799, 470] width 33 height 19
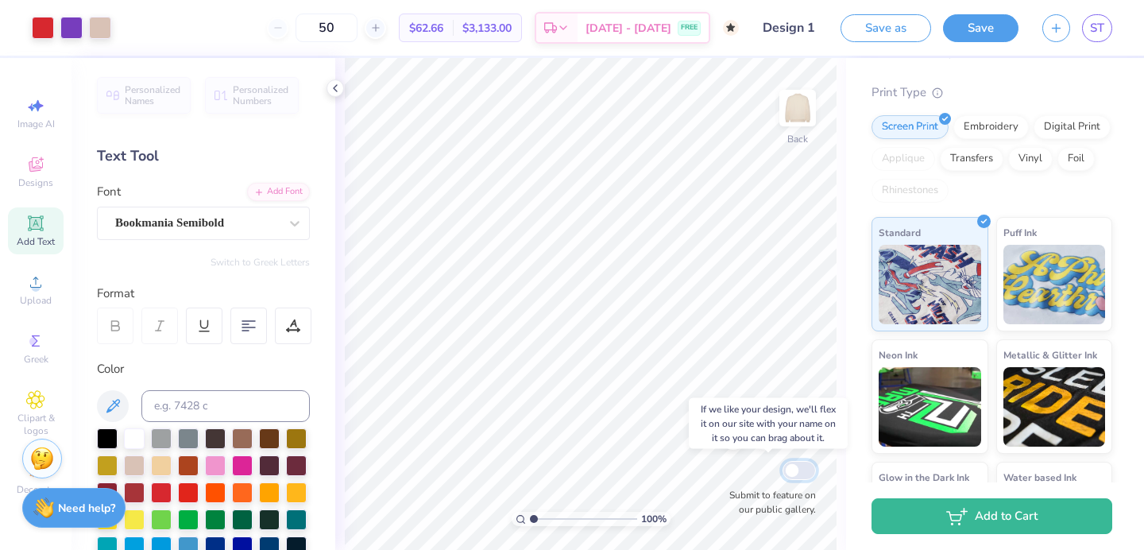
click at [795, 474] on input "Submit to feature on our public gallery." at bounding box center [799, 470] width 33 height 19
click at [803, 458] on div "Submit to feature on our public gallery." at bounding box center [768, 487] width 95 height 59
click at [803, 470] on input "Submit to feature on our public gallery." at bounding box center [799, 470] width 33 height 19
checkbox input "false"
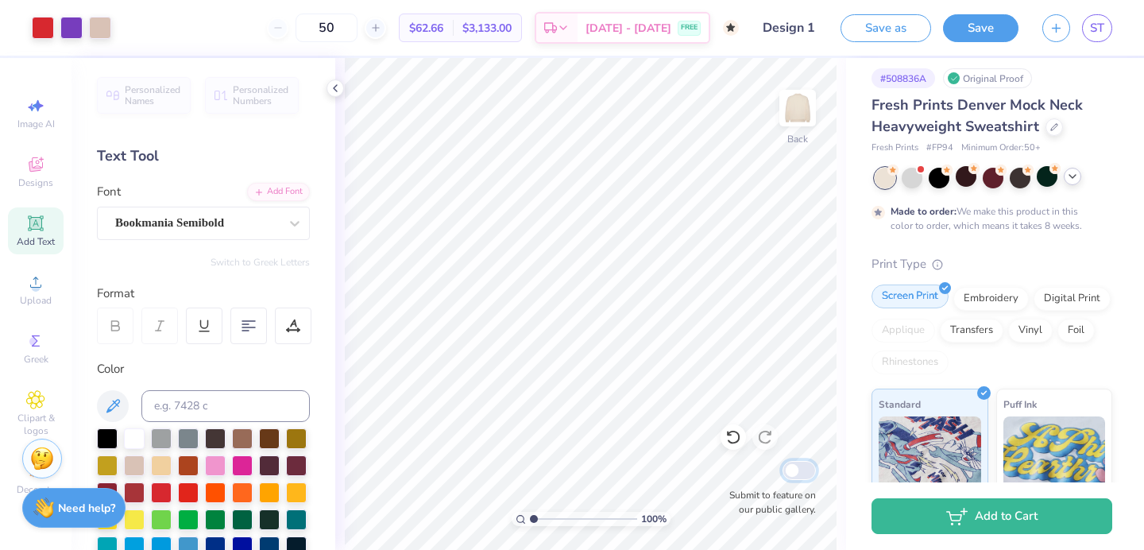
scroll to position [0, 0]
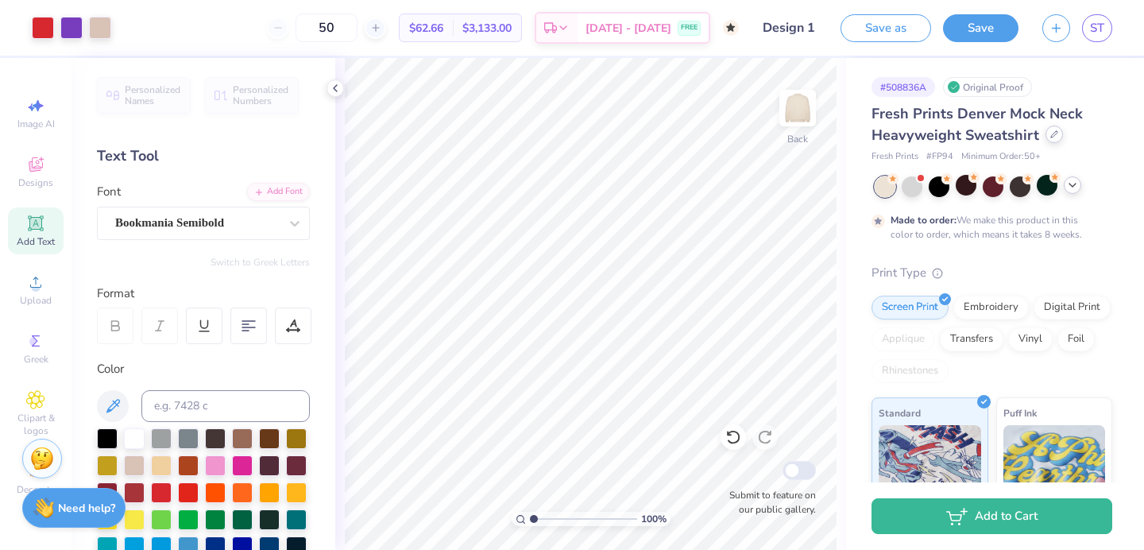
click at [1050, 136] on icon at bounding box center [1054, 134] width 8 height 8
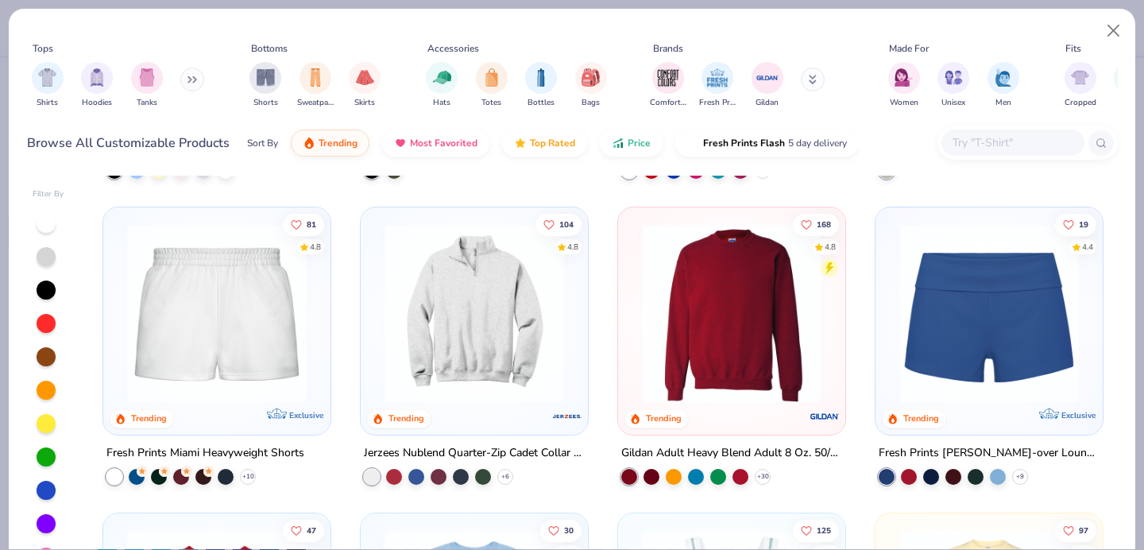
scroll to position [1231, 0]
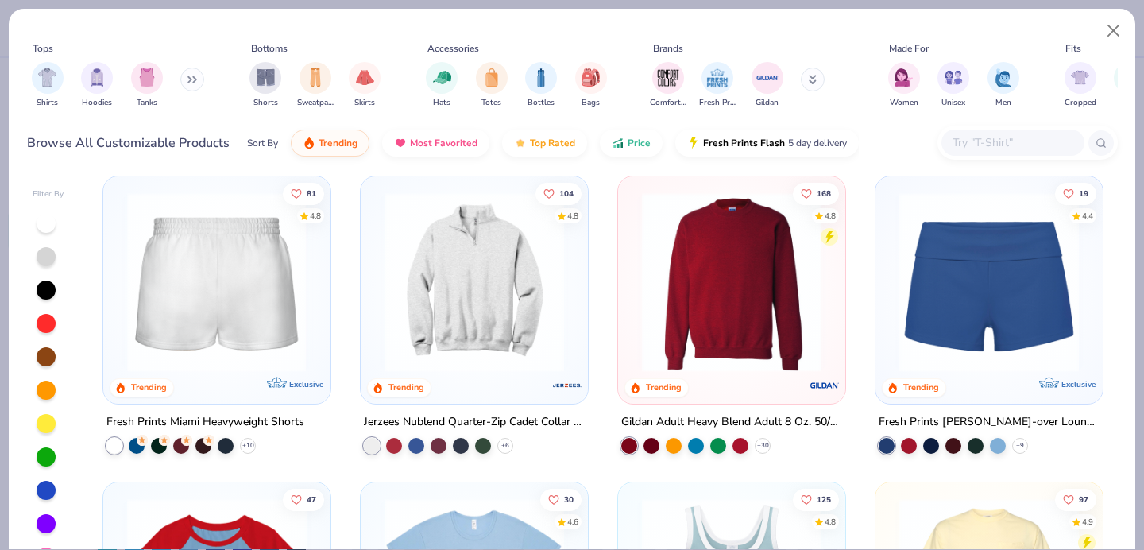
click at [179, 324] on img at bounding box center [216, 282] width 195 height 180
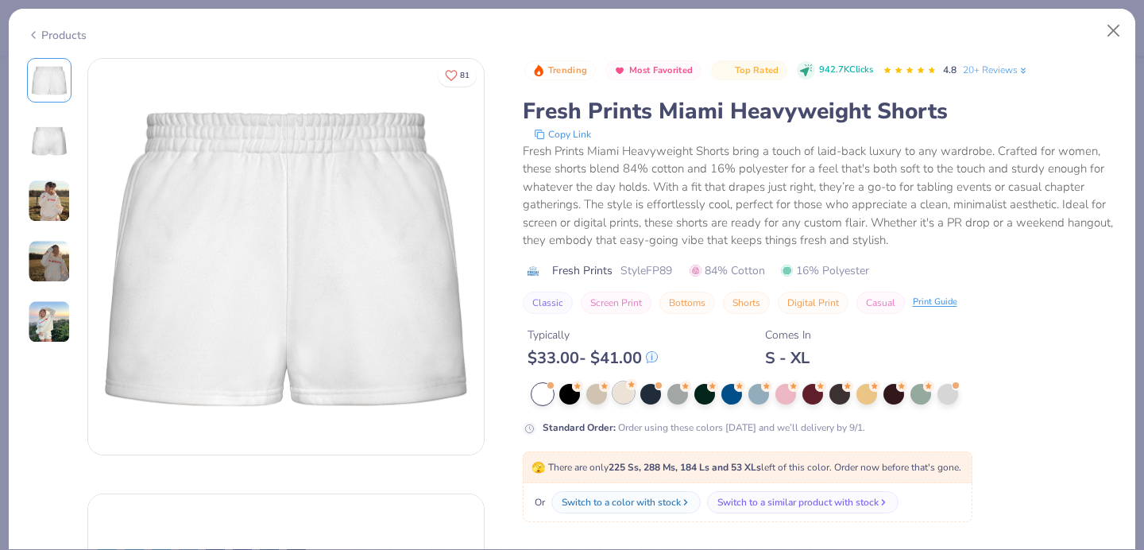
click at [620, 394] on div at bounding box center [623, 392] width 21 height 21
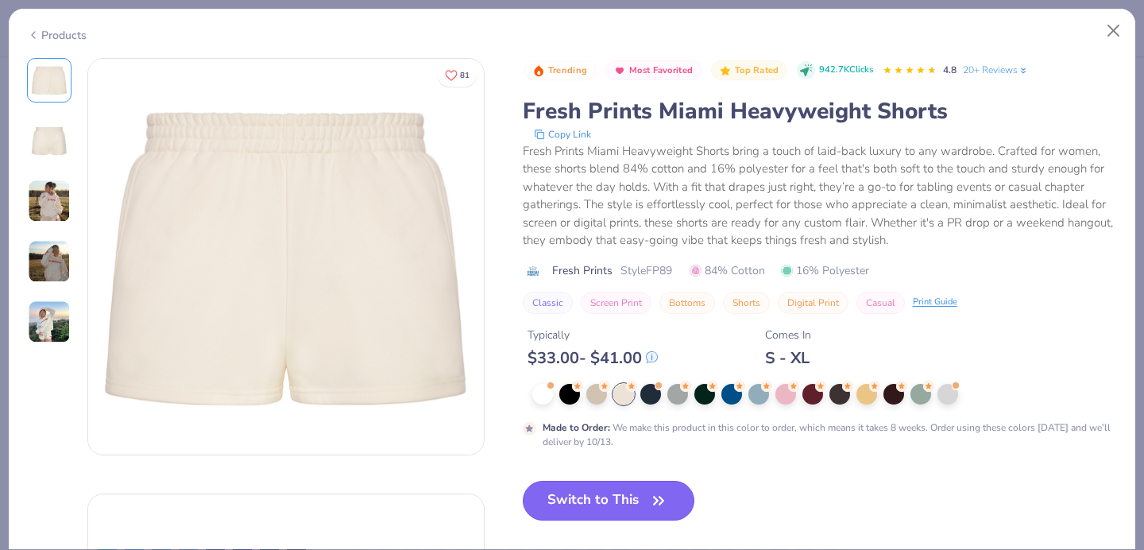
click at [625, 501] on button "Switch to This" at bounding box center [609, 501] width 172 height 40
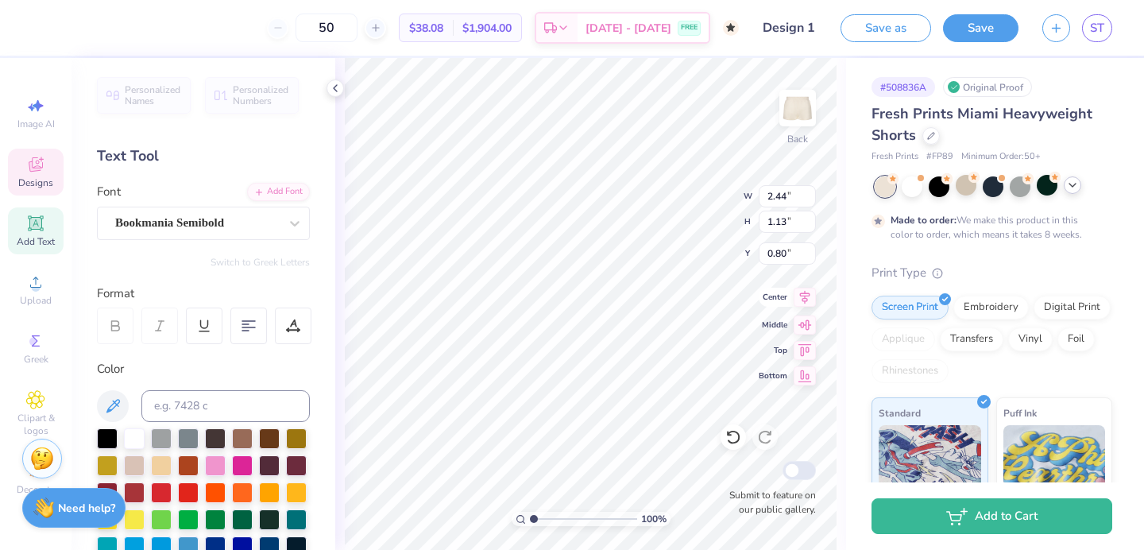
type input "3.57"
type textarea "h"
type input "4.81"
type input "1.17"
type input "0.80"
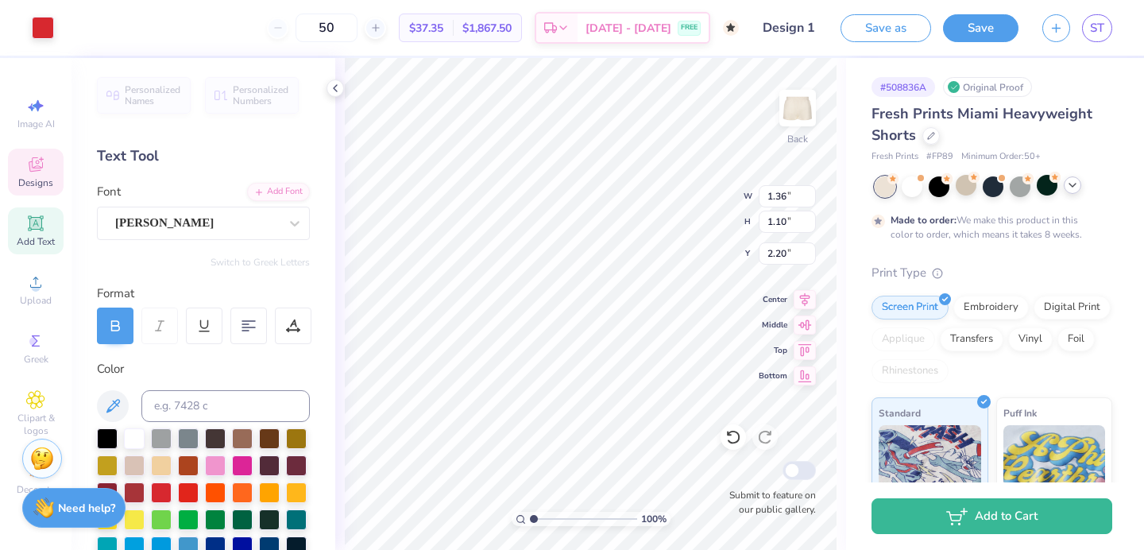
type input "2.60"
type input "2.09"
type input "1.21"
type input "2.19"
type input "0.91"
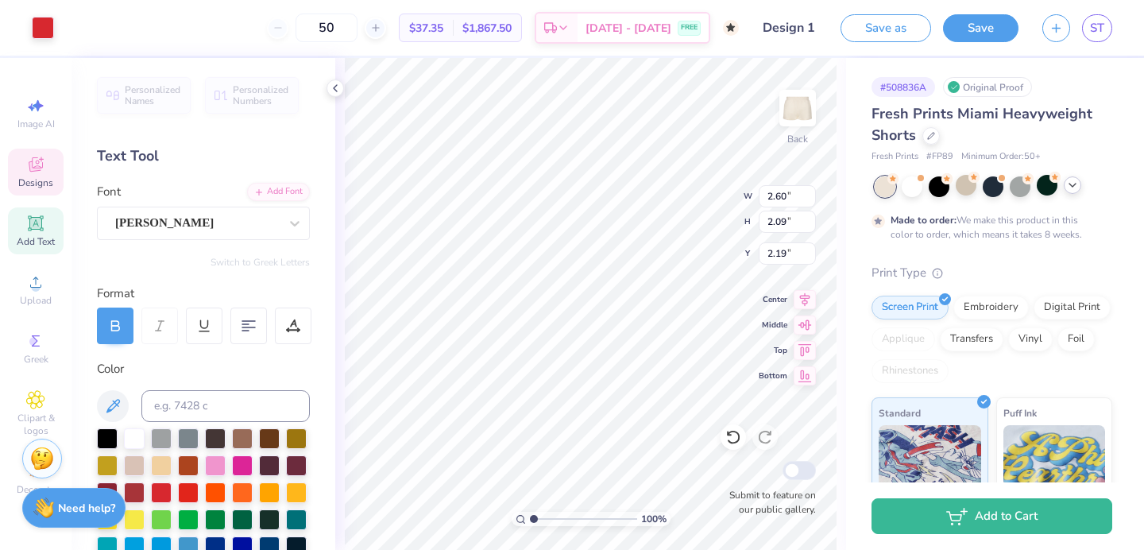
type input "0.26"
type input "3.23"
type input "1.61"
type input "0.46"
type input "3.03"
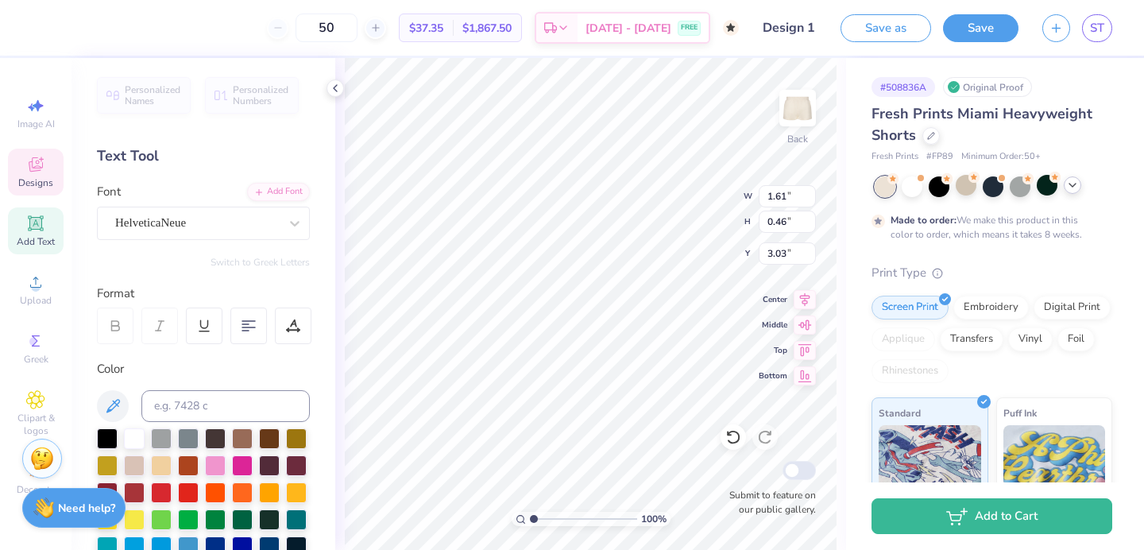
type input "3.00"
type input "1.89"
type input "0.54"
type input "2.92"
type input "2.96"
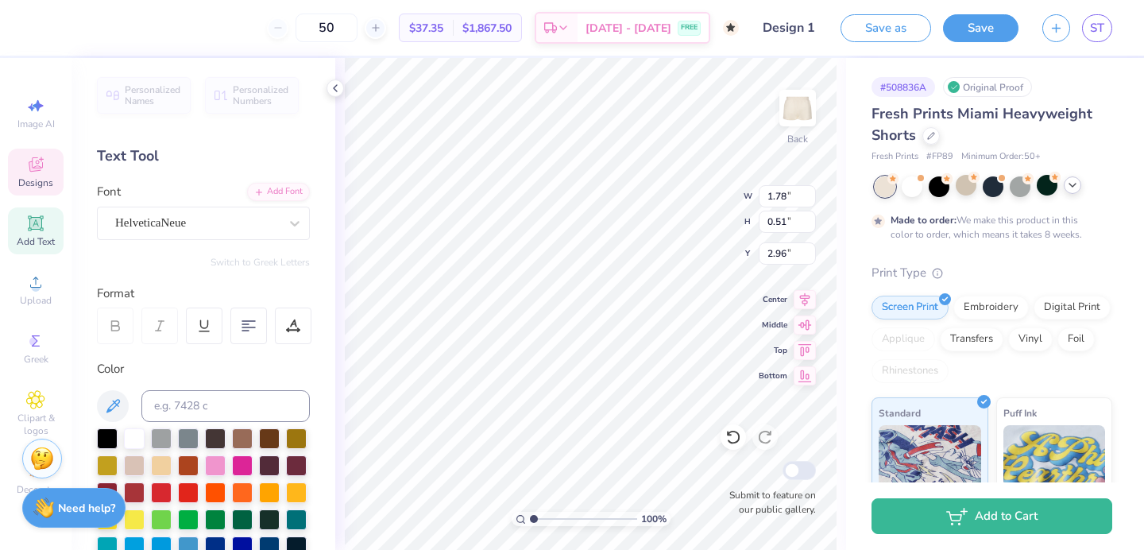
type input "1.78"
type input "0.51"
click at [804, 32] on input "Design 1" at bounding box center [790, 28] width 78 height 32
click at [817, 26] on input "Design 1" at bounding box center [790, 28] width 78 height 32
click at [810, 26] on input "Design 1" at bounding box center [790, 28] width 78 height 32
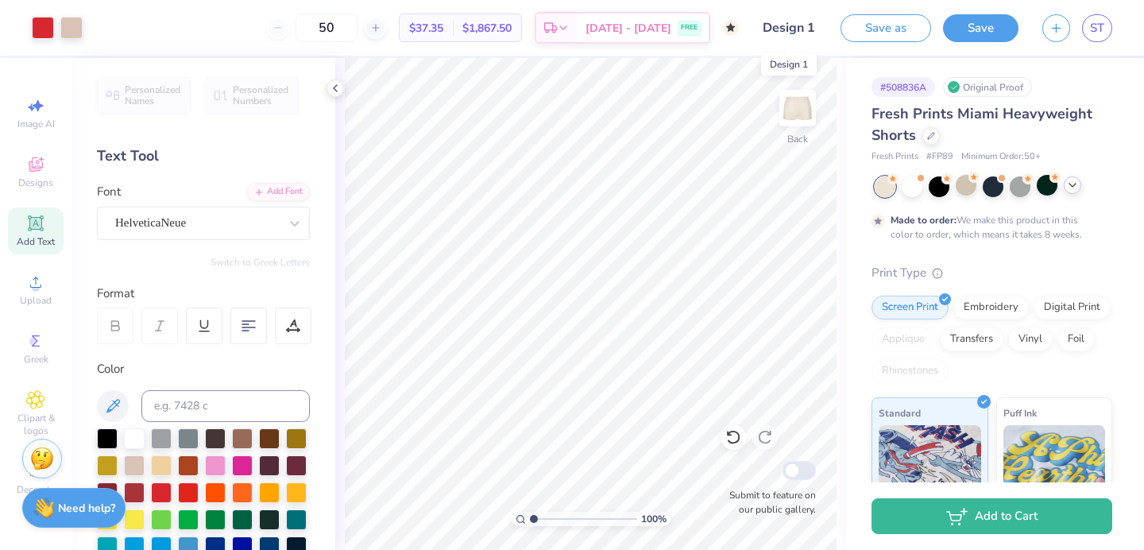
click at [810, 26] on input "Design 1" at bounding box center [790, 28] width 78 height 32
click at [778, 29] on input "Design 1" at bounding box center [790, 28] width 78 height 32
click at [1099, 23] on span "ST" at bounding box center [1097, 28] width 14 height 18
type input "2.17"
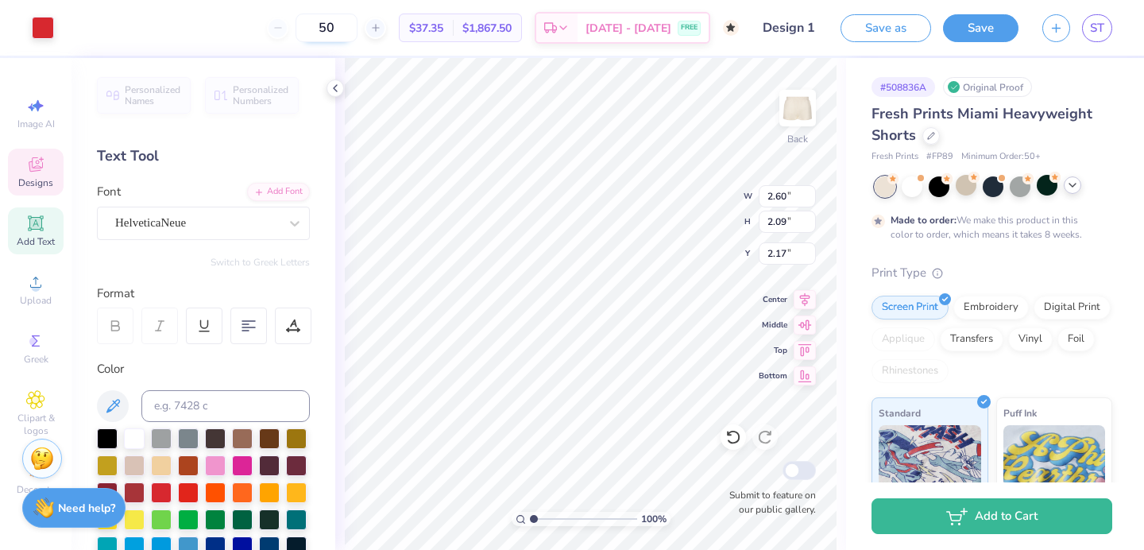
click at [346, 28] on input "50" at bounding box center [327, 28] width 62 height 29
drag, startPoint x: 362, startPoint y: 28, endPoint x: 334, endPoint y: 27, distance: 27.8
click at [334, 27] on input "50" at bounding box center [327, 28] width 62 height 29
click at [822, 28] on input "Design 1" at bounding box center [790, 28] width 78 height 32
click at [813, 28] on input "Design 1" at bounding box center [790, 28] width 78 height 32
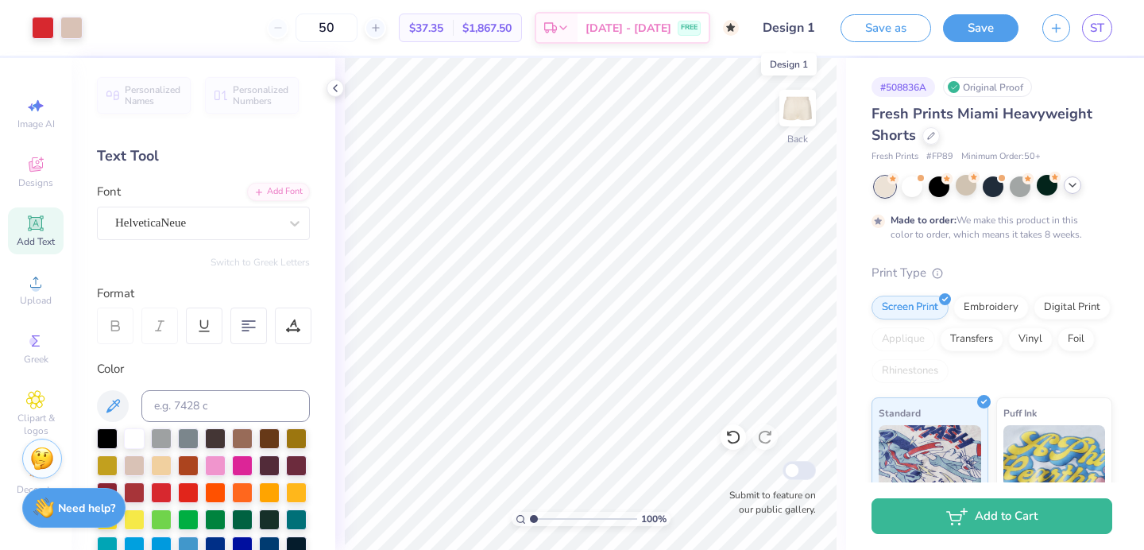
click at [813, 28] on input "Design 1" at bounding box center [790, 28] width 78 height 32
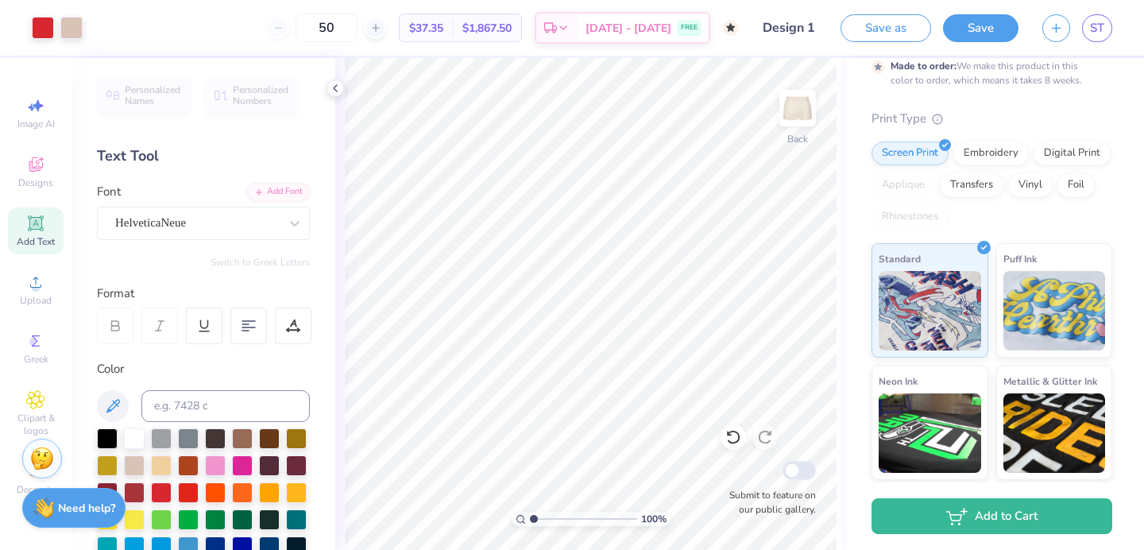
scroll to position [274, 0]
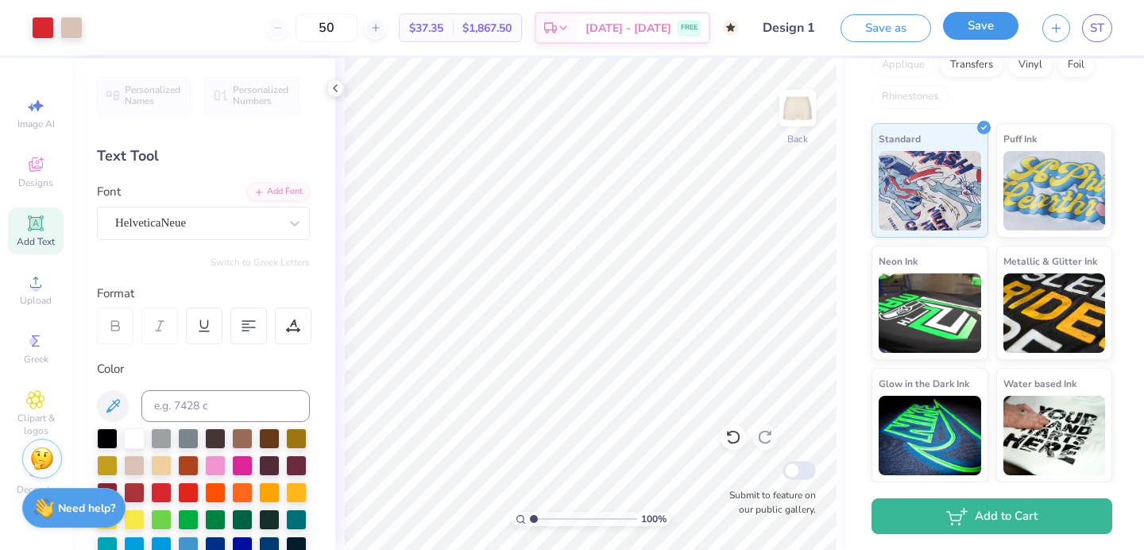
click at [1002, 24] on button "Save" at bounding box center [980, 26] width 75 height 28
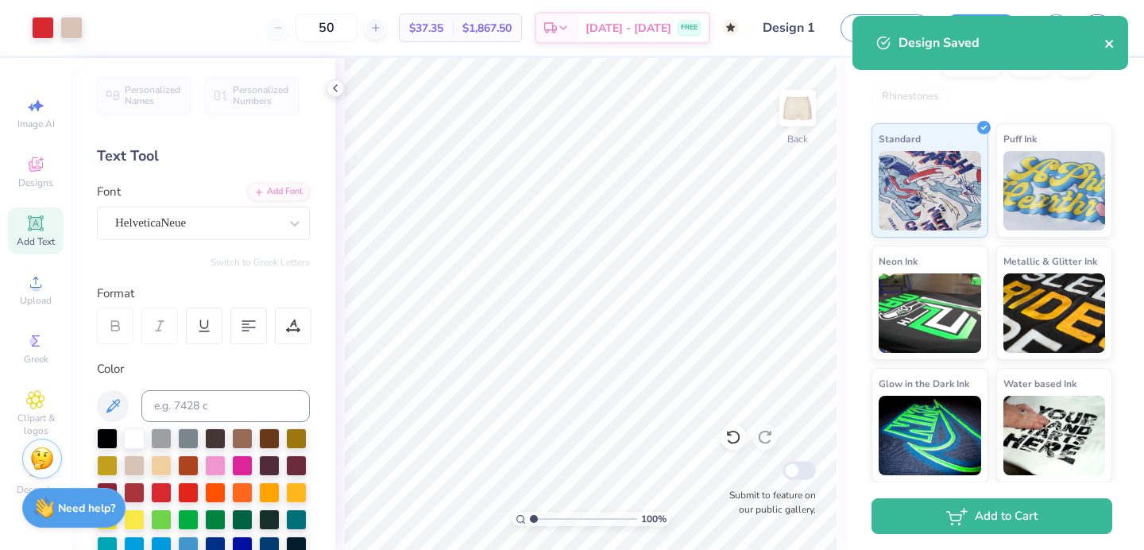
click at [1108, 44] on icon "close" at bounding box center [1109, 44] width 8 height 8
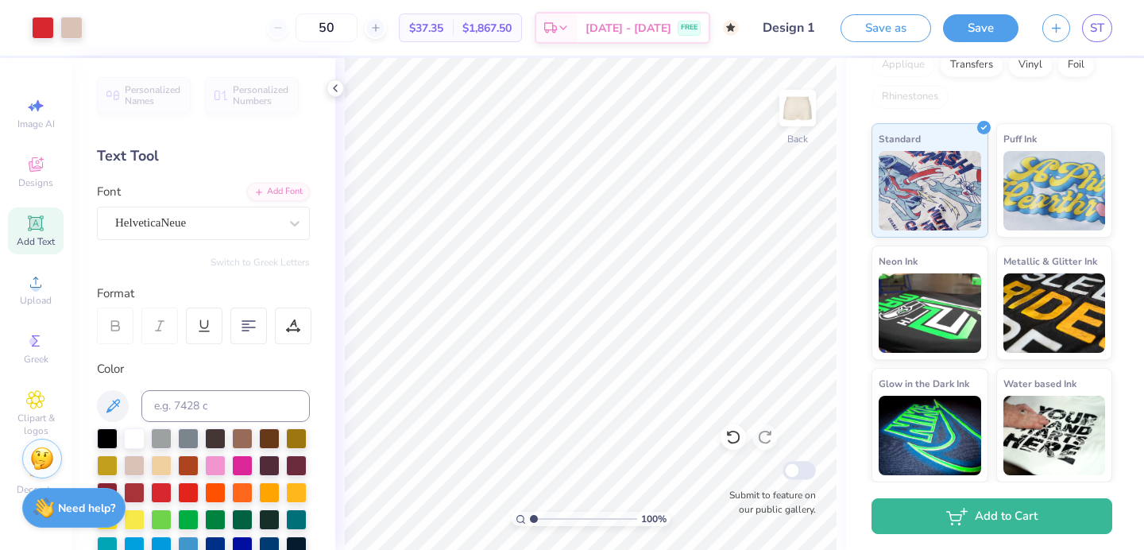
click at [1096, 27] on div "Design Saved" at bounding box center [990, 49] width 282 height 72
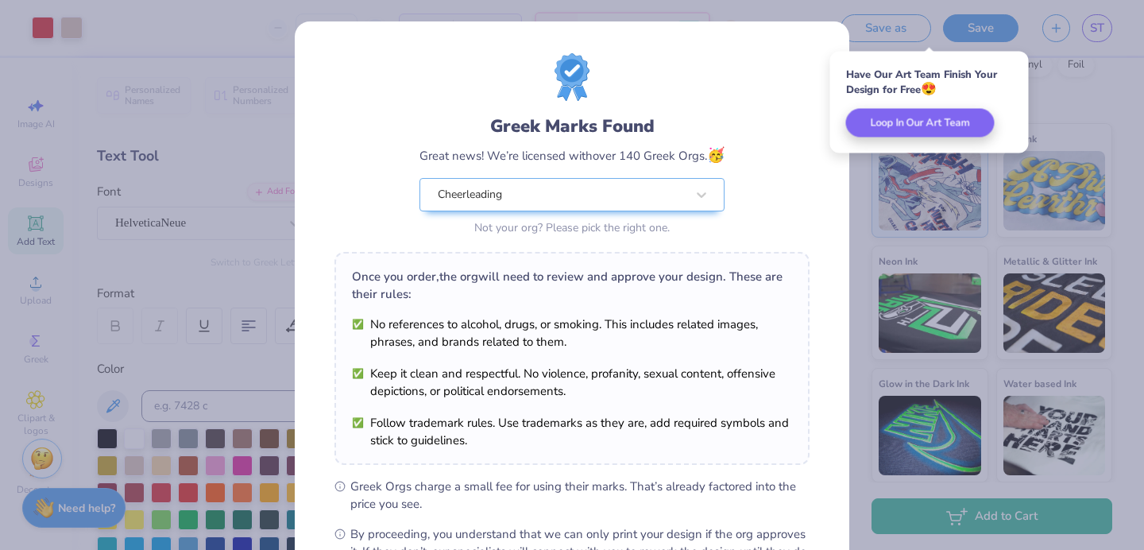
click at [1096, 27] on div "Greek Marks Found Great news! We’re licensed with over 140 Greek Orgs. 🥳 Cheerl…" at bounding box center [572, 275] width 1144 height 550
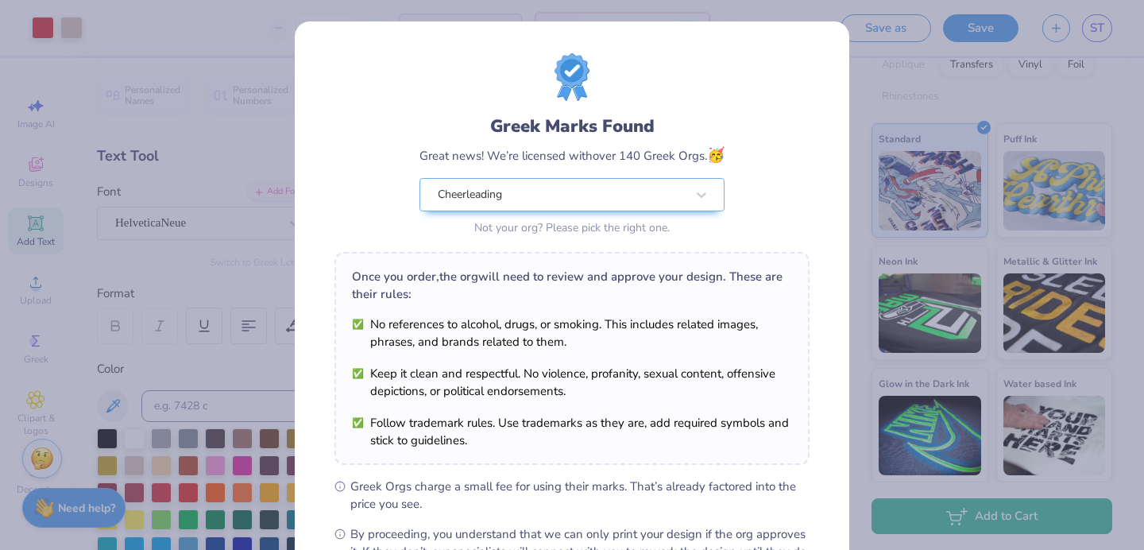
scroll to position [194, 0]
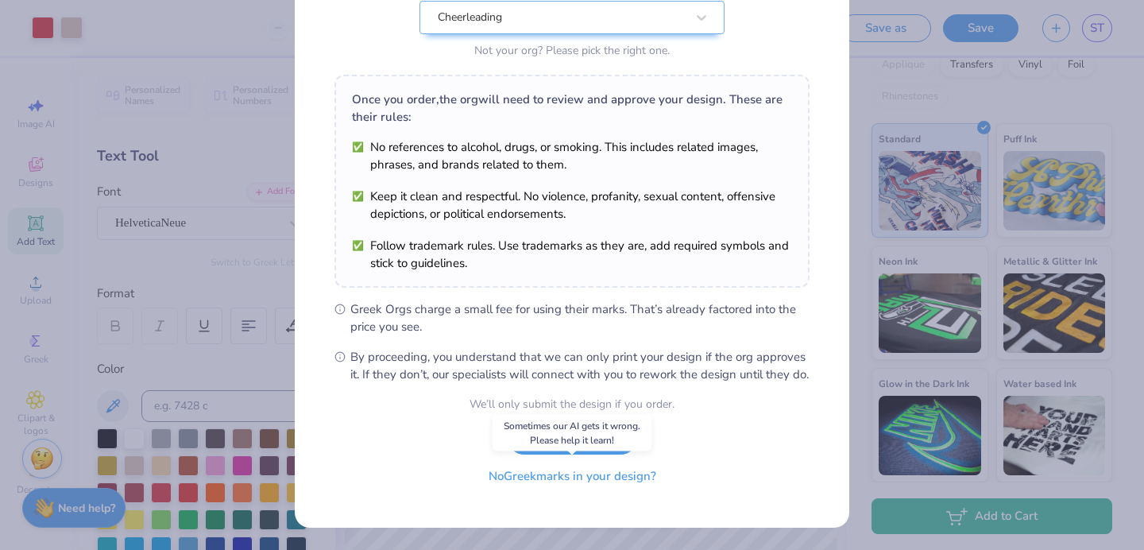
click at [559, 475] on button "No Greek marks in your design?" at bounding box center [572, 476] width 195 height 33
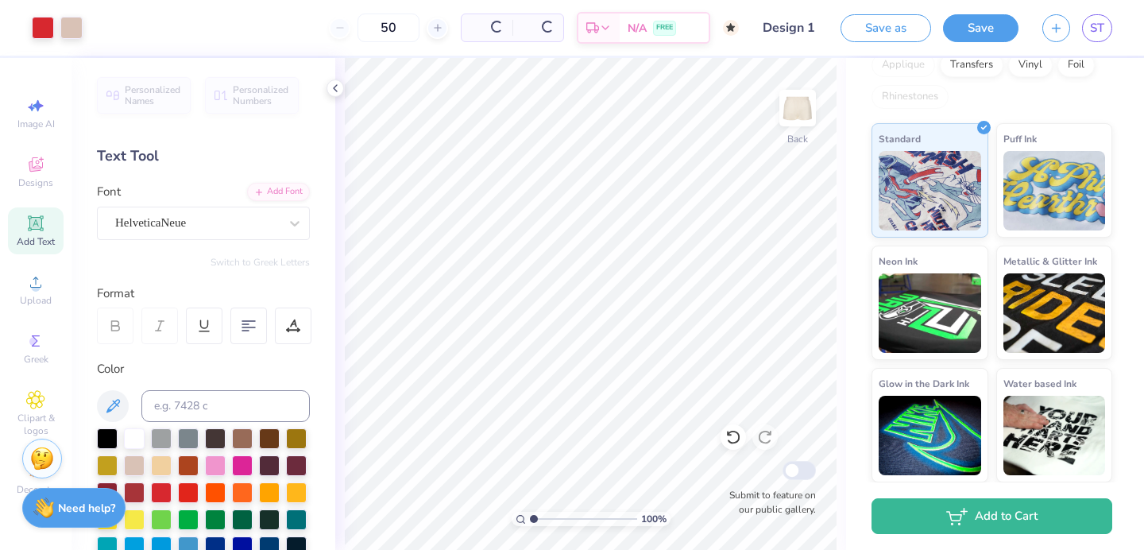
scroll to position [0, 0]
click at [1102, 20] on span "ST" at bounding box center [1097, 28] width 14 height 18
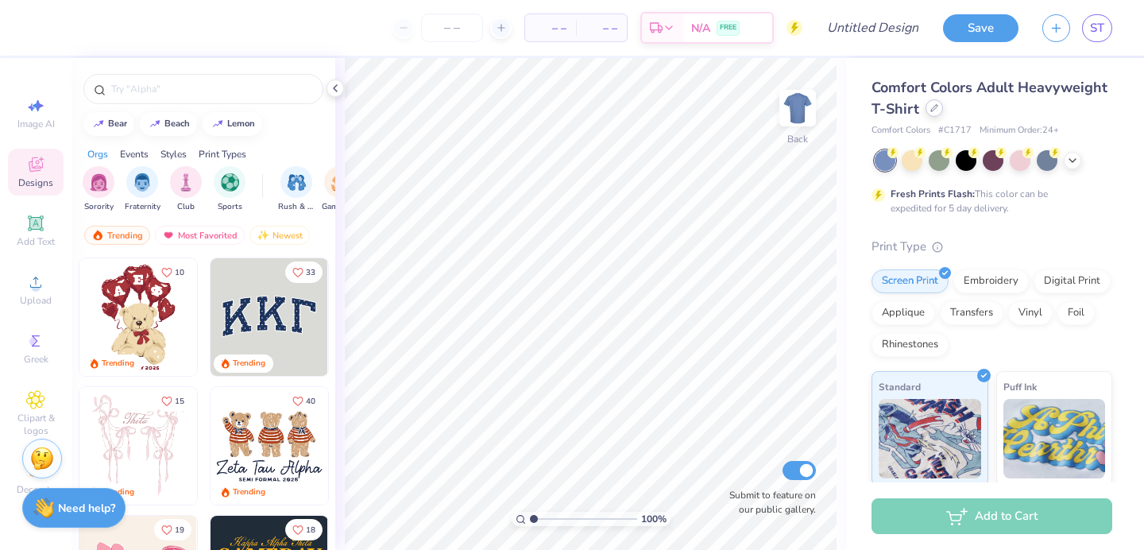
click at [933, 105] on icon at bounding box center [934, 108] width 8 height 8
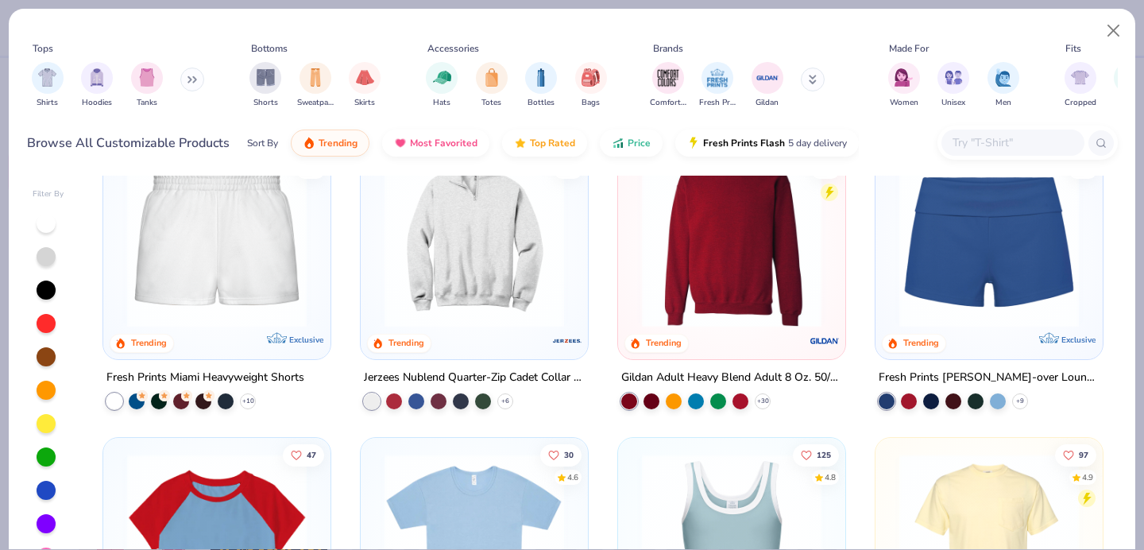
scroll to position [1276, 0]
click at [186, 273] on img at bounding box center [216, 237] width 195 height 180
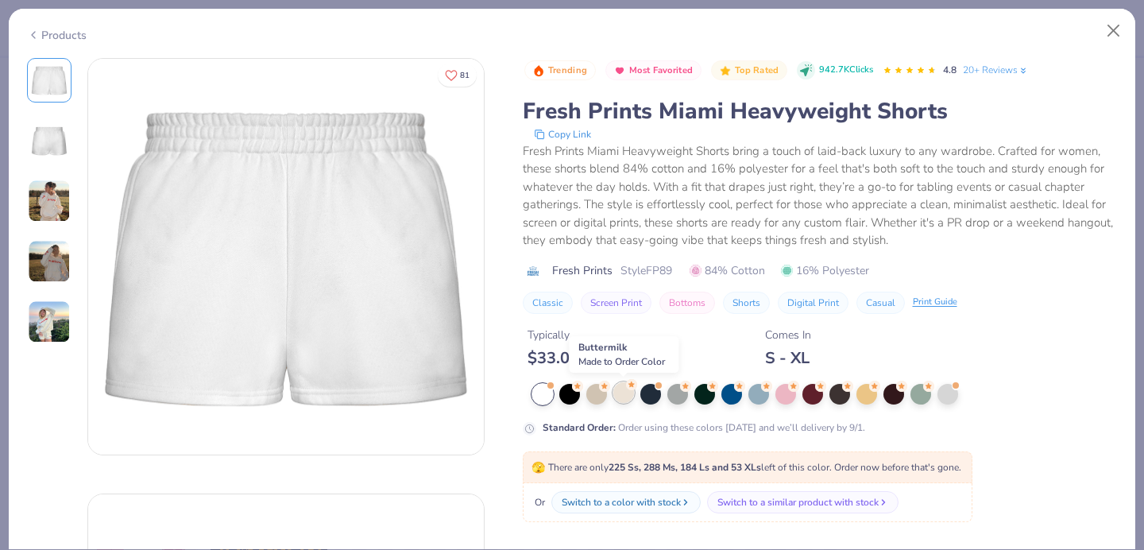
click at [624, 389] on div at bounding box center [623, 392] width 21 height 21
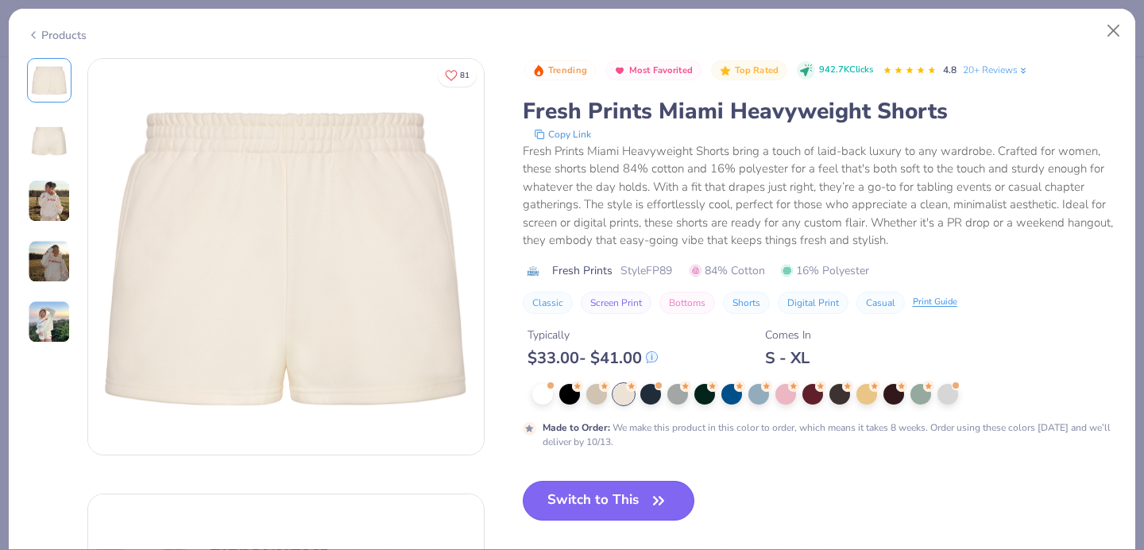
click at [607, 495] on button "Switch to This" at bounding box center [609, 501] width 172 height 40
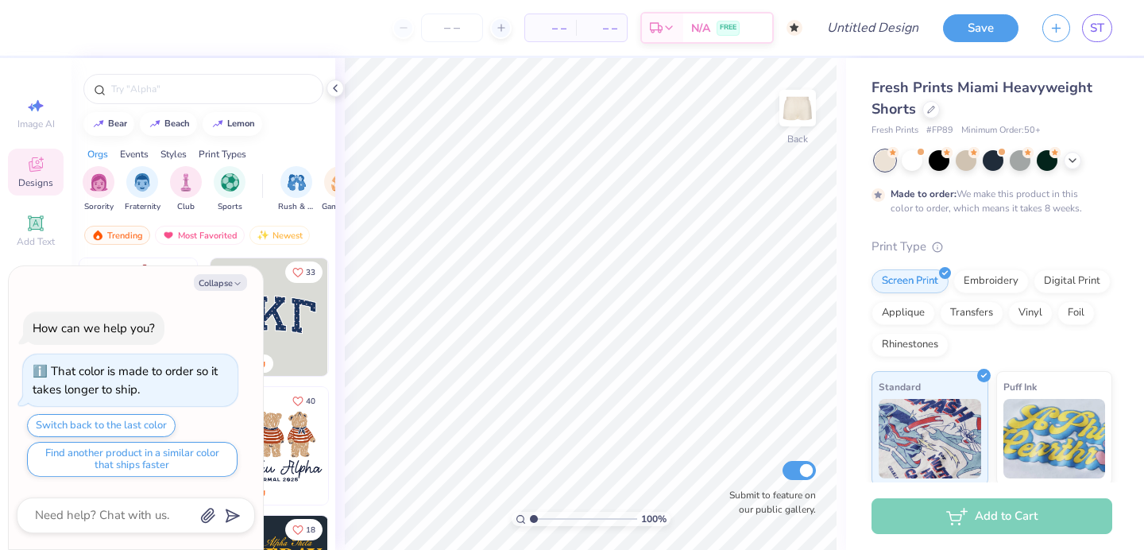
click at [308, 123] on div "bear beach lemon" at bounding box center [204, 124] width 264 height 24
click at [243, 280] on button "Collapse" at bounding box center [220, 282] width 53 height 17
type textarea "x"
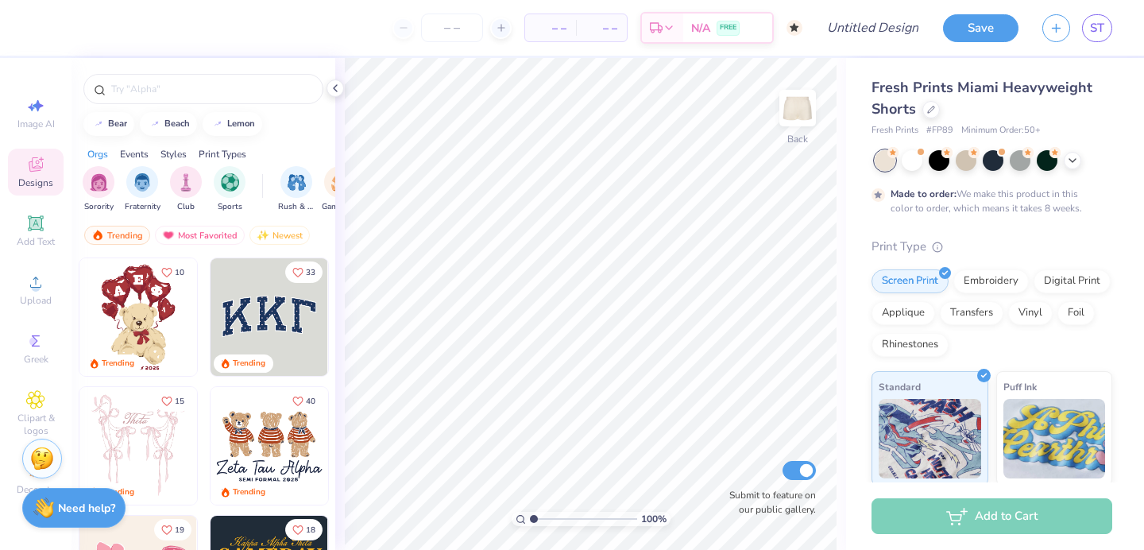
click at [43, 155] on icon at bounding box center [35, 164] width 19 height 19
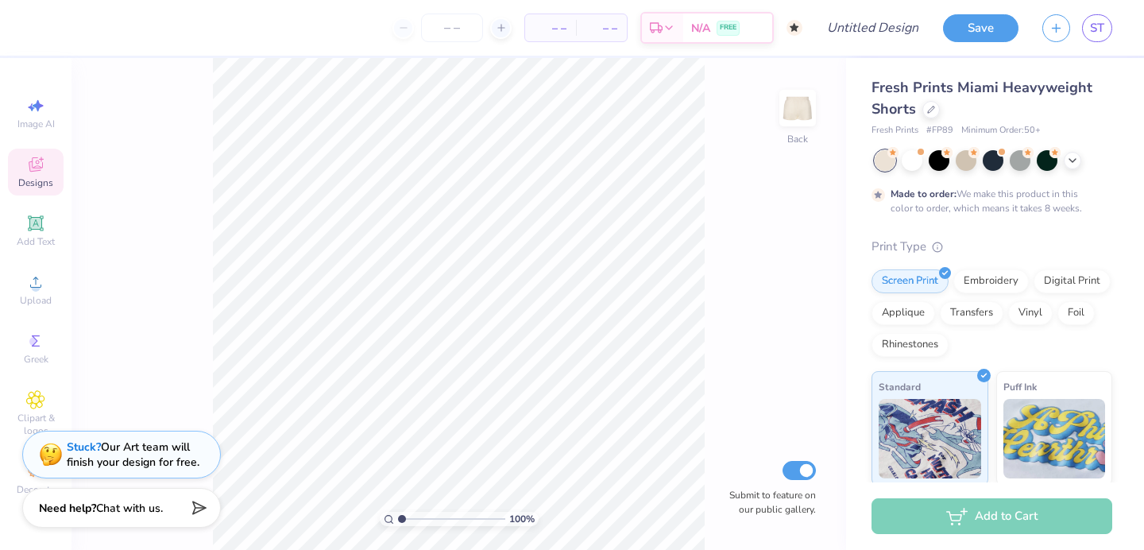
click at [49, 153] on div "Designs" at bounding box center [36, 172] width 56 height 47
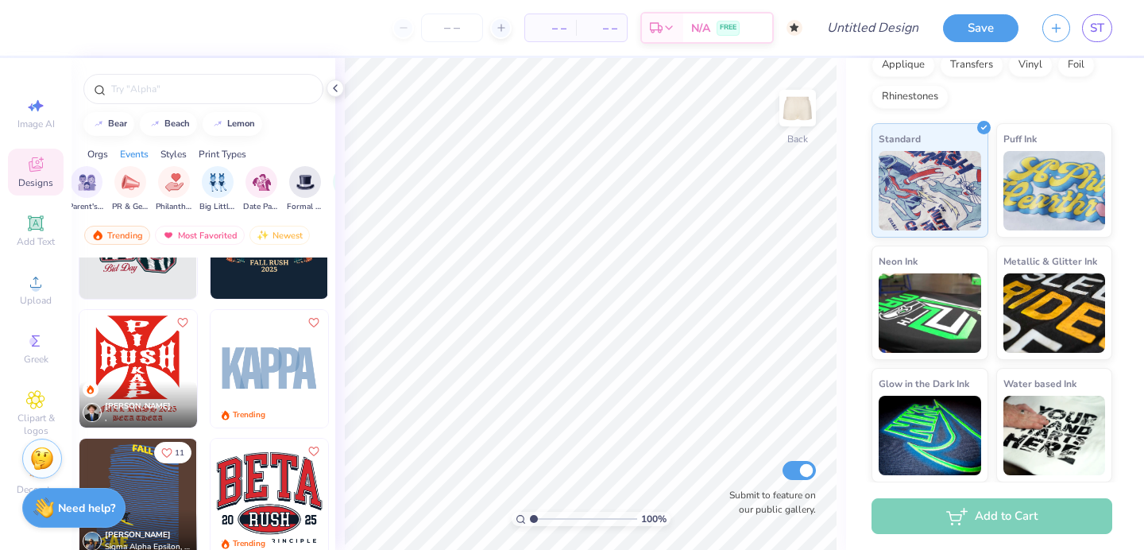
scroll to position [2910, 0]
click at [276, 381] on img at bounding box center [270, 368] width 118 height 118
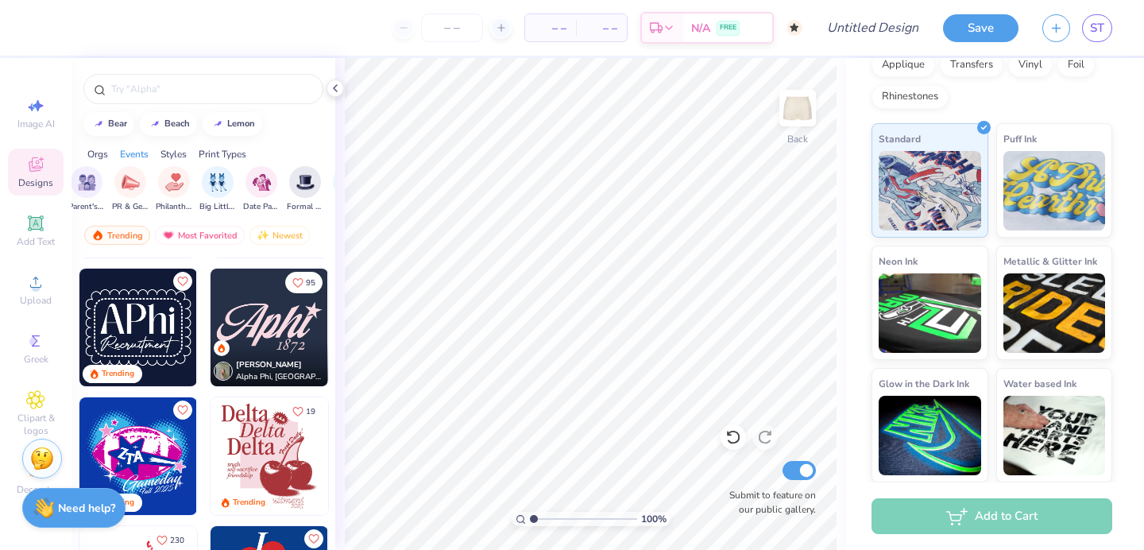
scroll to position [756, 0]
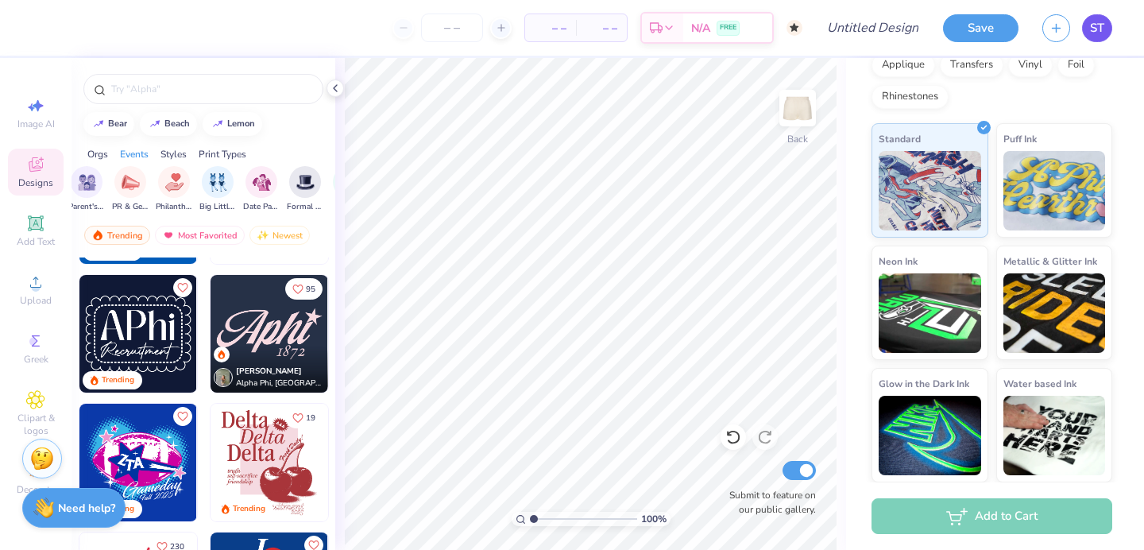
click at [1097, 17] on link "ST" at bounding box center [1097, 28] width 30 height 28
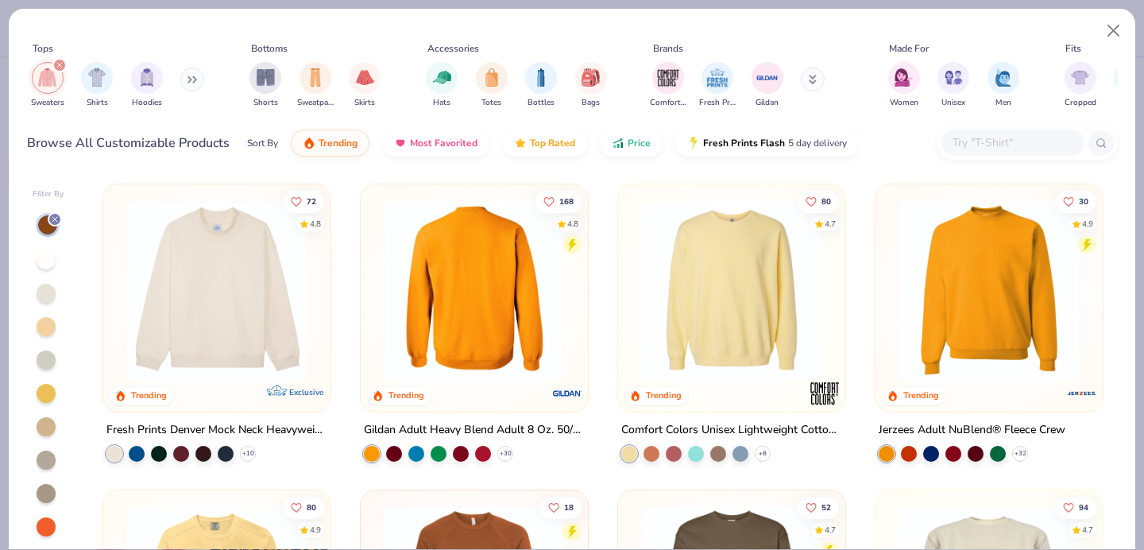
scroll to position [1, 0]
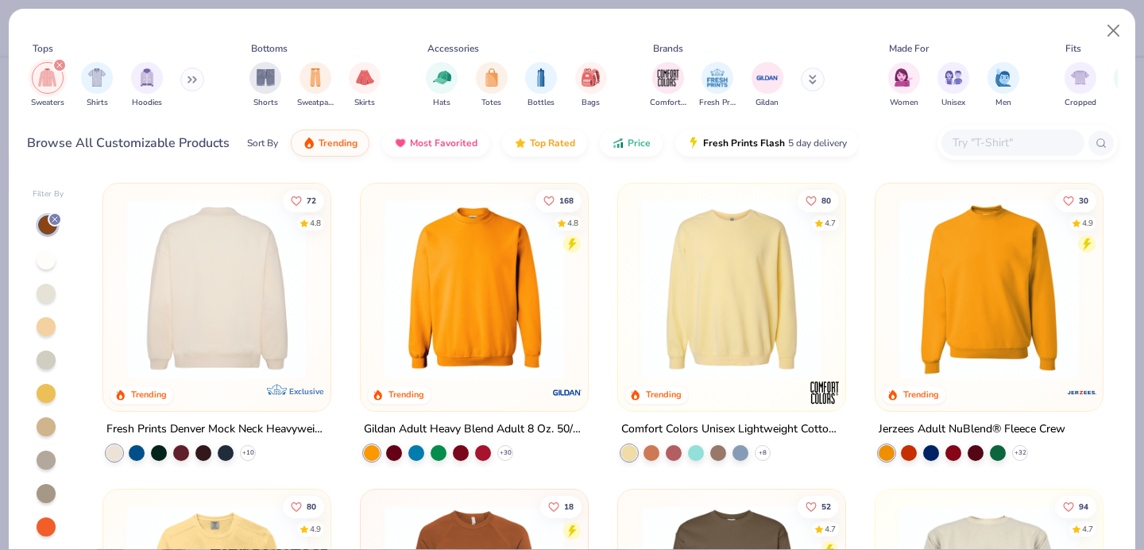
click at [120, 300] on img at bounding box center [22, 289] width 195 height 180
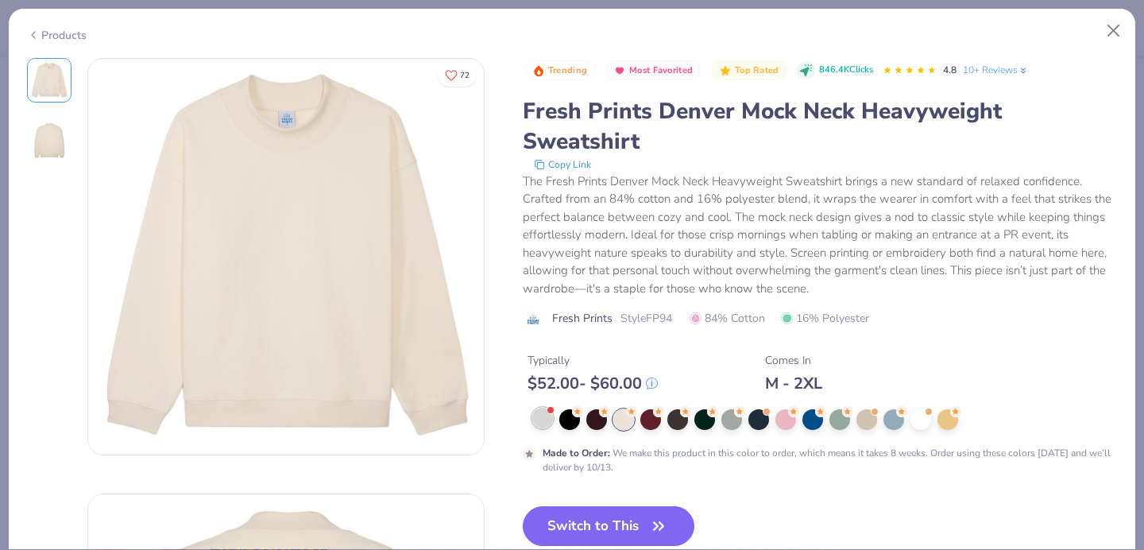
click at [538, 416] on div at bounding box center [542, 418] width 21 height 21
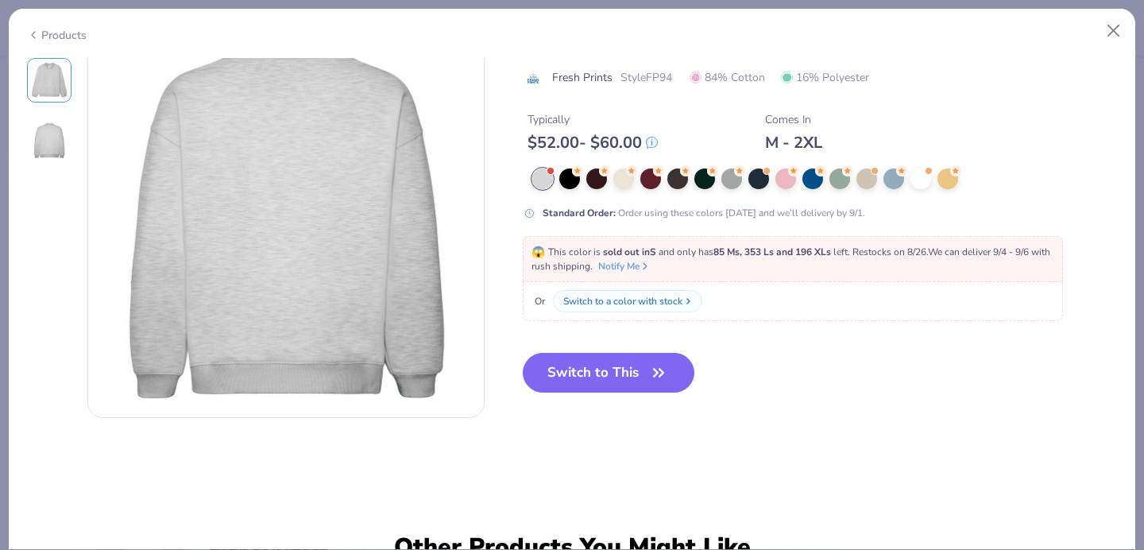
scroll to position [473, 0]
click at [617, 372] on button "Switch to This" at bounding box center [609, 373] width 172 height 40
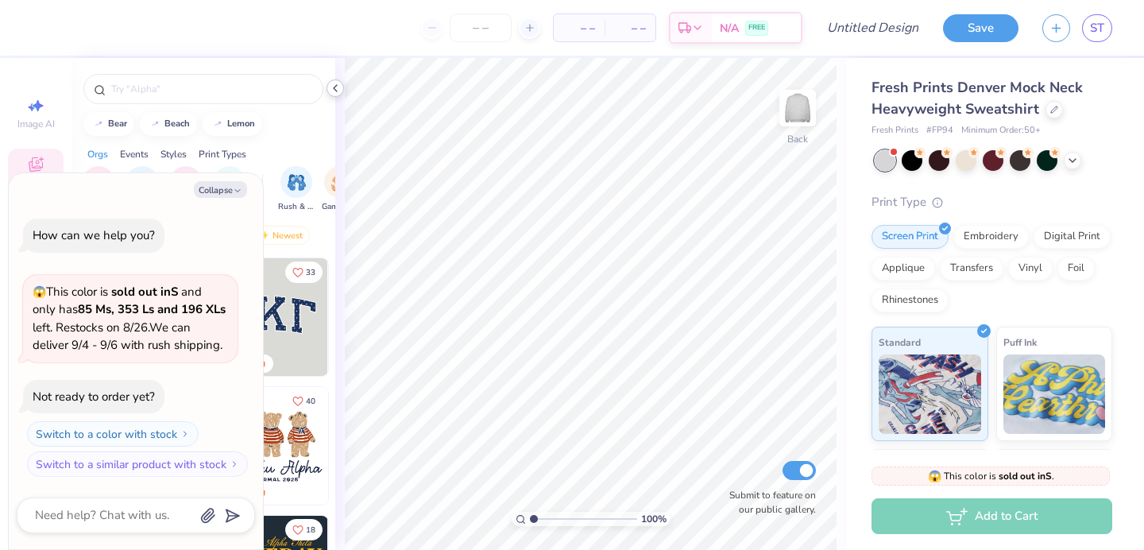
click at [337, 92] on icon at bounding box center [335, 88] width 13 height 13
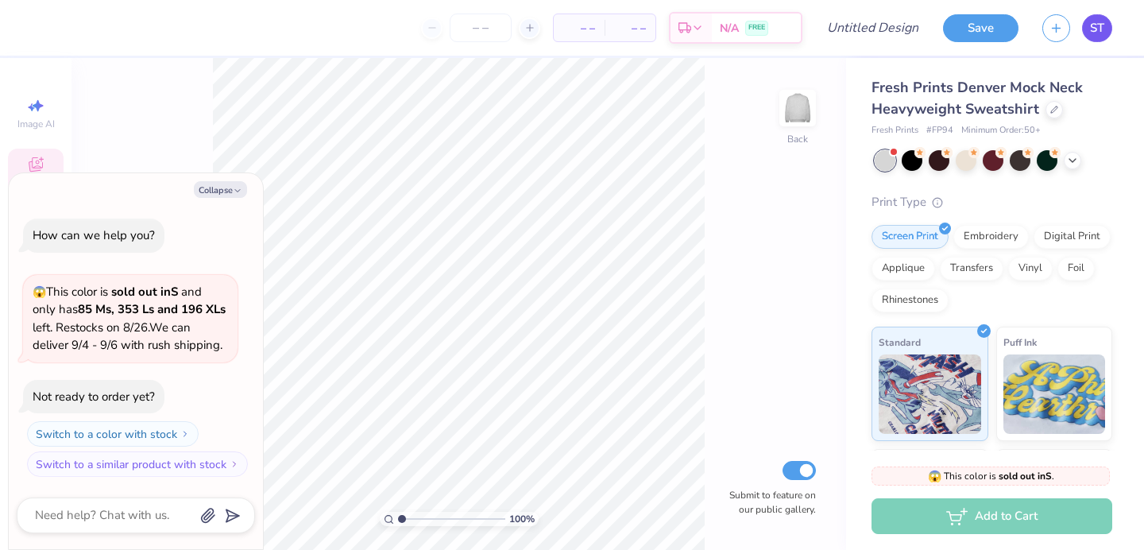
click at [1085, 33] on link "ST" at bounding box center [1097, 28] width 30 height 28
type textarea "x"
